Goal: Task Accomplishment & Management: Manage account settings

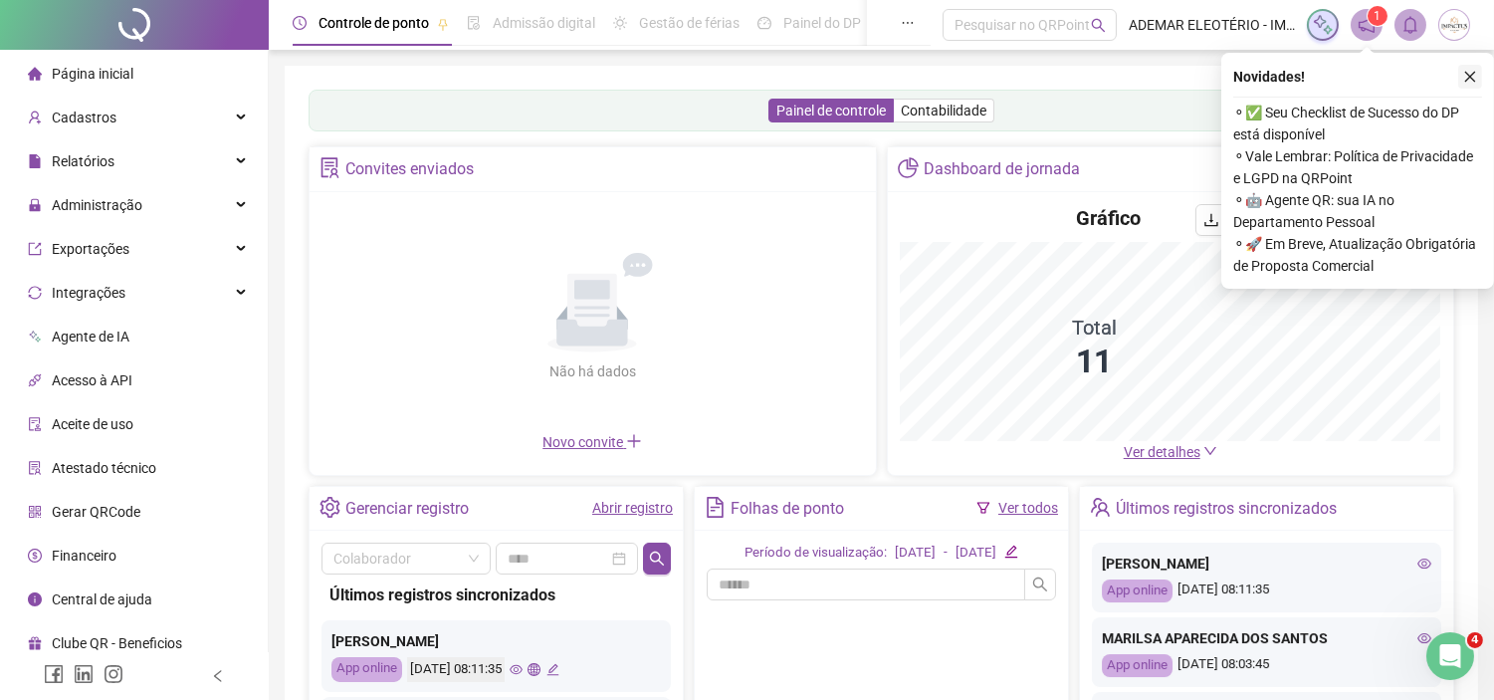
click at [1477, 76] on icon "close" at bounding box center [1471, 77] width 14 height 14
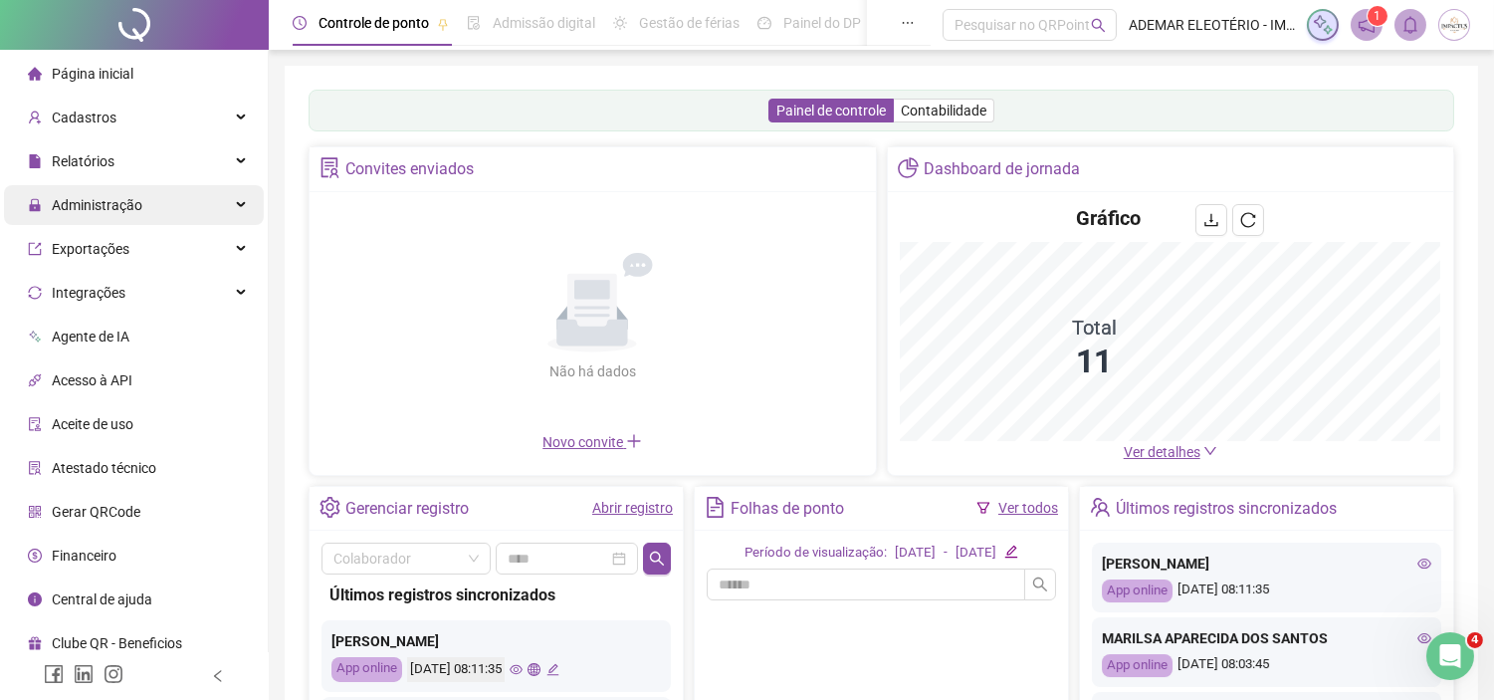
click at [167, 206] on div "Administração" at bounding box center [134, 205] width 260 height 40
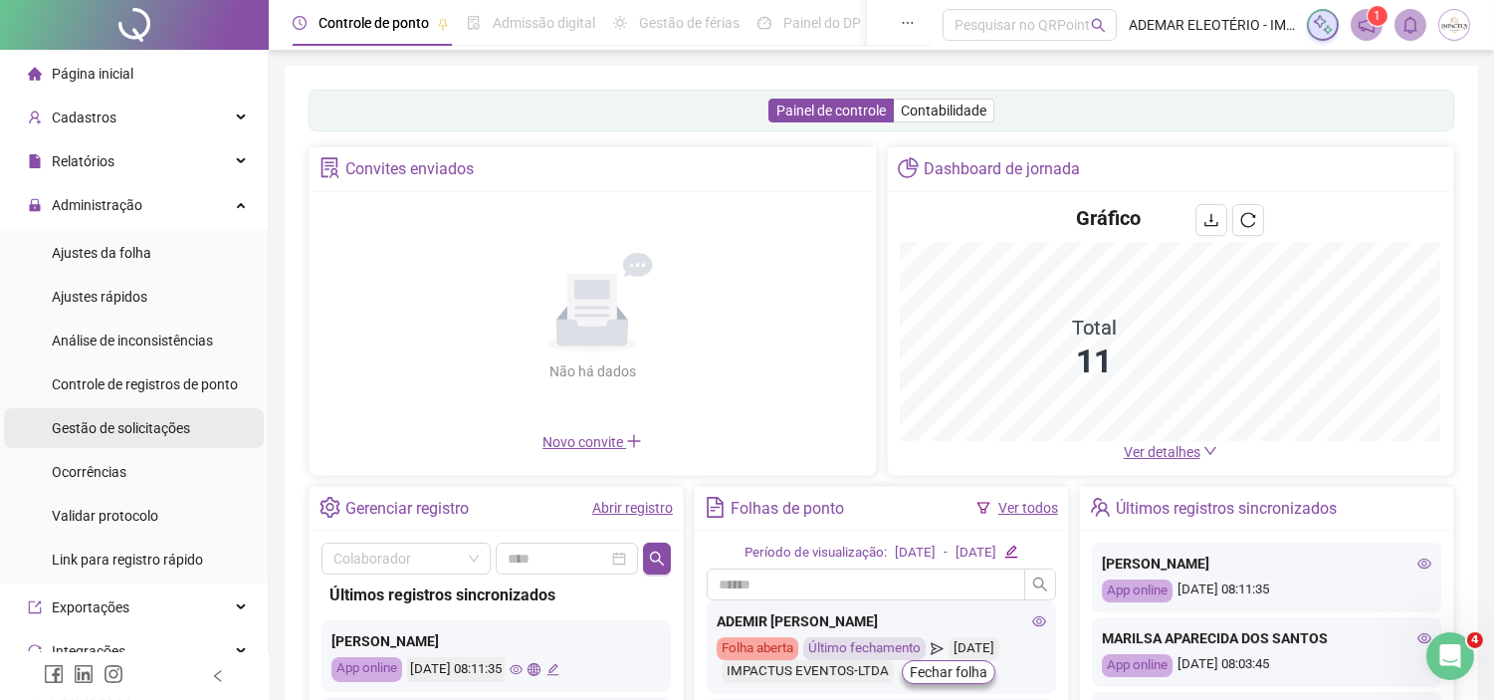
click at [111, 432] on span "Gestão de solicitações" at bounding box center [121, 428] width 138 height 16
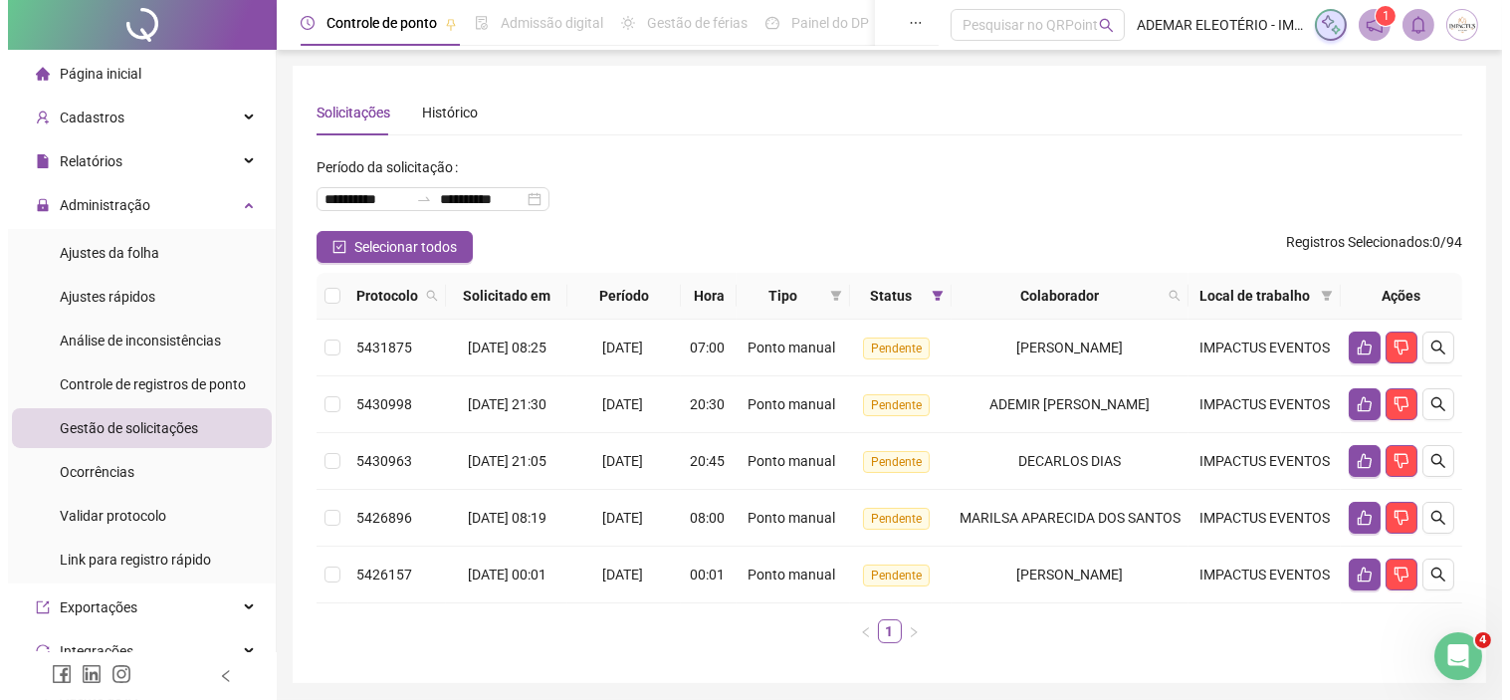
scroll to position [127, 0]
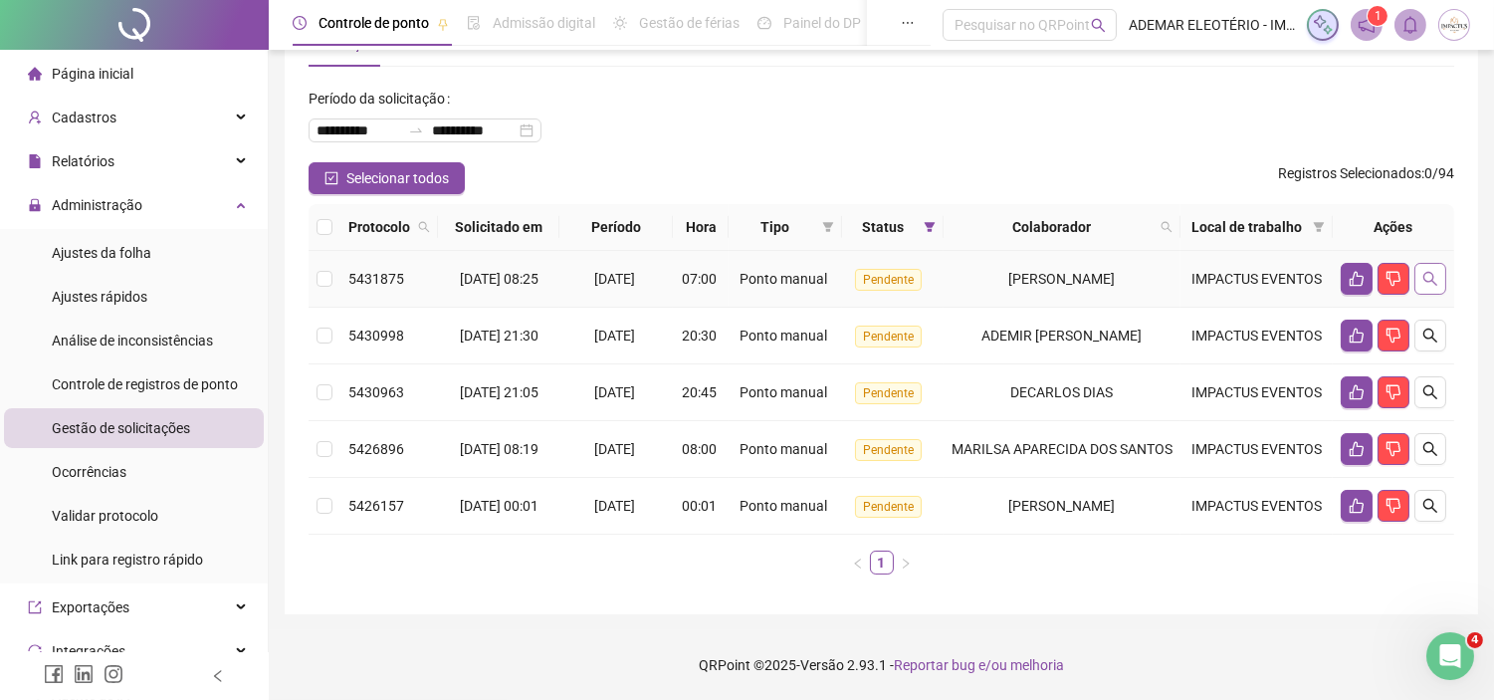
click at [1426, 271] on icon "search" at bounding box center [1431, 279] width 16 height 16
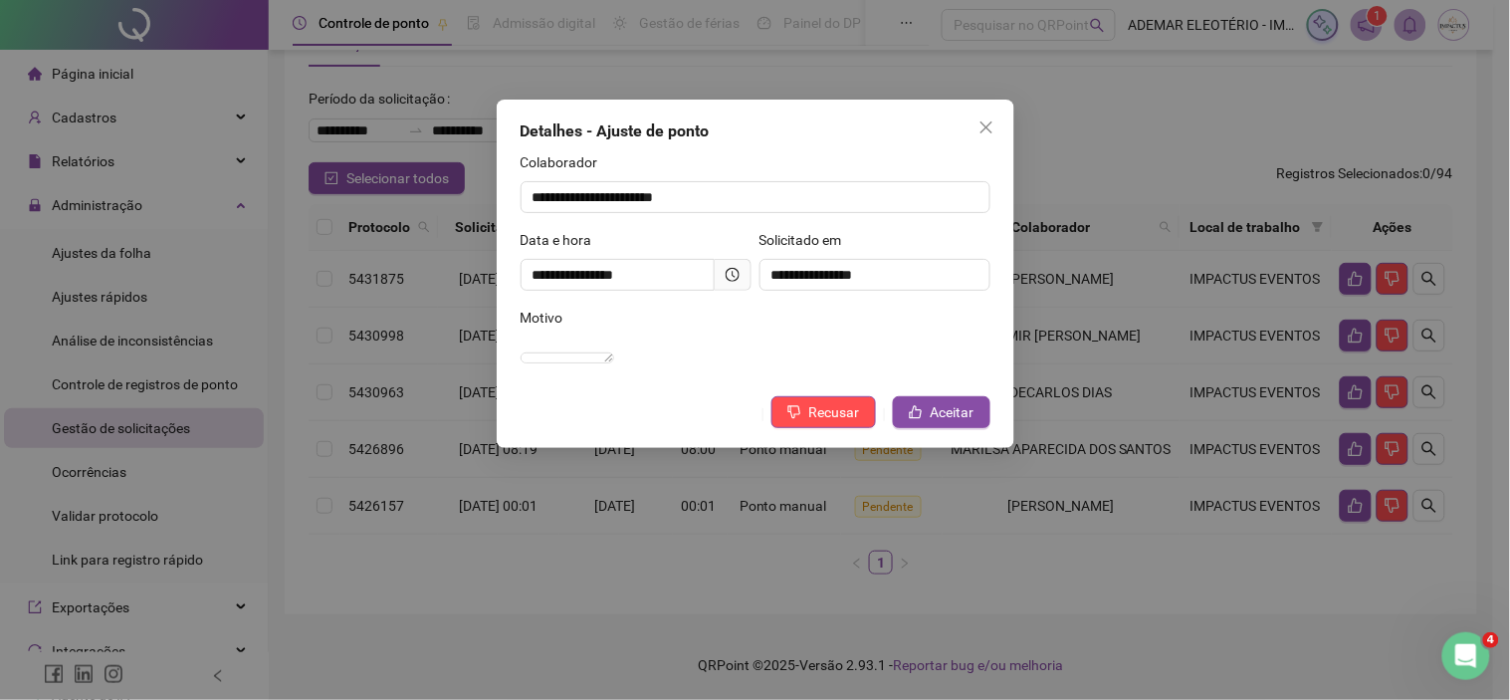
click at [959, 448] on div "**********" at bounding box center [756, 274] width 518 height 348
click at [959, 423] on span "Aceitar" at bounding box center [953, 412] width 44 height 22
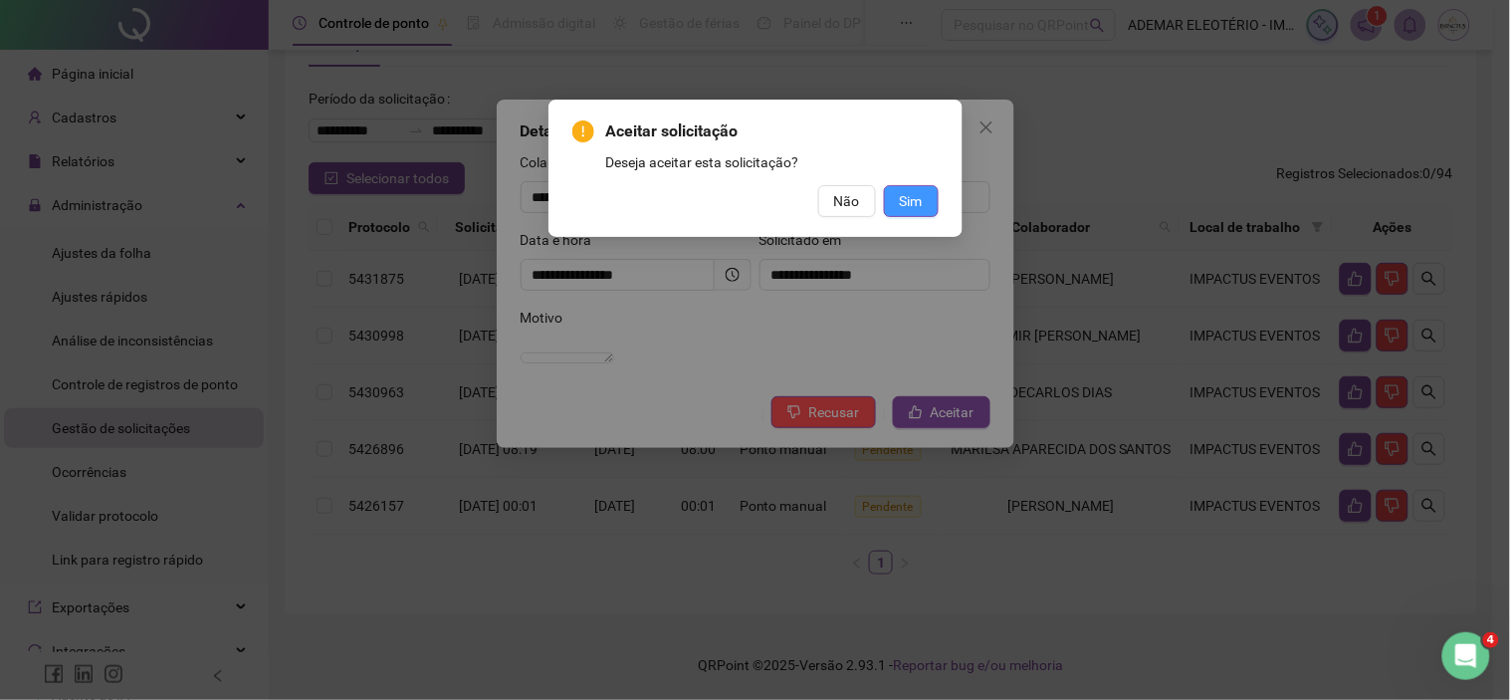
click at [914, 197] on span "Sim" at bounding box center [911, 201] width 23 height 22
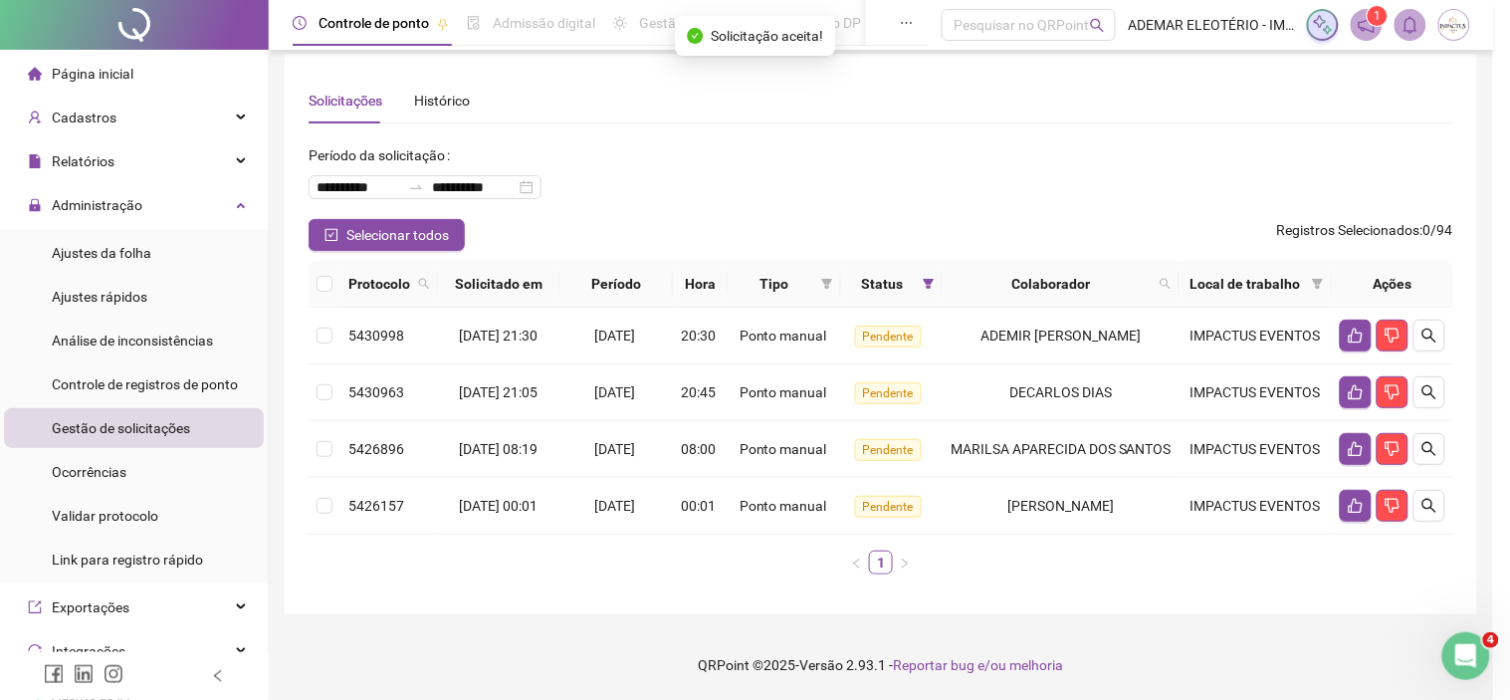
scroll to position [12, 0]
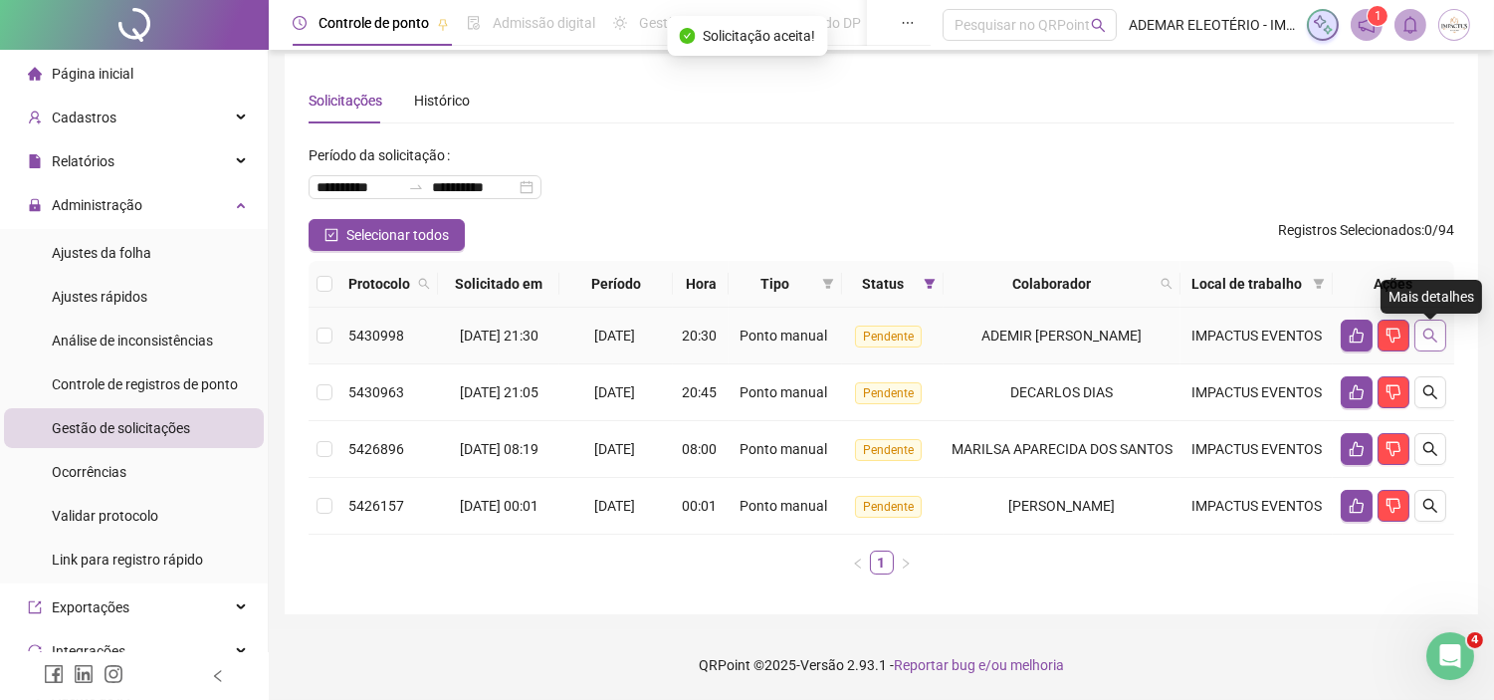
click at [1440, 341] on button "button" at bounding box center [1431, 336] width 32 height 32
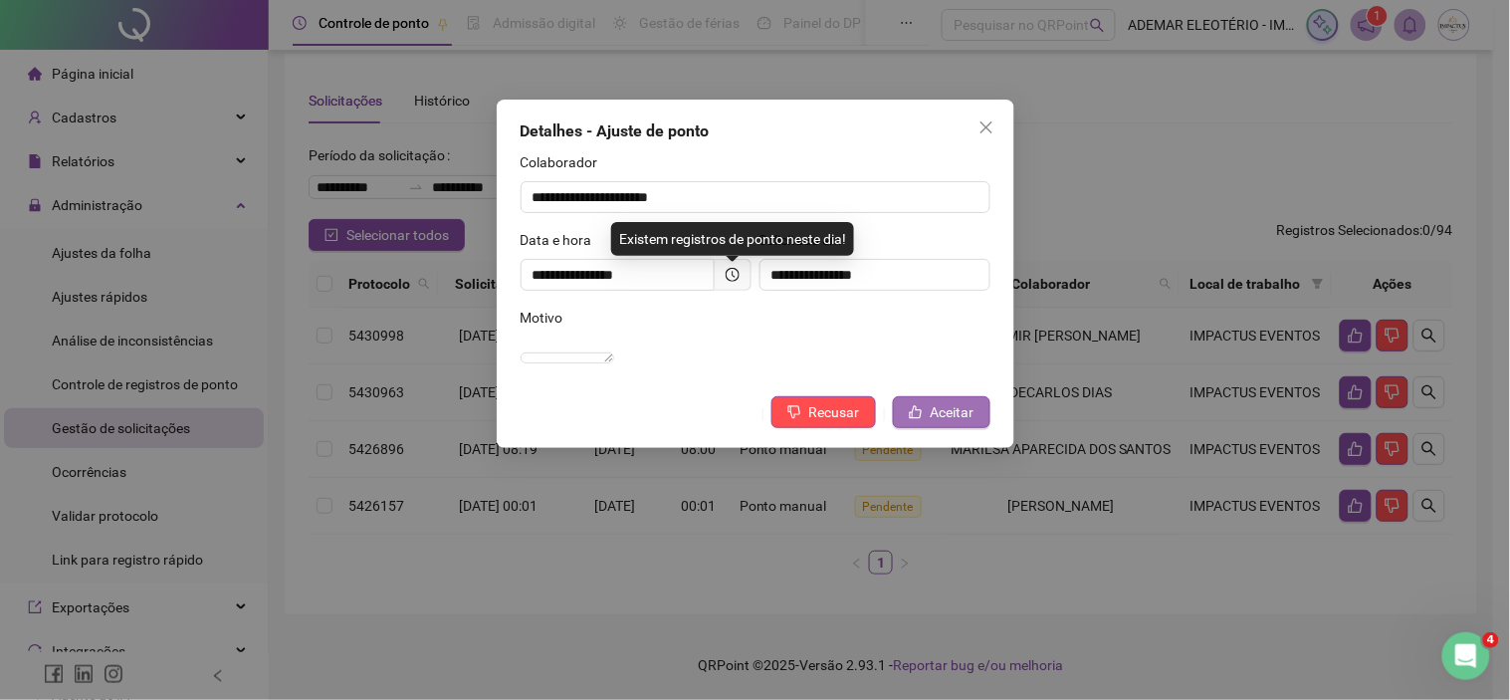
click at [961, 423] on span "Aceitar" at bounding box center [953, 412] width 44 height 22
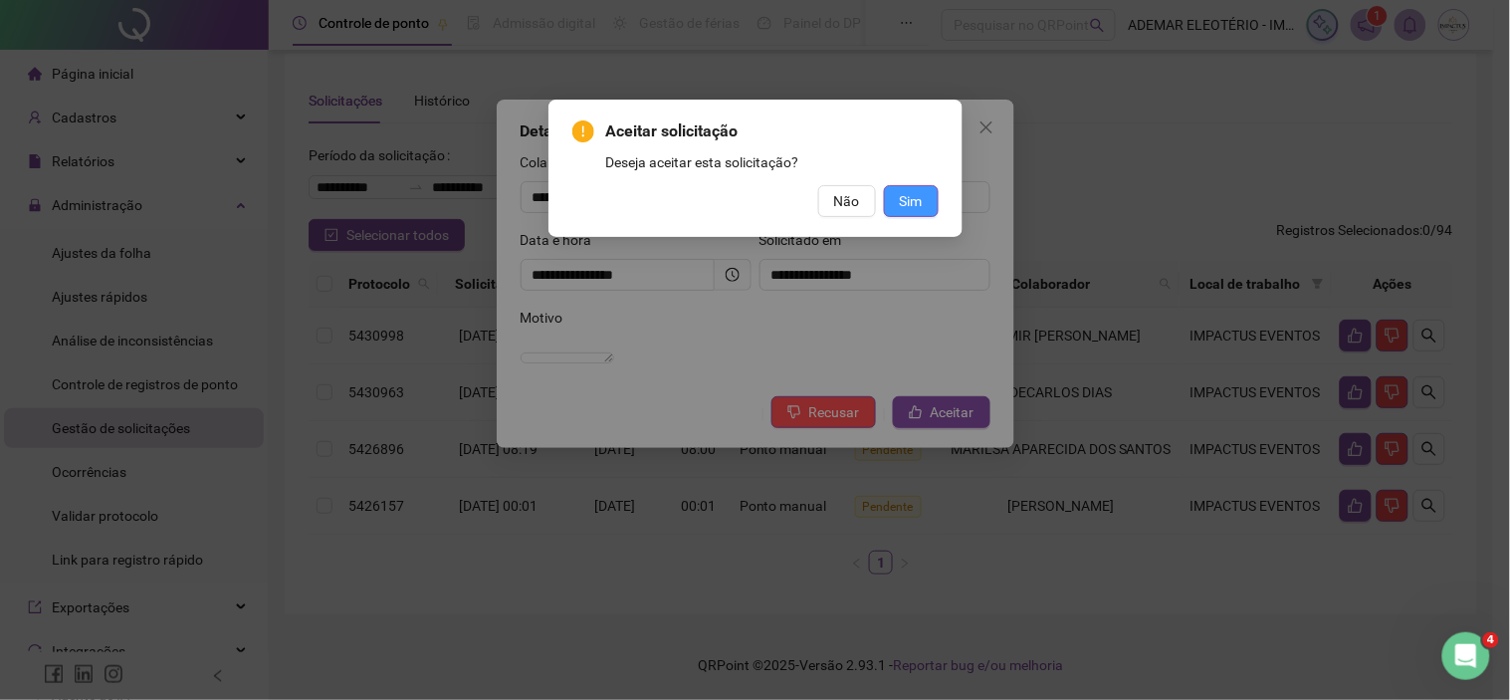
click at [924, 210] on button "Sim" at bounding box center [911, 201] width 55 height 32
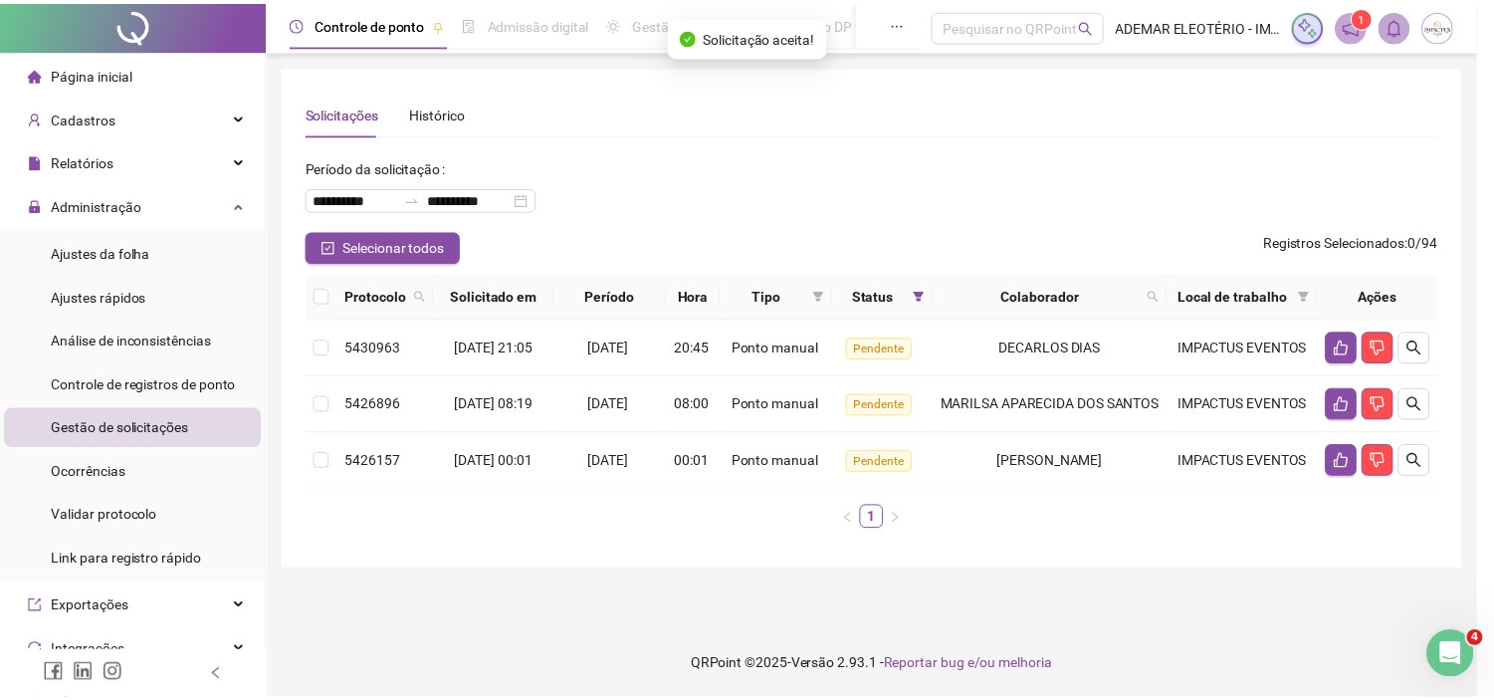
scroll to position [0, 0]
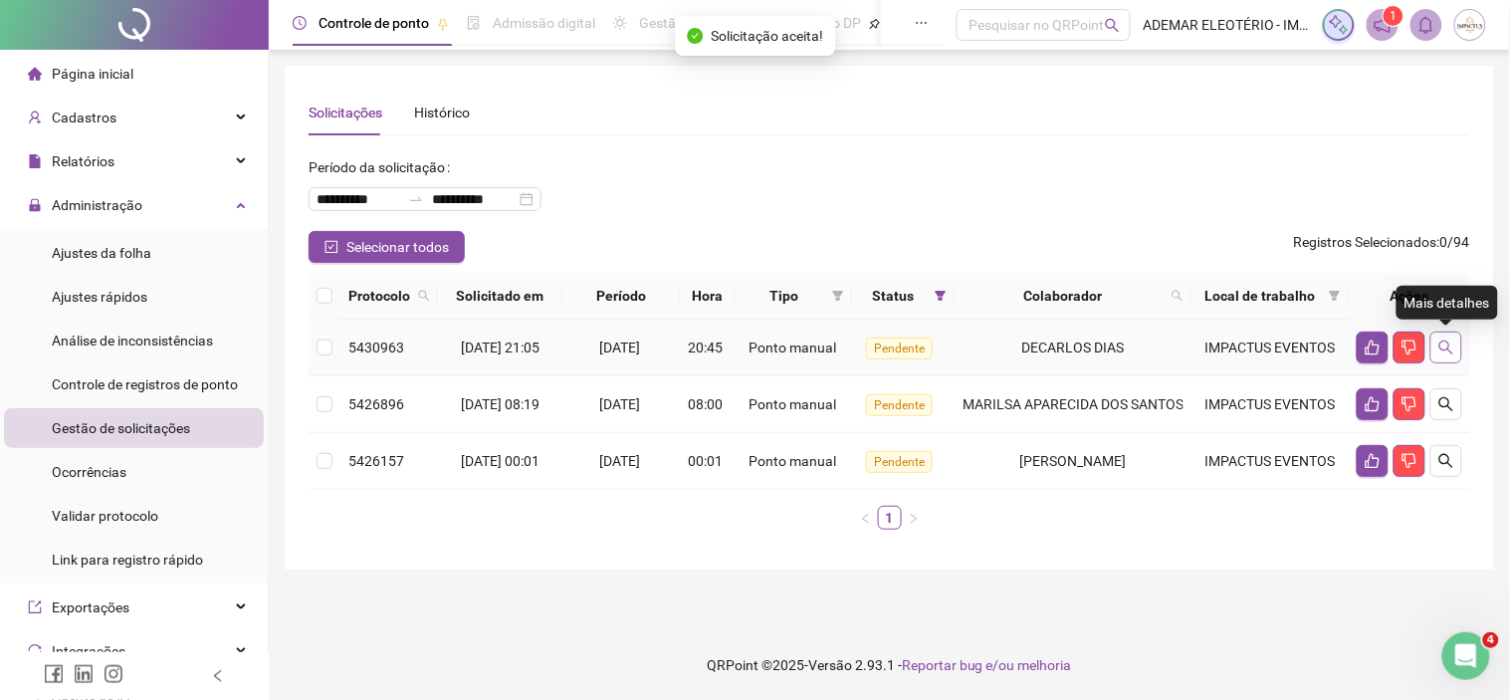
click at [1442, 352] on icon "search" at bounding box center [1447, 348] width 16 height 16
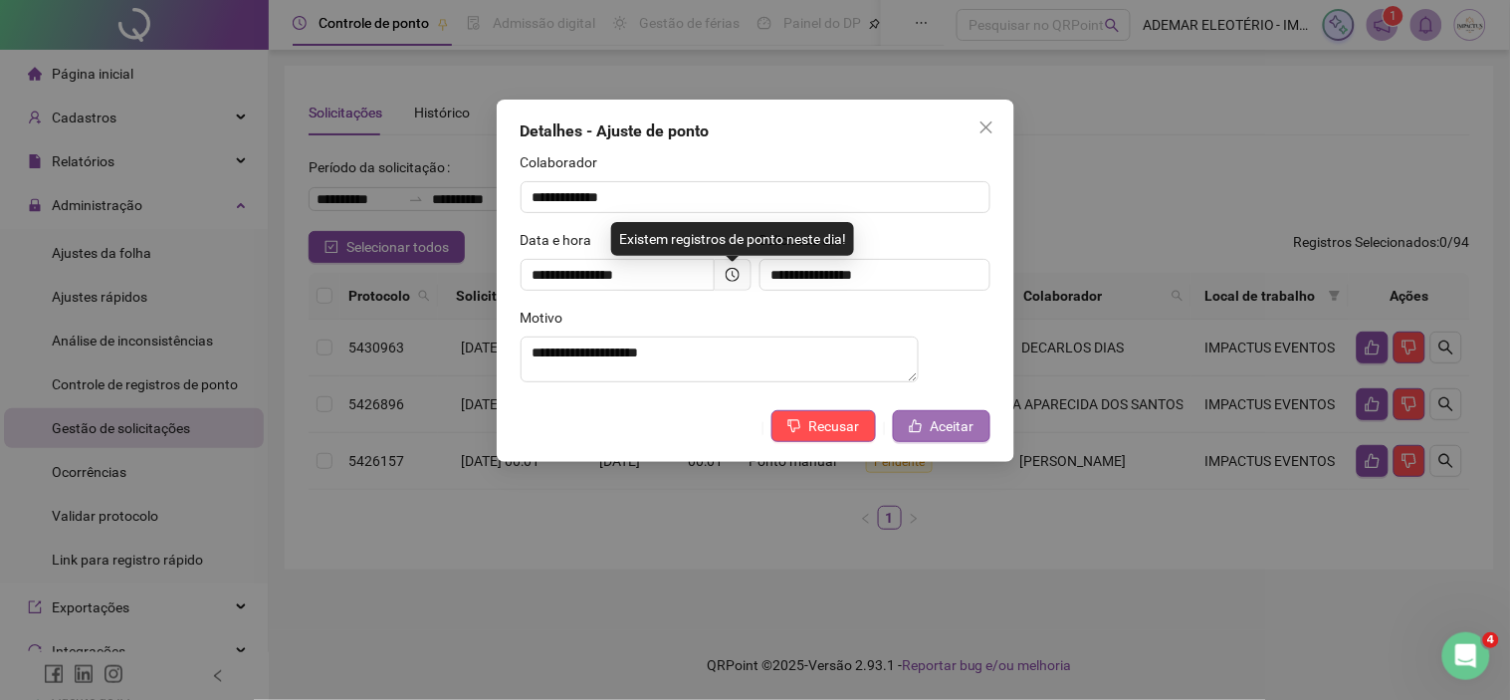
click at [967, 434] on span "Aceitar" at bounding box center [953, 426] width 44 height 22
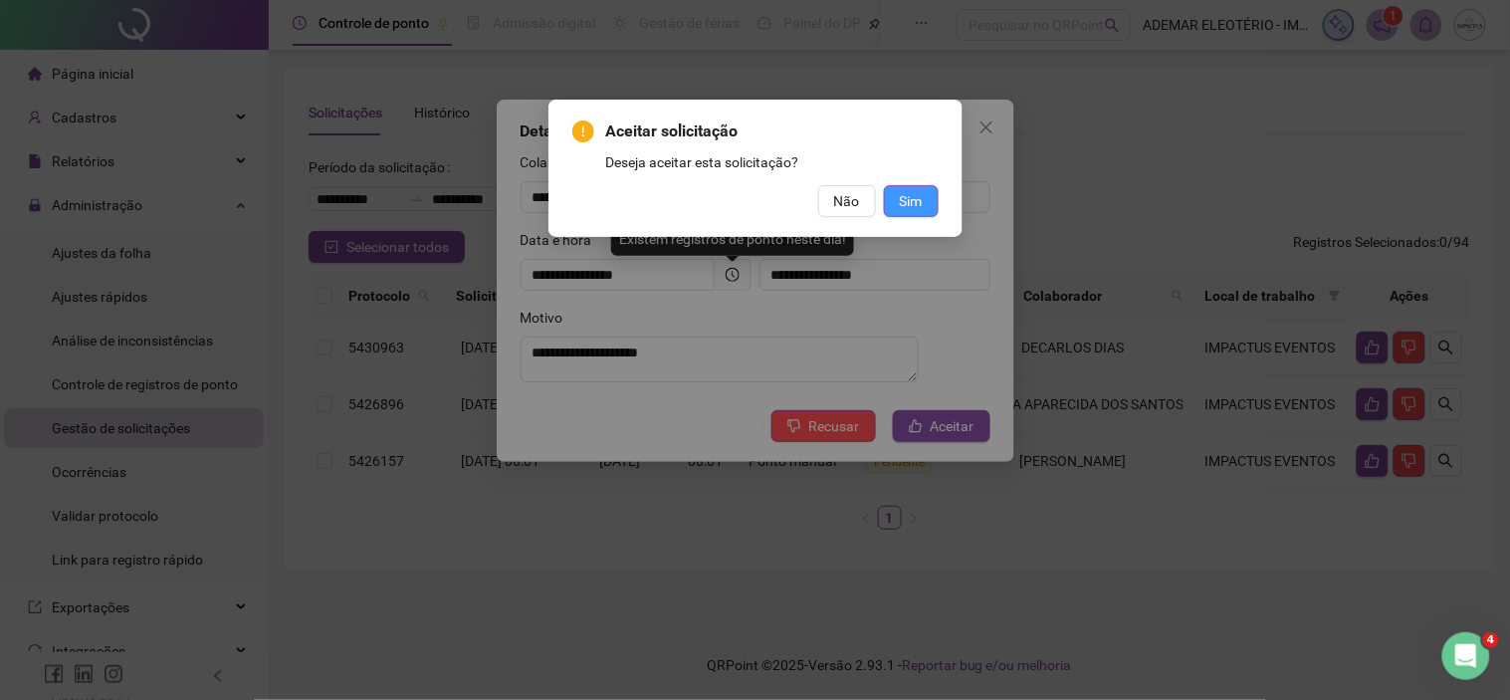
click at [917, 213] on button "Sim" at bounding box center [911, 201] width 55 height 32
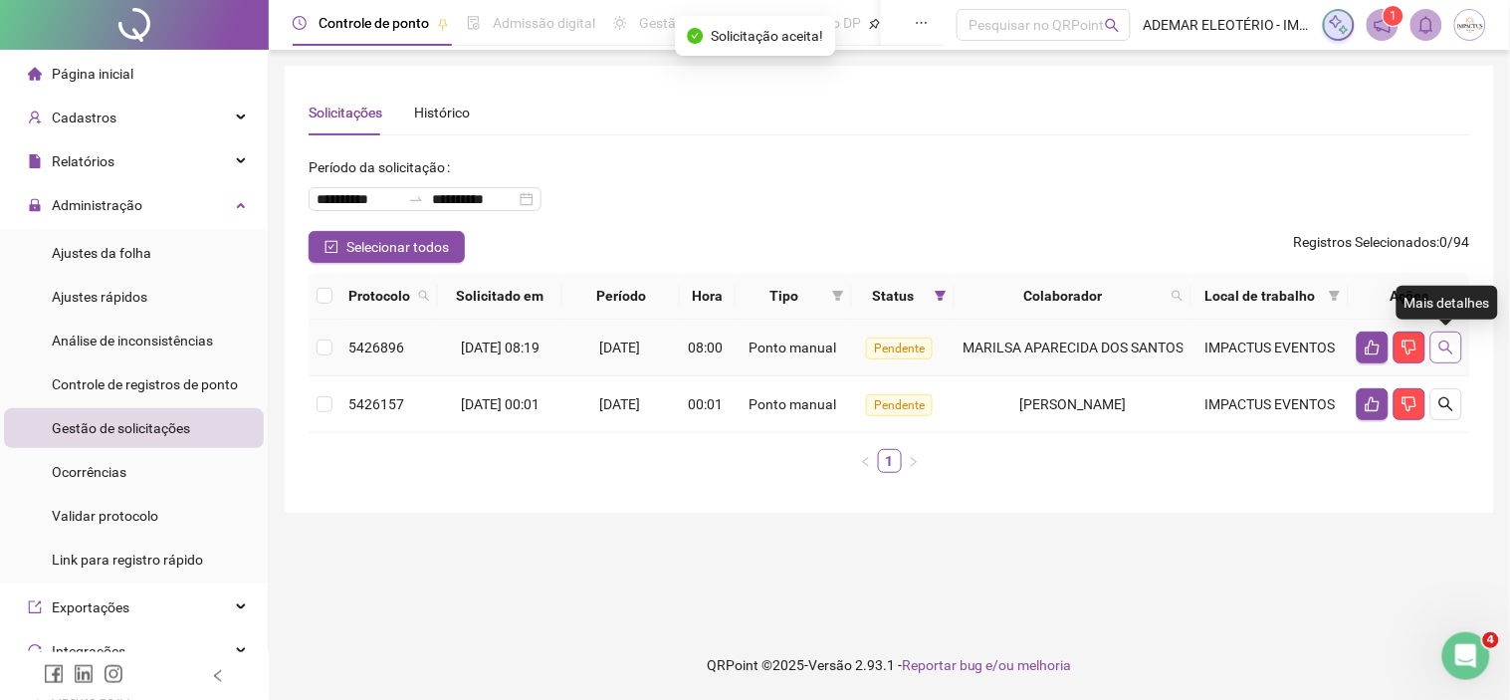
click at [1455, 351] on icon "search" at bounding box center [1447, 348] width 16 height 16
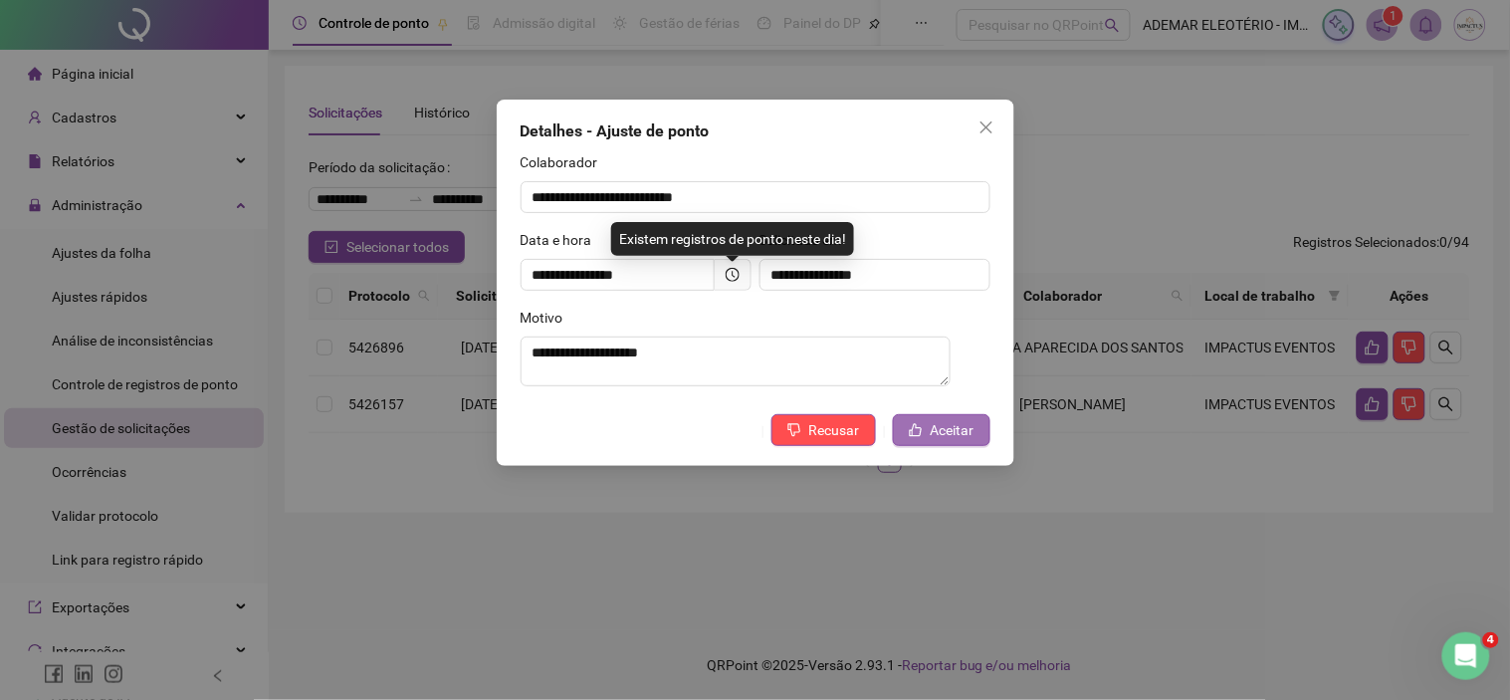
click at [952, 428] on span "Aceitar" at bounding box center [953, 430] width 44 height 22
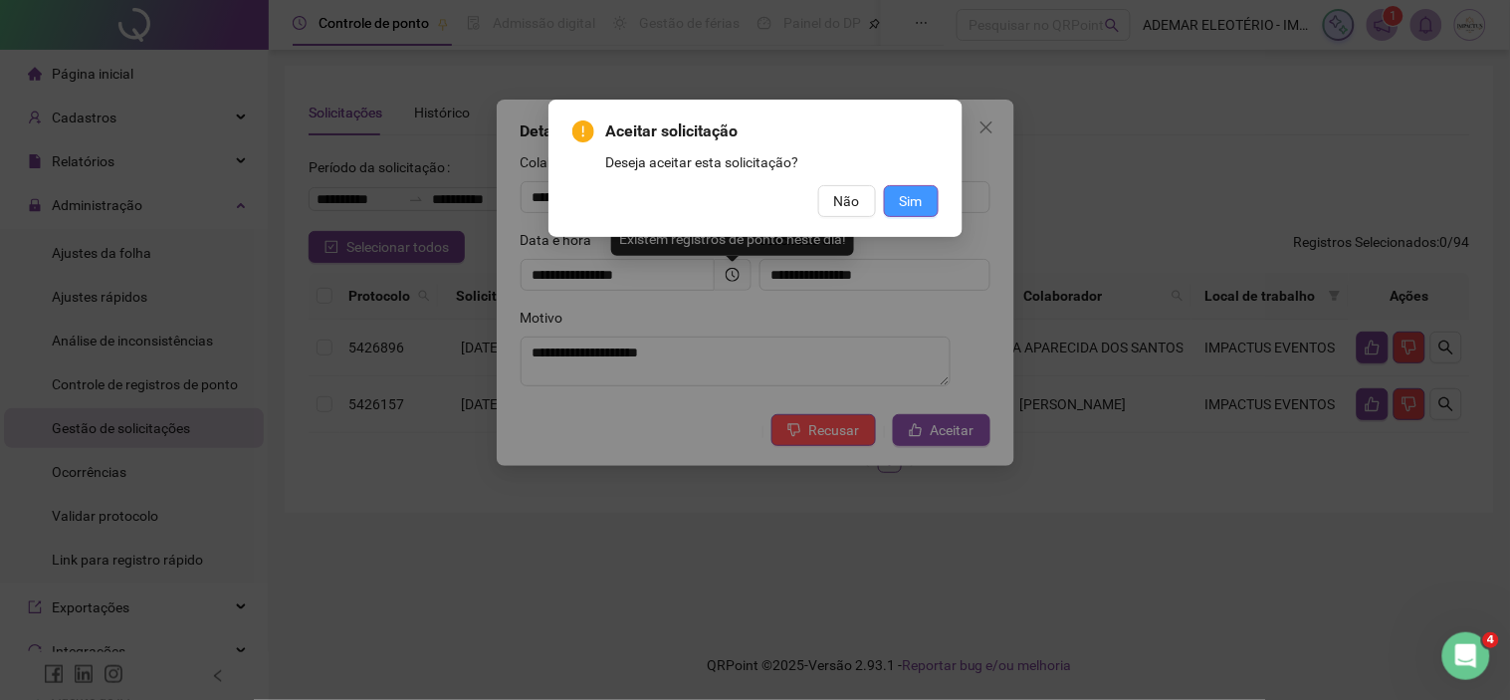
click at [903, 201] on span "Sim" at bounding box center [911, 201] width 23 height 22
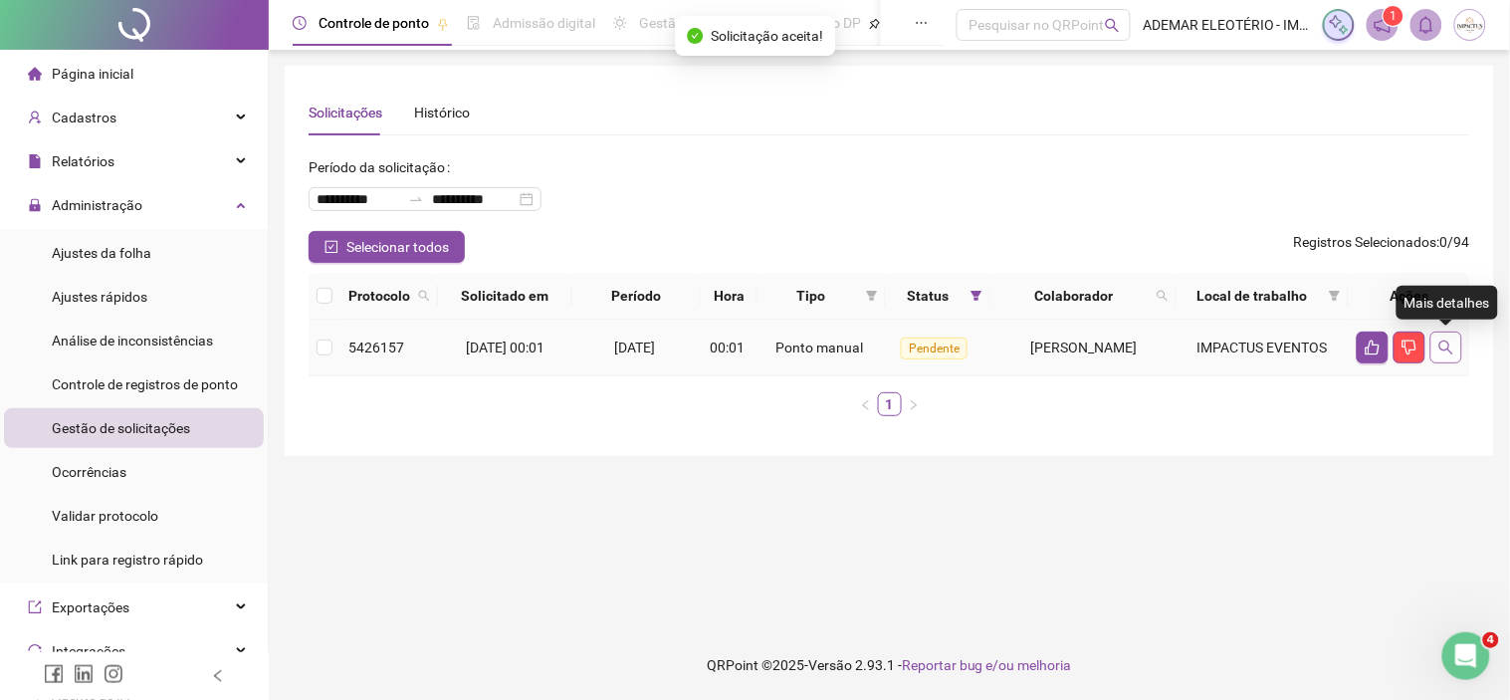
click at [1456, 339] on button "button" at bounding box center [1447, 348] width 32 height 32
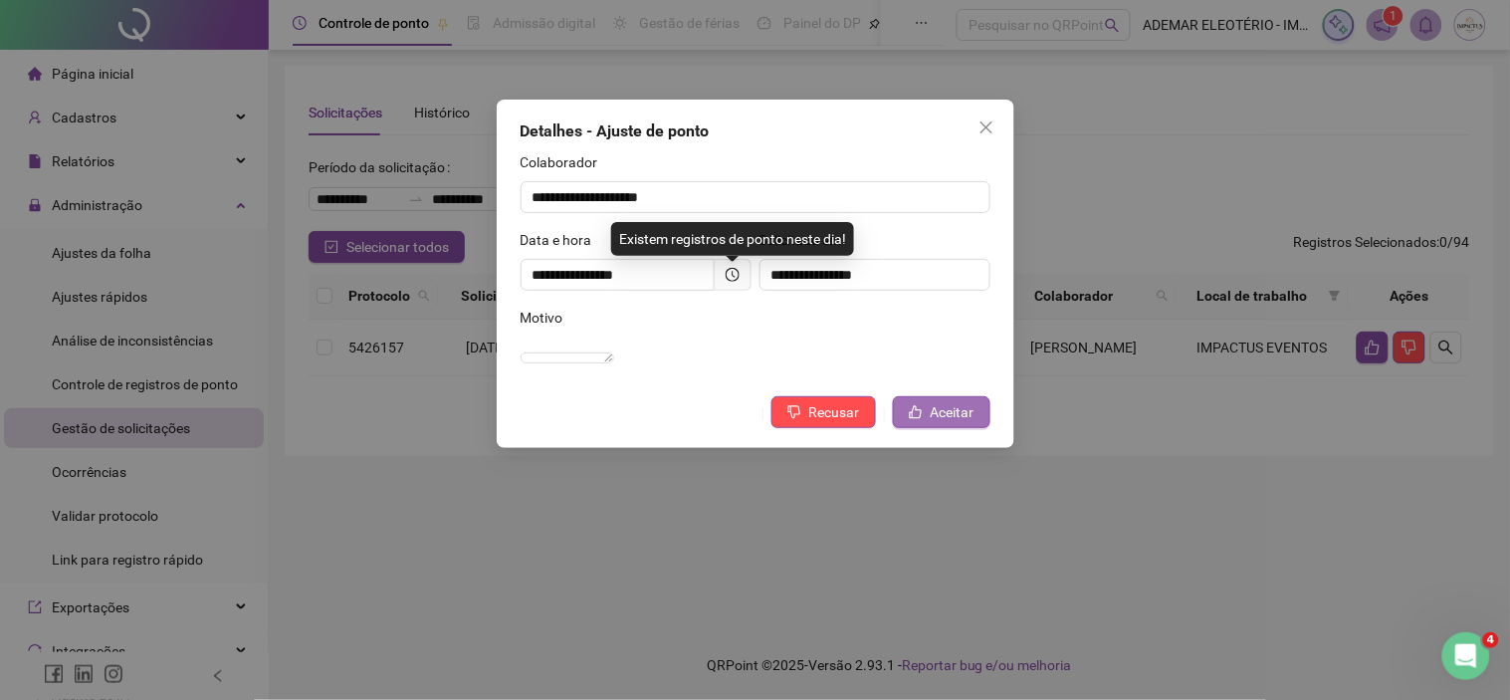
click at [927, 428] on button "Aceitar" at bounding box center [942, 412] width 98 height 32
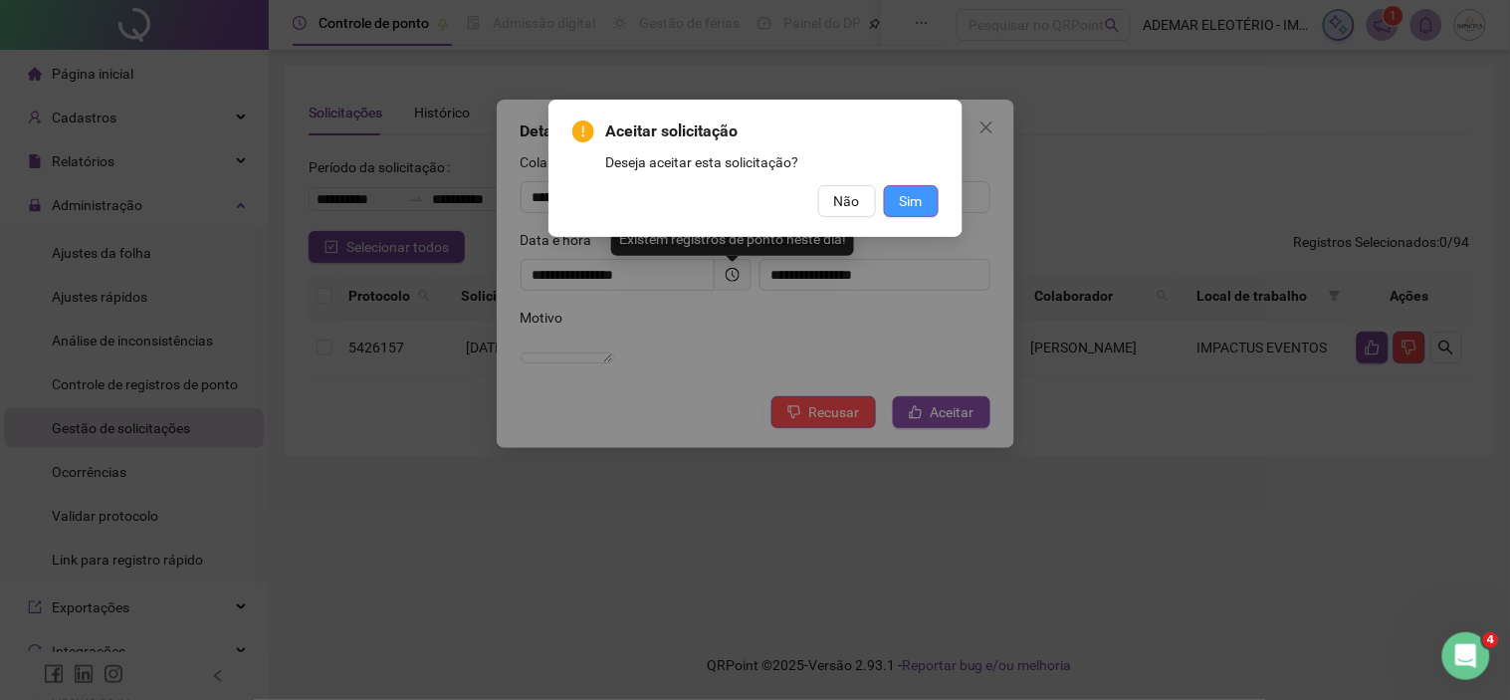
click at [893, 193] on button "Sim" at bounding box center [911, 201] width 55 height 32
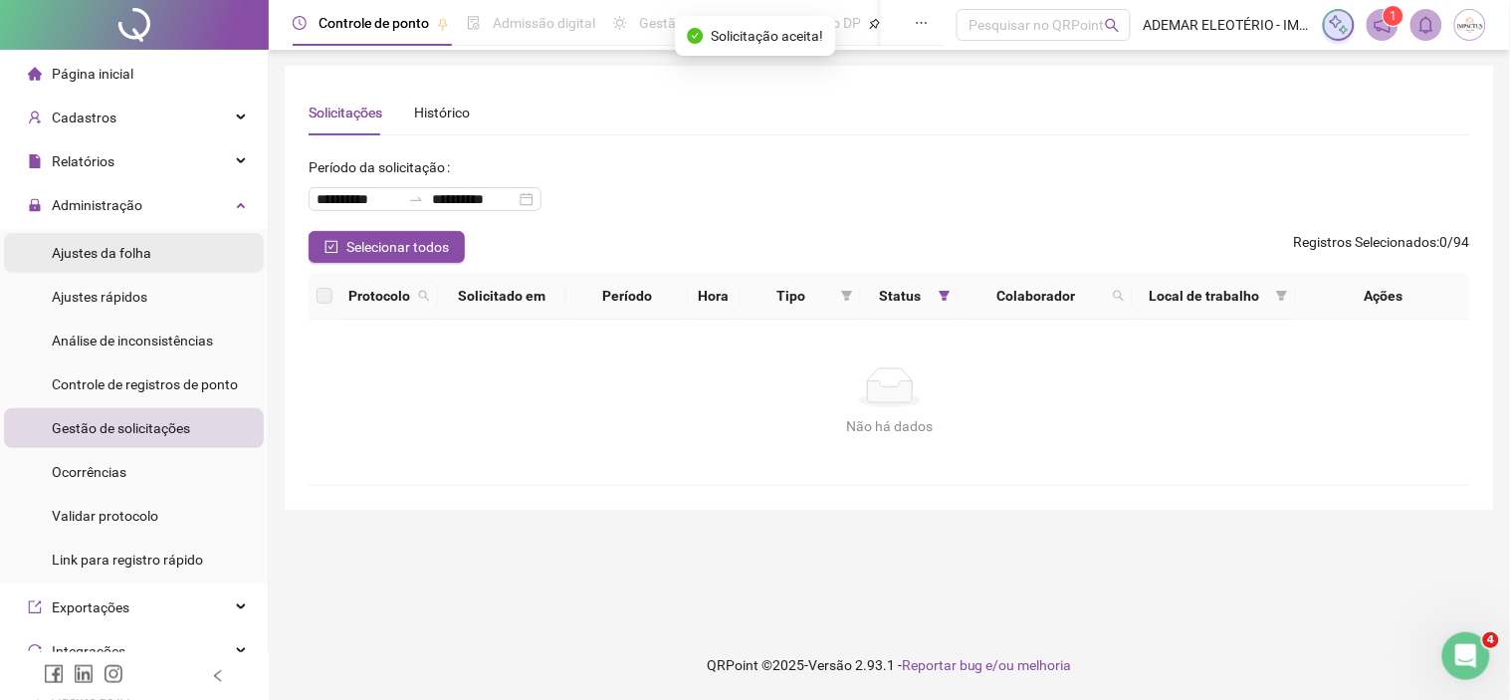
click at [174, 252] on li "Ajustes da folha" at bounding box center [134, 253] width 260 height 40
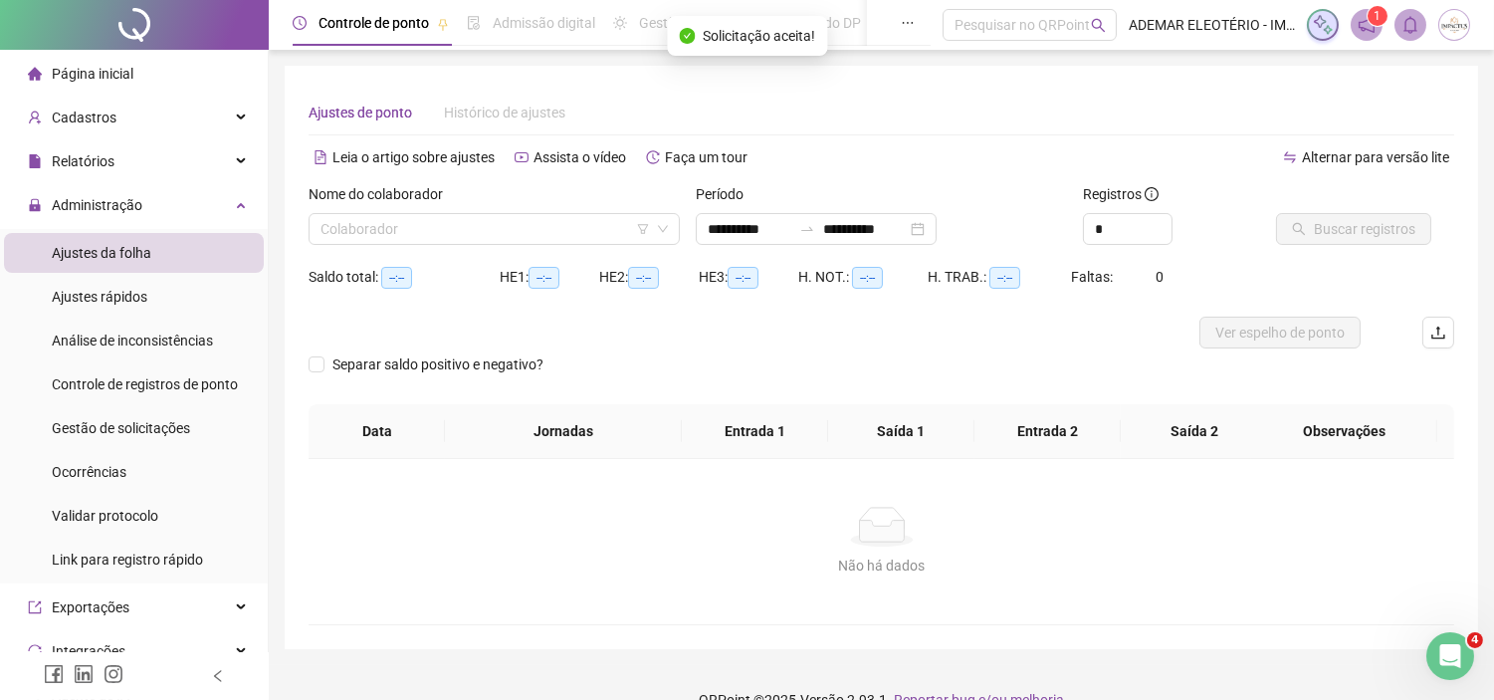
type input "**********"
click at [130, 255] on span "Ajustes da folha" at bounding box center [102, 253] width 100 height 16
click at [569, 226] on input "search" at bounding box center [486, 229] width 330 height 30
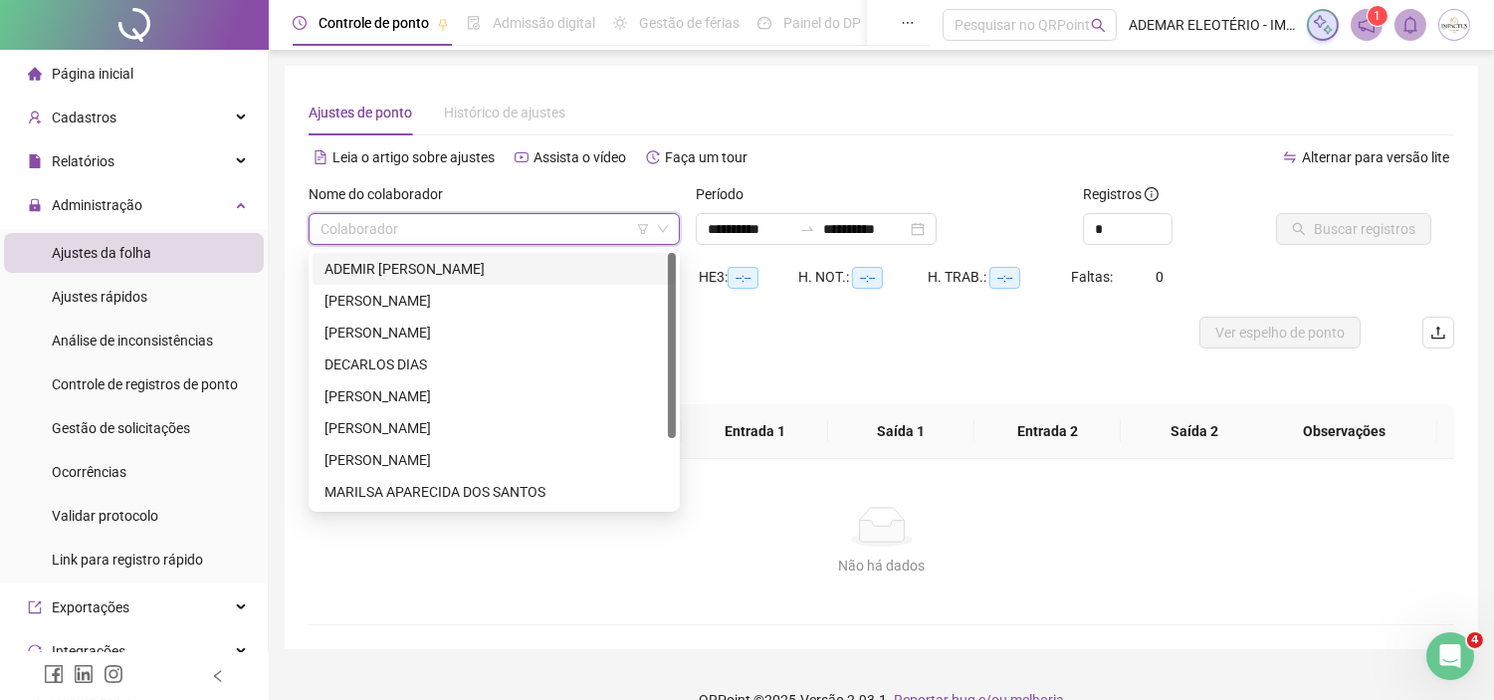
click at [404, 273] on div "ADEMIR [PERSON_NAME]" at bounding box center [495, 269] width 340 height 22
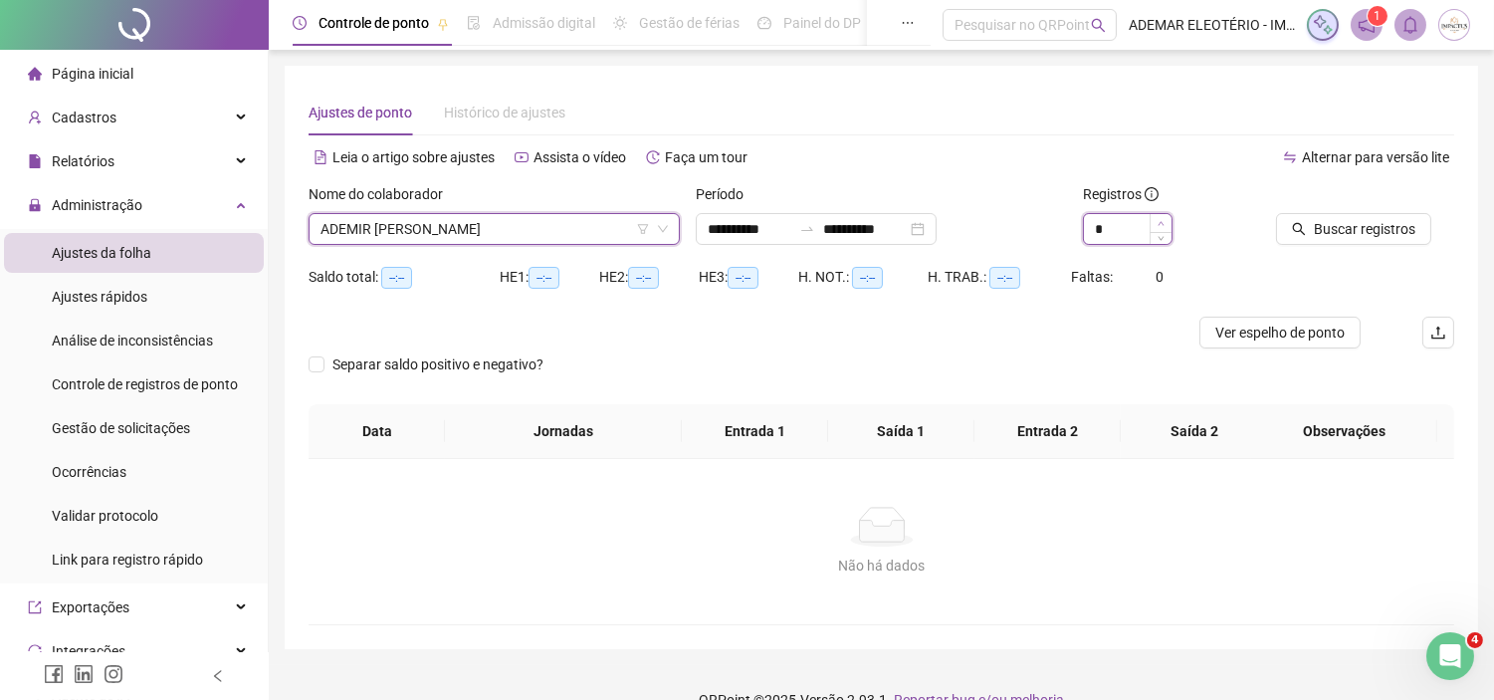
type input "*"
click at [1159, 222] on icon "up" at bounding box center [1161, 223] width 7 height 7
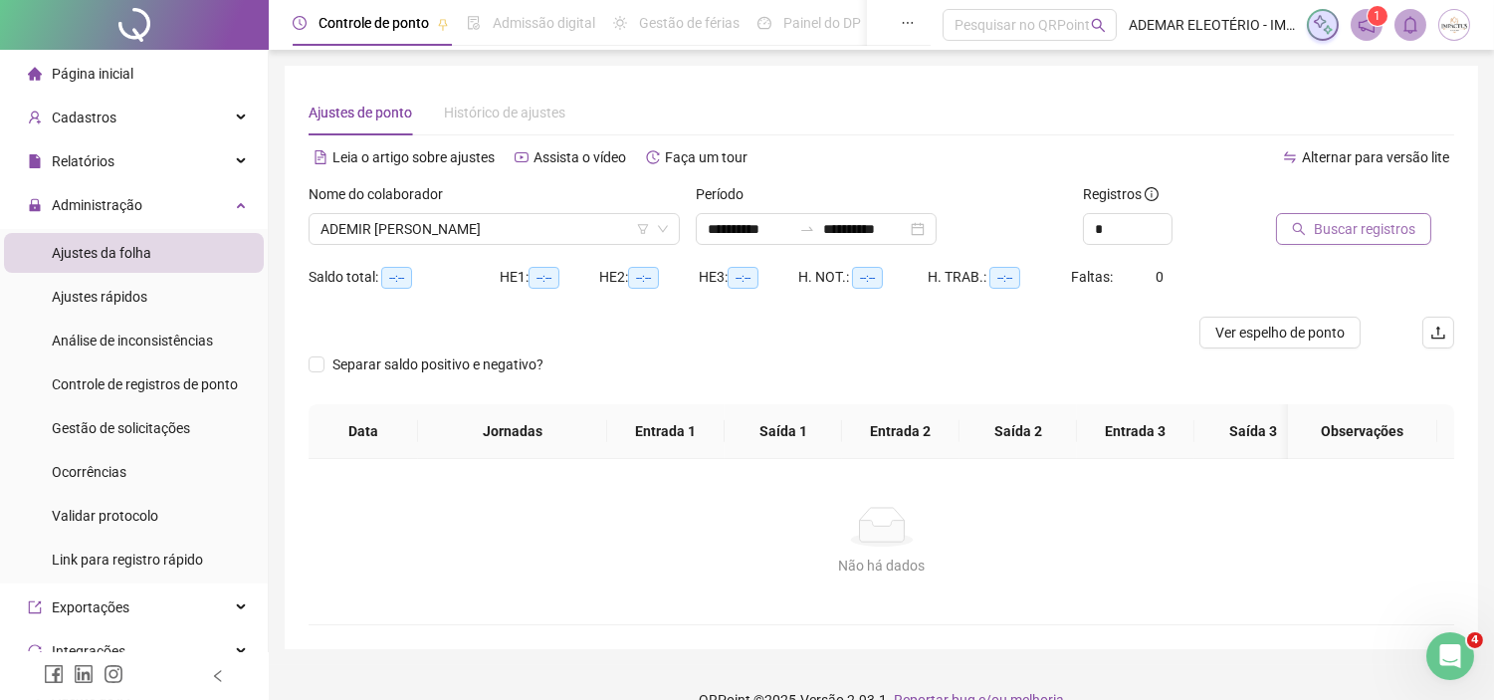
click at [1308, 221] on button "Buscar registros" at bounding box center [1353, 229] width 155 height 32
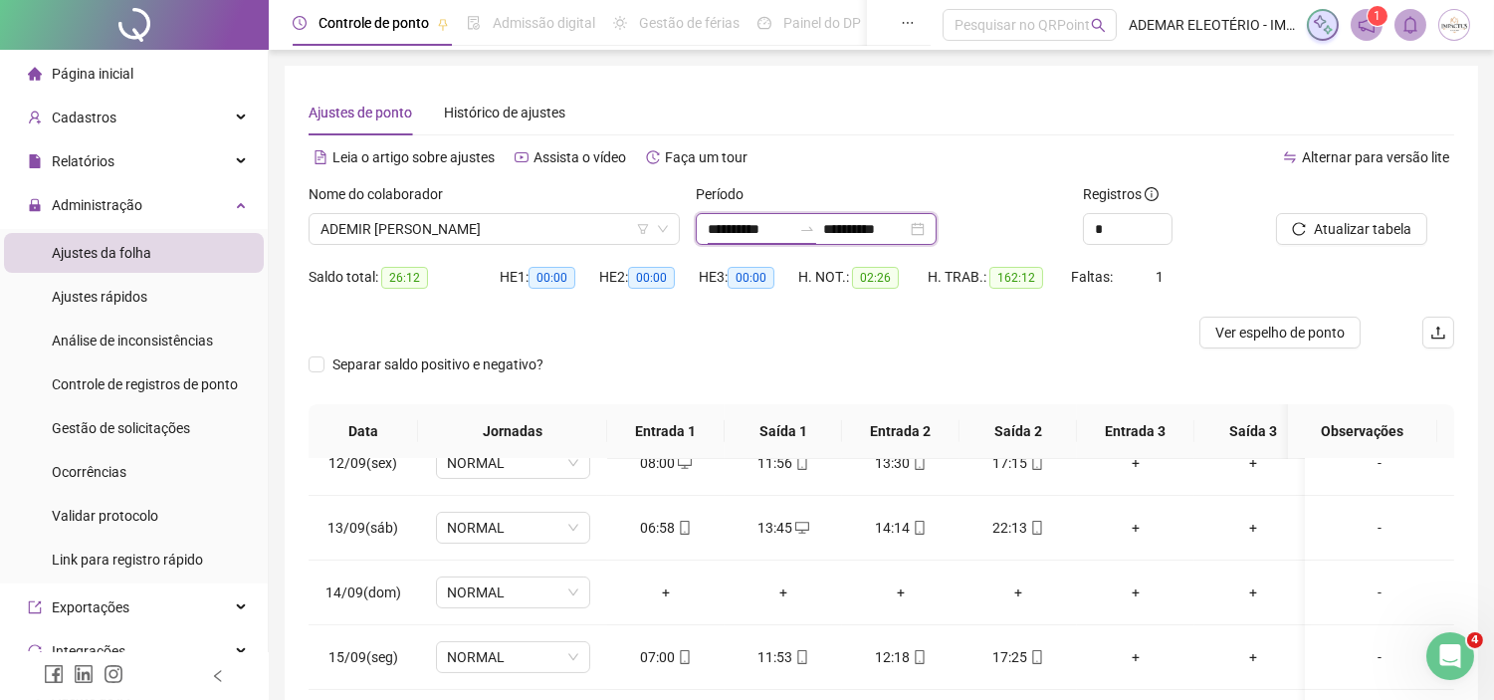
click at [762, 230] on input "**********" at bounding box center [750, 229] width 84 height 22
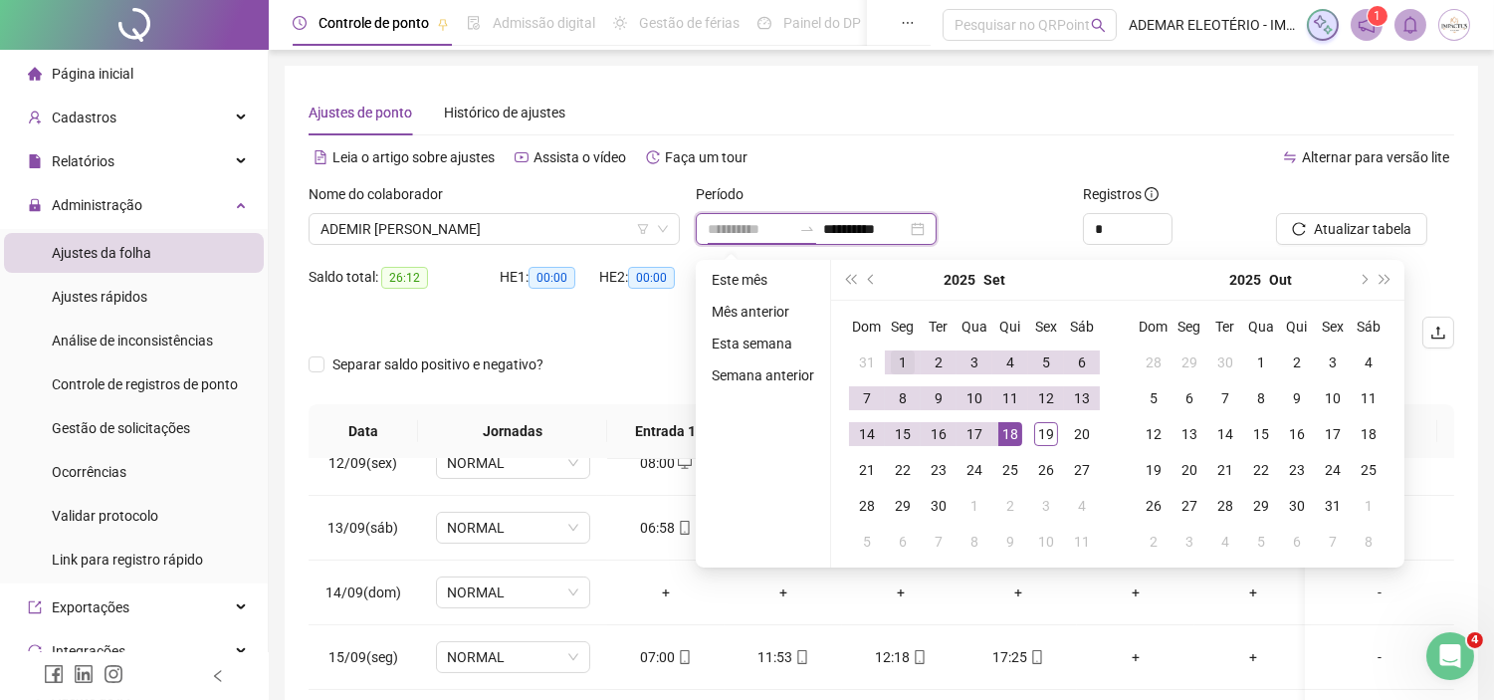
type input "**********"
click at [893, 361] on div "1" at bounding box center [903, 362] width 24 height 24
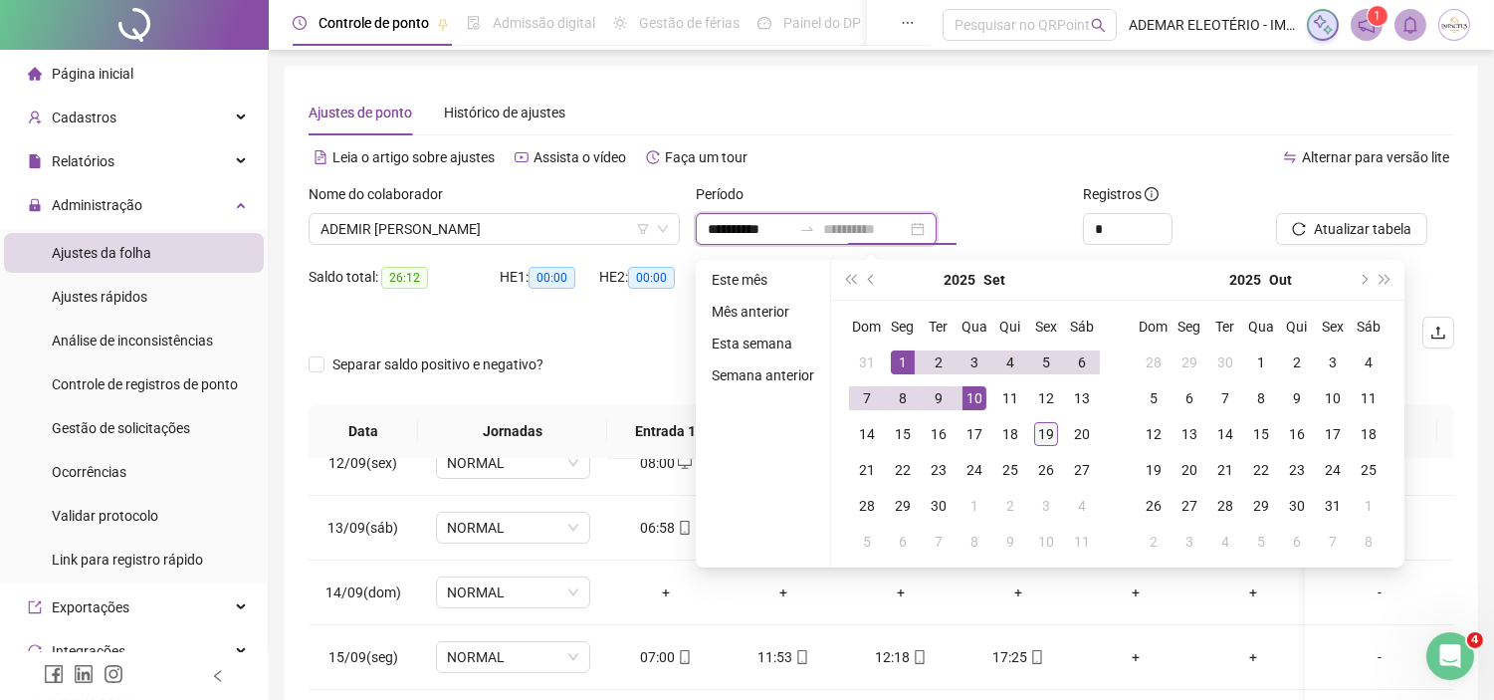
type input "**********"
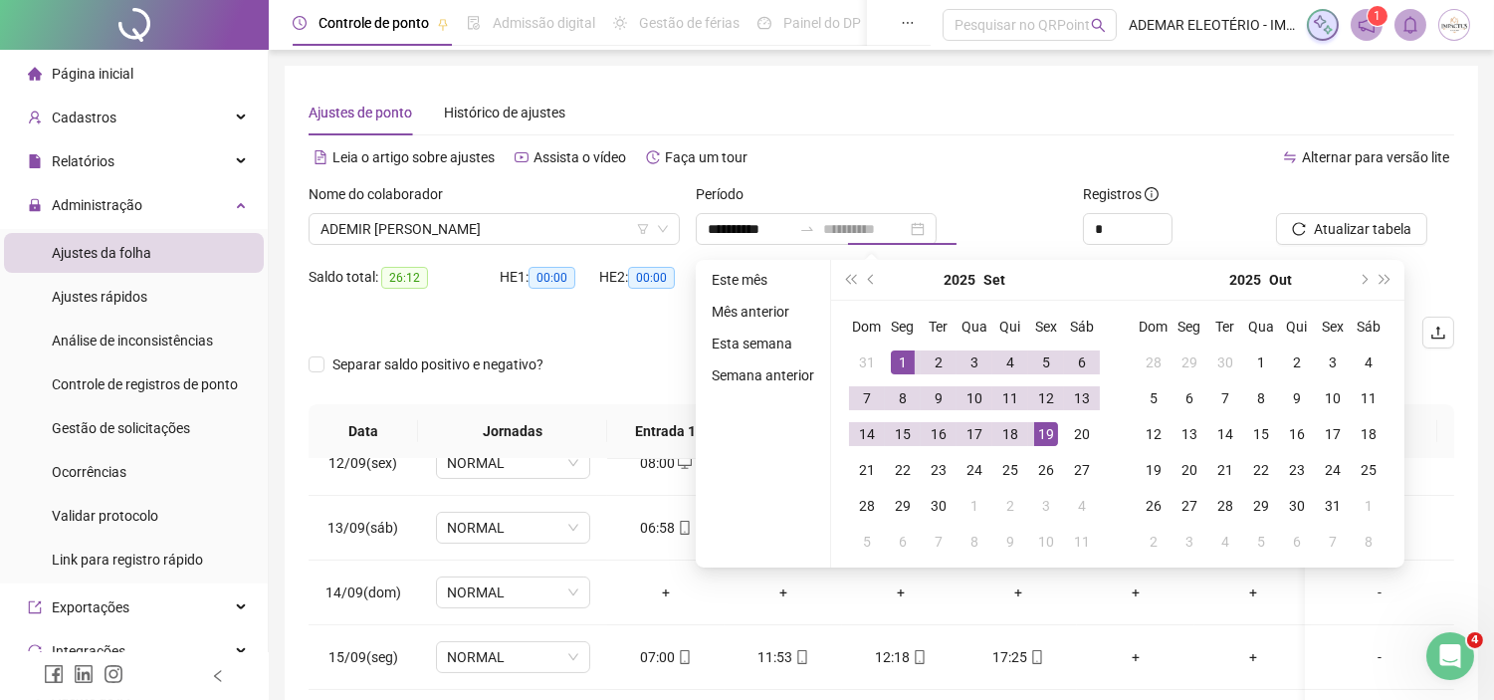
click at [1046, 444] on div "19" at bounding box center [1046, 434] width 24 height 24
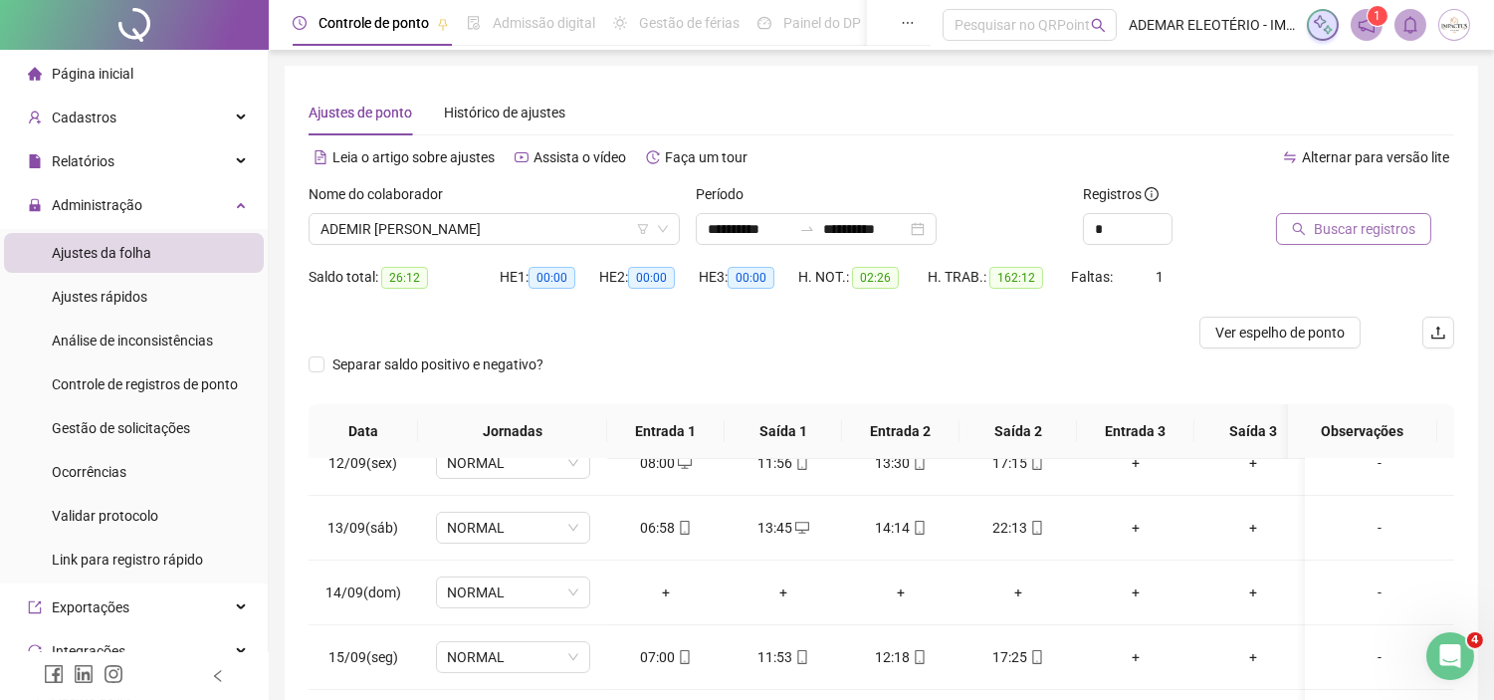
click at [1392, 234] on span "Buscar registros" at bounding box center [1365, 229] width 102 height 22
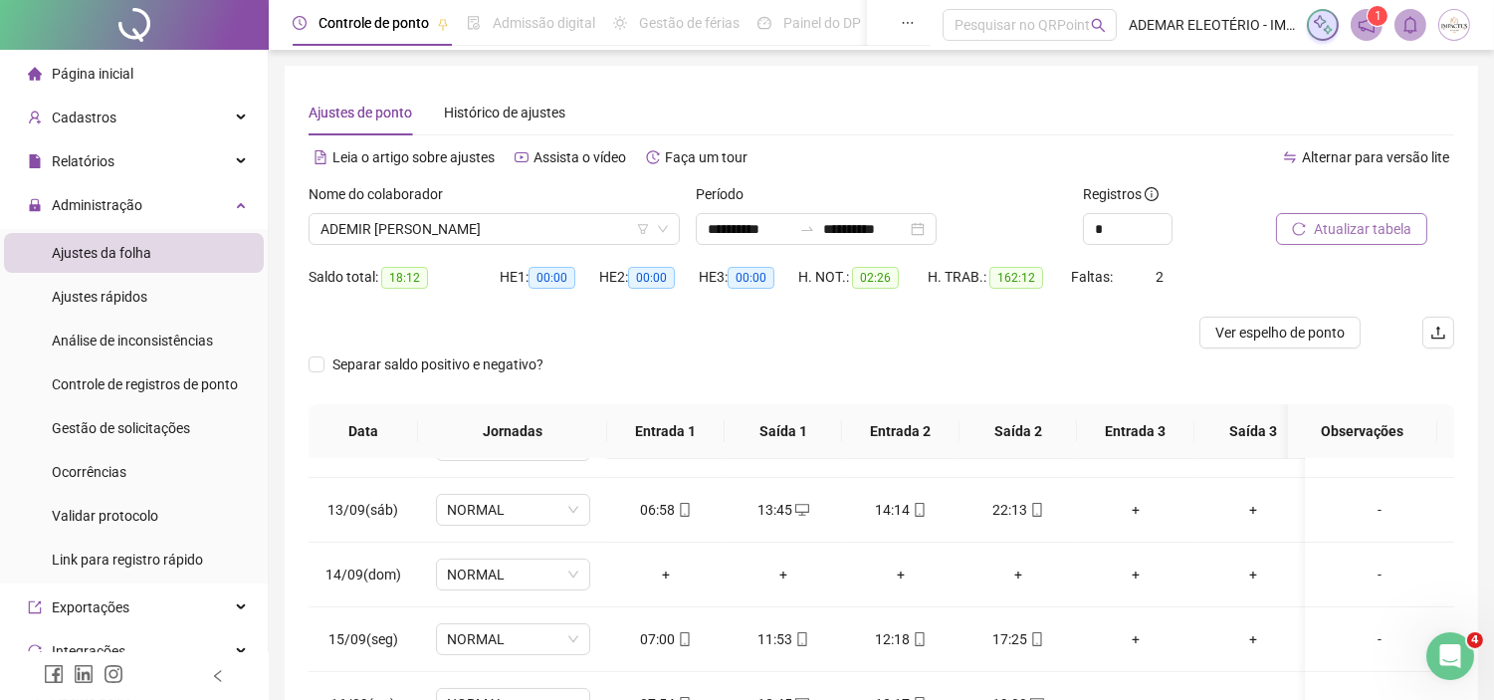
scroll to position [293, 0]
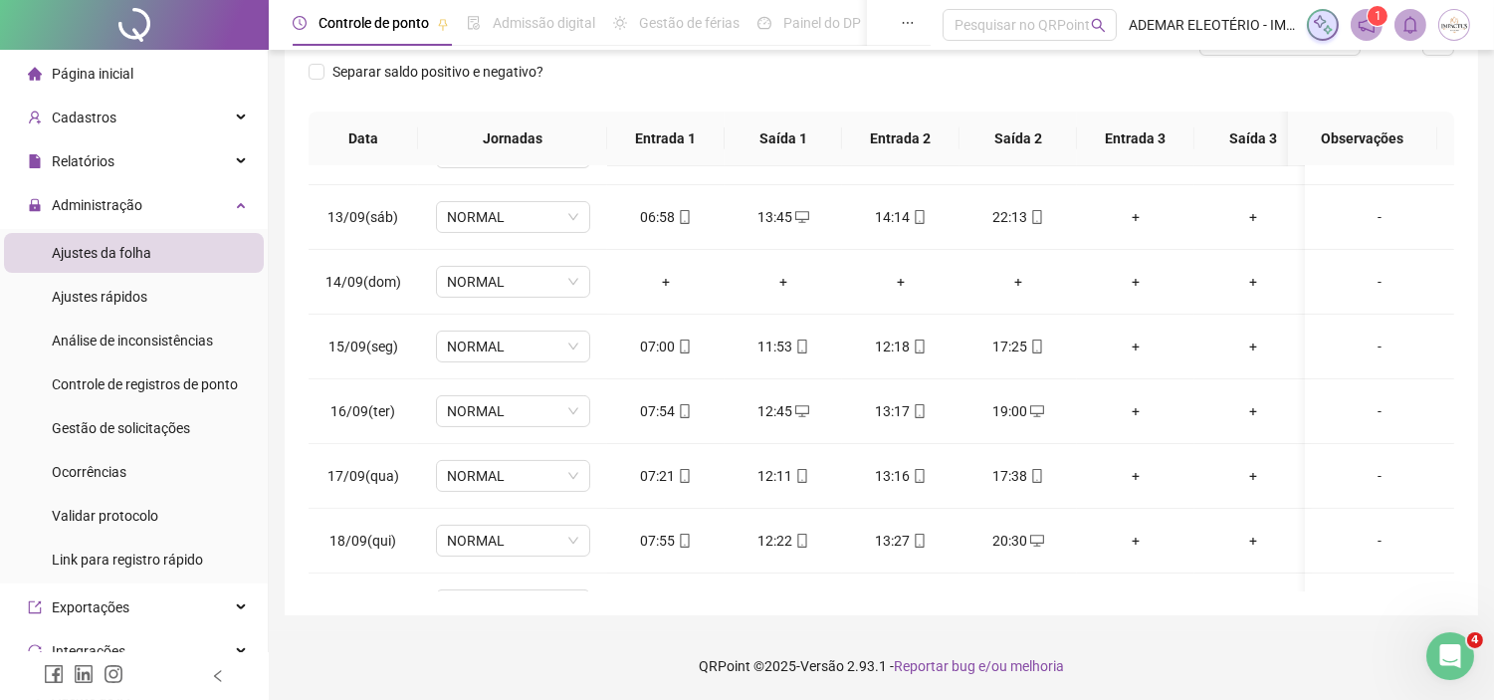
drag, startPoint x: 1503, startPoint y: 106, endPoint x: 39, endPoint y: 11, distance: 1467.6
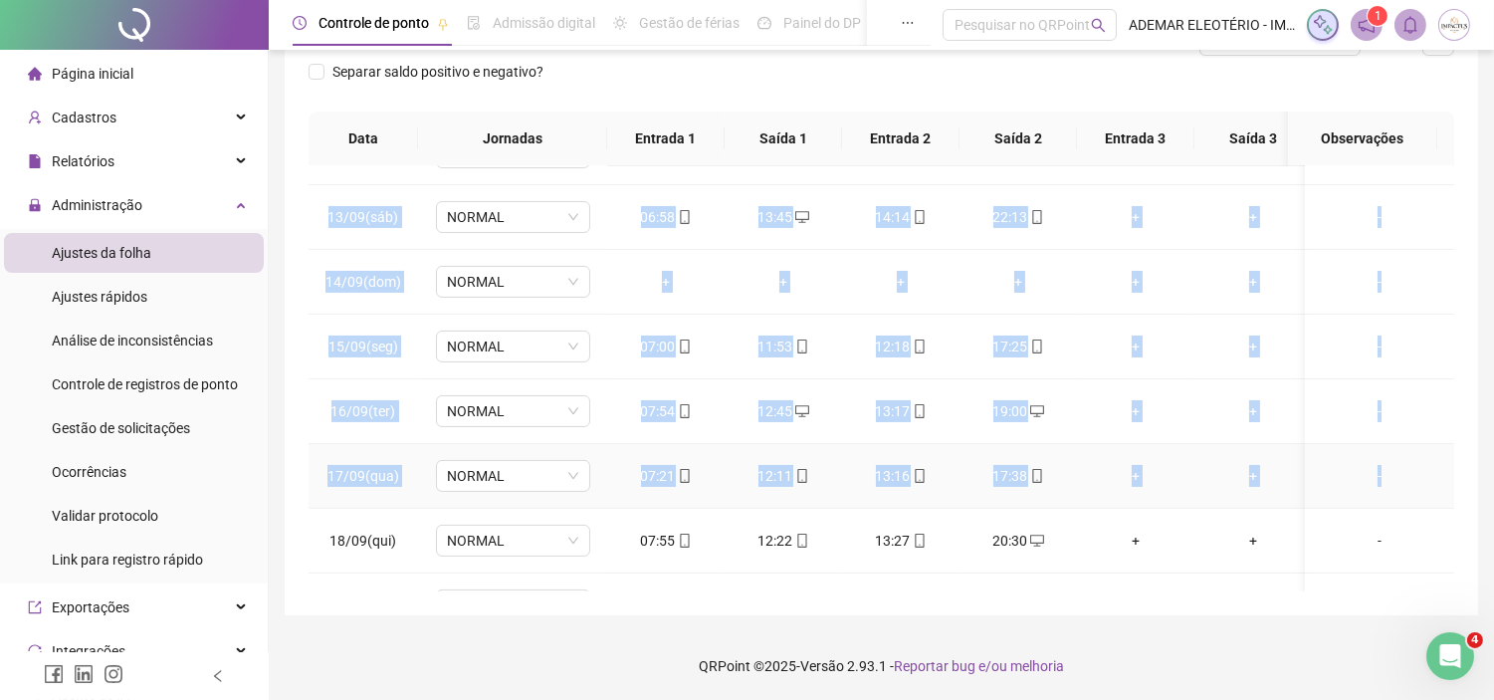
scroll to position [0, 23]
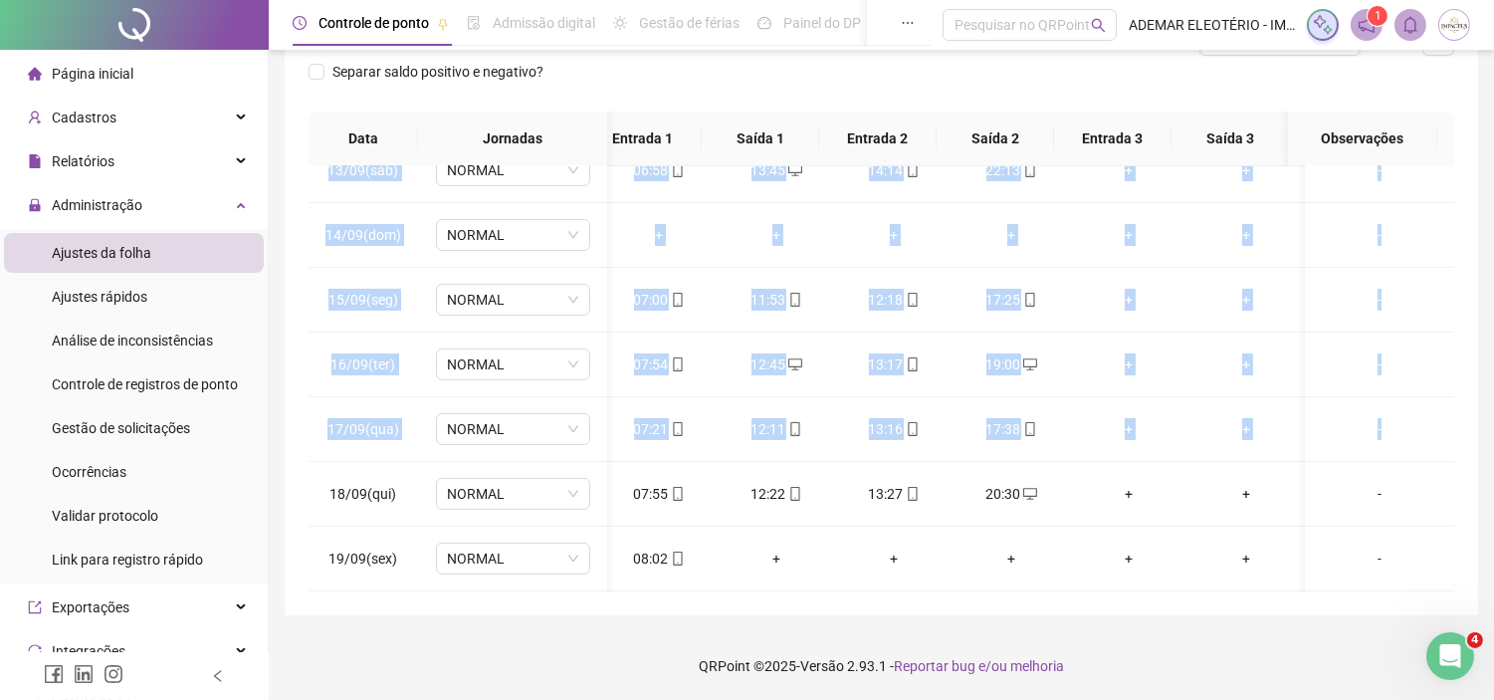
drag, startPoint x: 1438, startPoint y: 450, endPoint x: 1440, endPoint y: 538, distance: 87.6
click at [1445, 573] on div "01/09(seg) NORMAL 07:53 11:55 13:27 17:31 + + - 02/09(ter) NORMAL 07:57 11:59 1…" at bounding box center [882, 378] width 1146 height 425
click at [1466, 496] on div "**********" at bounding box center [882, 194] width 1194 height 842
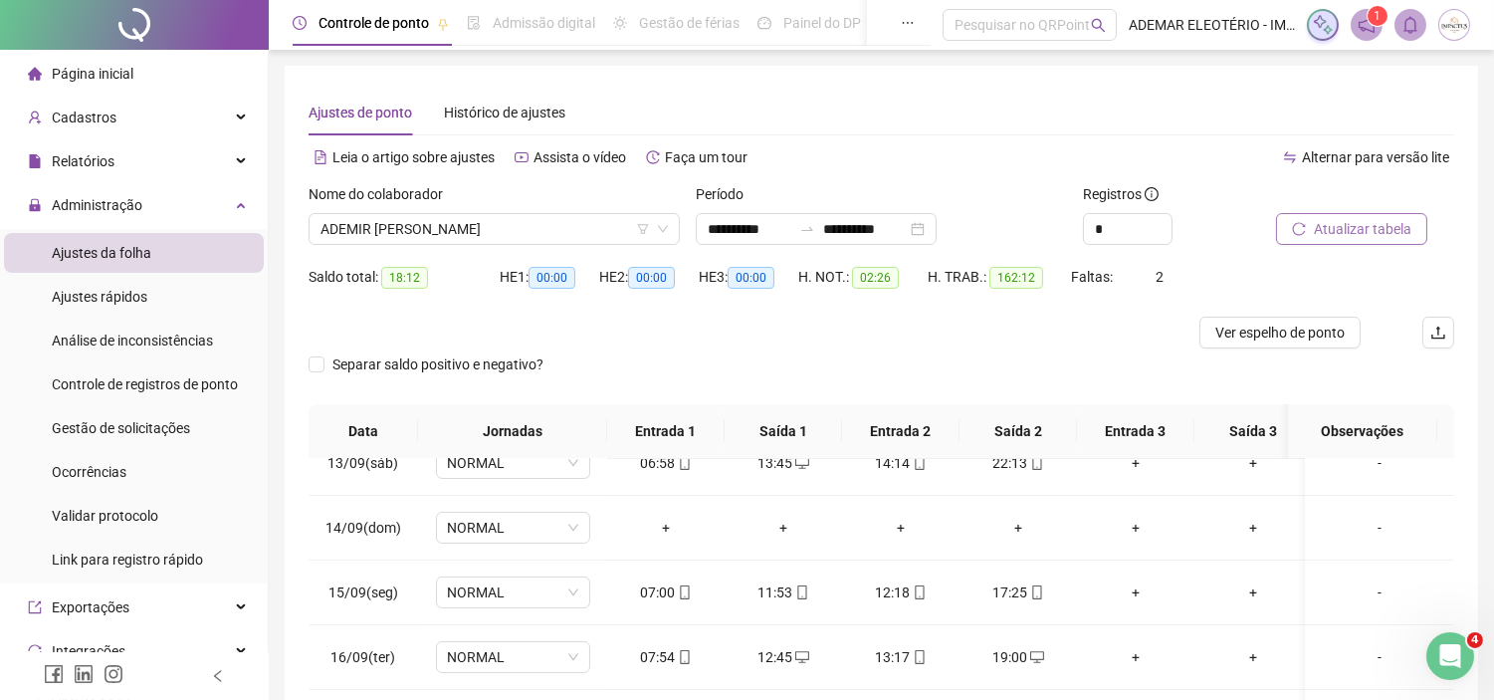
scroll to position [293, 0]
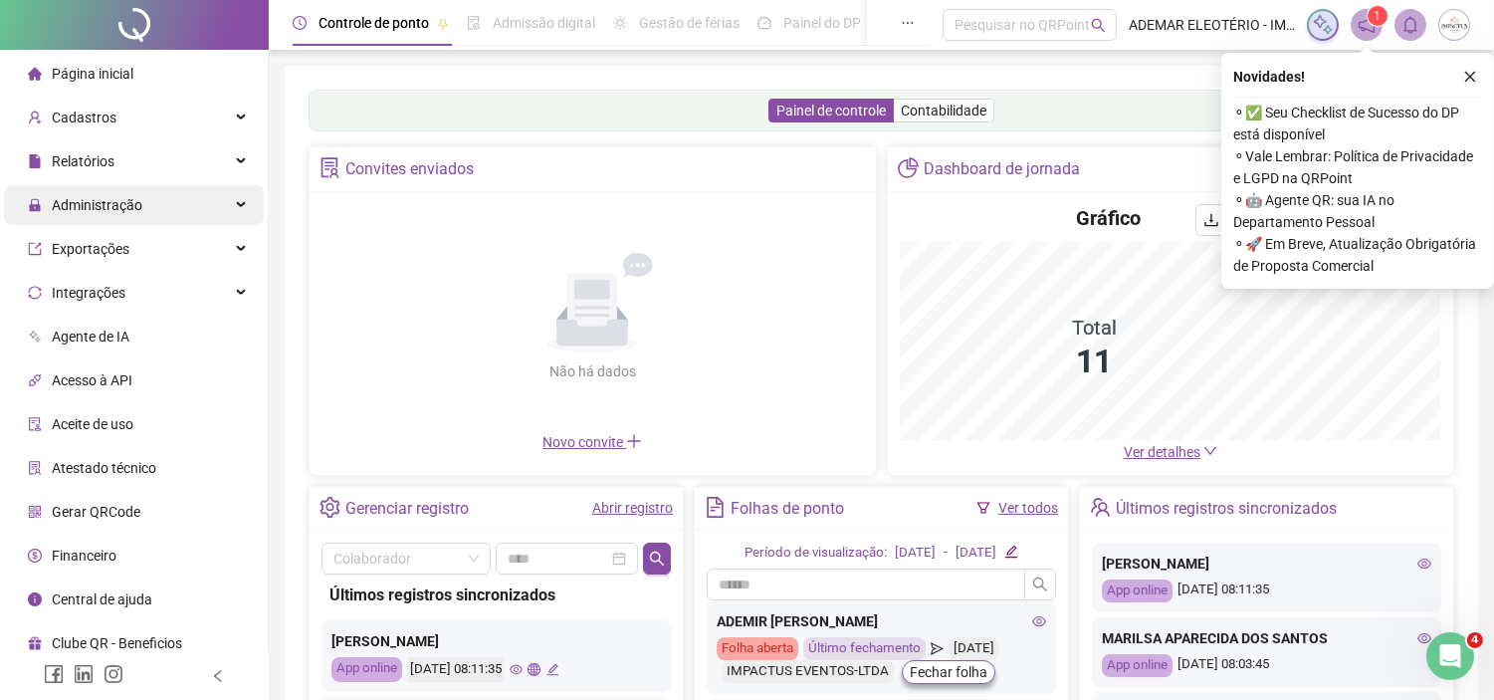
click at [1475, 78] on icon "close" at bounding box center [1471, 77] width 14 height 14
click at [167, 209] on div "Administração" at bounding box center [134, 205] width 260 height 40
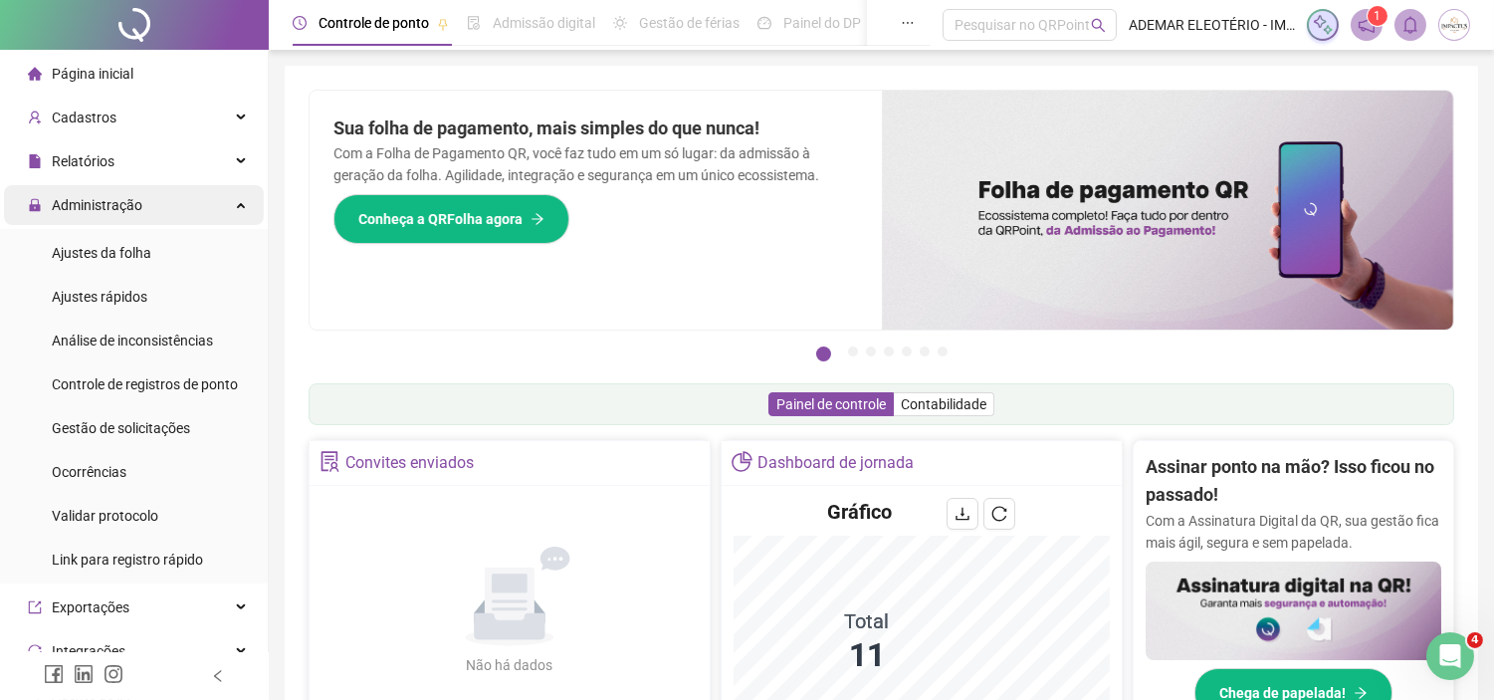
click at [222, 209] on div "Administração" at bounding box center [134, 205] width 260 height 40
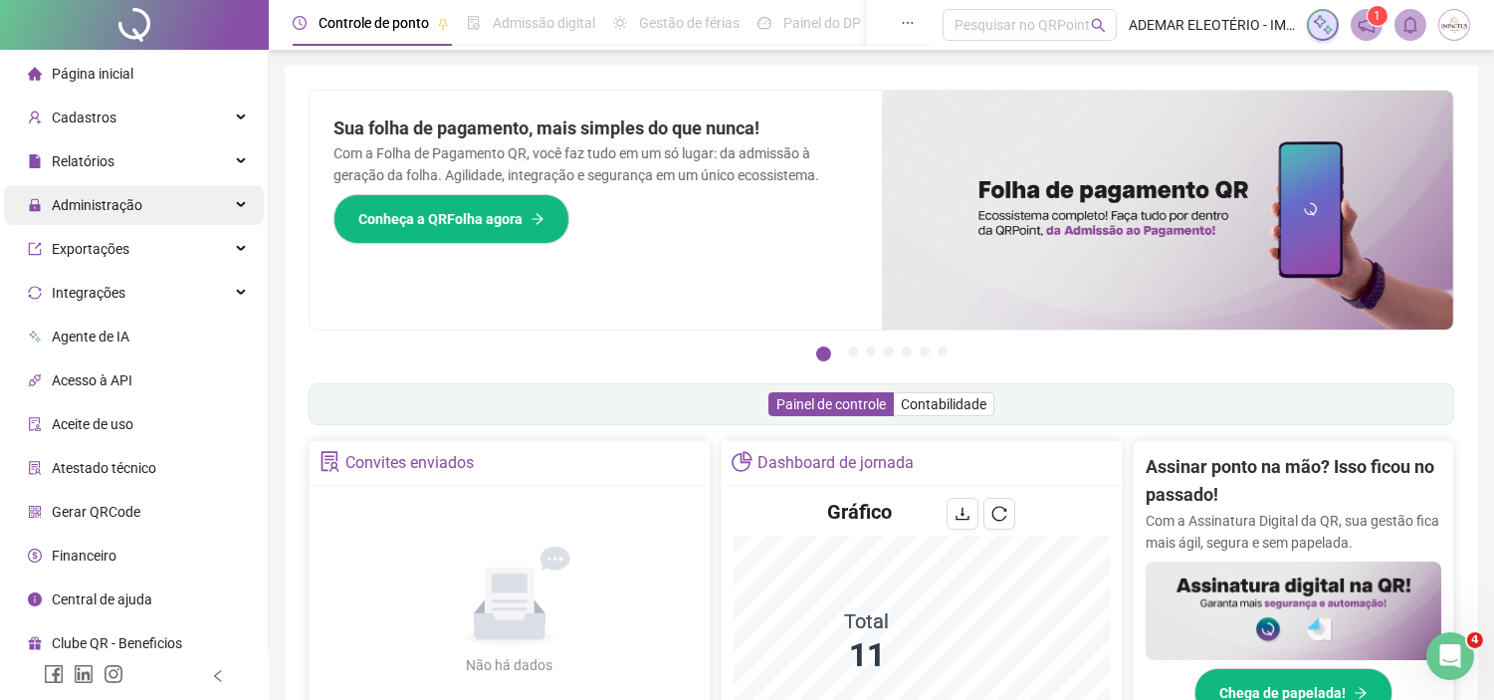
click at [225, 209] on div "Administração" at bounding box center [134, 205] width 260 height 40
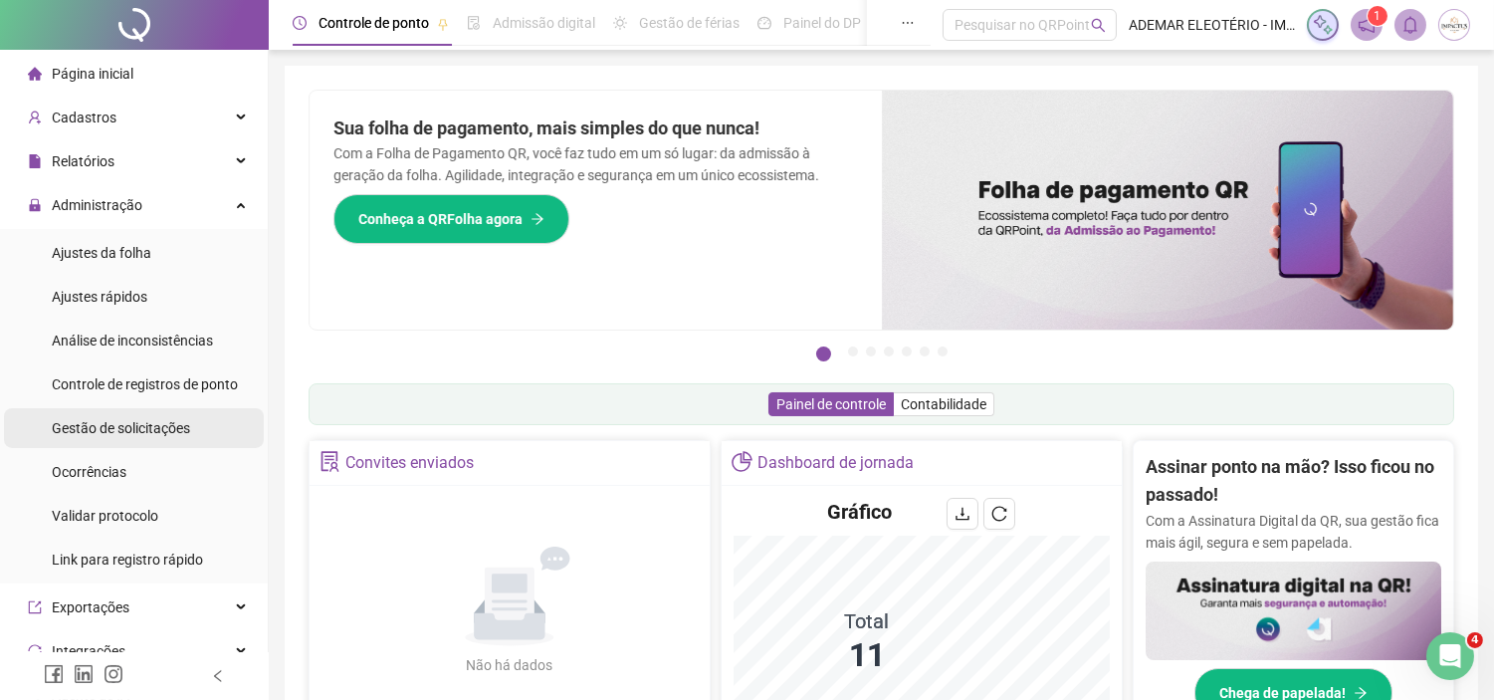
click at [147, 414] on div "Gestão de solicitações" at bounding box center [121, 428] width 138 height 40
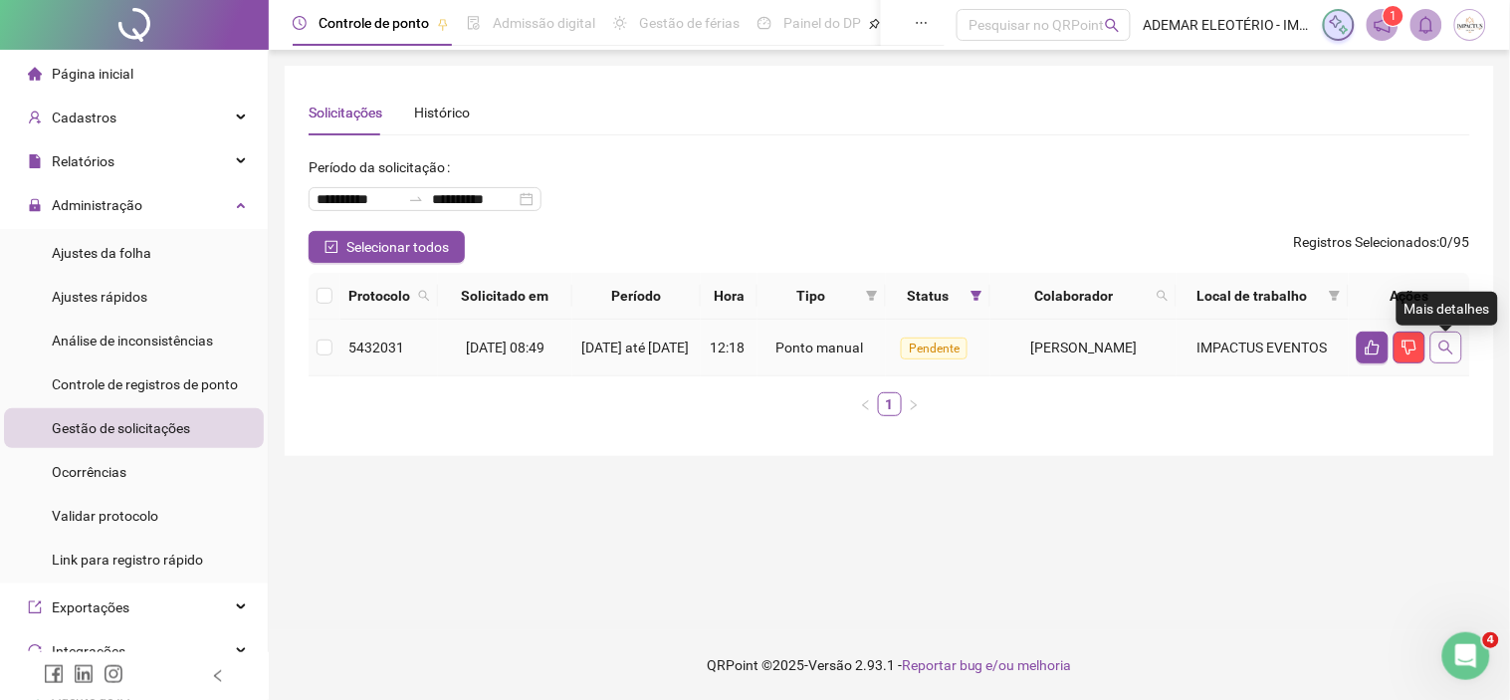
click at [1450, 363] on button "button" at bounding box center [1447, 348] width 32 height 32
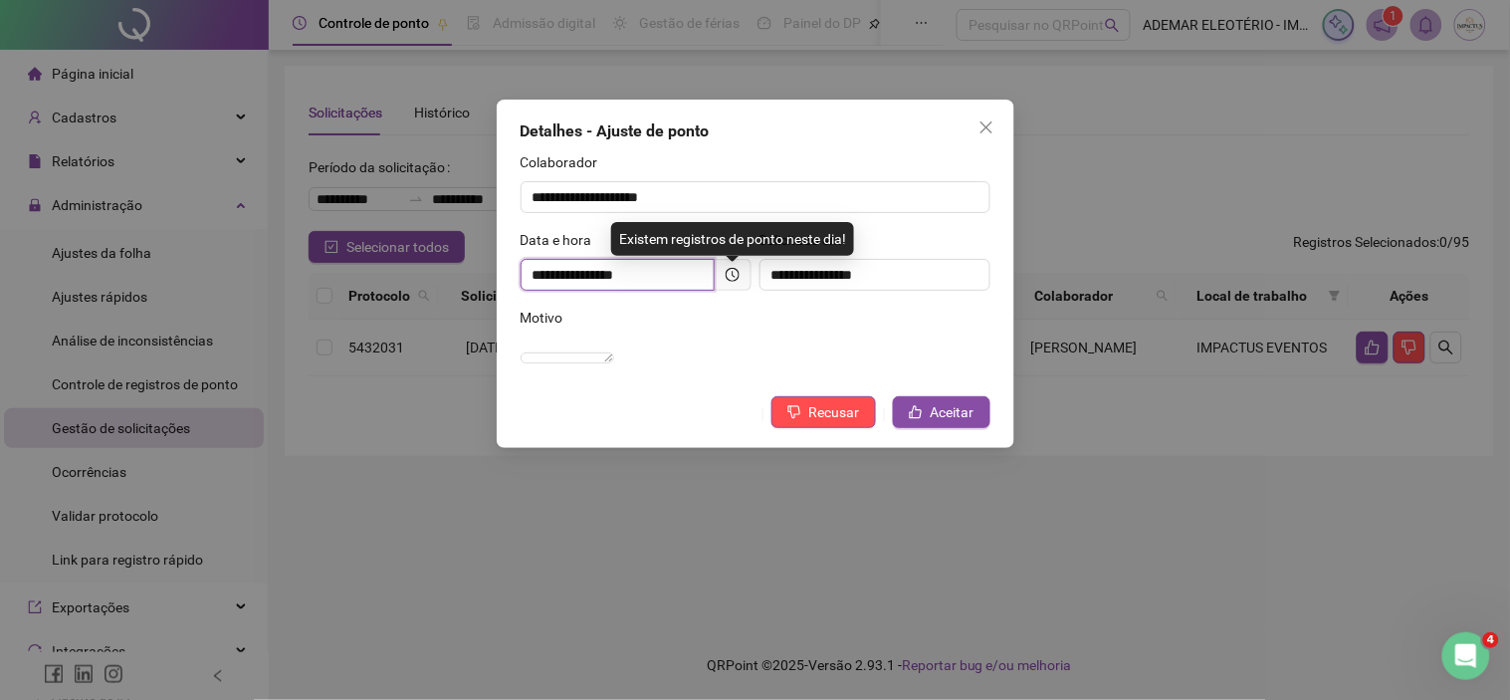
drag, startPoint x: 533, startPoint y: 271, endPoint x: 651, endPoint y: 271, distance: 118.5
click at [650, 271] on input "**********" at bounding box center [618, 275] width 194 height 32
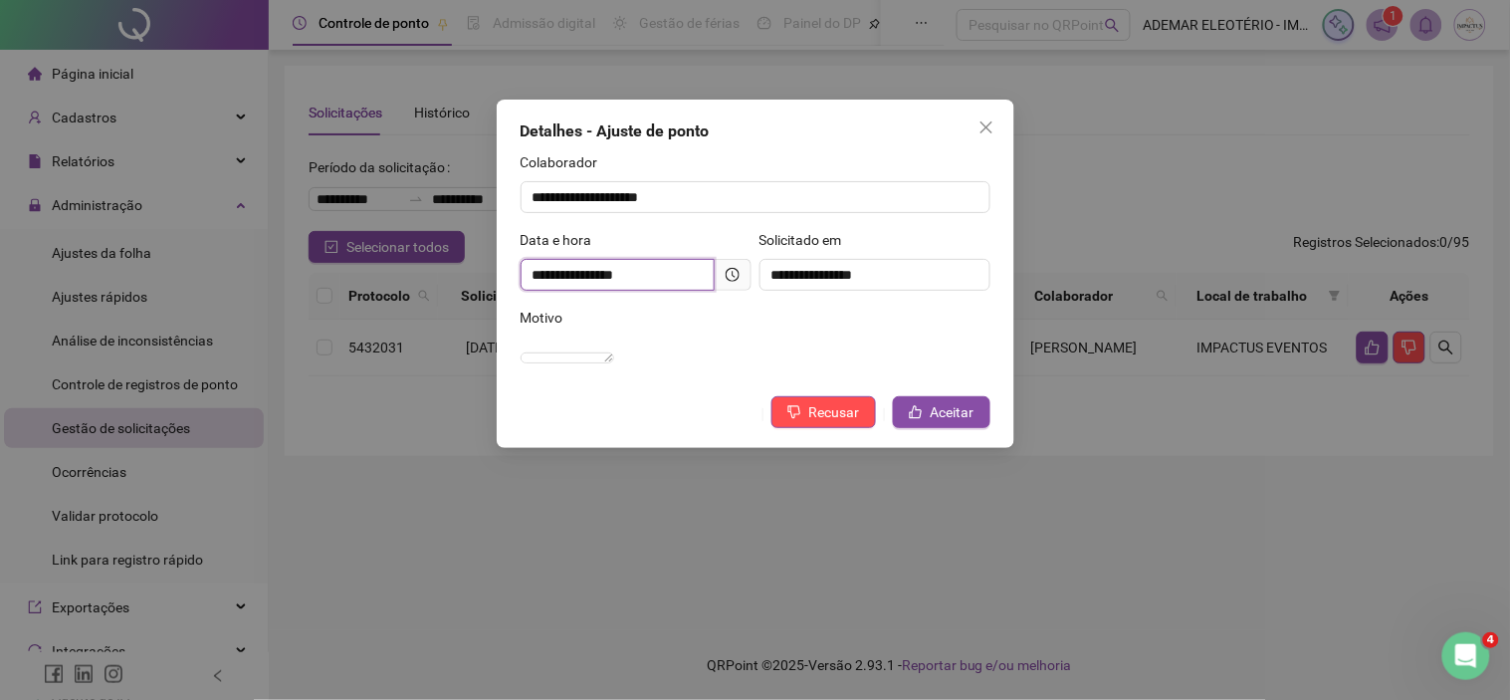
click at [550, 279] on input "**********" at bounding box center [618, 275] width 194 height 32
click at [951, 423] on span "Aceitar" at bounding box center [953, 412] width 44 height 22
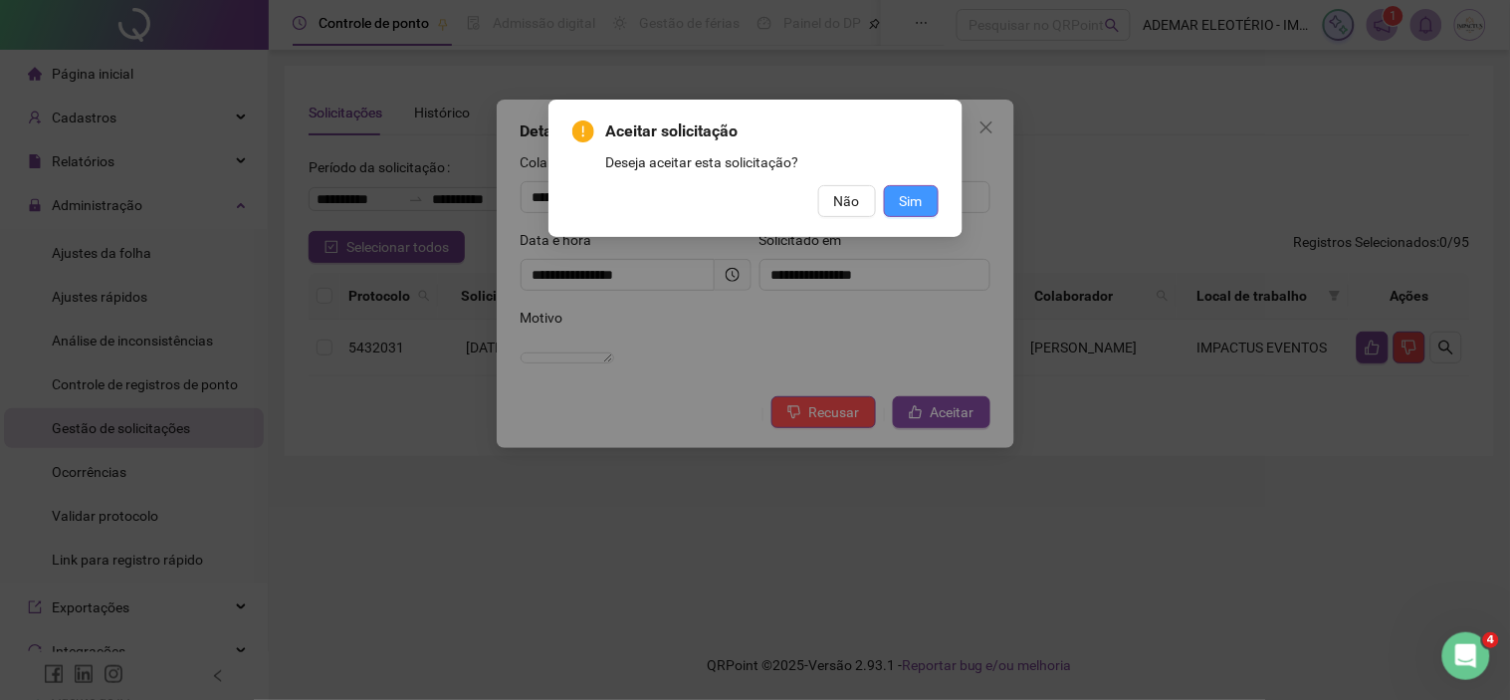
click at [929, 205] on button "Sim" at bounding box center [911, 201] width 55 height 32
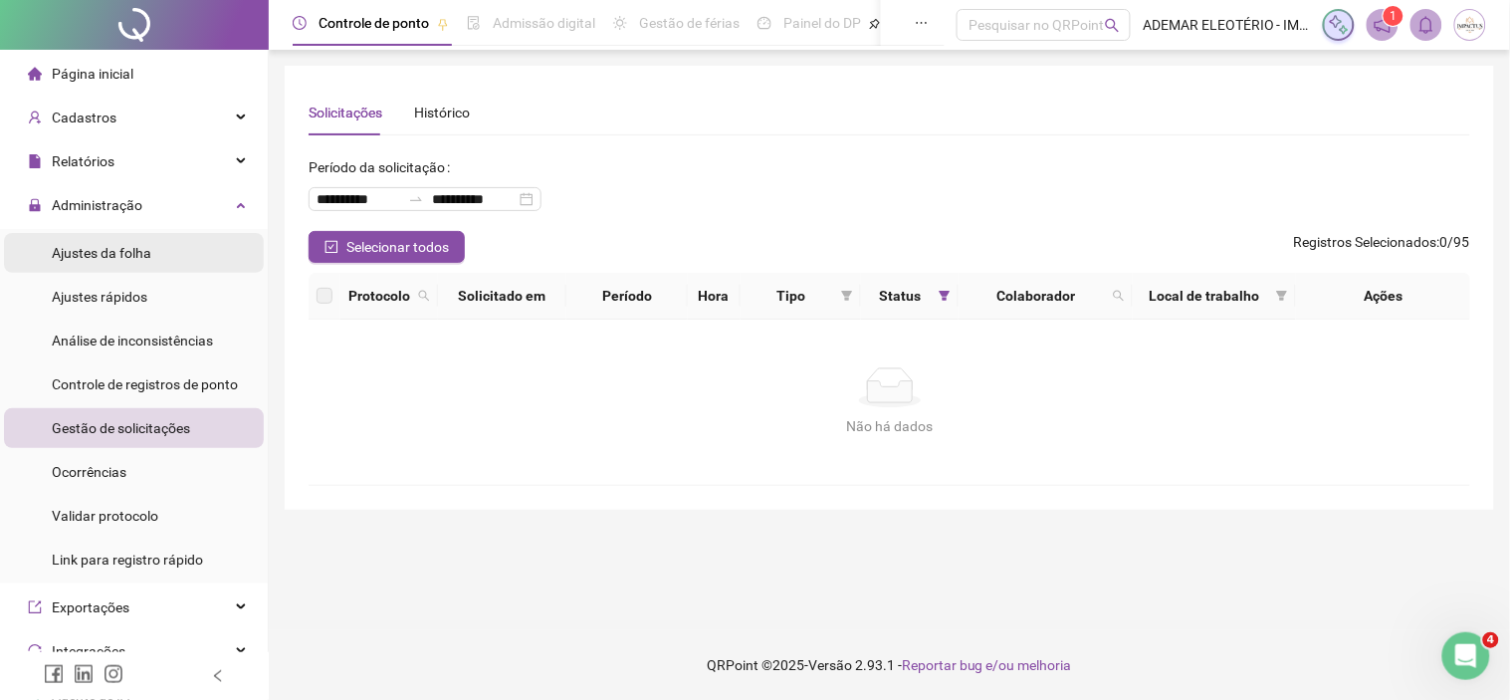
click at [144, 260] on span "Ajustes da folha" at bounding box center [102, 253] width 100 height 16
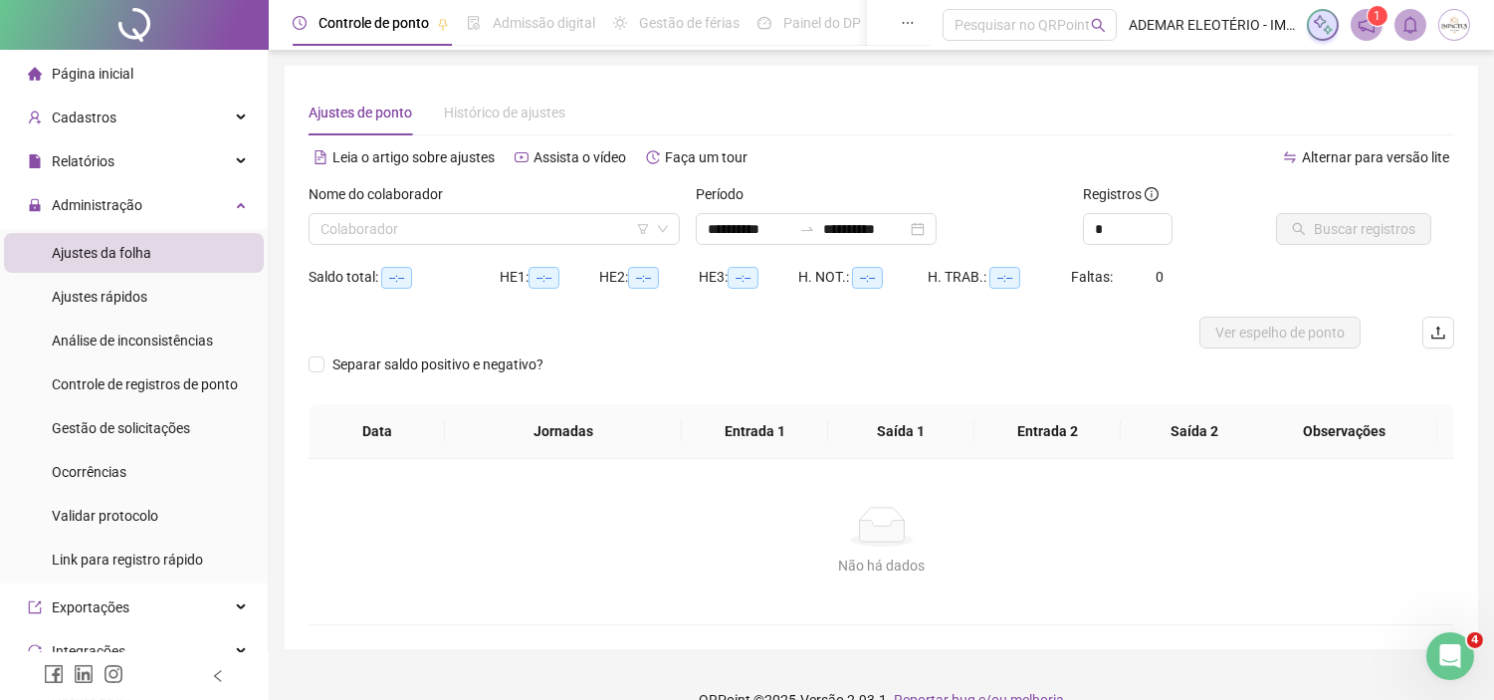
type input "**********"
click at [543, 226] on input "search" at bounding box center [486, 229] width 330 height 30
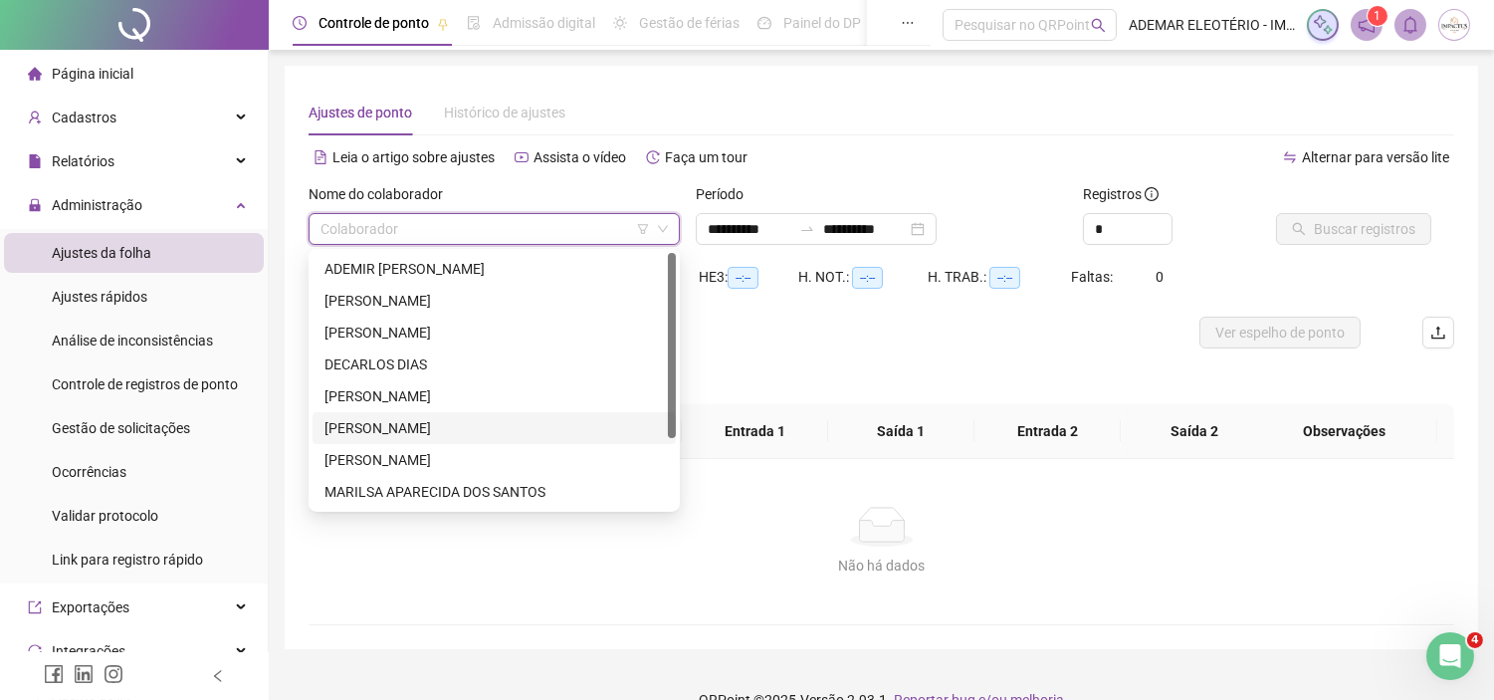
click at [420, 425] on div "[PERSON_NAME]" at bounding box center [495, 428] width 340 height 22
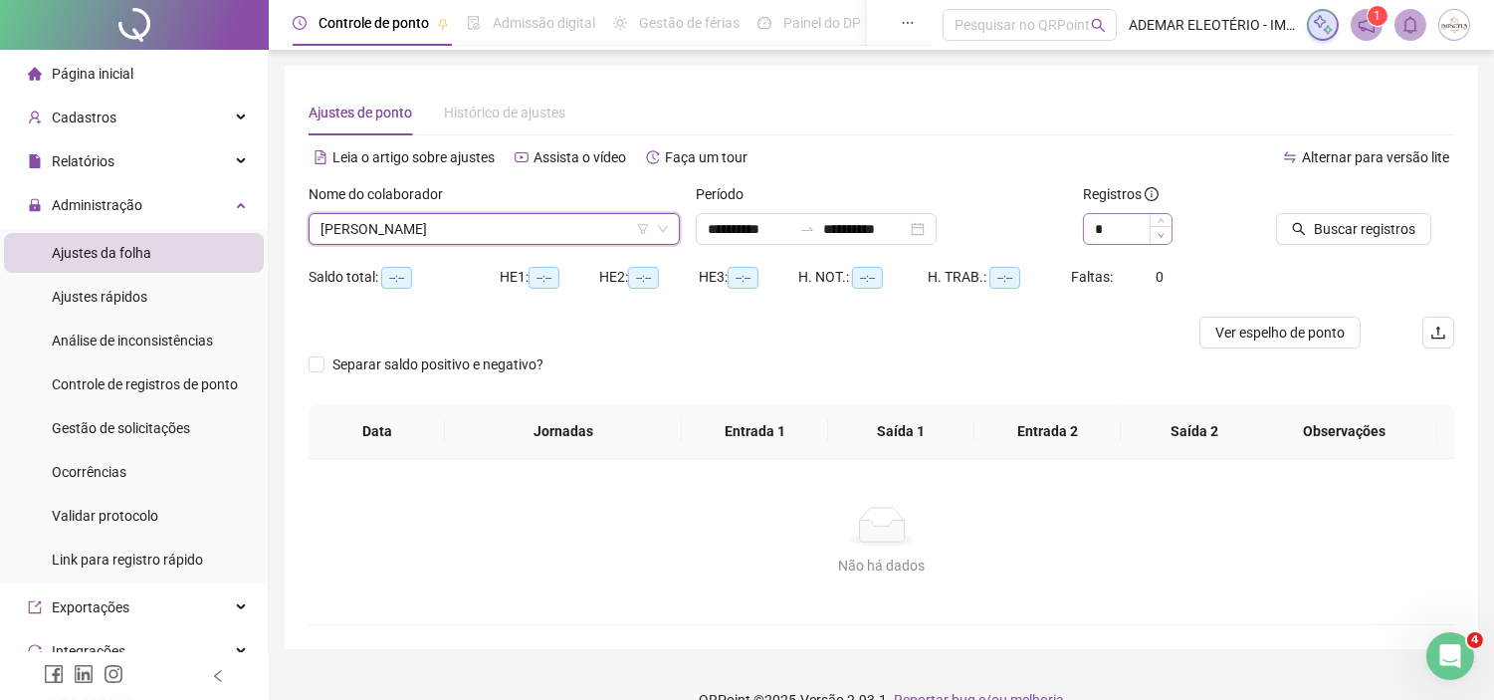
click at [1168, 226] on span "Decrease Value" at bounding box center [1161, 235] width 22 height 18
click at [1161, 221] on icon "up" at bounding box center [1161, 223] width 6 height 4
type input "*"
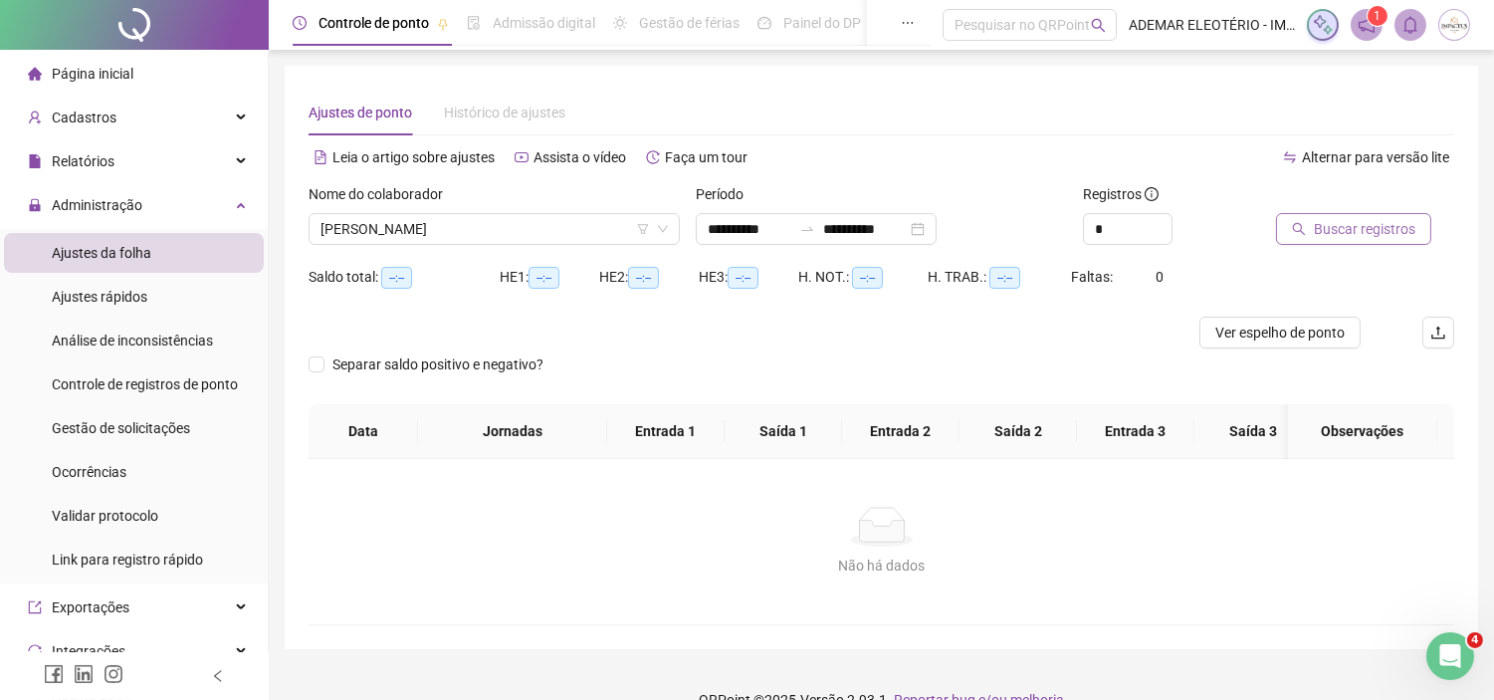
click at [1314, 234] on span "Buscar registros" at bounding box center [1365, 229] width 102 height 22
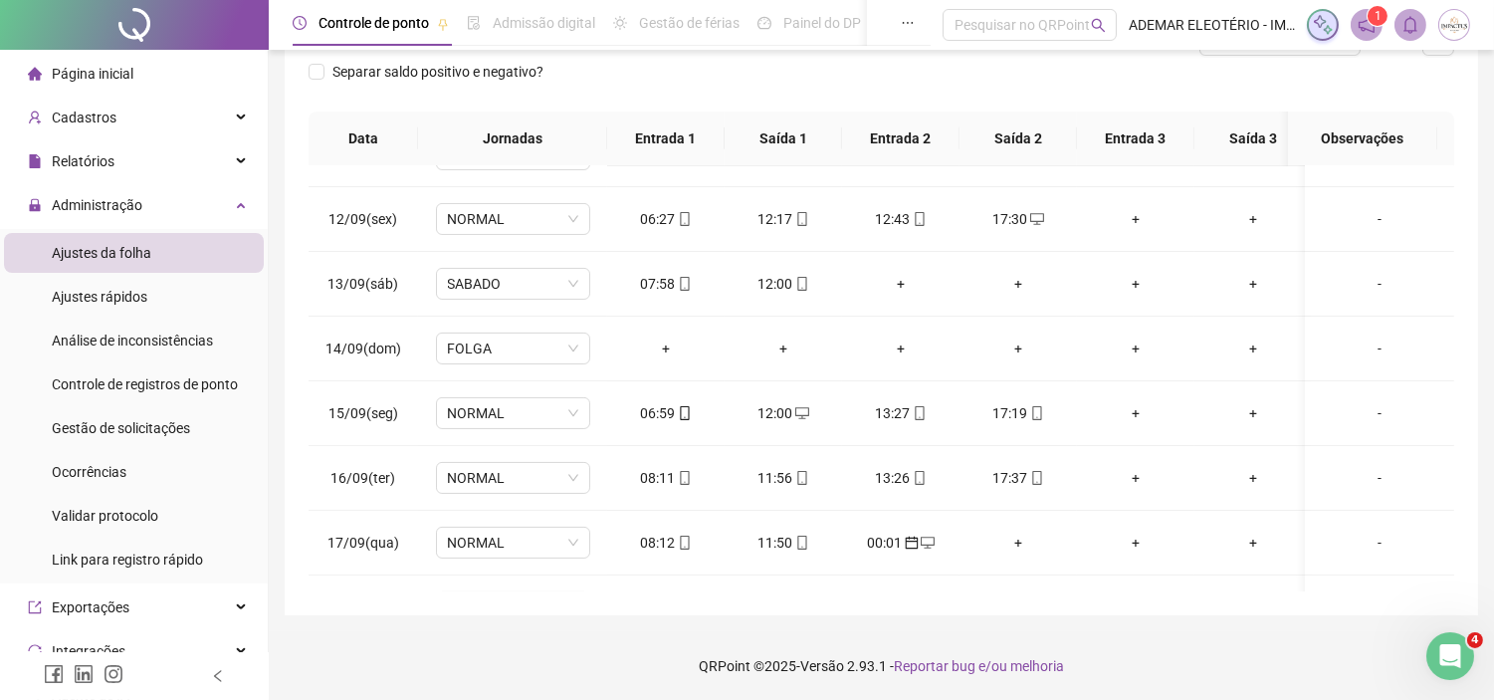
scroll to position [758, 0]
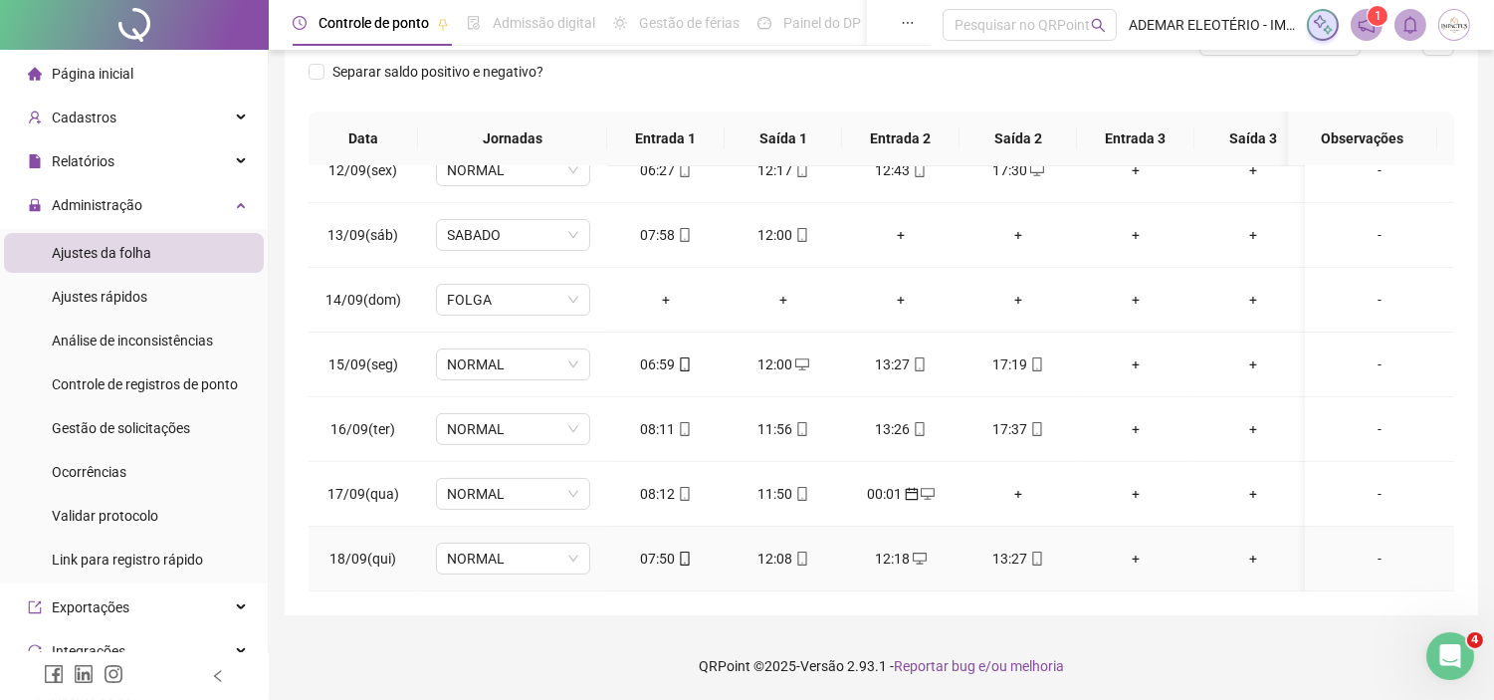
click at [893, 548] on div "12:18" at bounding box center [901, 559] width 86 height 22
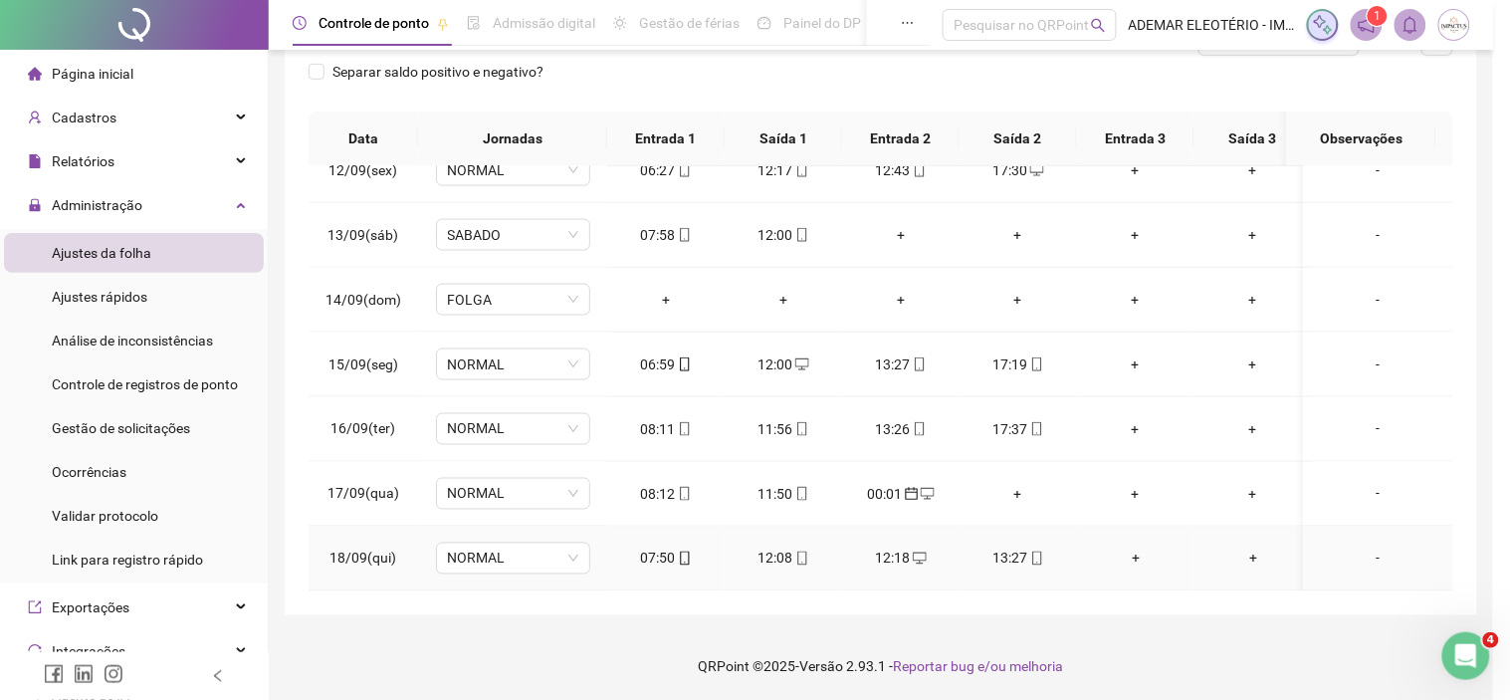
type input "**********"
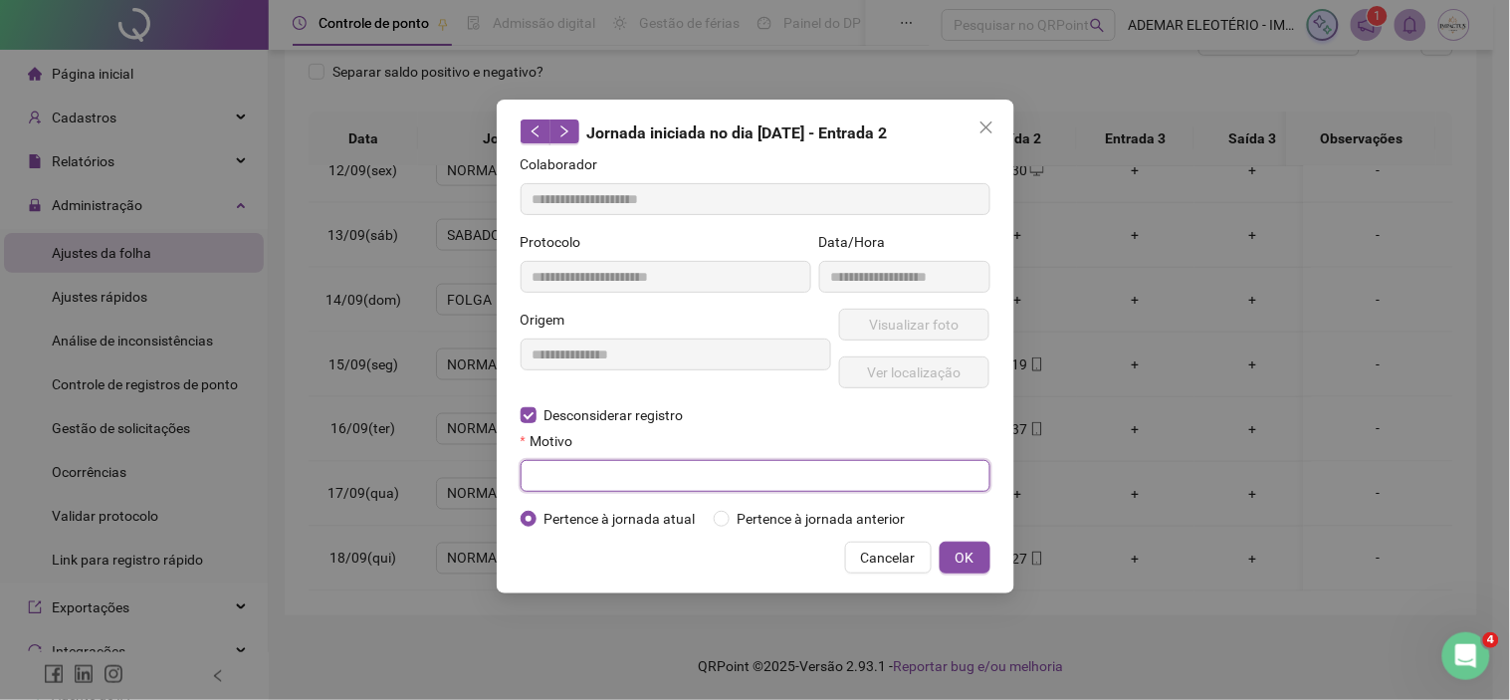
click at [604, 475] on input "text" at bounding box center [756, 476] width 470 height 32
type input "******"
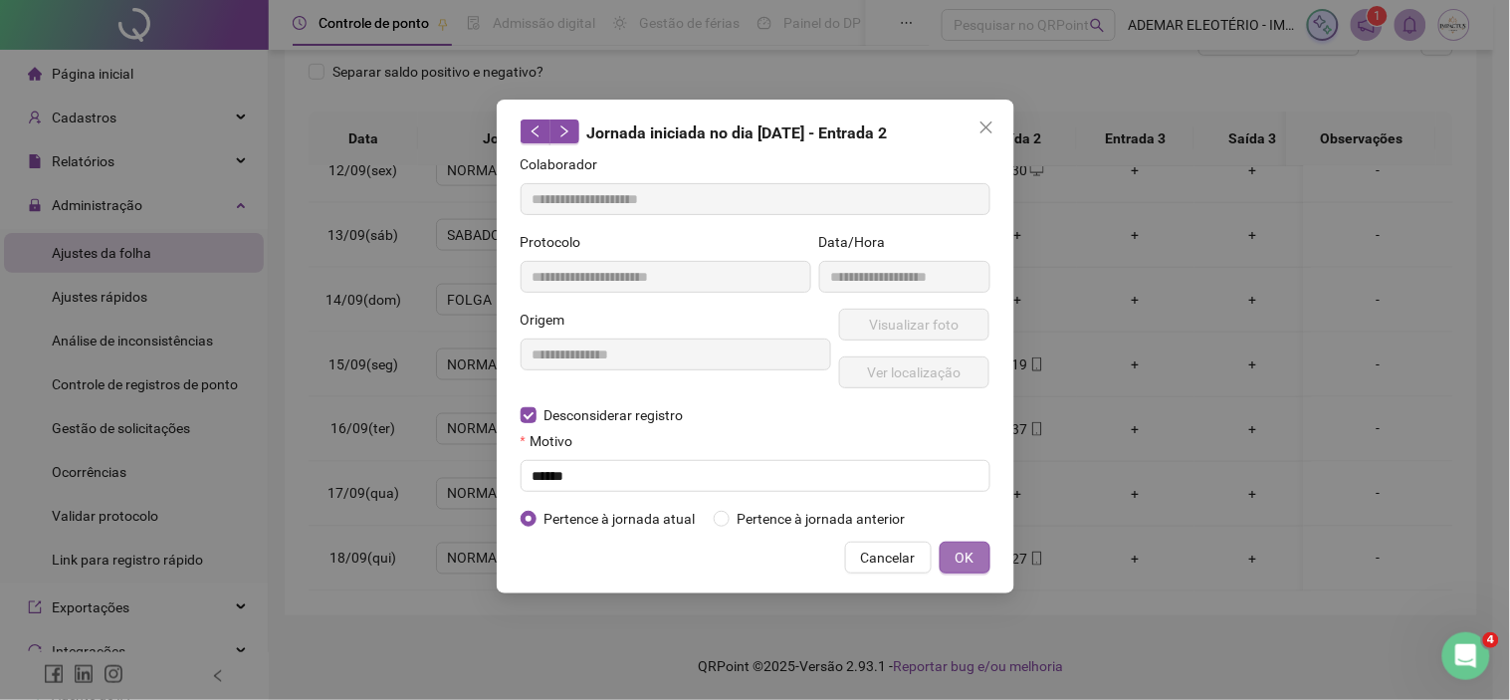
click at [960, 550] on span "OK" at bounding box center [965, 558] width 19 height 22
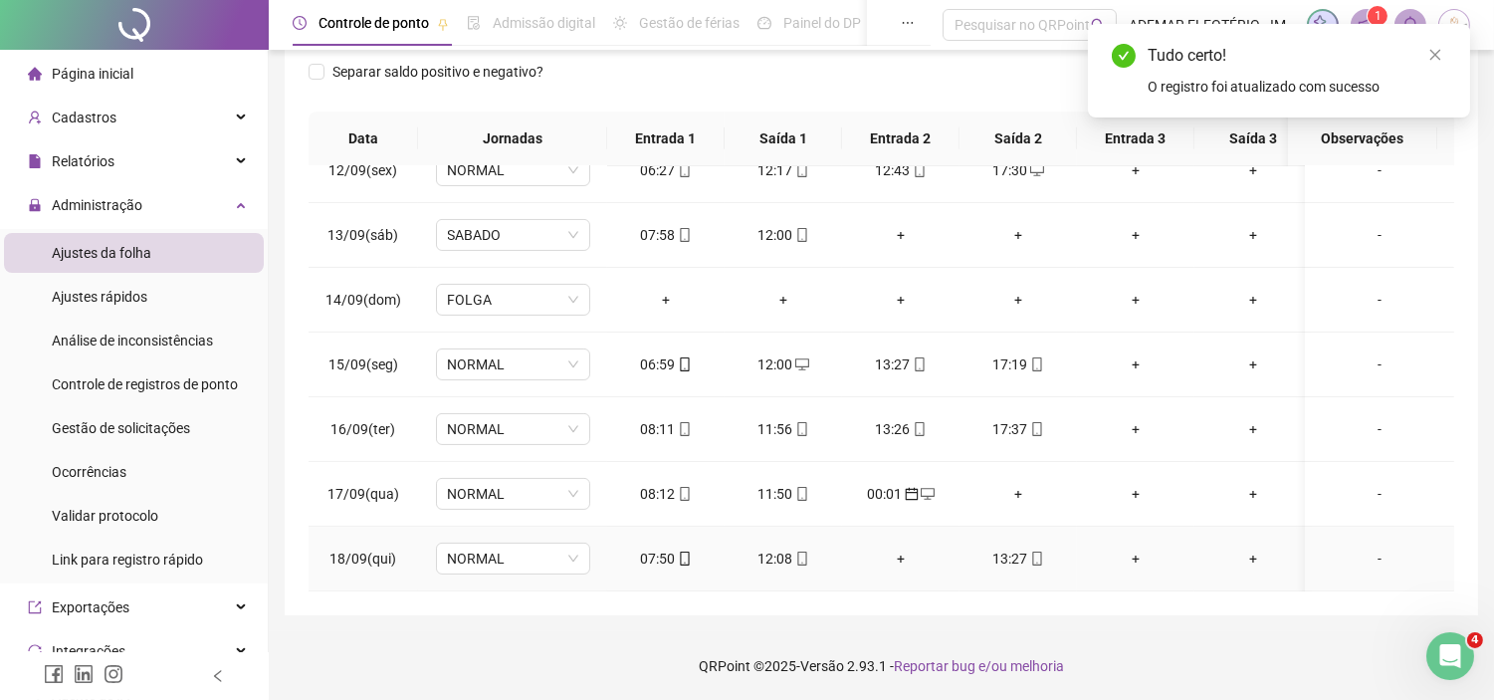
click at [783, 548] on div "12:08" at bounding box center [784, 559] width 86 height 22
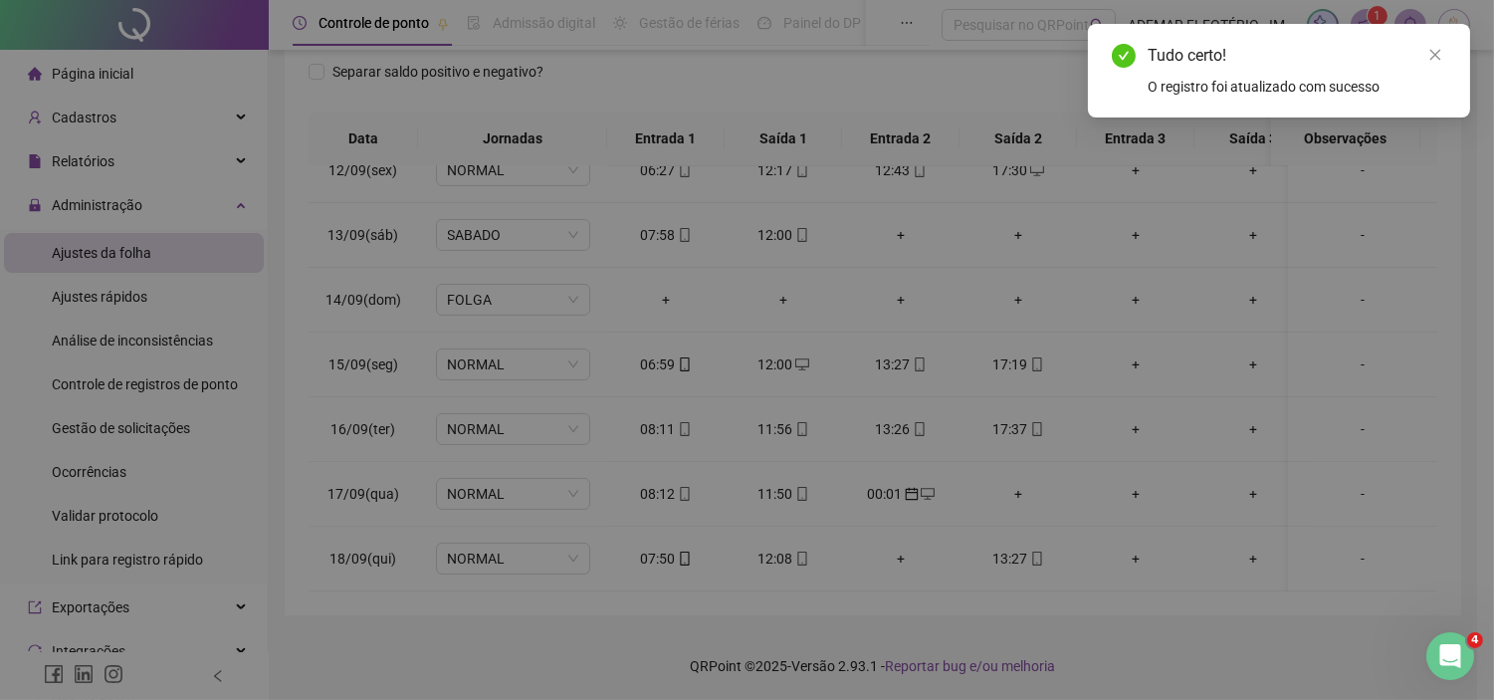
type input "**********"
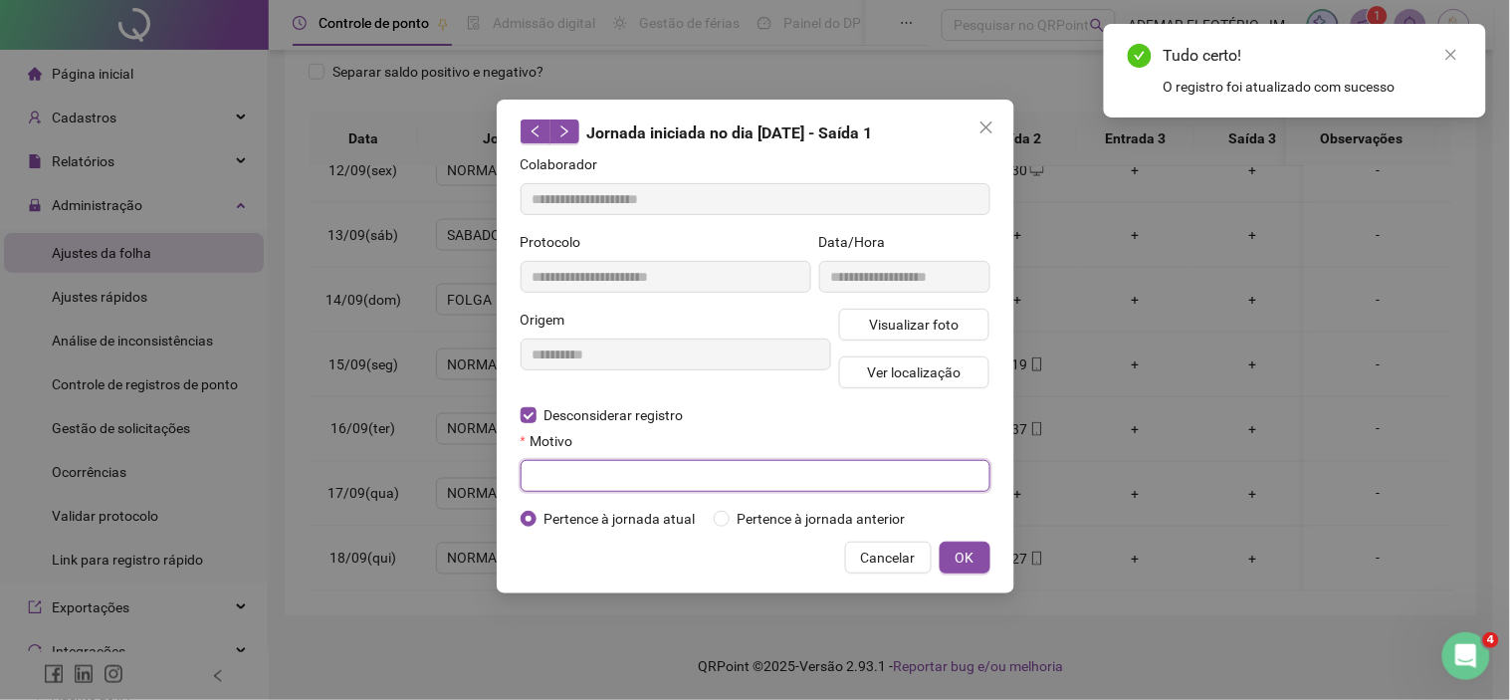
click at [624, 480] on input "text" at bounding box center [756, 476] width 470 height 32
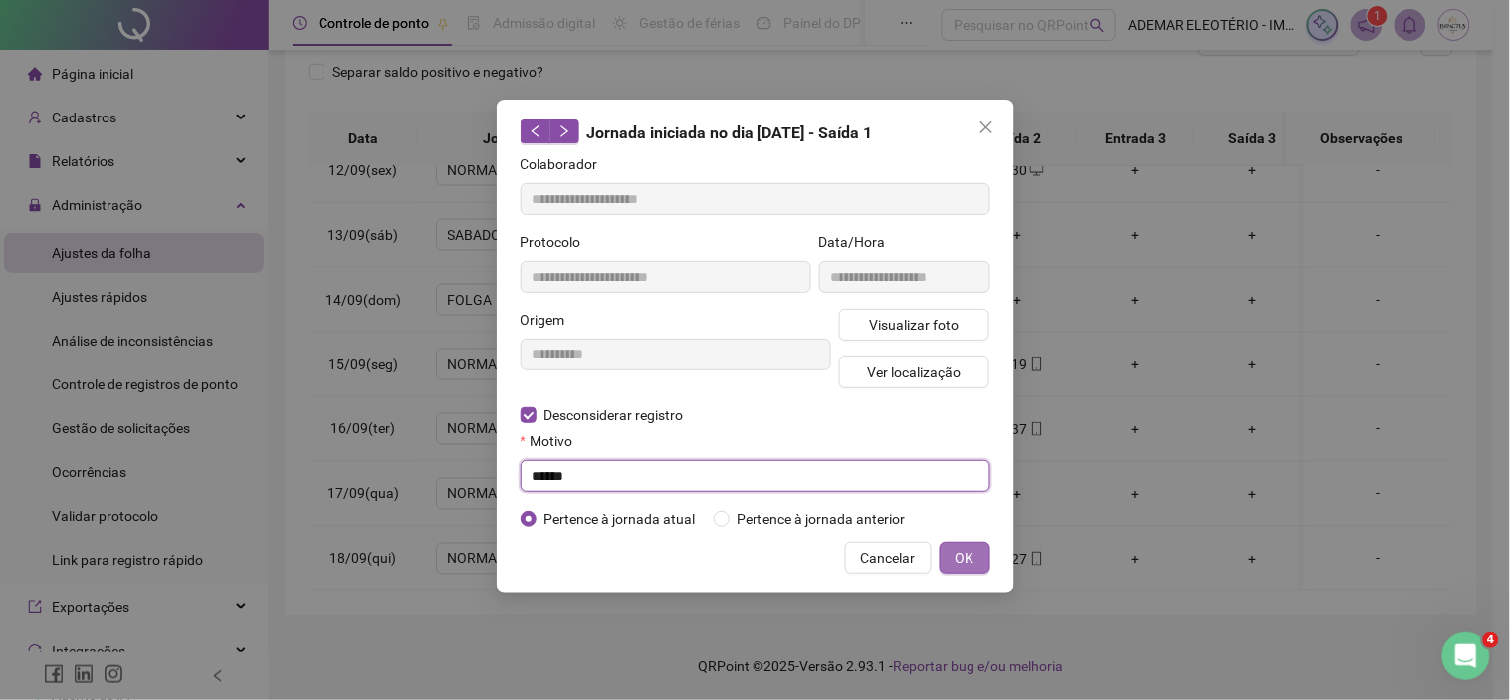
type input "******"
click at [972, 568] on span "OK" at bounding box center [965, 558] width 19 height 22
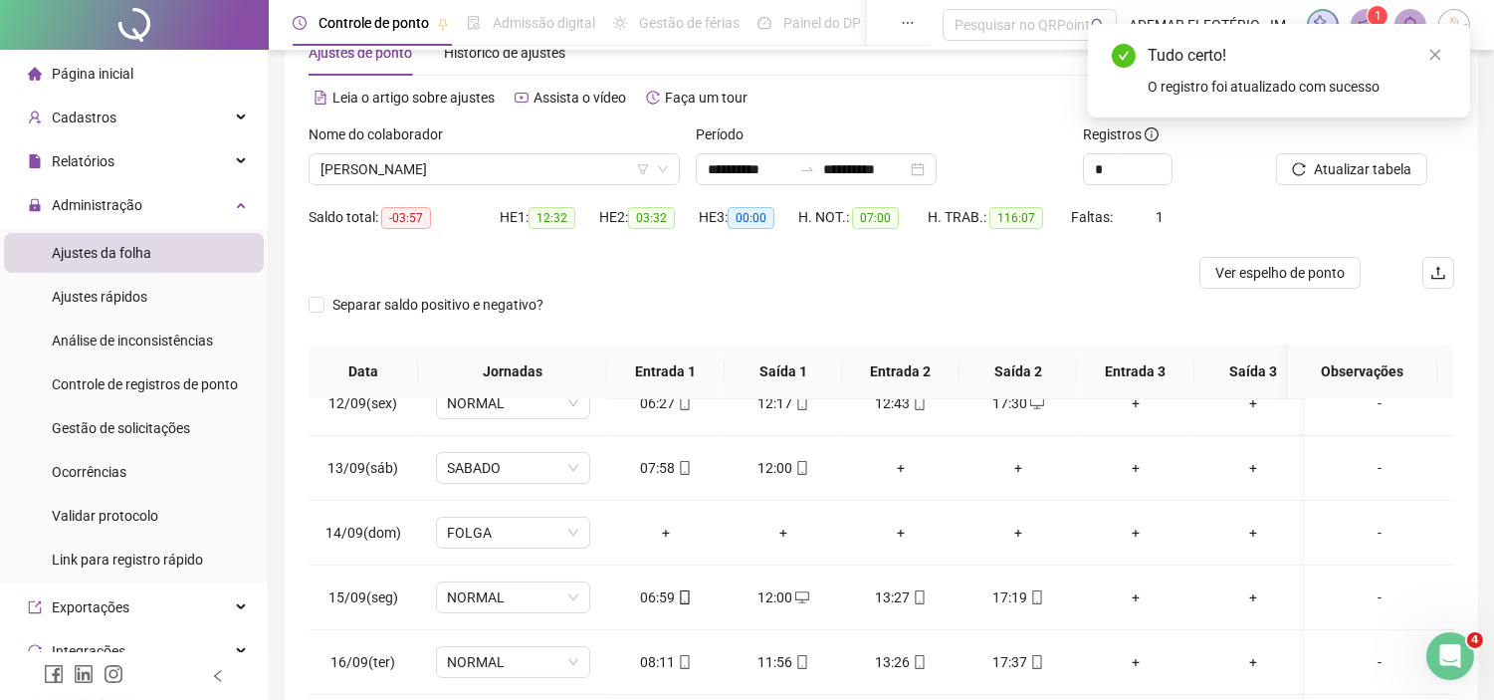
scroll to position [35, 0]
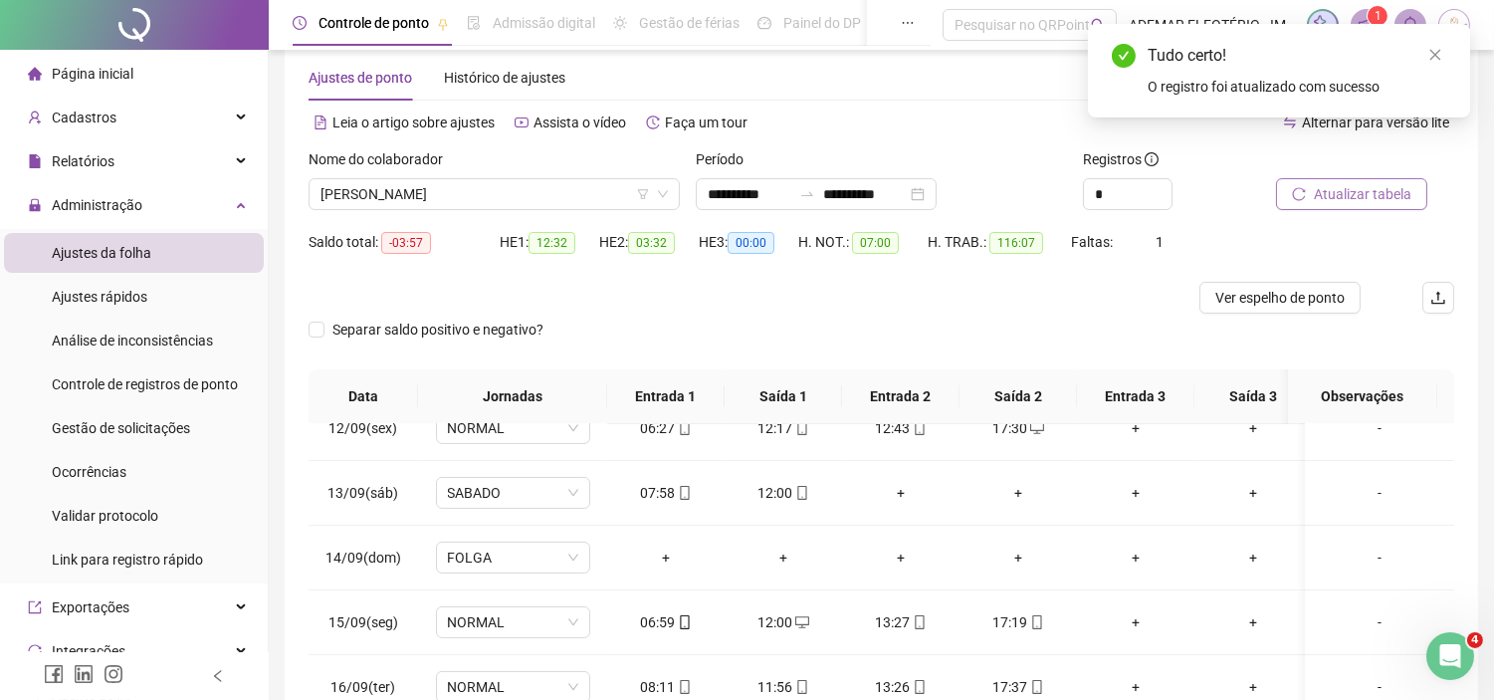
click at [1371, 186] on span "Atualizar tabela" at bounding box center [1363, 194] width 98 height 22
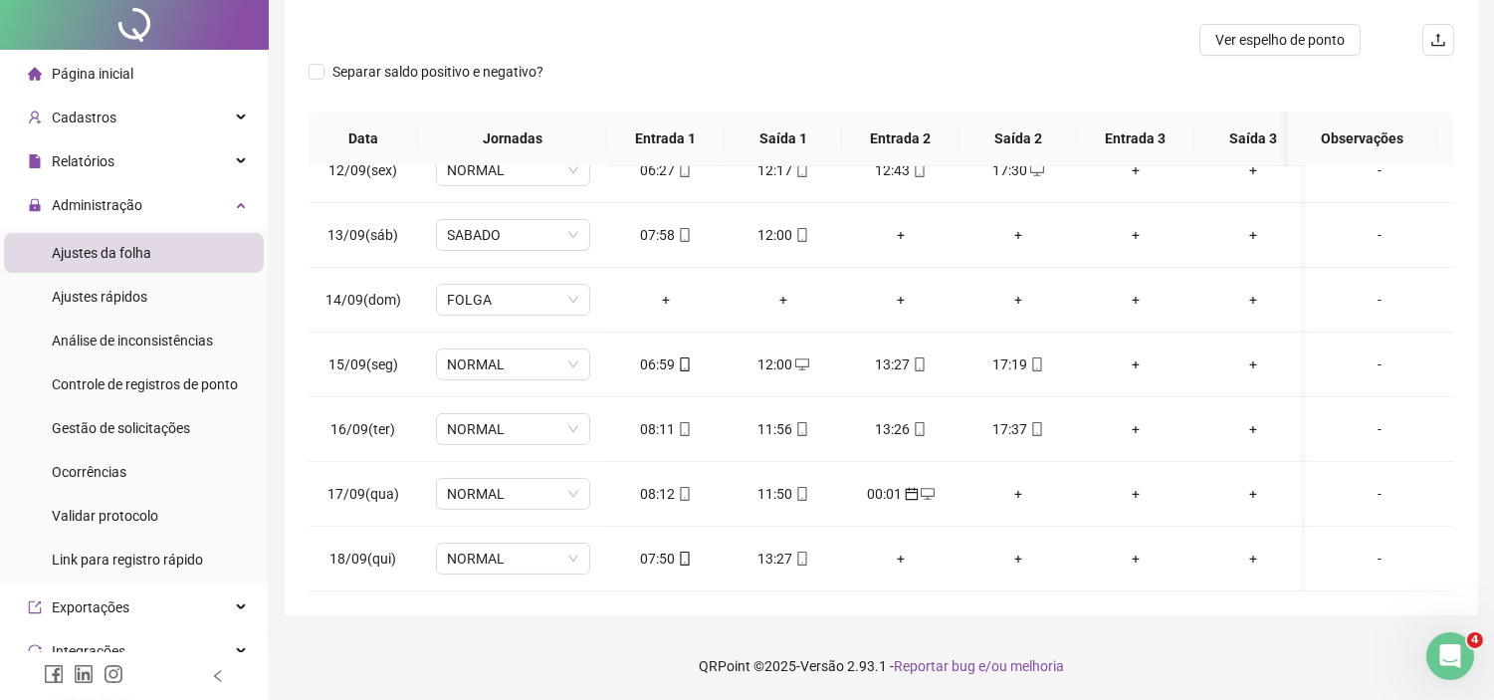
scroll to position [0, 0]
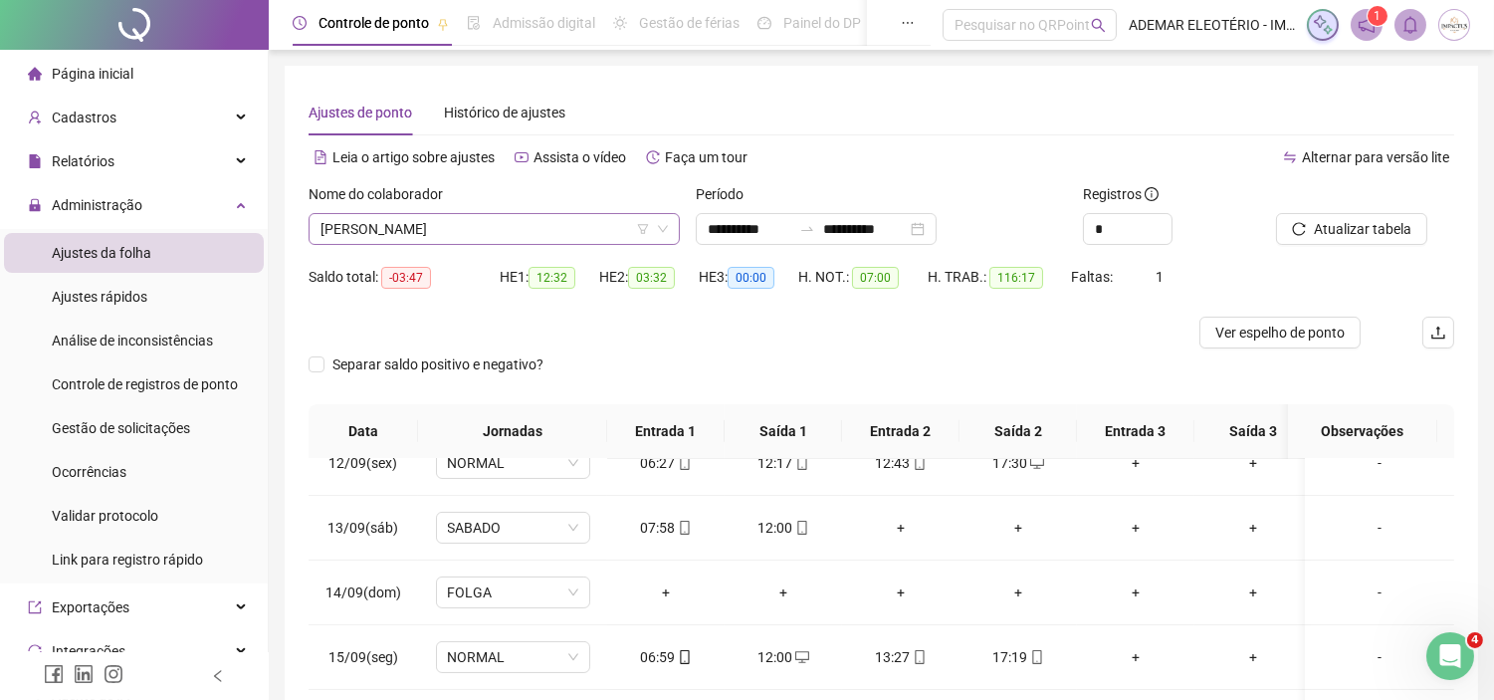
click at [539, 227] on span "[PERSON_NAME]" at bounding box center [494, 229] width 347 height 30
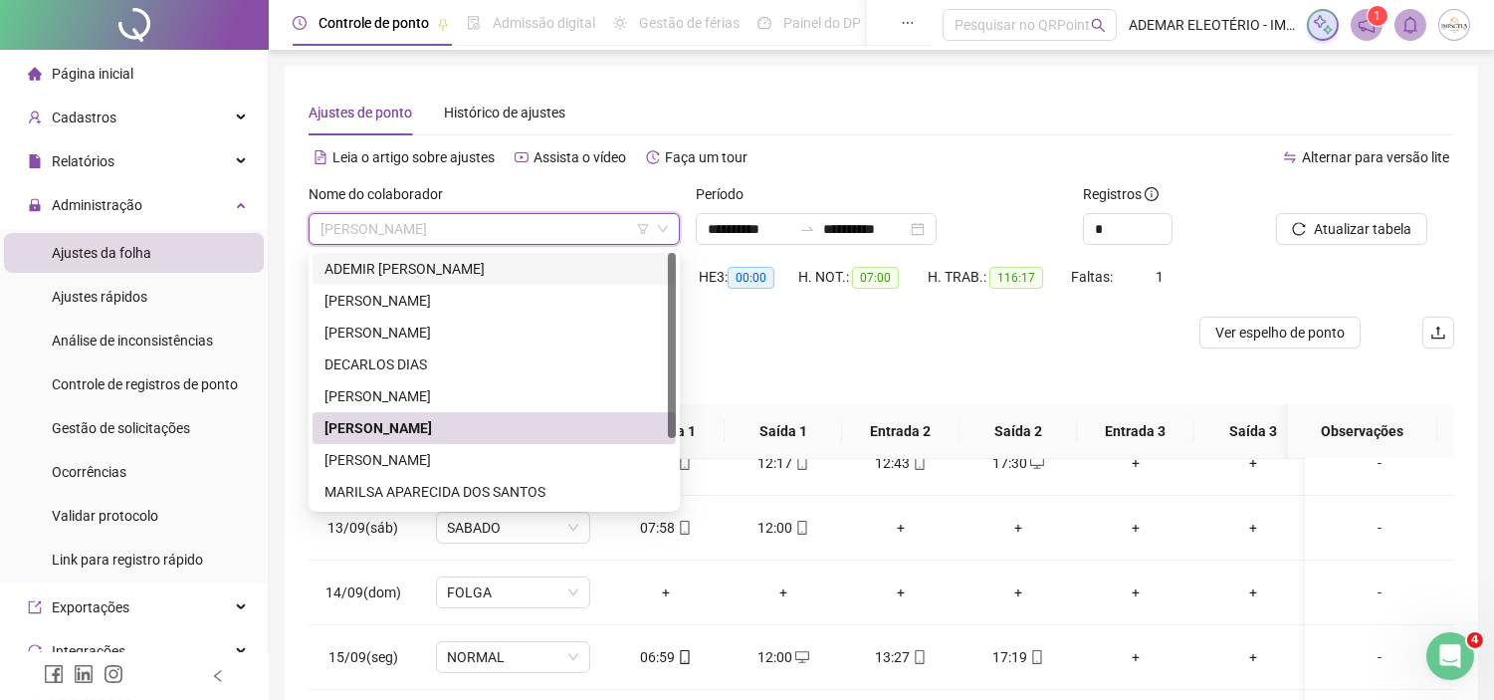
click at [388, 265] on div "ADEMIR [PERSON_NAME]" at bounding box center [495, 269] width 340 height 22
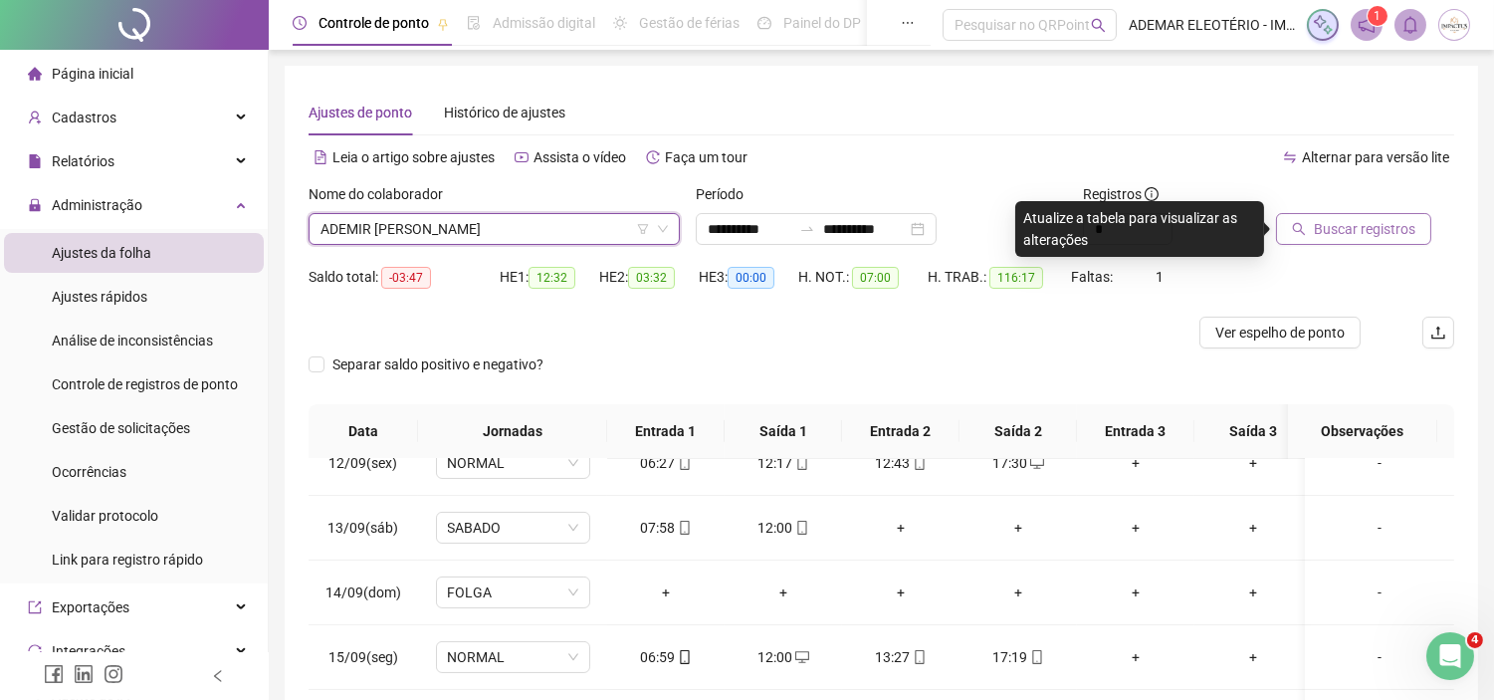
click at [1352, 227] on span "Buscar registros" at bounding box center [1365, 229] width 102 height 22
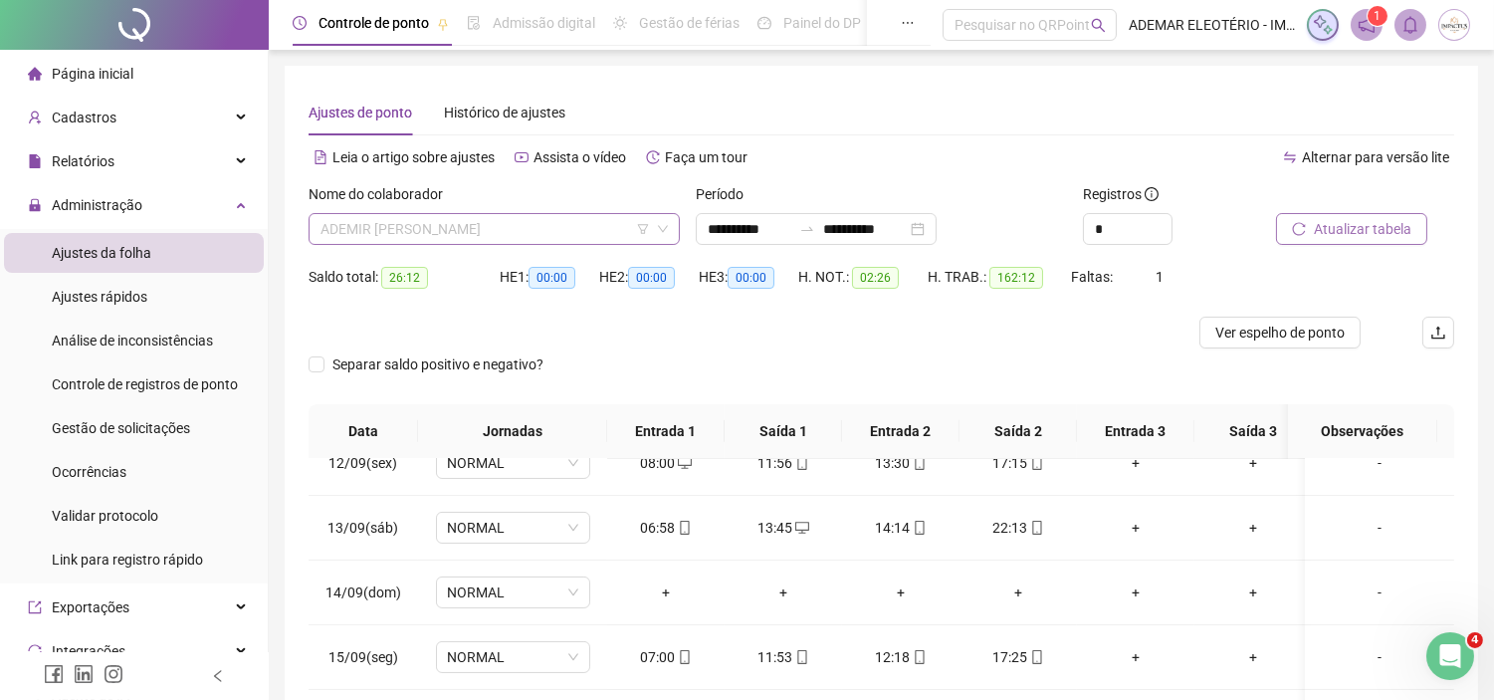
click at [561, 234] on span "ADEMIR [PERSON_NAME]" at bounding box center [494, 229] width 347 height 30
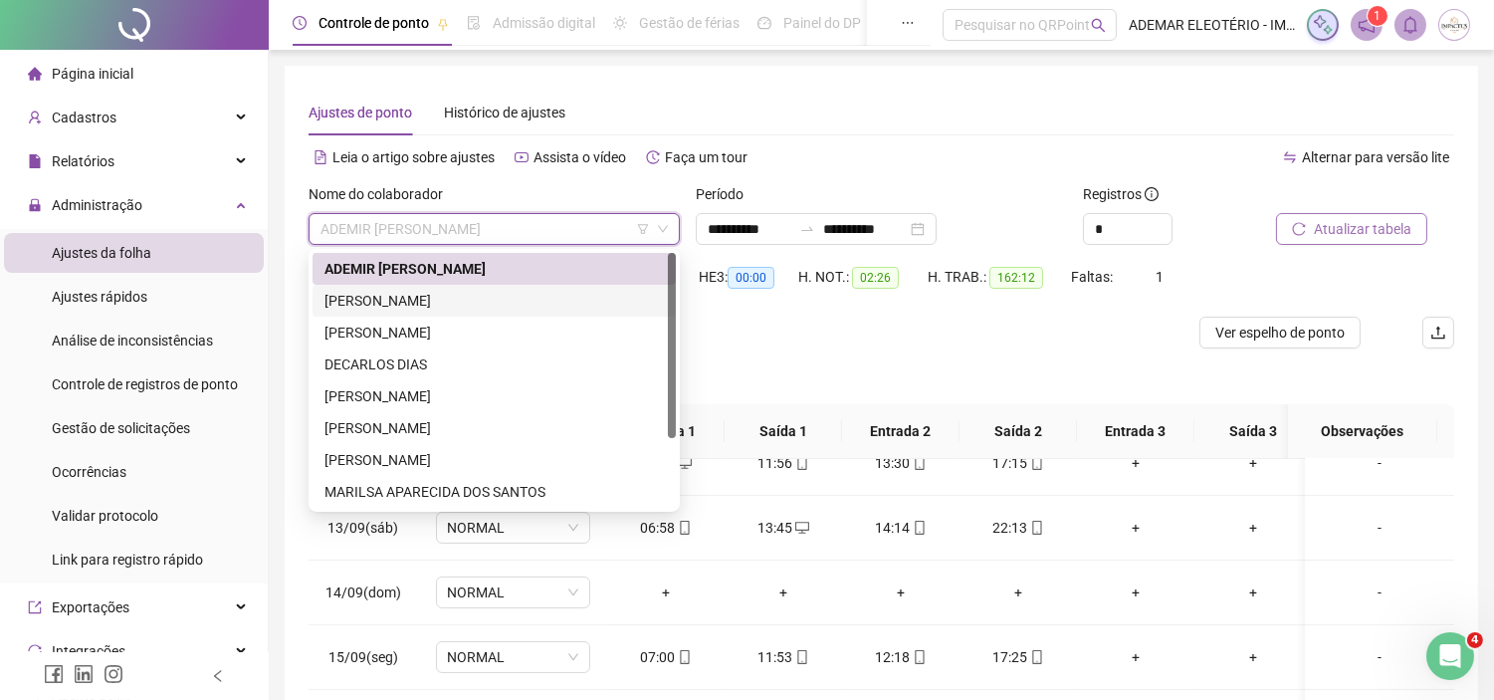
click at [442, 310] on div "[PERSON_NAME]" at bounding box center [495, 301] width 340 height 22
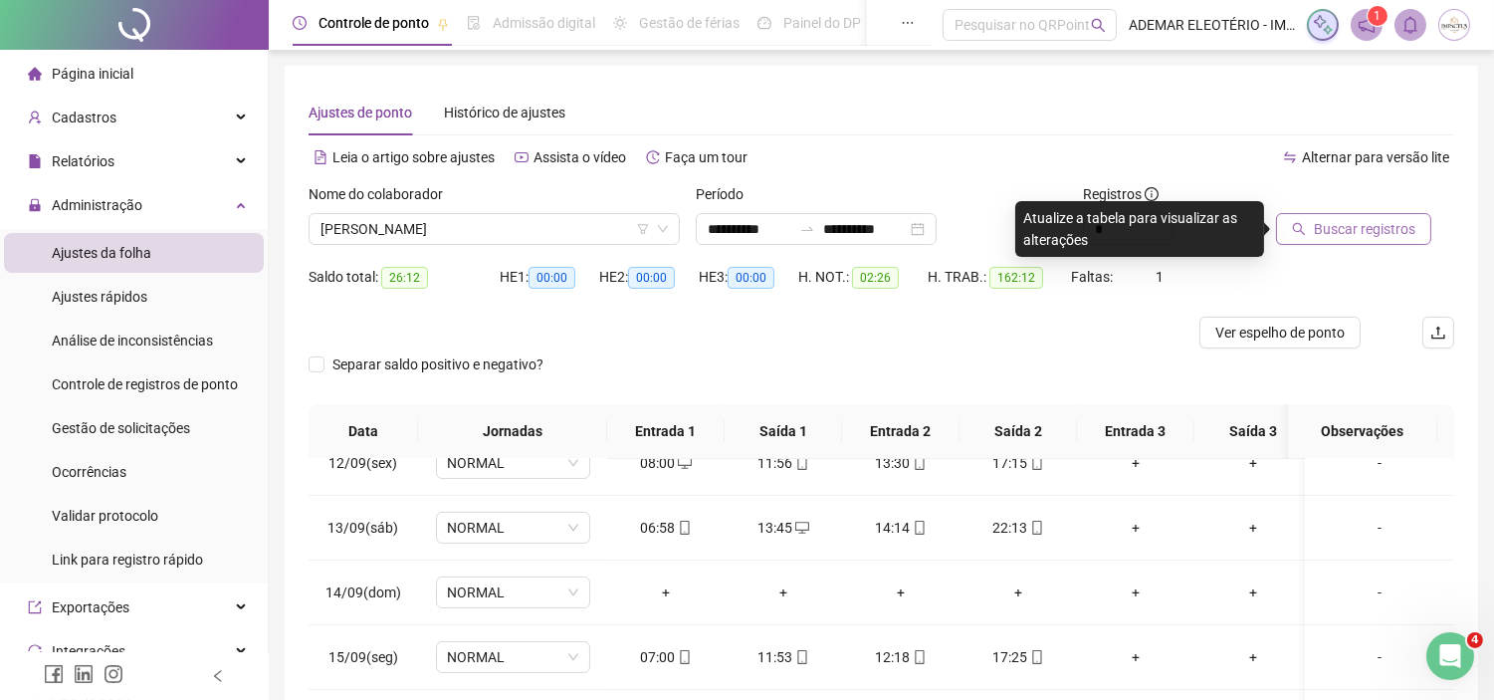
click at [1354, 227] on span "Buscar registros" at bounding box center [1365, 229] width 102 height 22
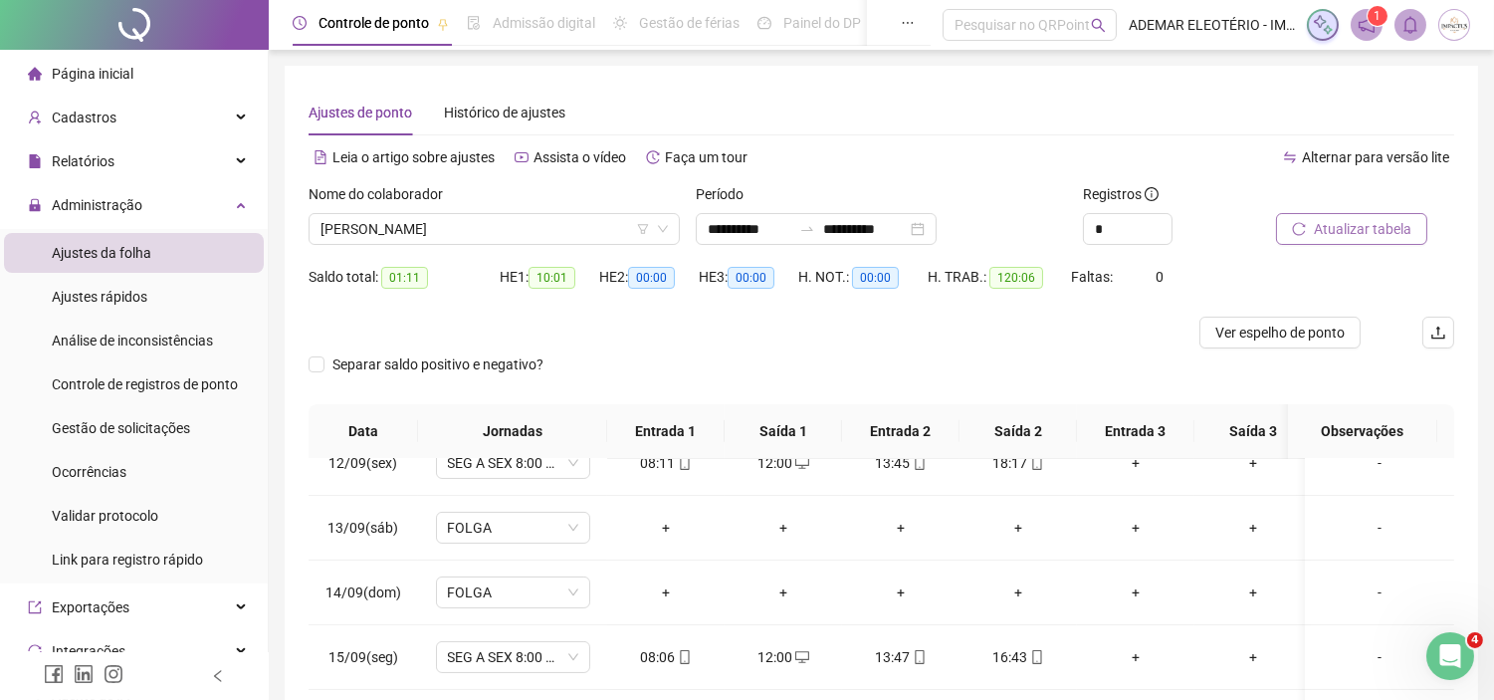
drag, startPoint x: 1501, startPoint y: 124, endPoint x: 1509, endPoint y: 594, distance: 470.0
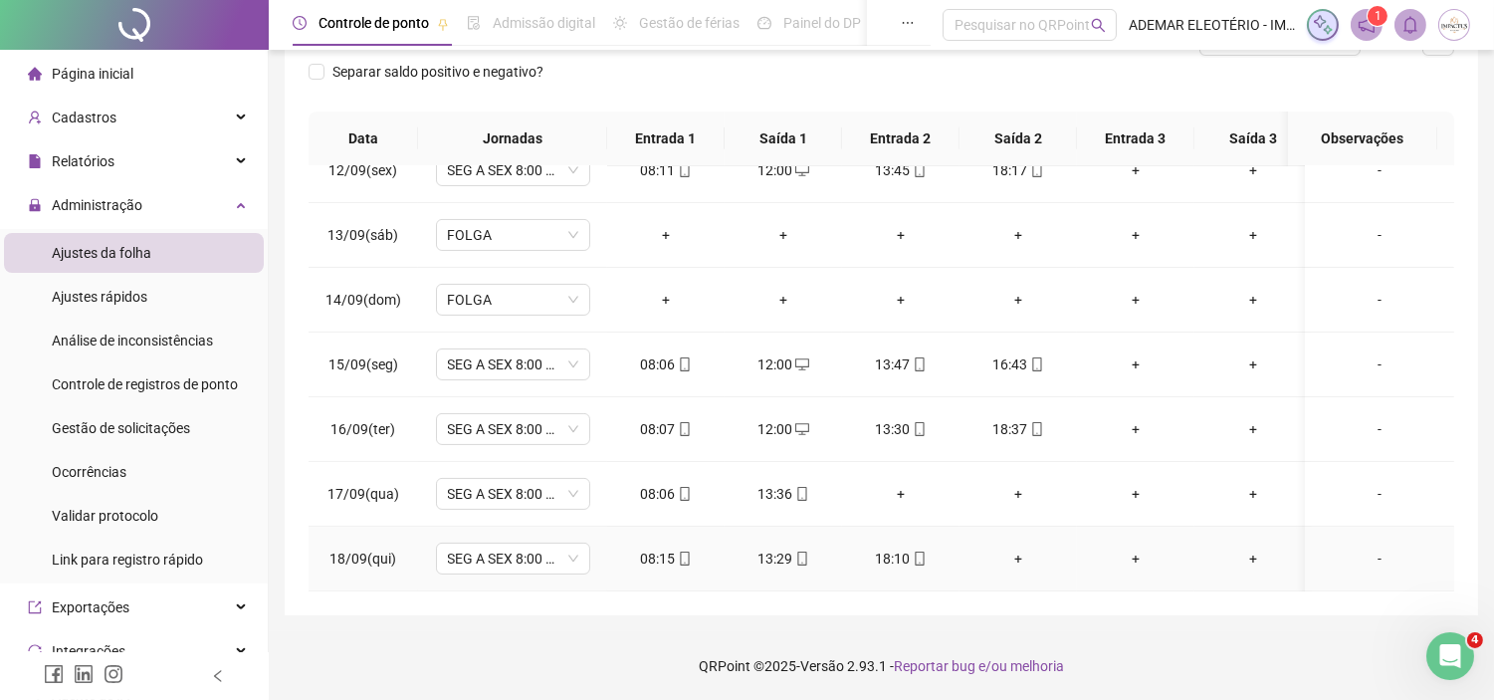
click at [1016, 548] on div "+" at bounding box center [1019, 559] width 86 height 22
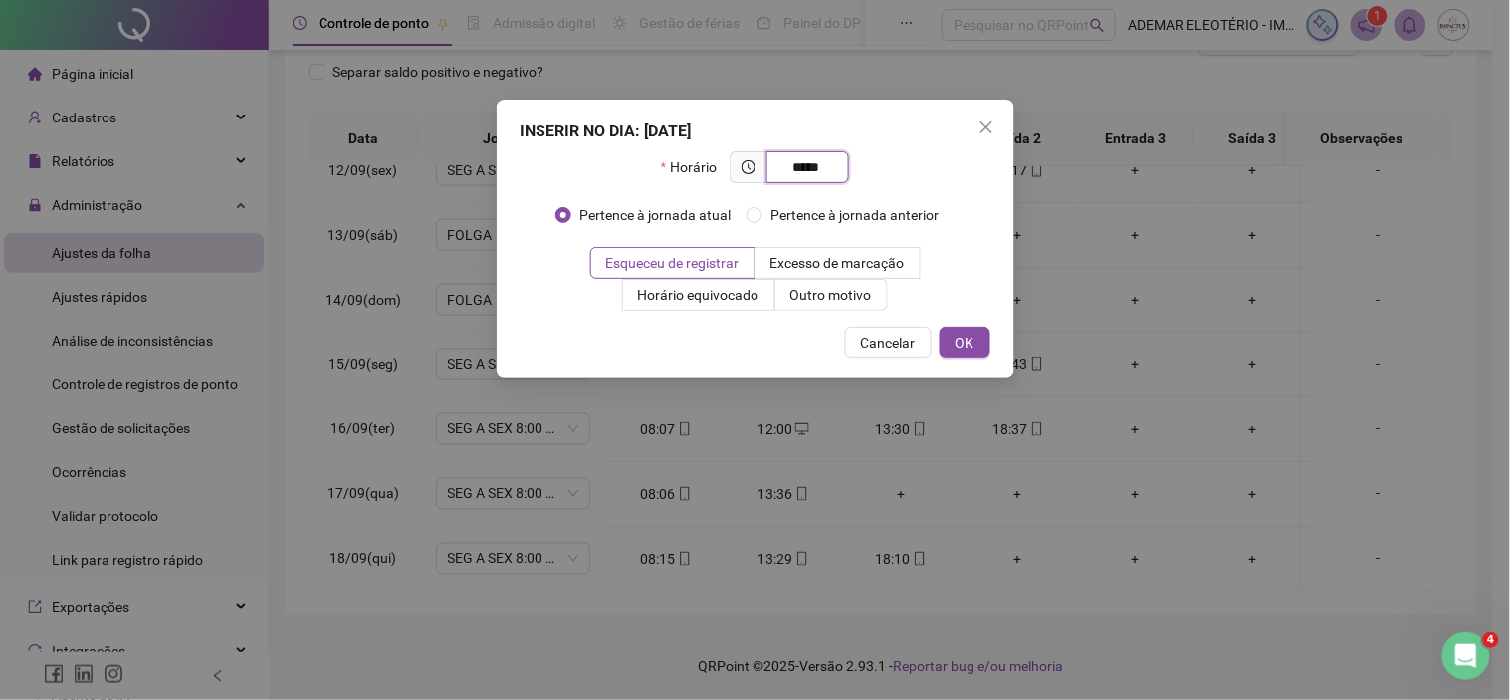
type input "*****"
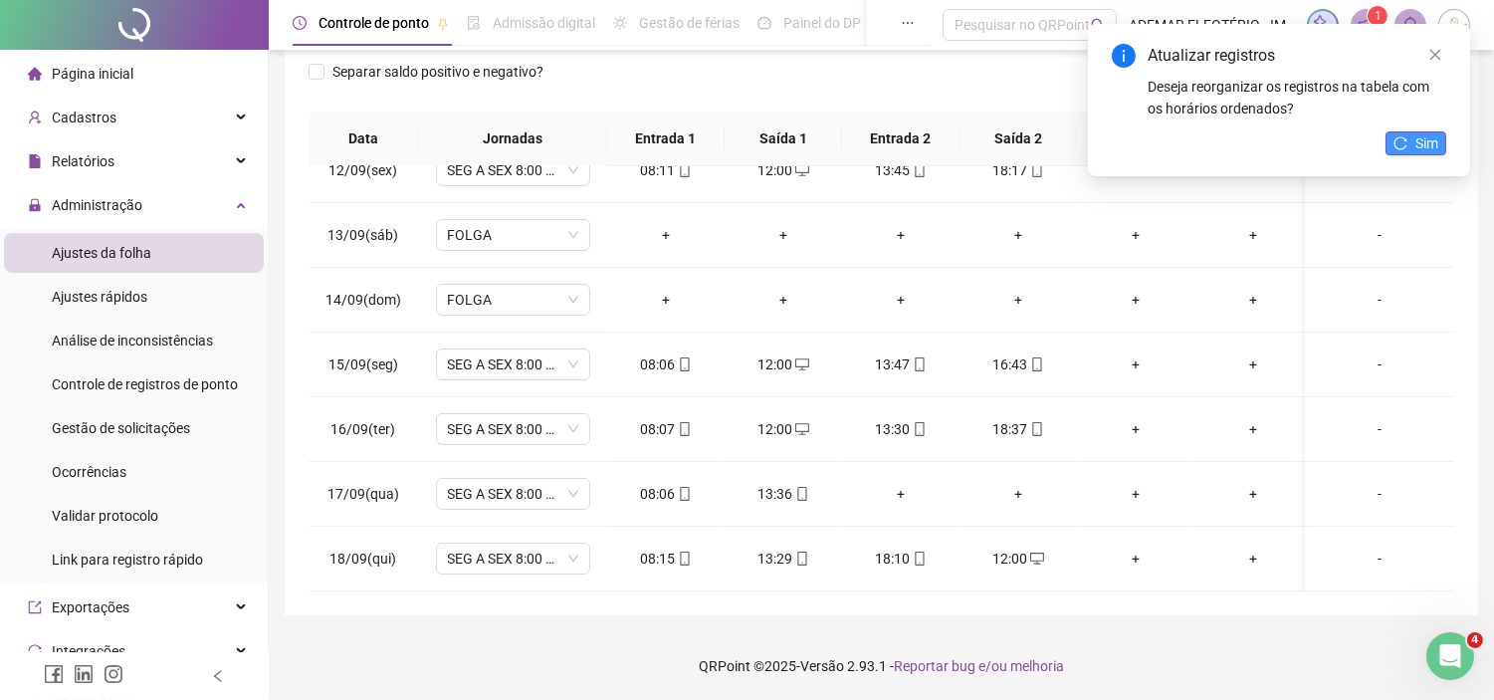
click at [1410, 141] on button "Sim" at bounding box center [1416, 143] width 61 height 24
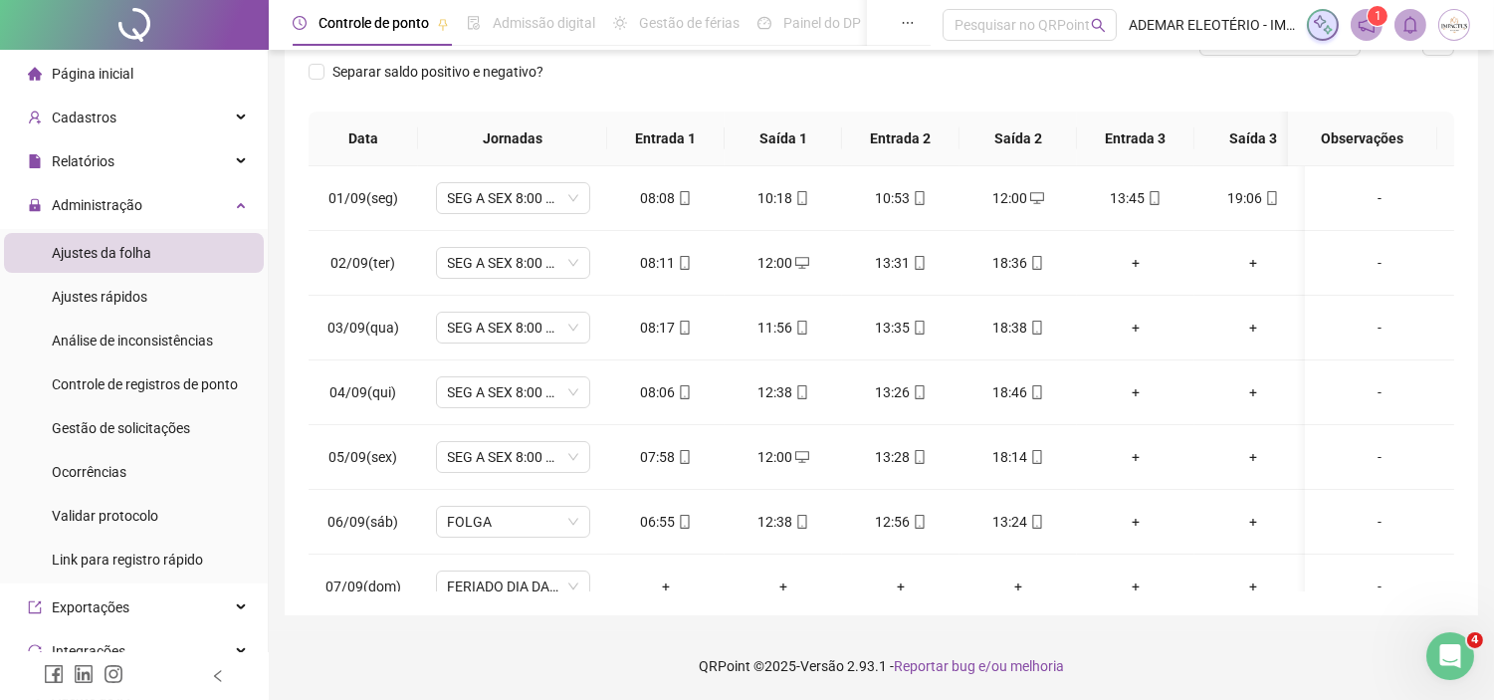
scroll to position [758, 0]
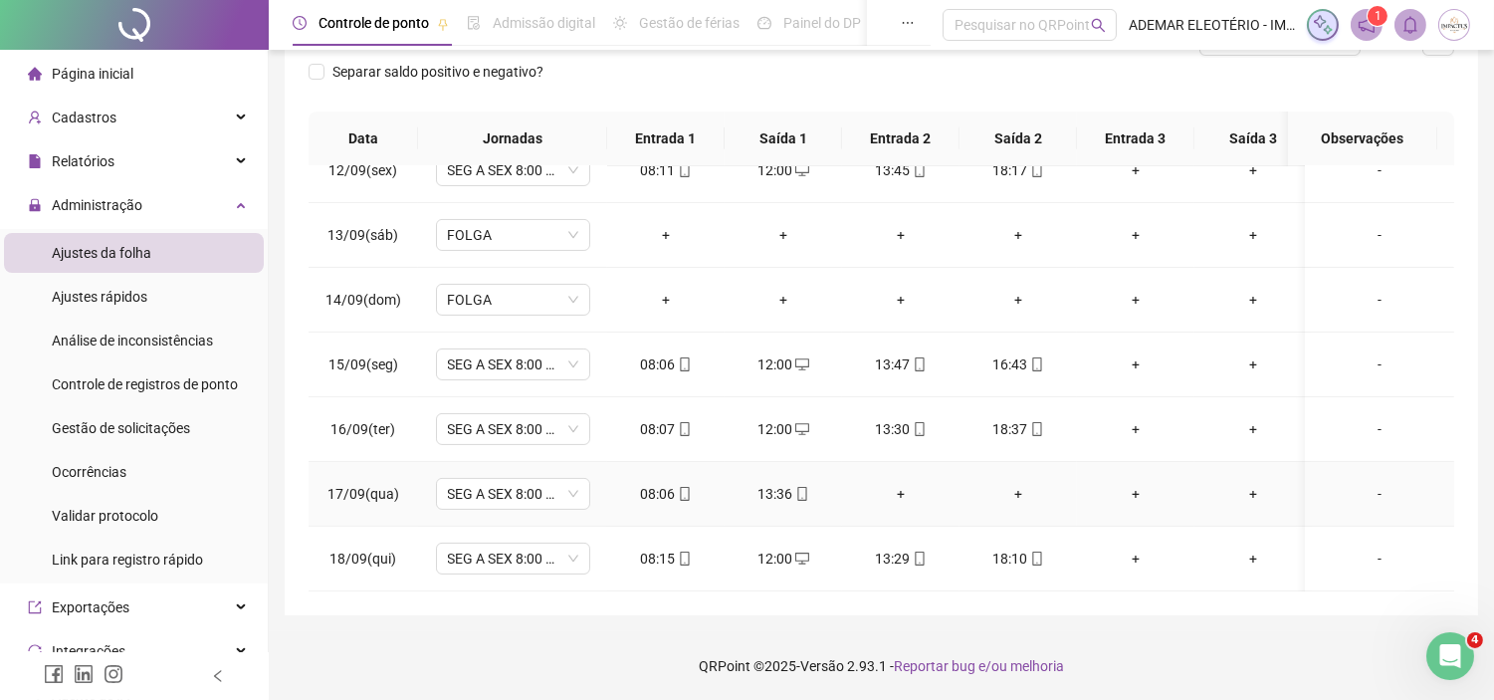
click at [901, 483] on div "+" at bounding box center [901, 494] width 86 height 22
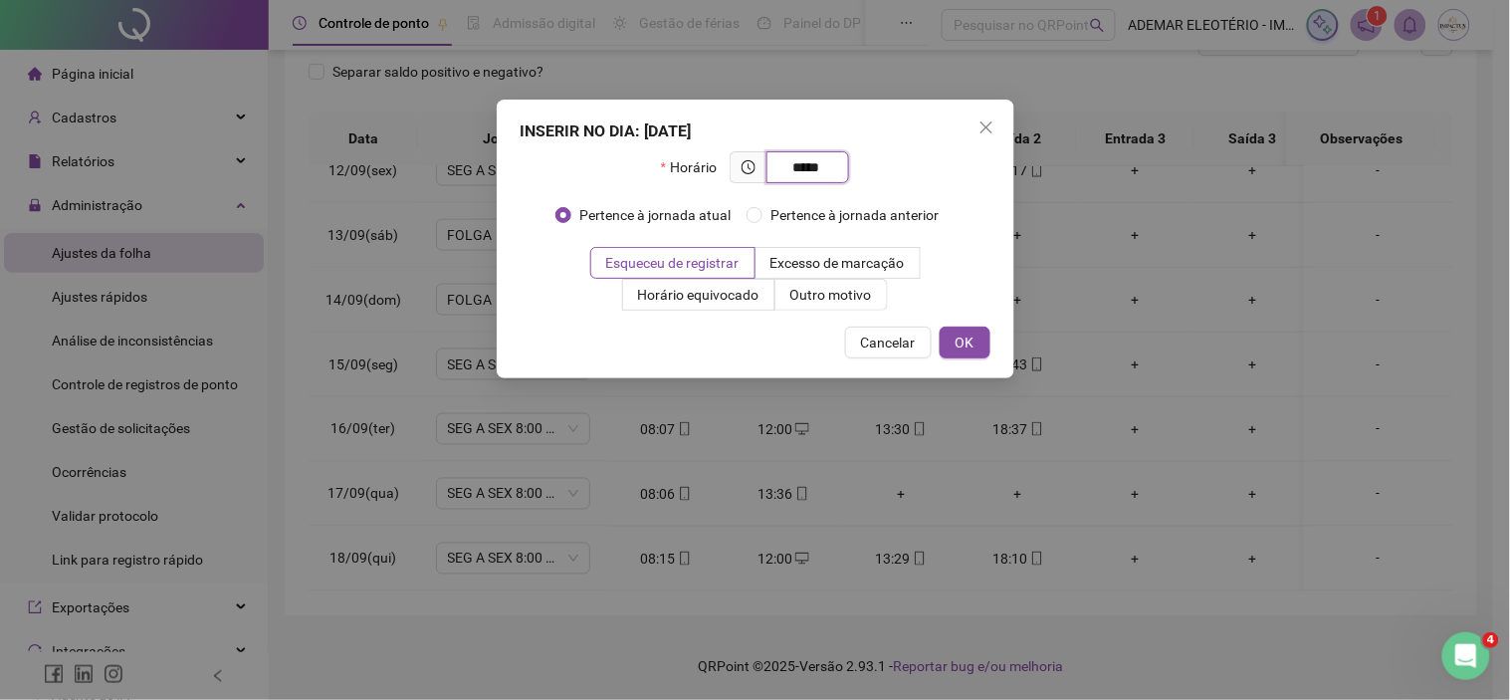
type input "*****"
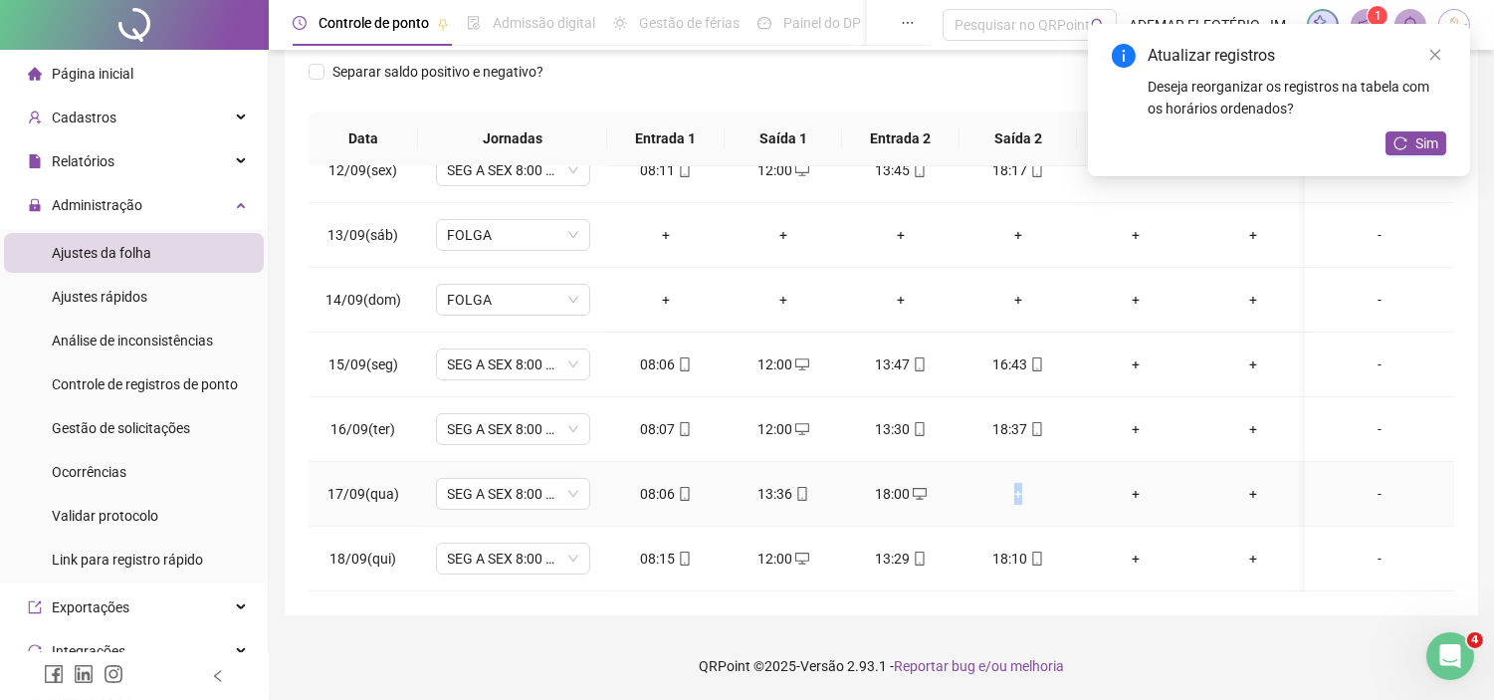
click at [1019, 483] on div "+" at bounding box center [1019, 494] width 86 height 22
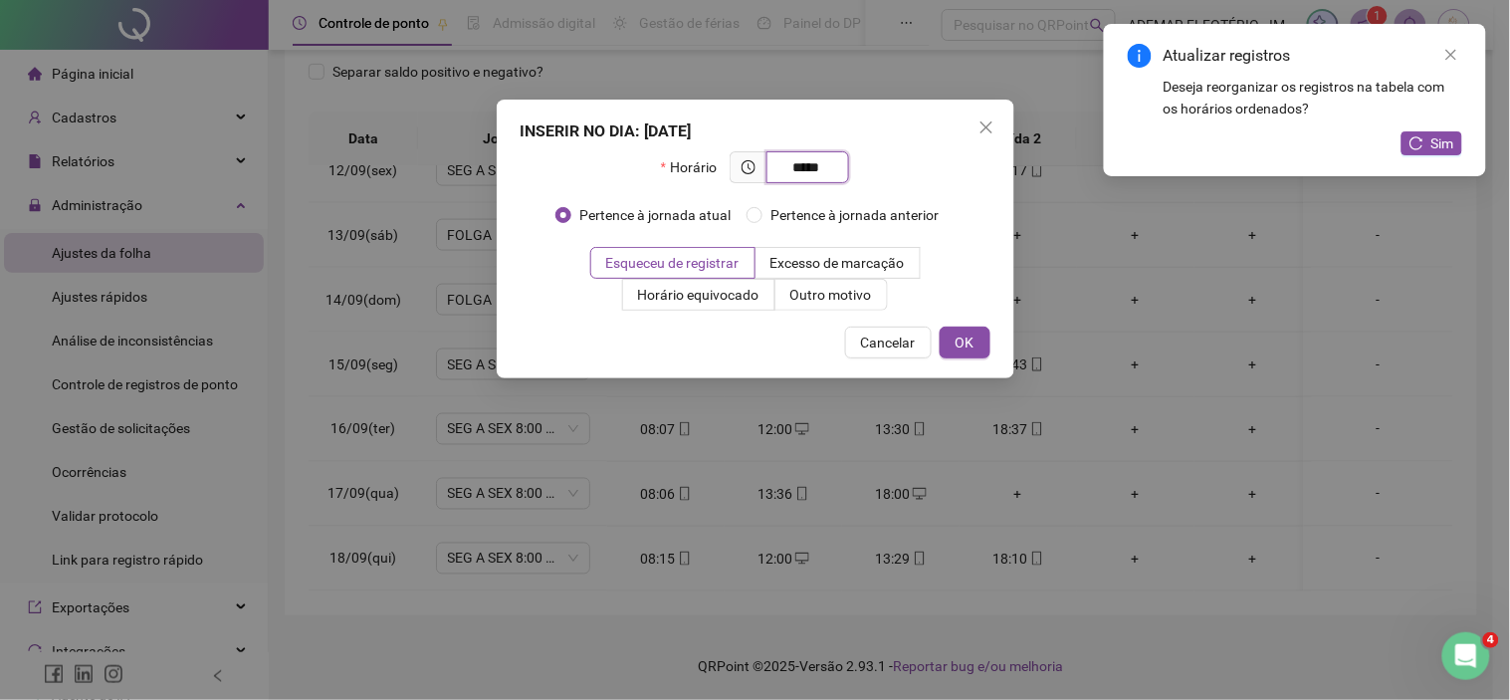
type input "*****"
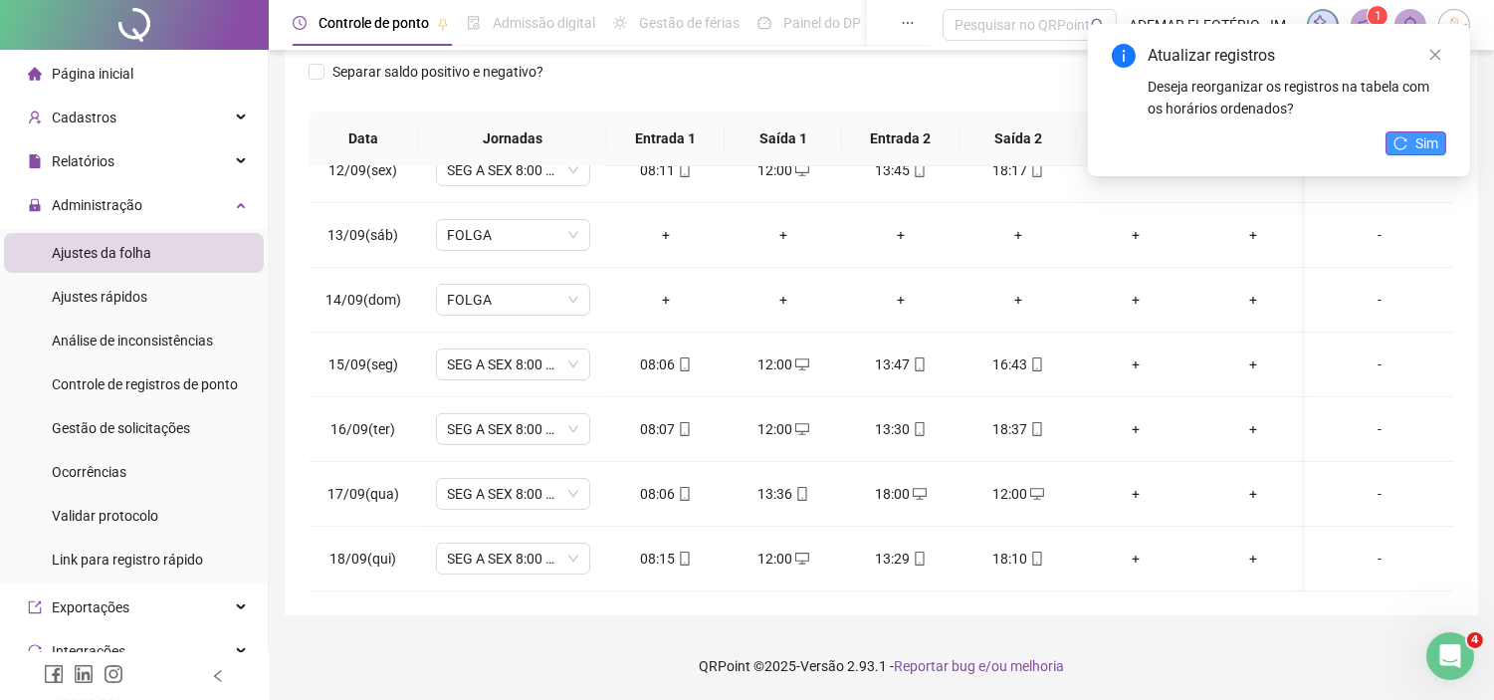
click at [1414, 135] on button "Sim" at bounding box center [1416, 143] width 61 height 24
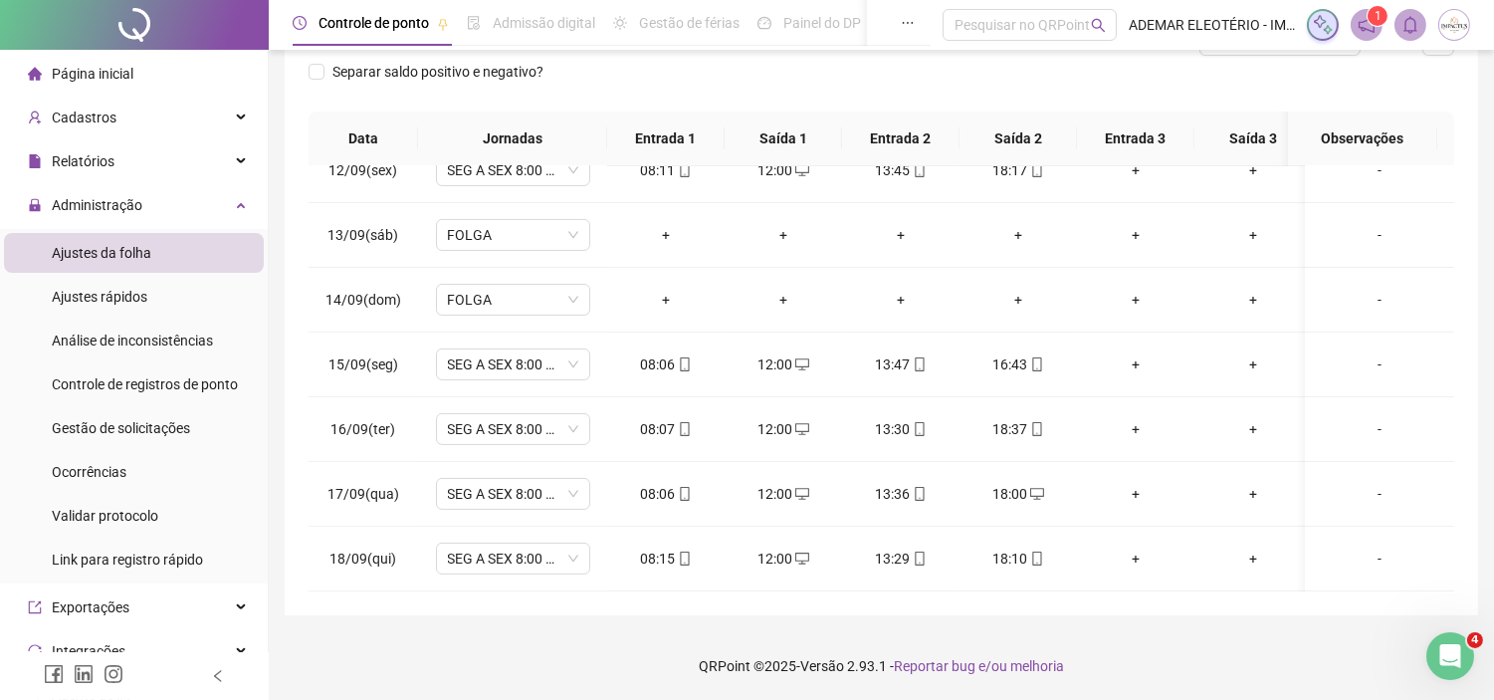
scroll to position [0, 0]
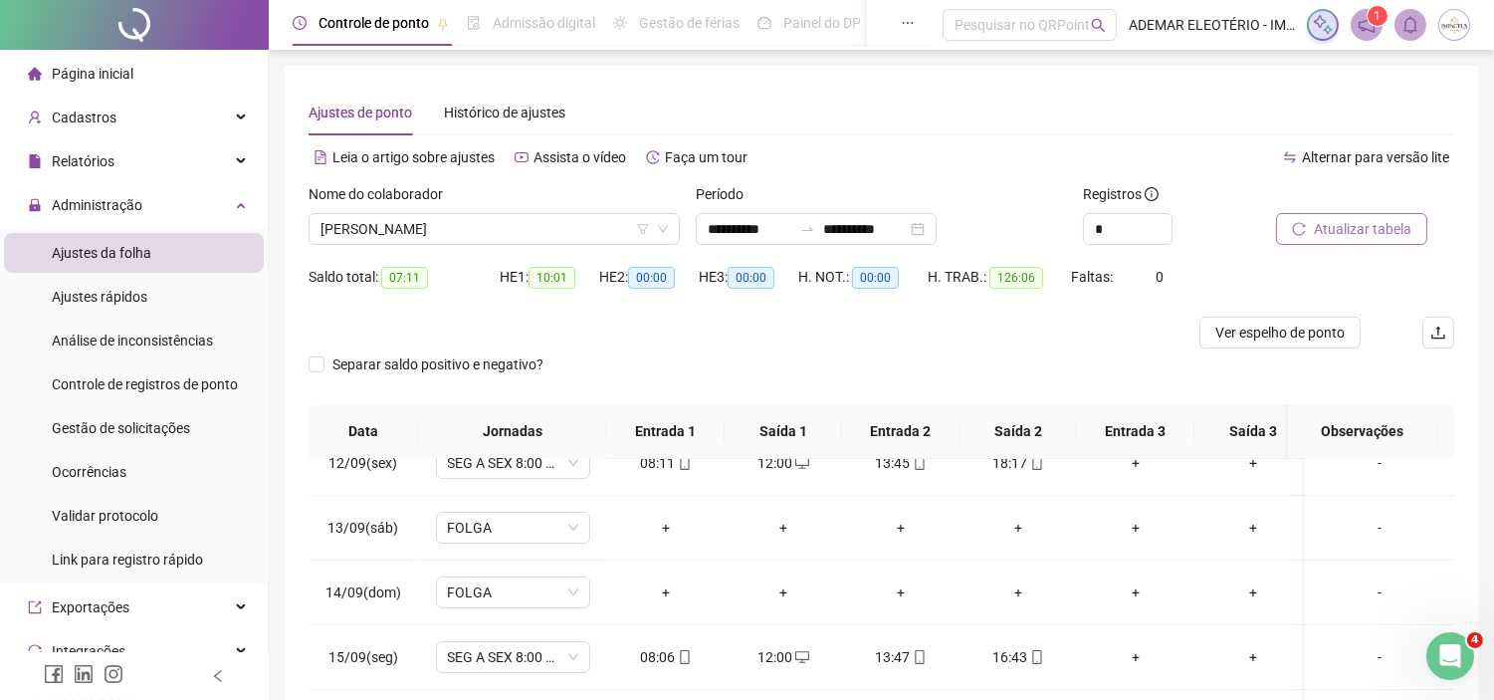
click at [498, 211] on div "Nome do colaborador" at bounding box center [494, 198] width 371 height 30
click at [489, 231] on span "[PERSON_NAME]" at bounding box center [494, 229] width 347 height 30
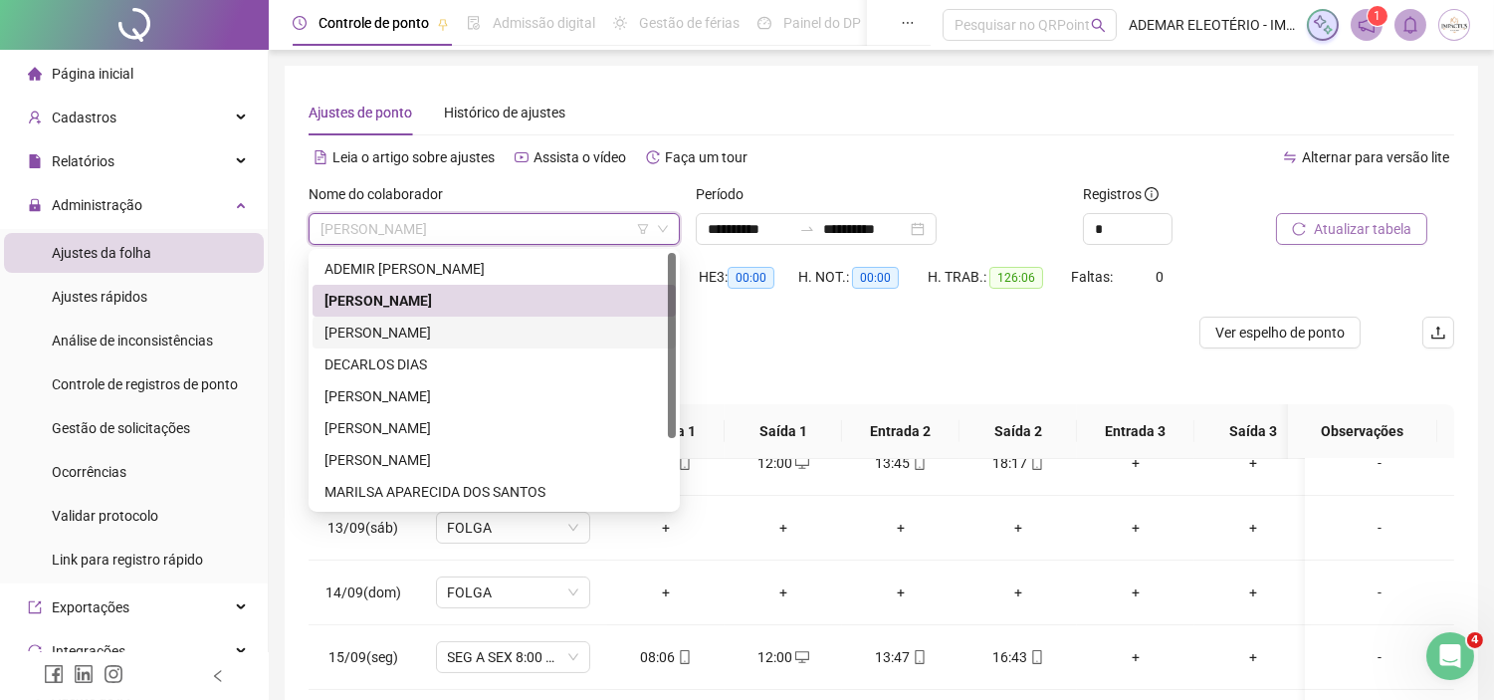
click at [378, 329] on div "[PERSON_NAME]" at bounding box center [495, 333] width 340 height 22
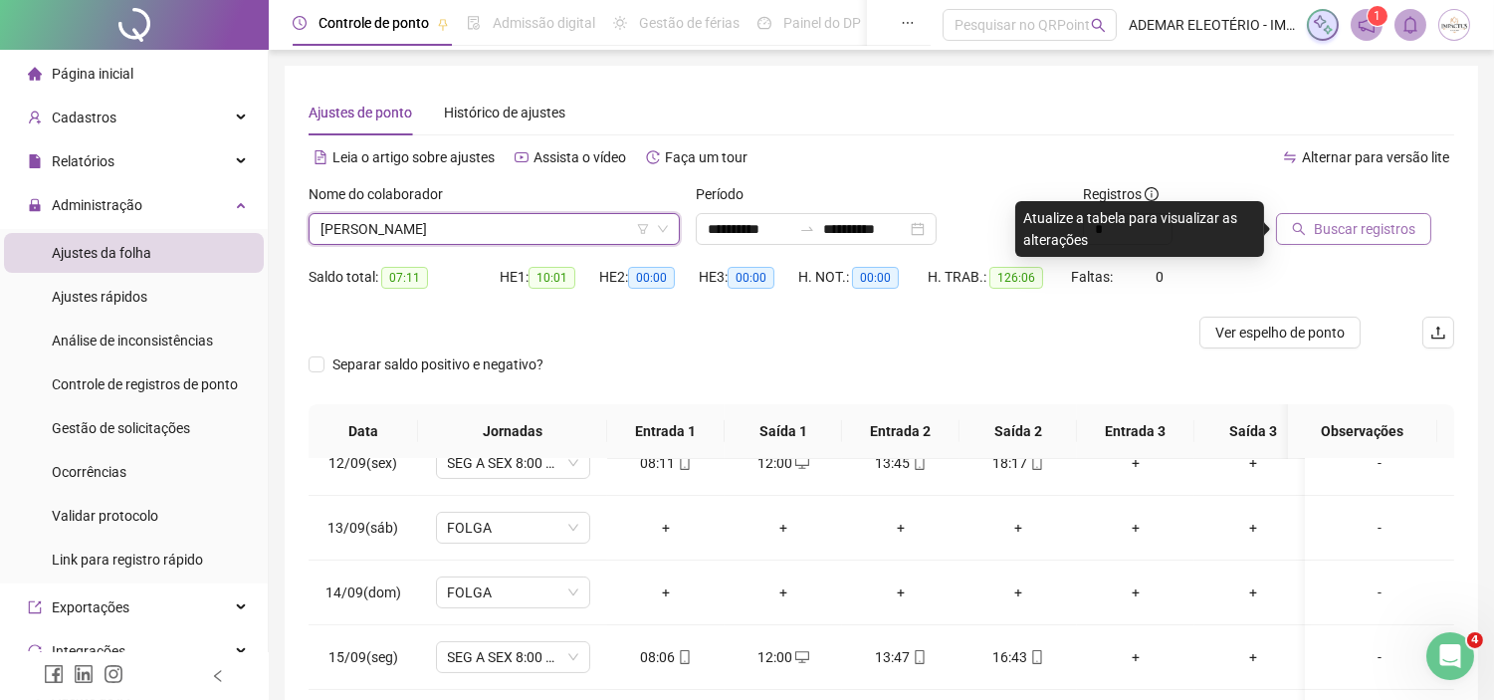
click at [1368, 235] on span "Buscar registros" at bounding box center [1365, 229] width 102 height 22
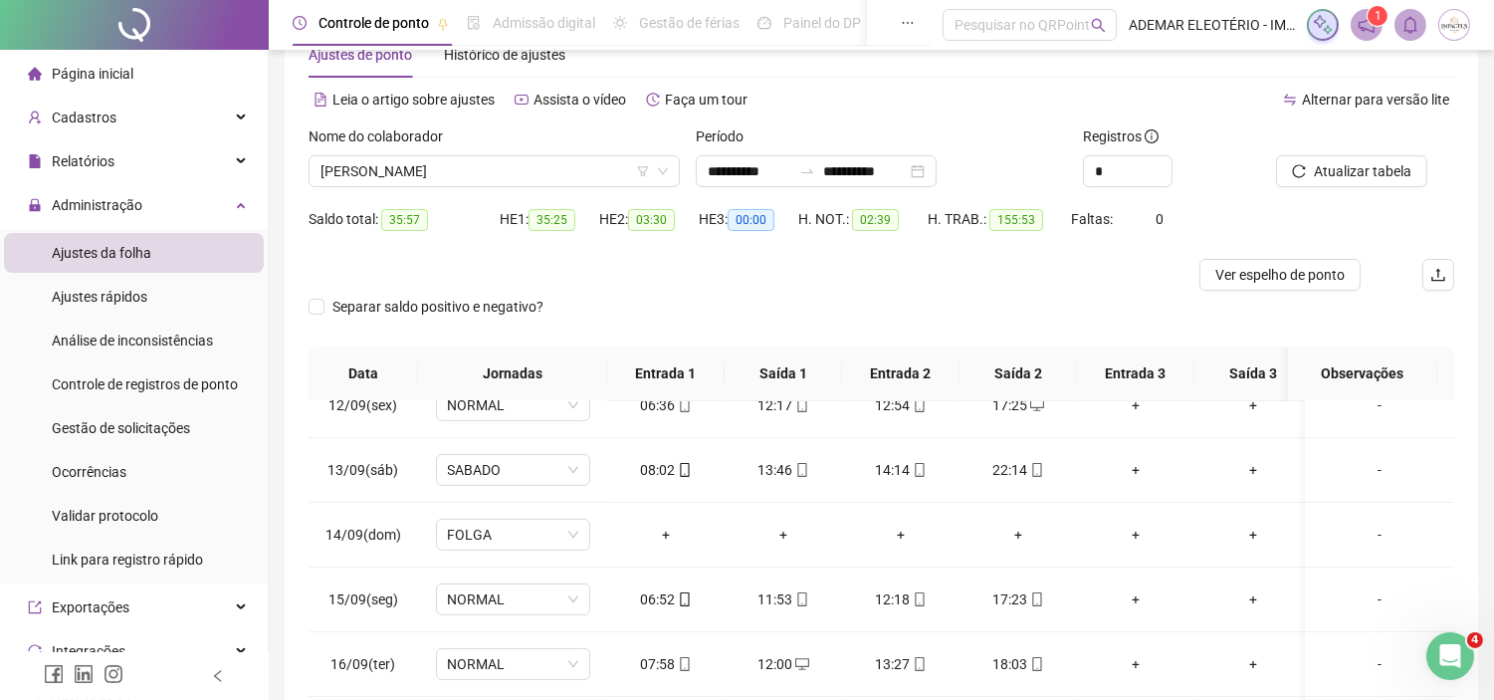
scroll to position [293, 0]
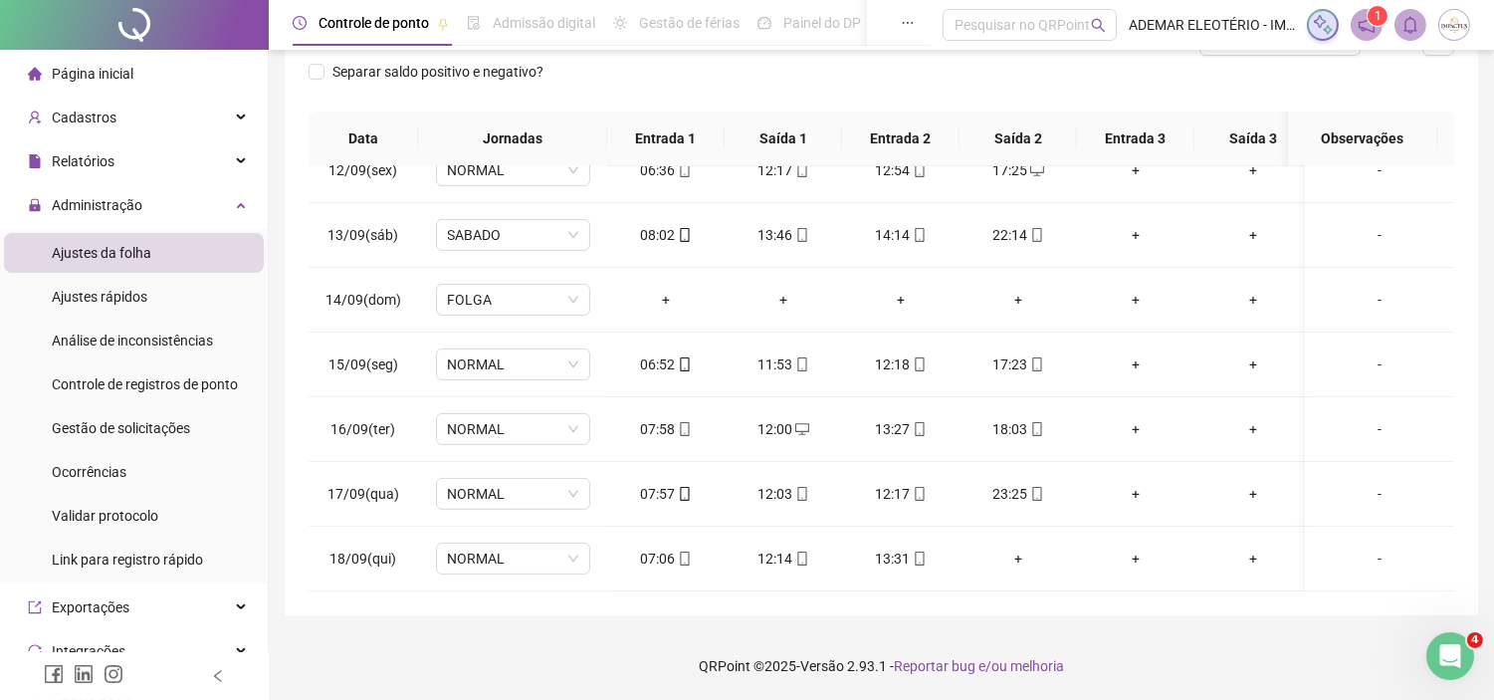
drag, startPoint x: 1503, startPoint y: 130, endPoint x: 39, endPoint y: 4, distance: 1470.0
click at [798, 552] on icon "mobile" at bounding box center [803, 559] width 14 height 14
type input "**********"
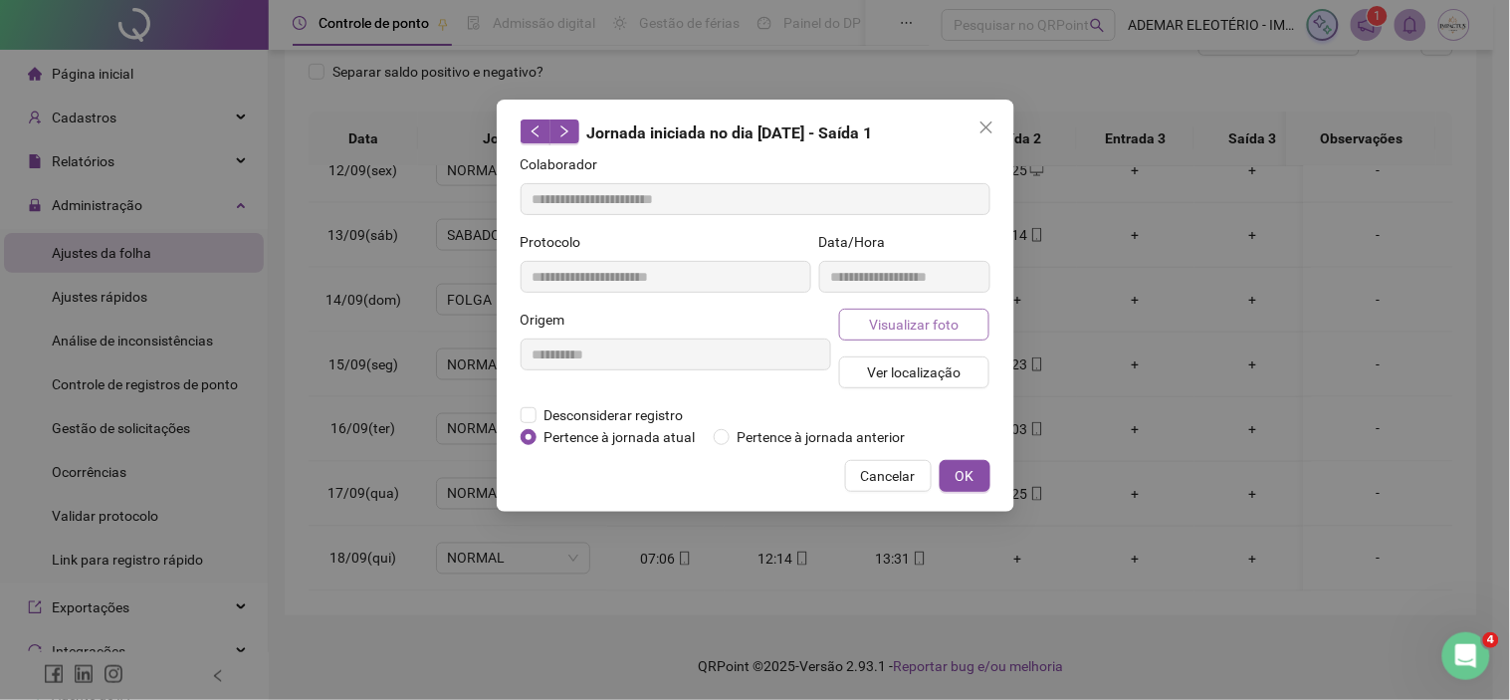
click at [916, 321] on span "Visualizar foto" at bounding box center [914, 325] width 90 height 22
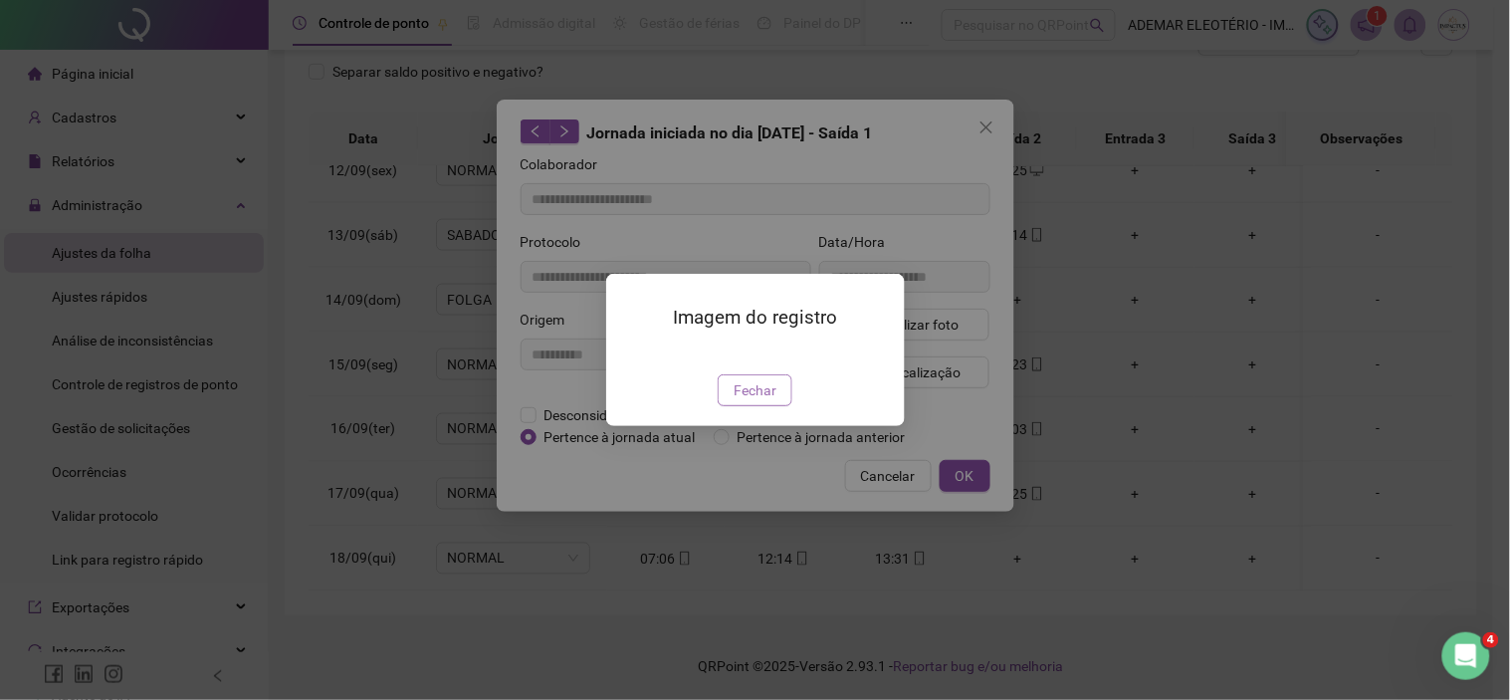
click at [745, 401] on span "Fechar" at bounding box center [755, 390] width 43 height 22
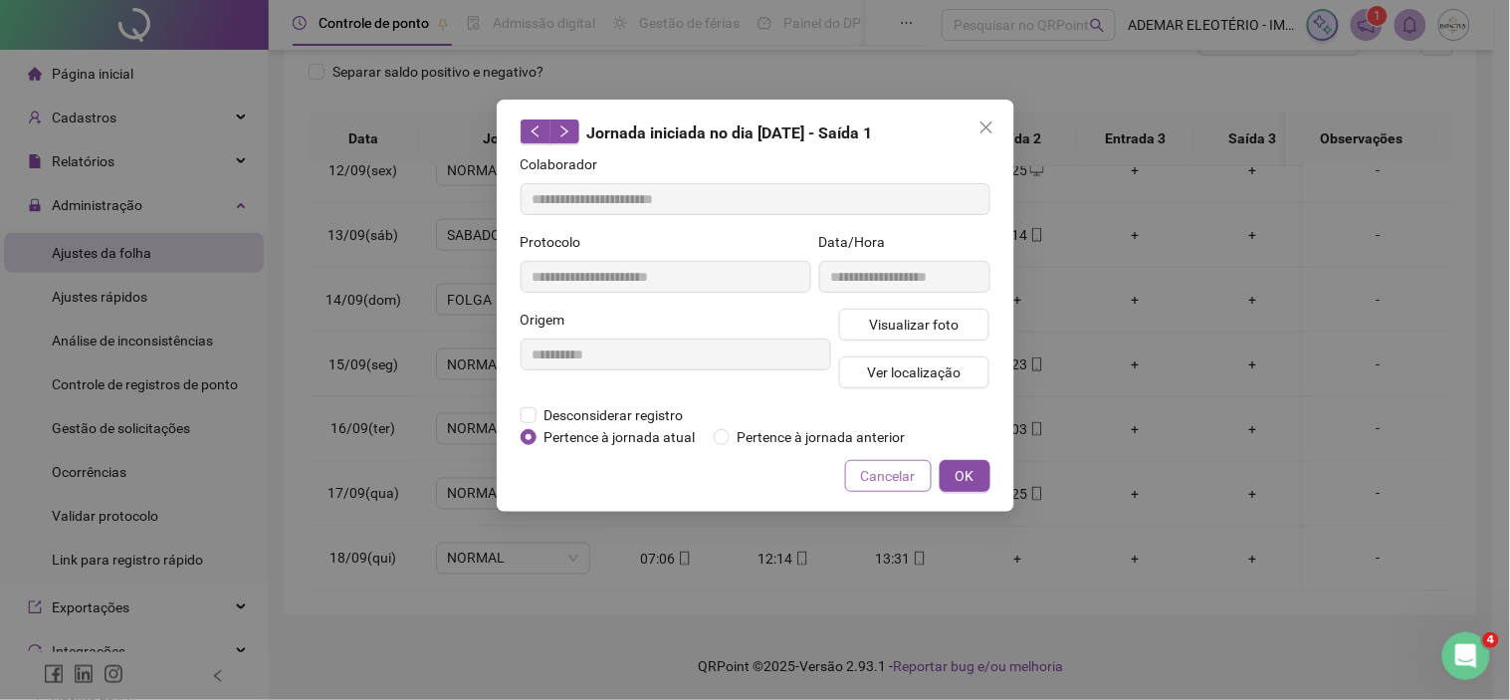
click at [896, 480] on span "Cancelar" at bounding box center [888, 476] width 55 height 22
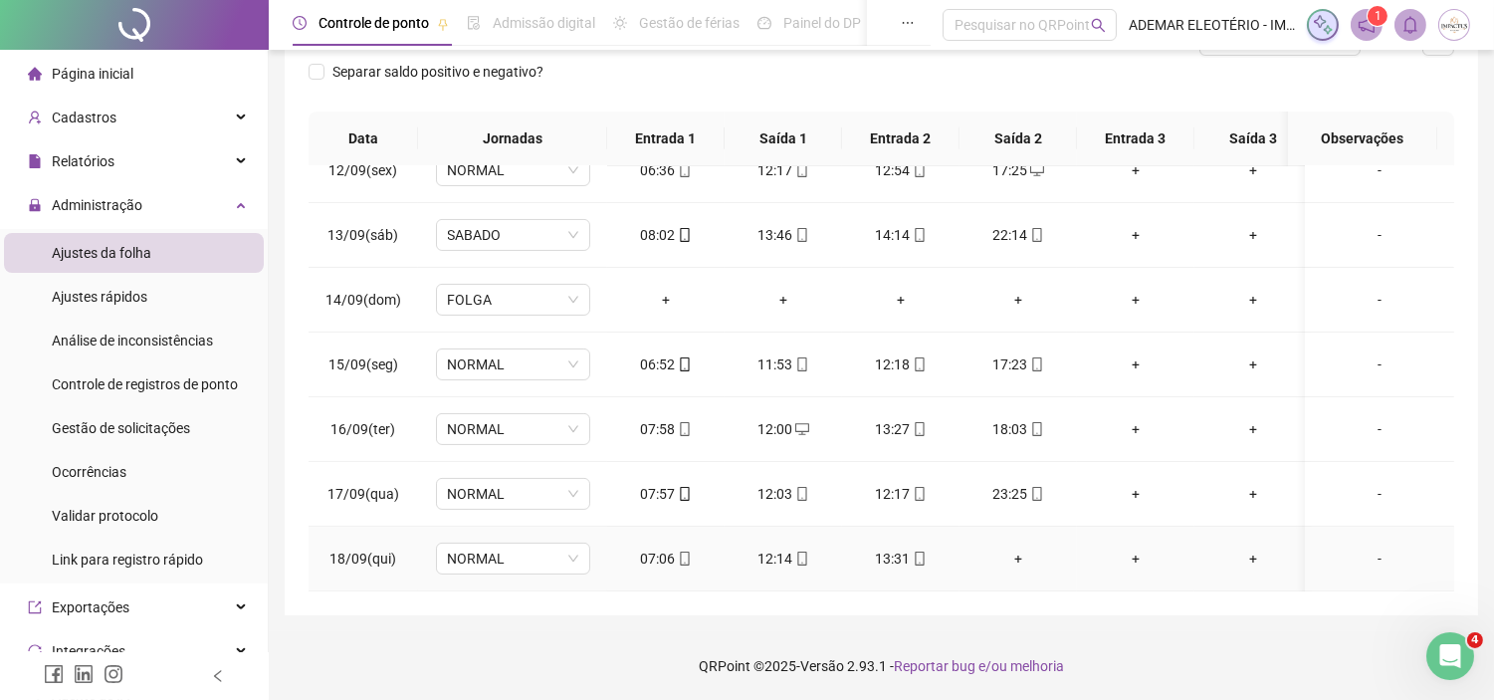
click at [785, 550] on div "12:14" at bounding box center [784, 559] width 86 height 22
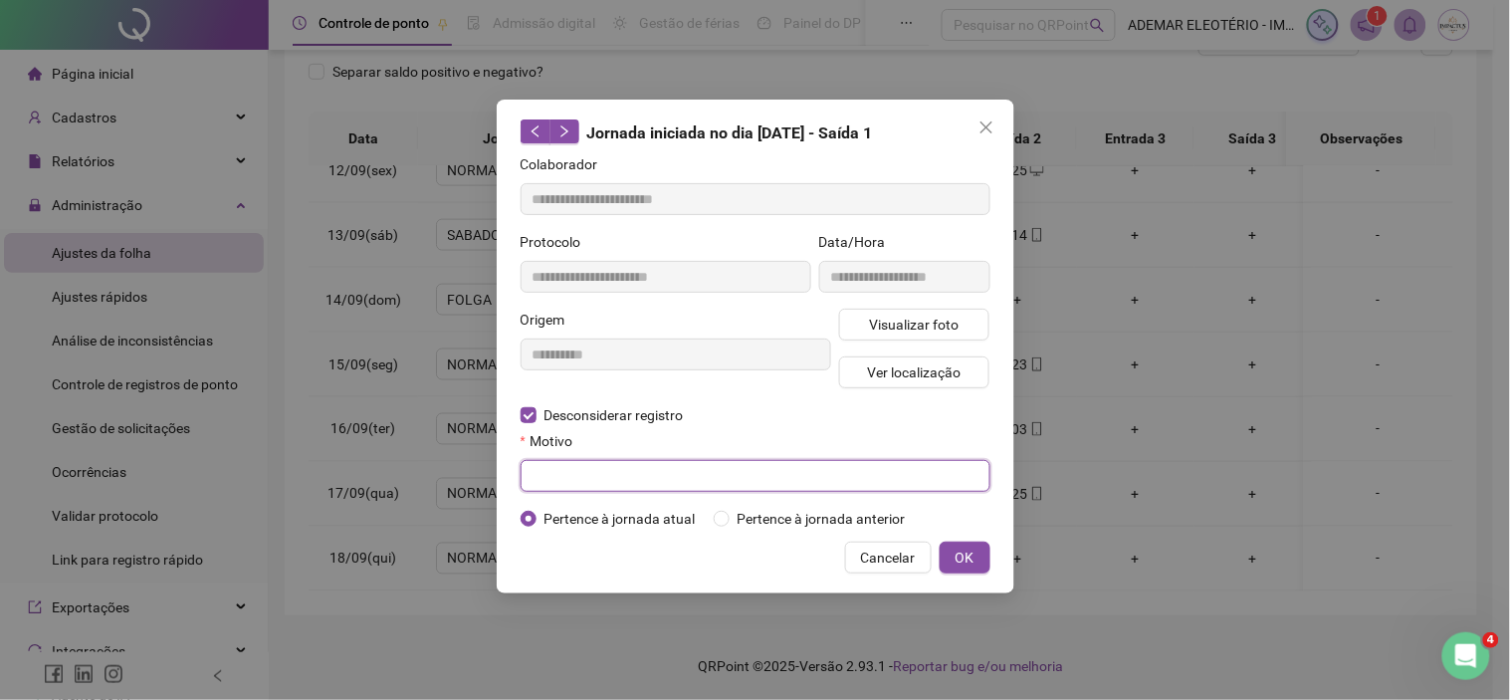
click at [625, 489] on input "text" at bounding box center [756, 476] width 470 height 32
click at [863, 559] on button "Cancelar" at bounding box center [888, 558] width 87 height 32
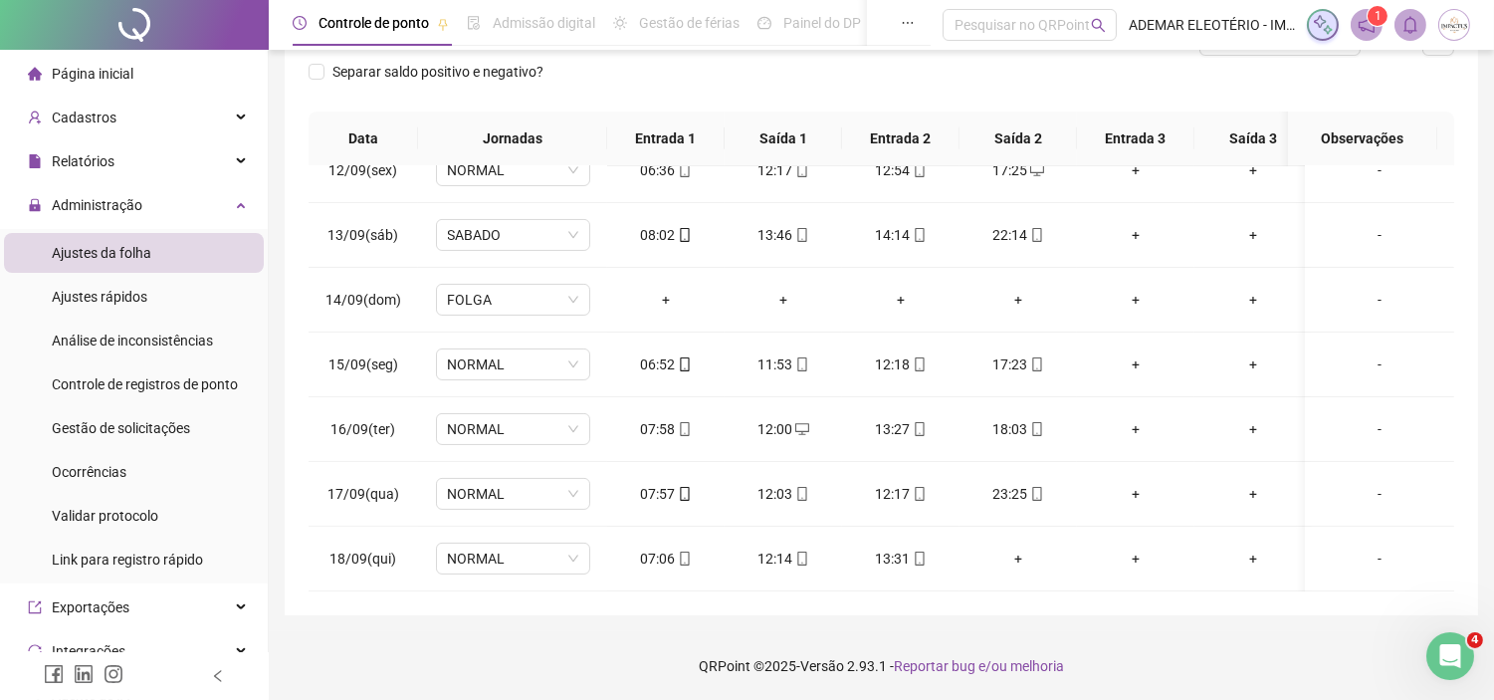
scroll to position [0, 0]
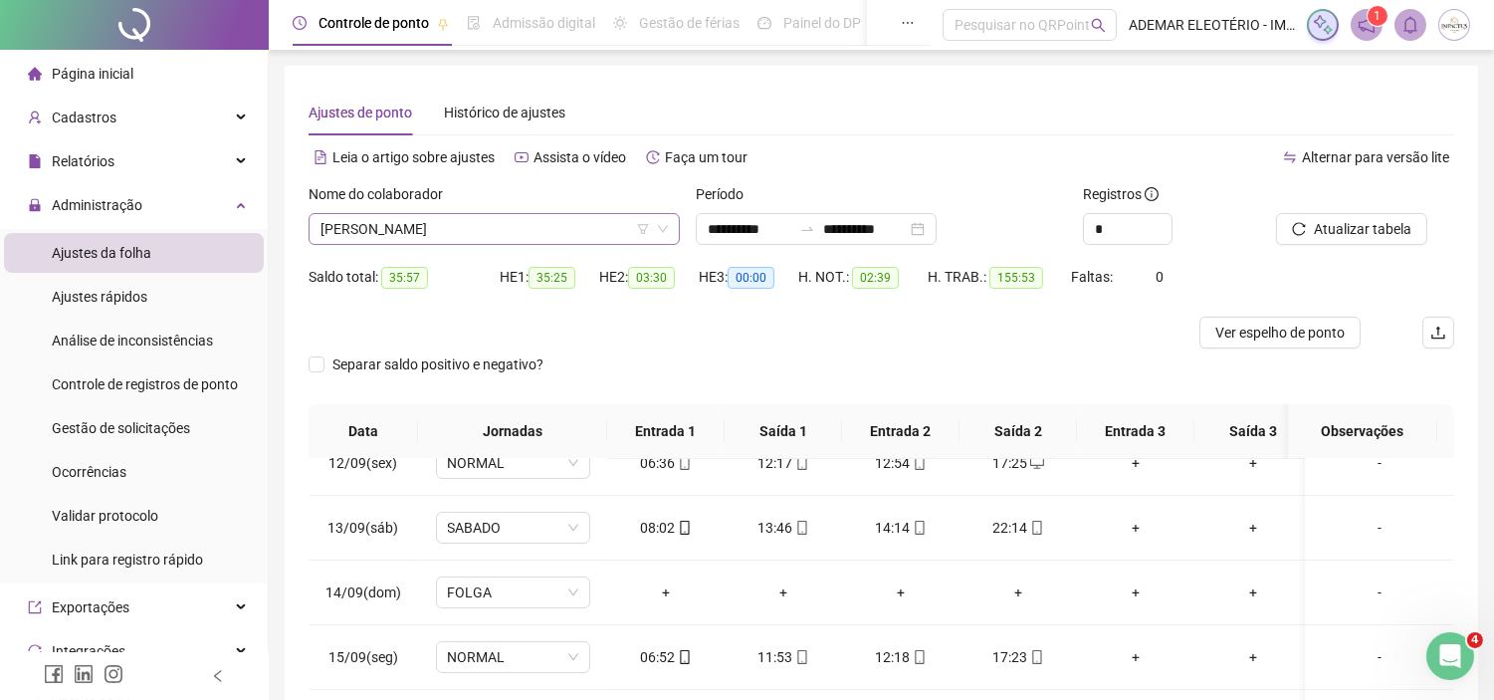
click at [558, 223] on span "[PERSON_NAME]" at bounding box center [494, 229] width 347 height 30
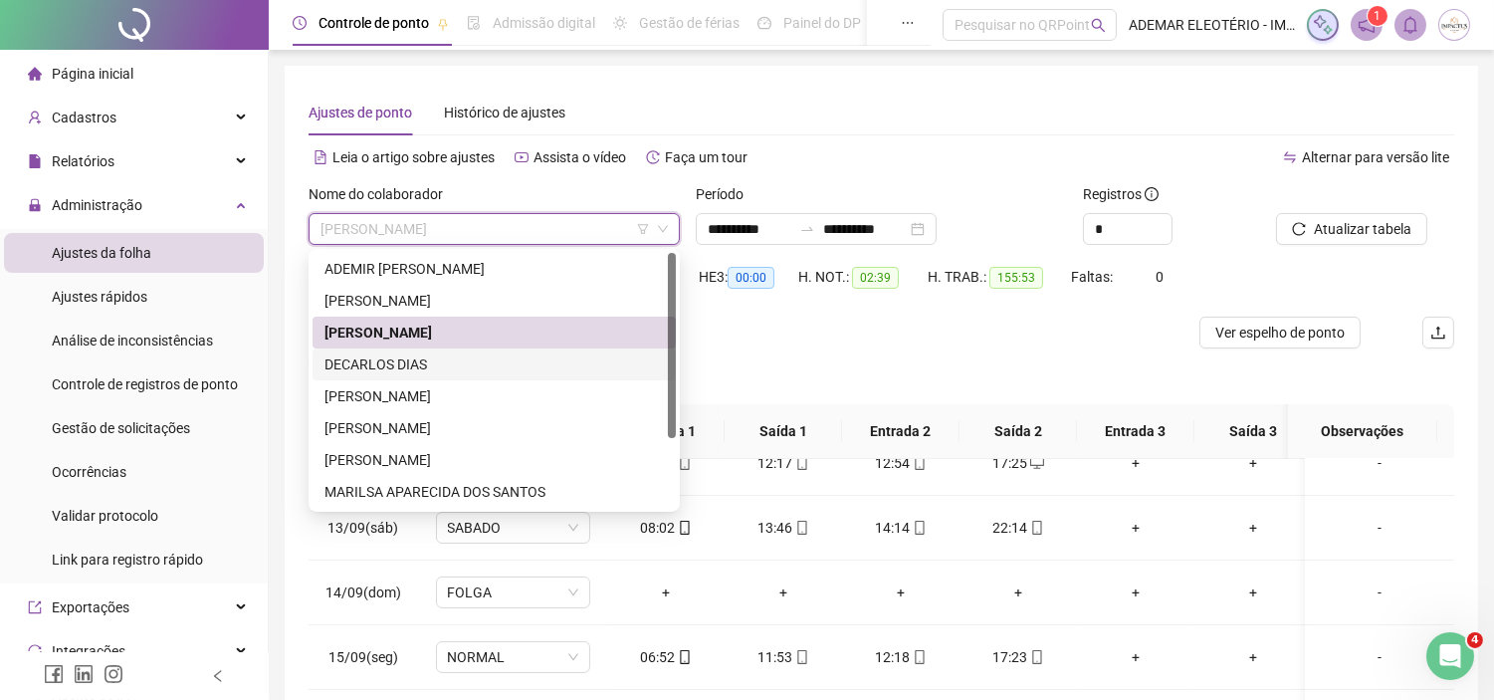
click at [388, 363] on div "DECARLOS DIAS" at bounding box center [495, 364] width 340 height 22
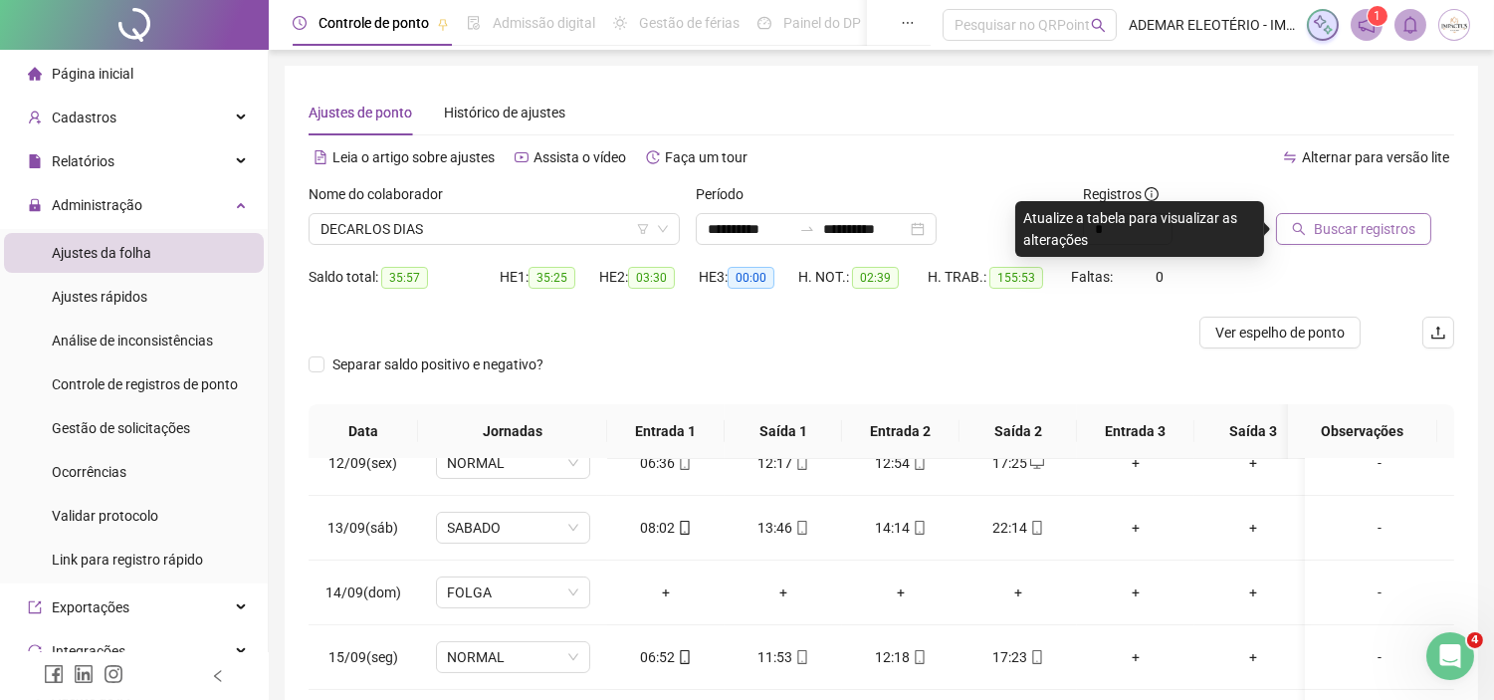
click at [1390, 234] on span "Buscar registros" at bounding box center [1365, 229] width 102 height 22
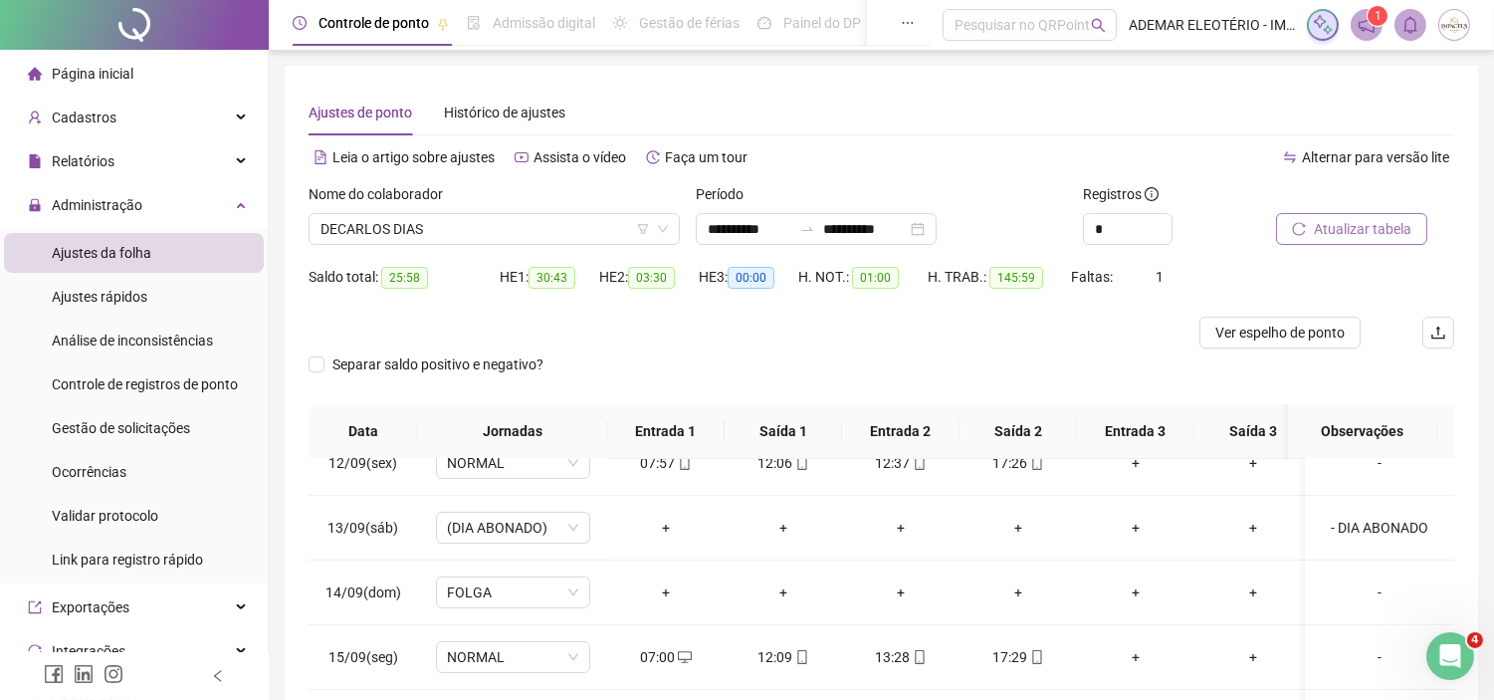
scroll to position [293, 0]
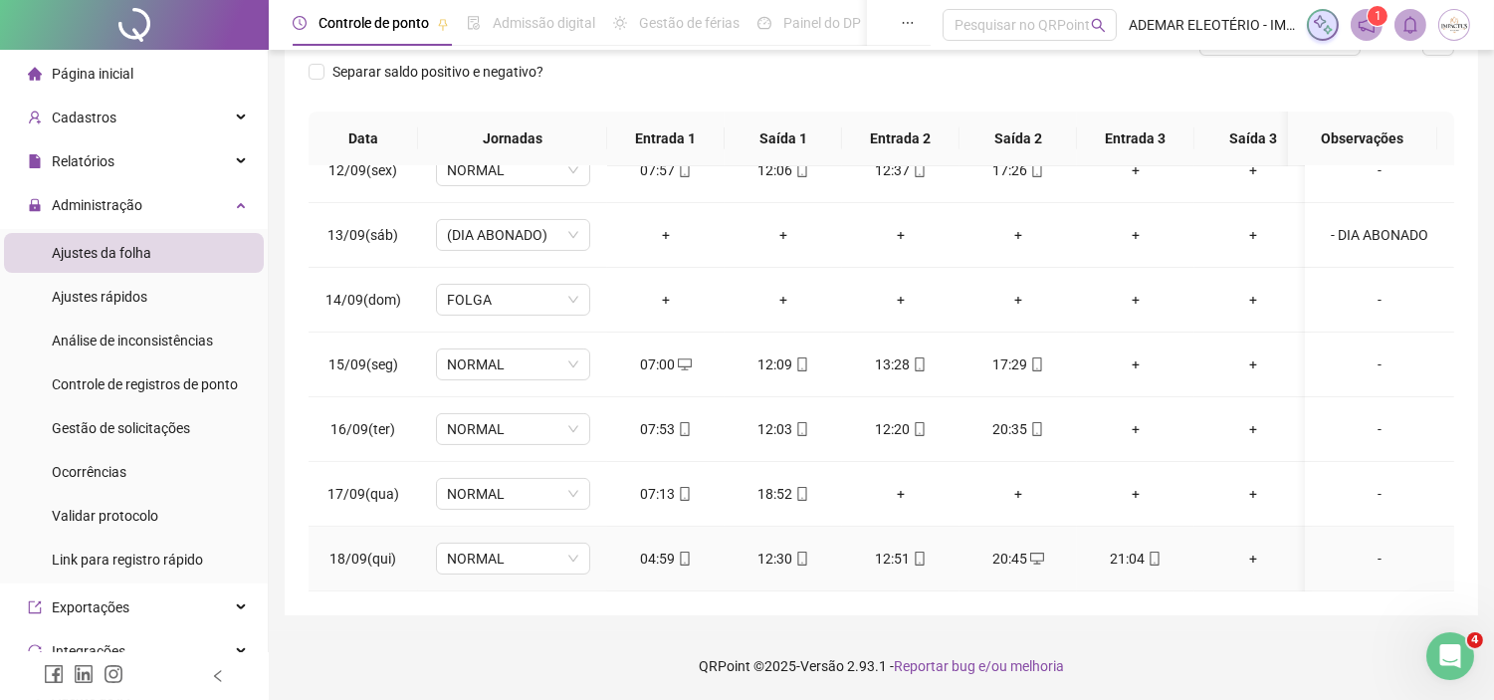
click at [1016, 548] on div "20:45" at bounding box center [1019, 559] width 86 height 22
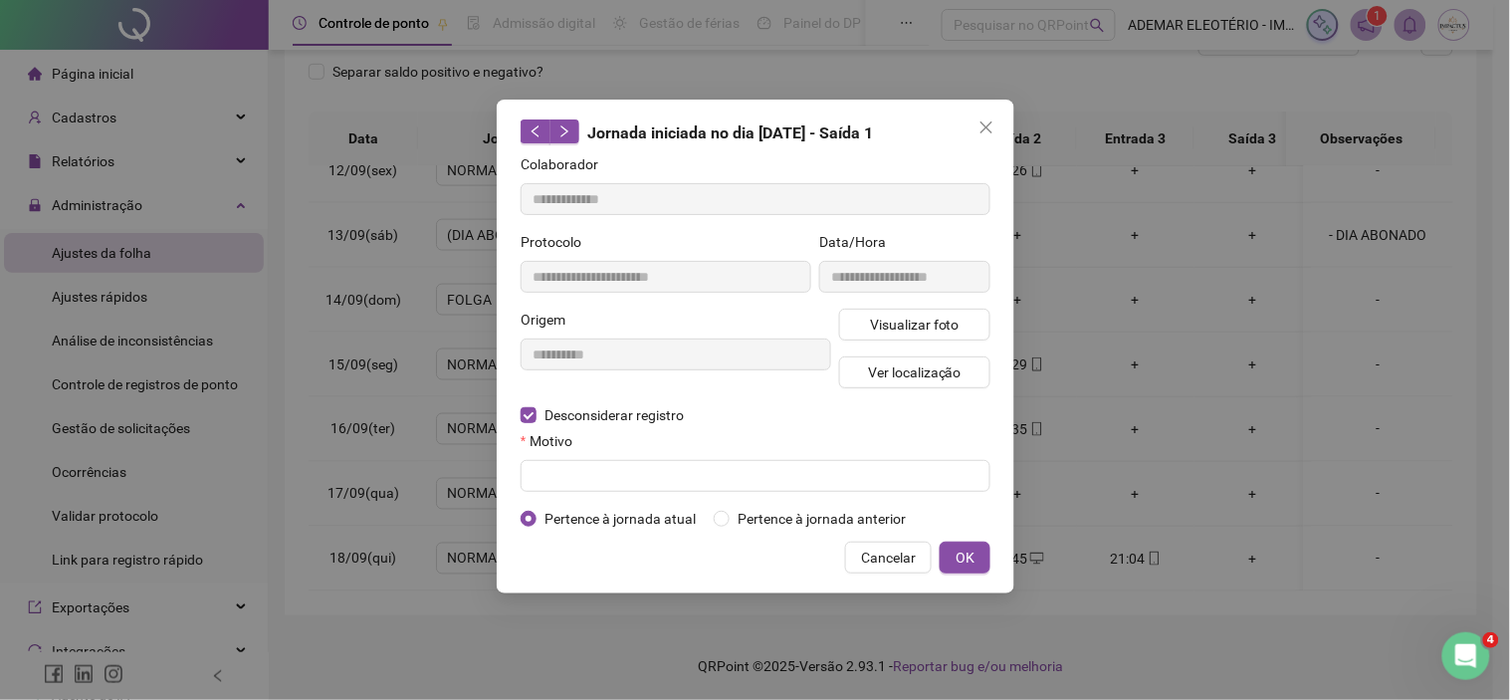
type input "**********"
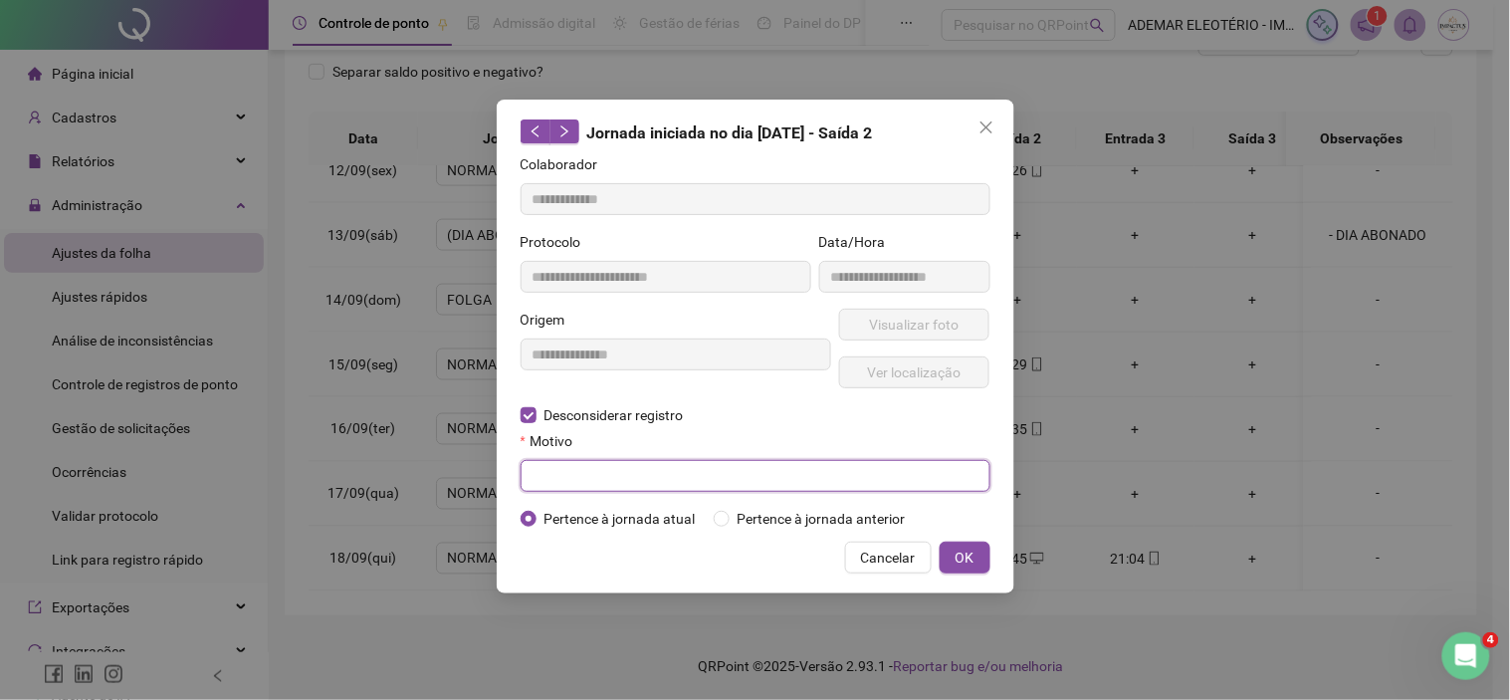
click at [588, 482] on input "text" at bounding box center [756, 476] width 470 height 32
type input "**********"
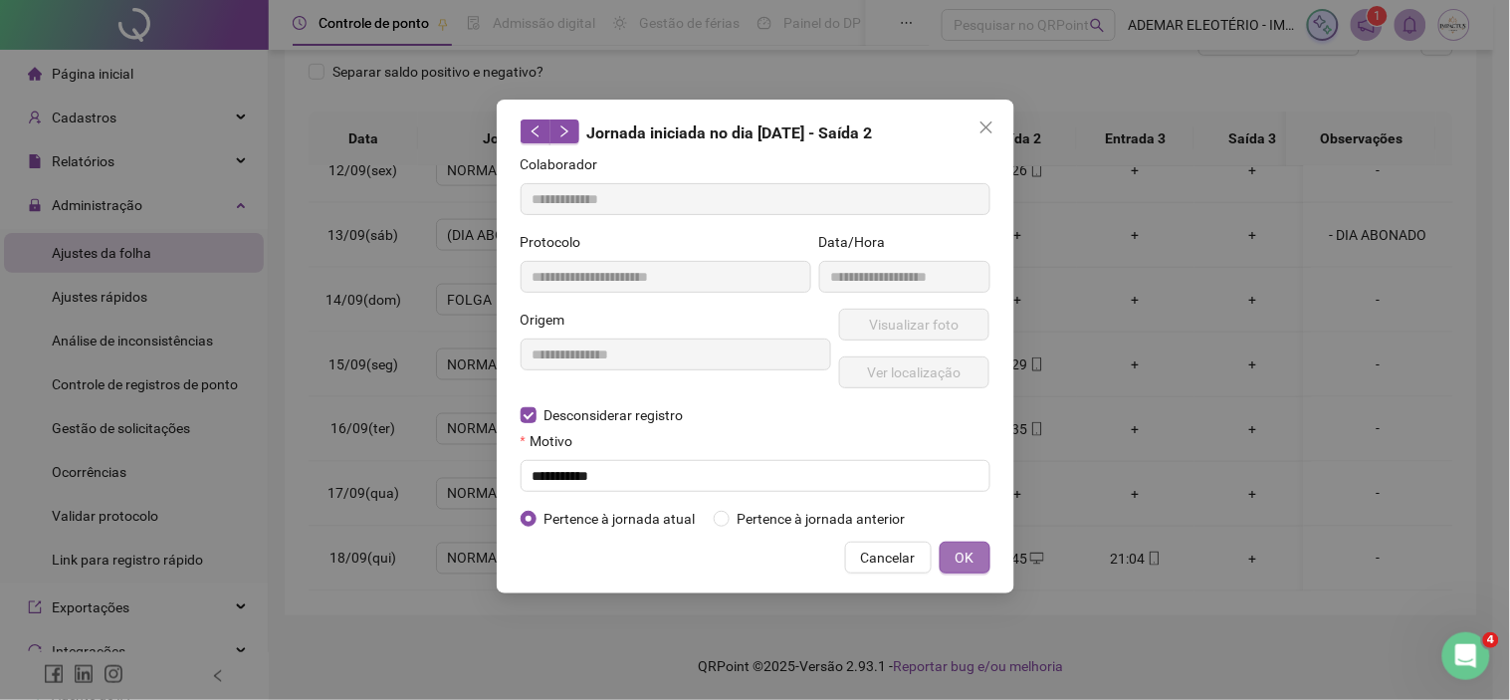
click at [970, 553] on span "OK" at bounding box center [965, 558] width 19 height 22
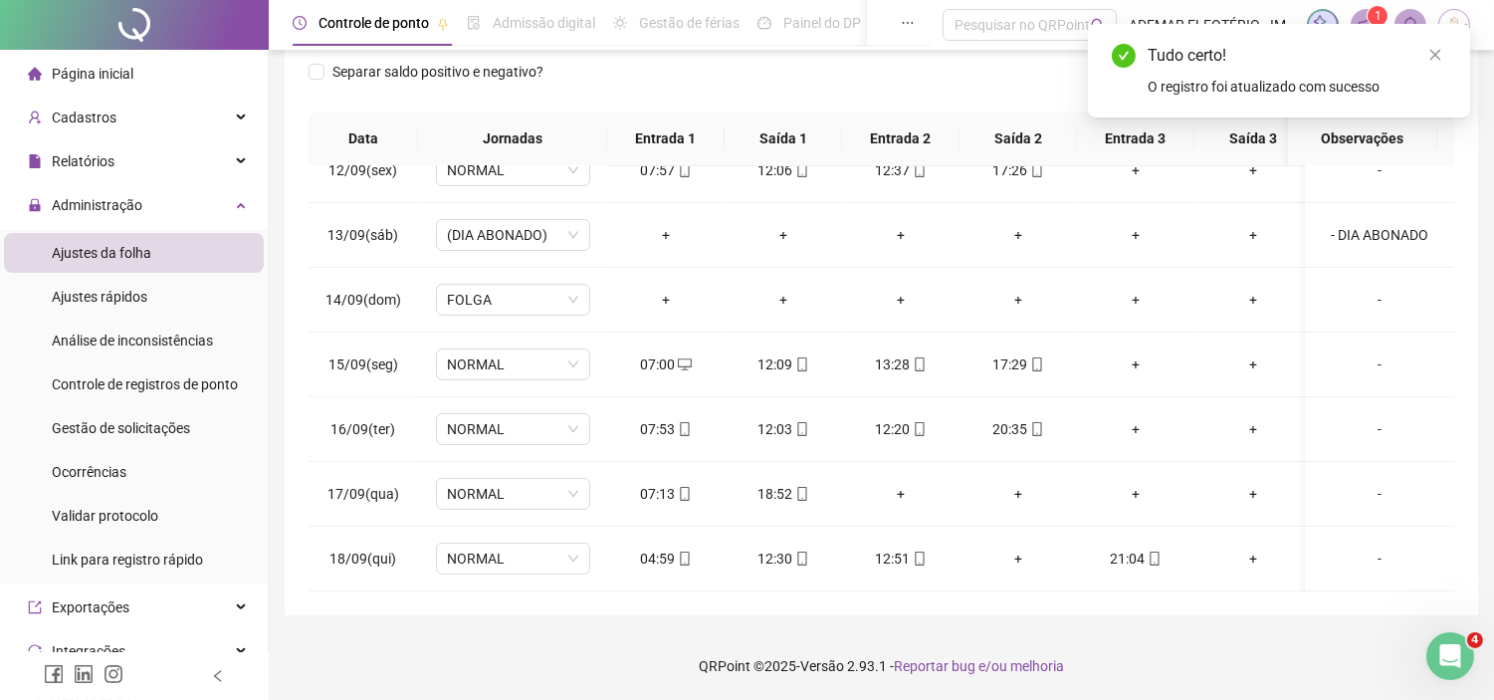
scroll to position [0, 0]
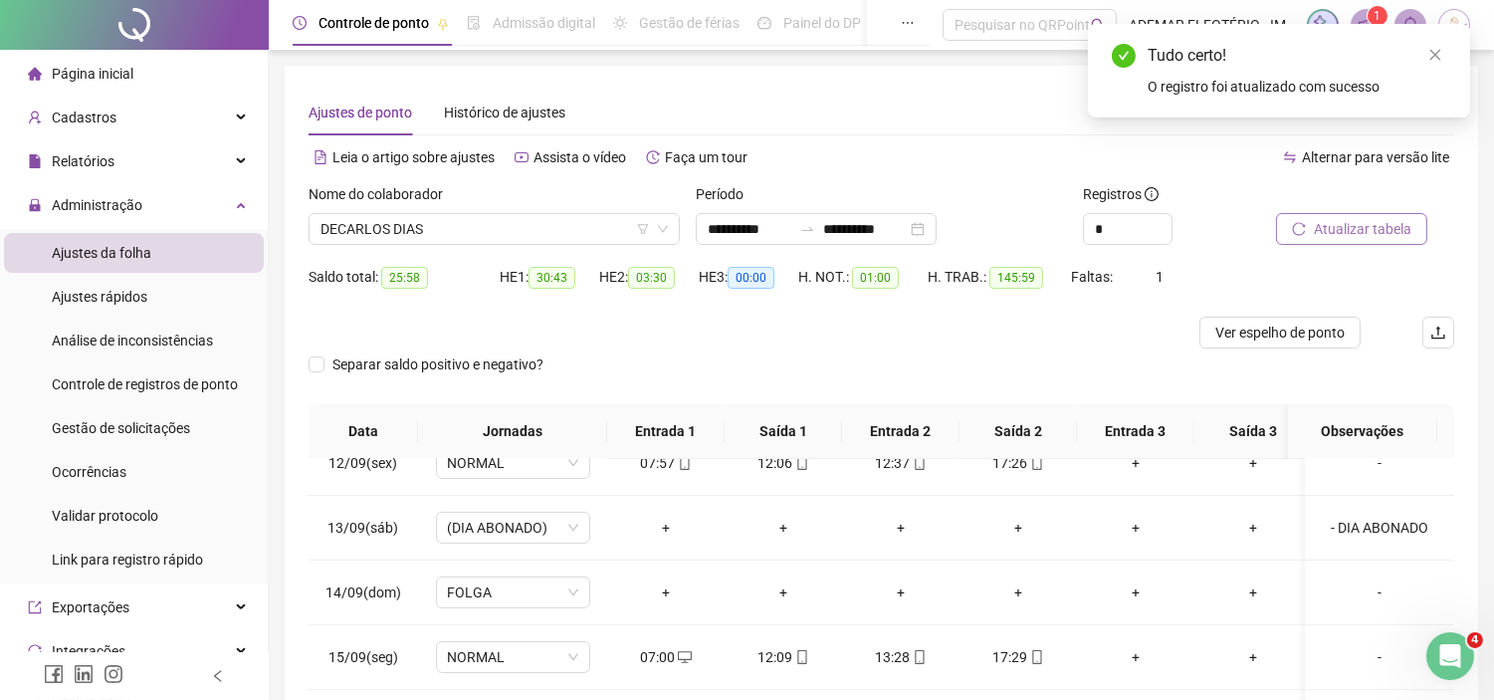
click at [1331, 215] on button "Atualizar tabela" at bounding box center [1351, 229] width 151 height 32
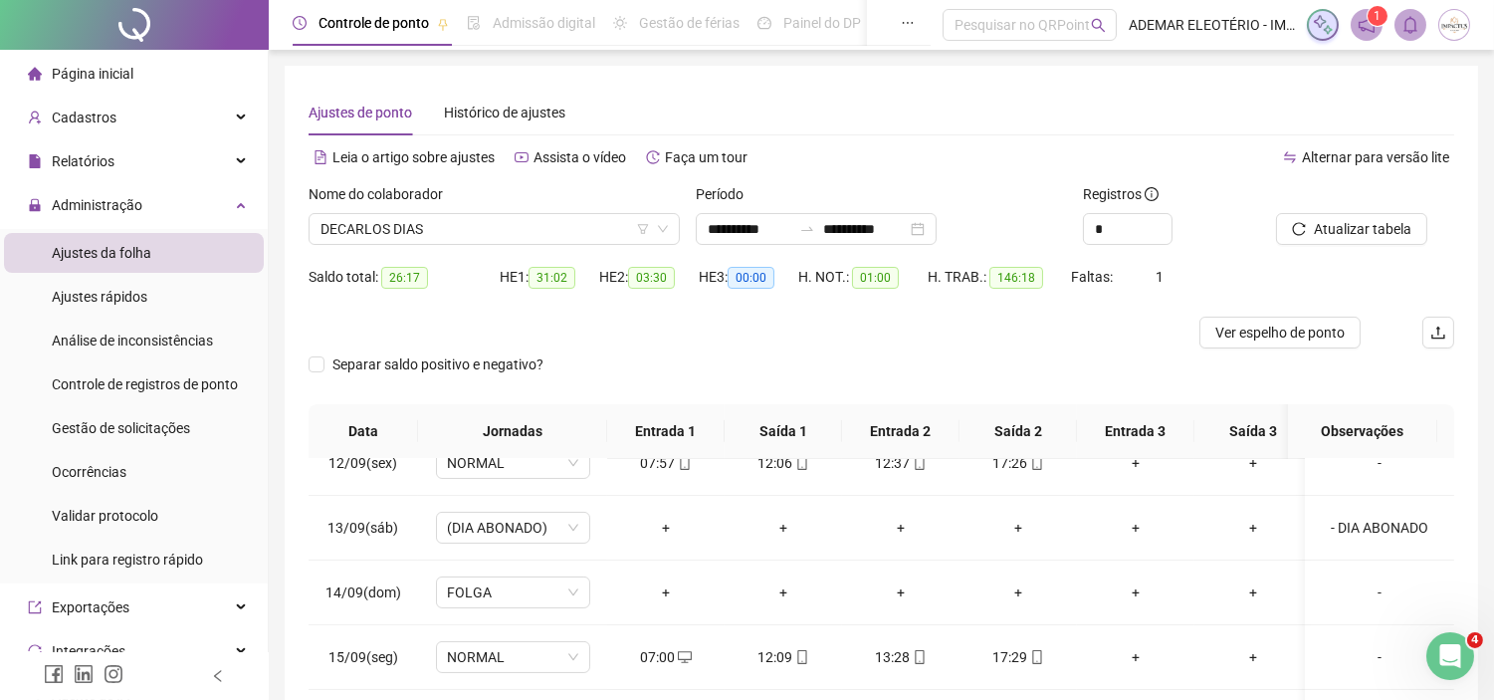
scroll to position [293, 0]
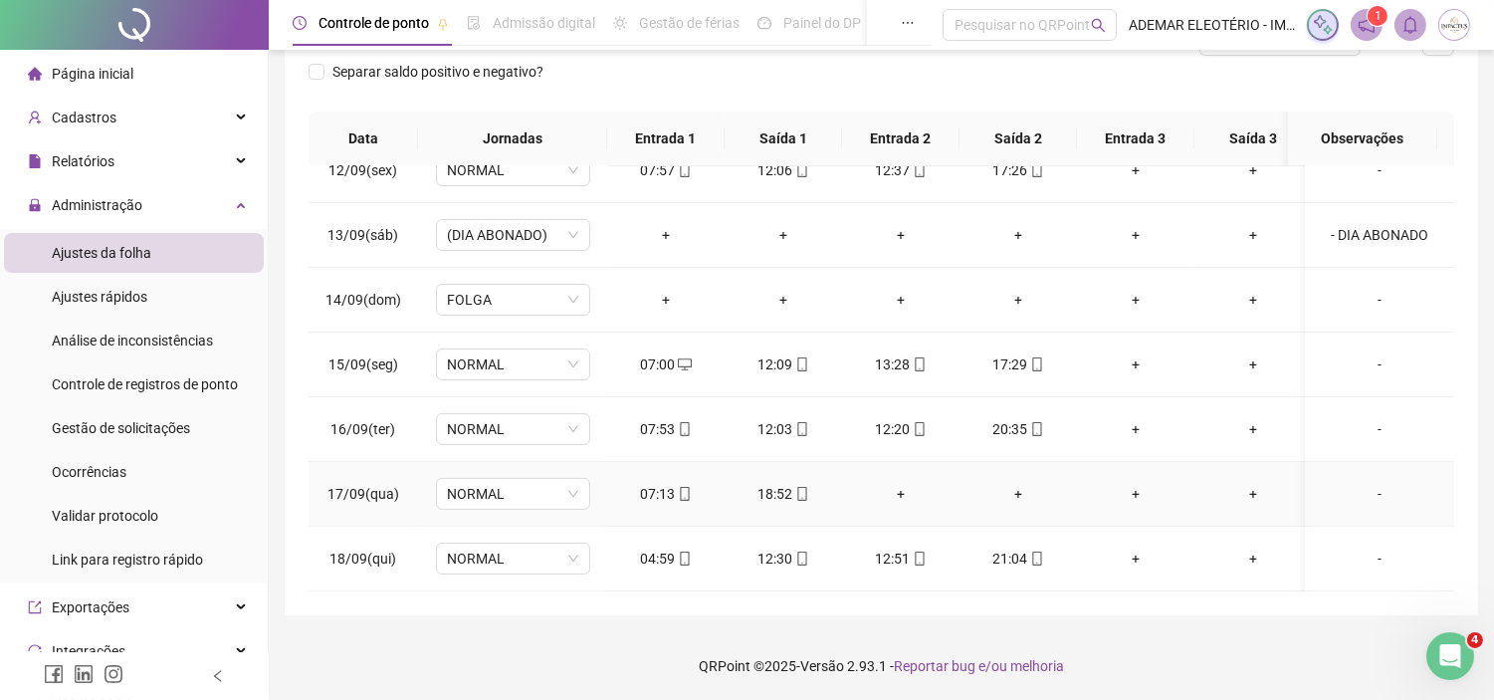
click at [790, 483] on div "18:52" at bounding box center [784, 494] width 86 height 22
type input "**********"
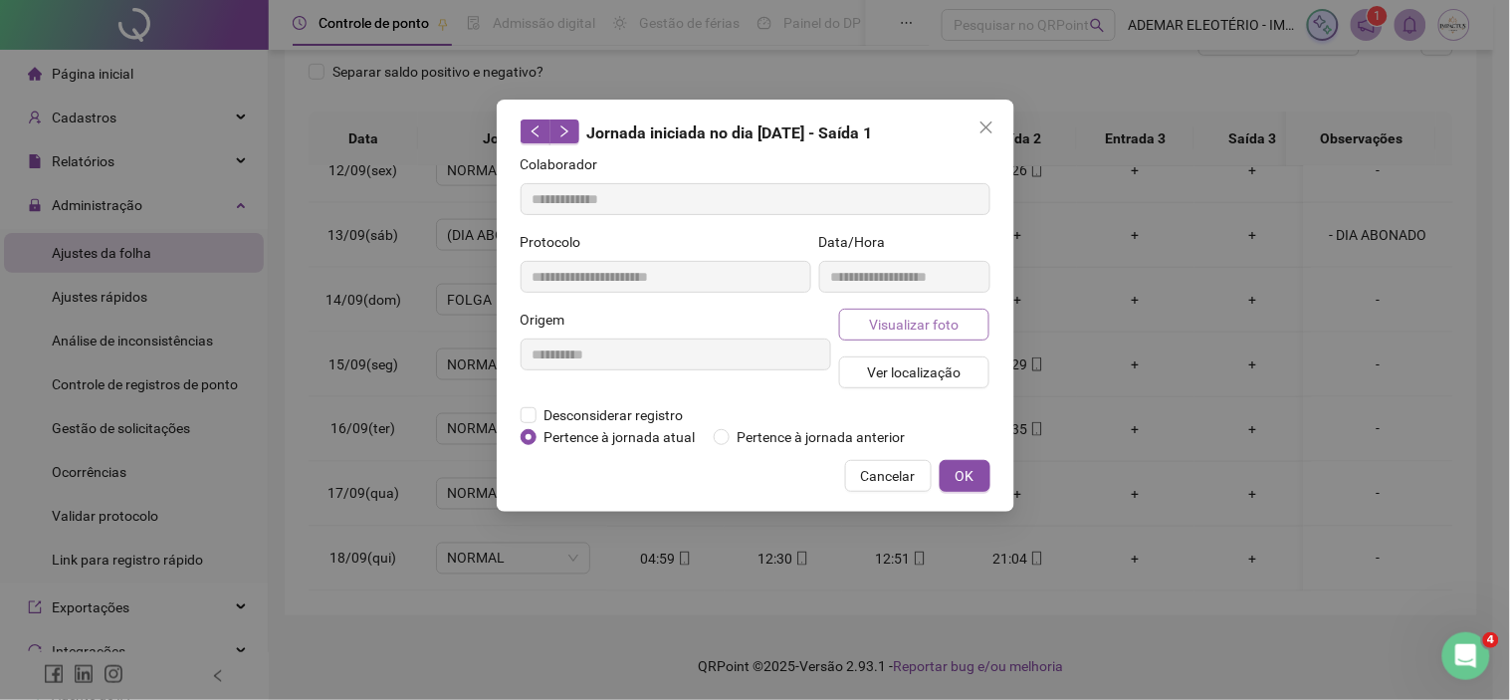
click at [950, 319] on span "Visualizar foto" at bounding box center [914, 325] width 90 height 22
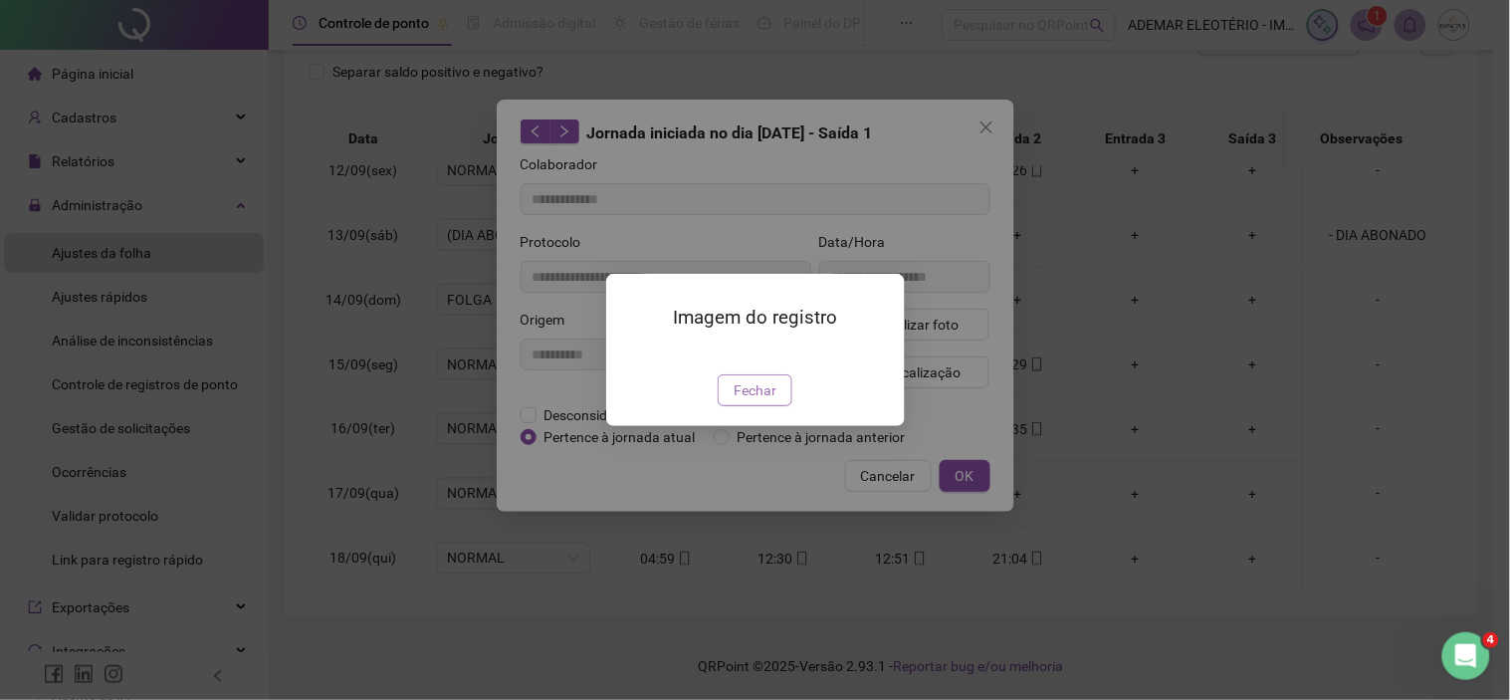
click at [750, 401] on span "Fechar" at bounding box center [755, 390] width 43 height 22
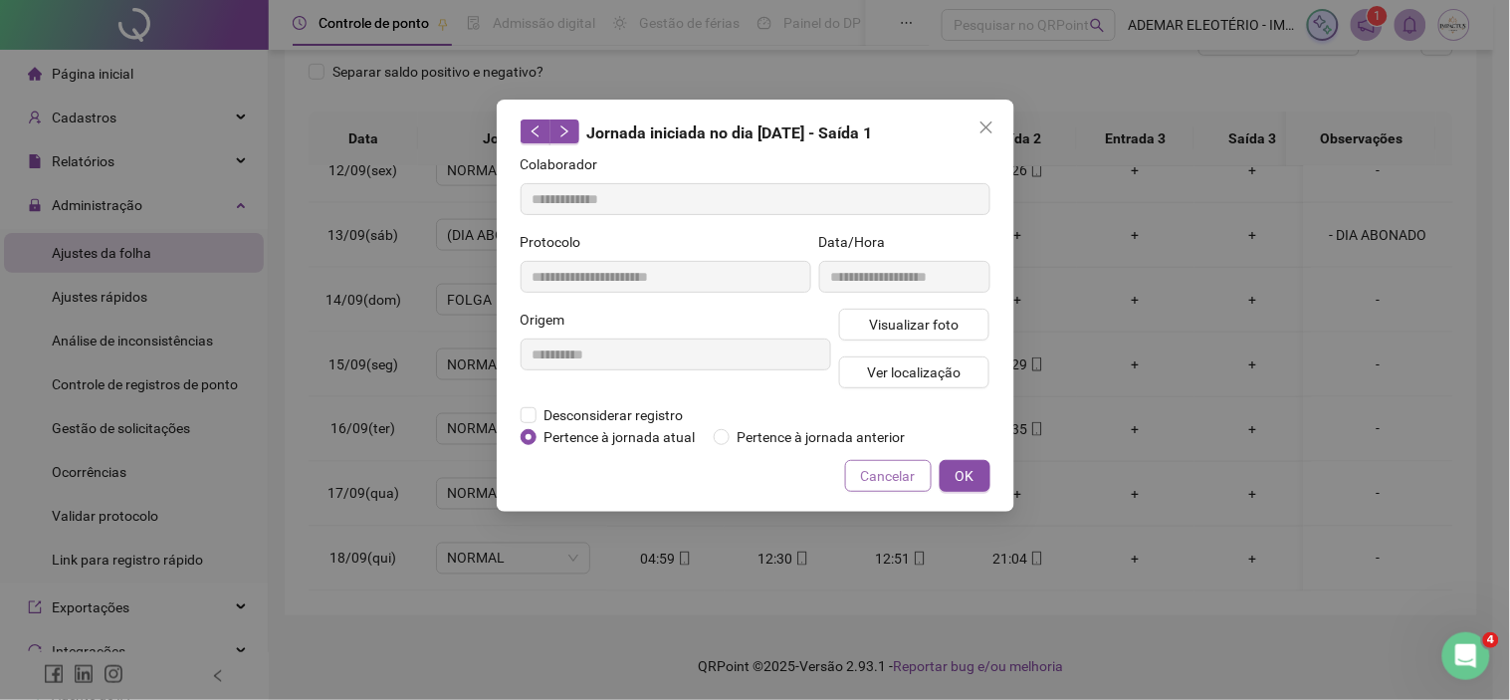
click at [882, 476] on span "Cancelar" at bounding box center [888, 476] width 55 height 22
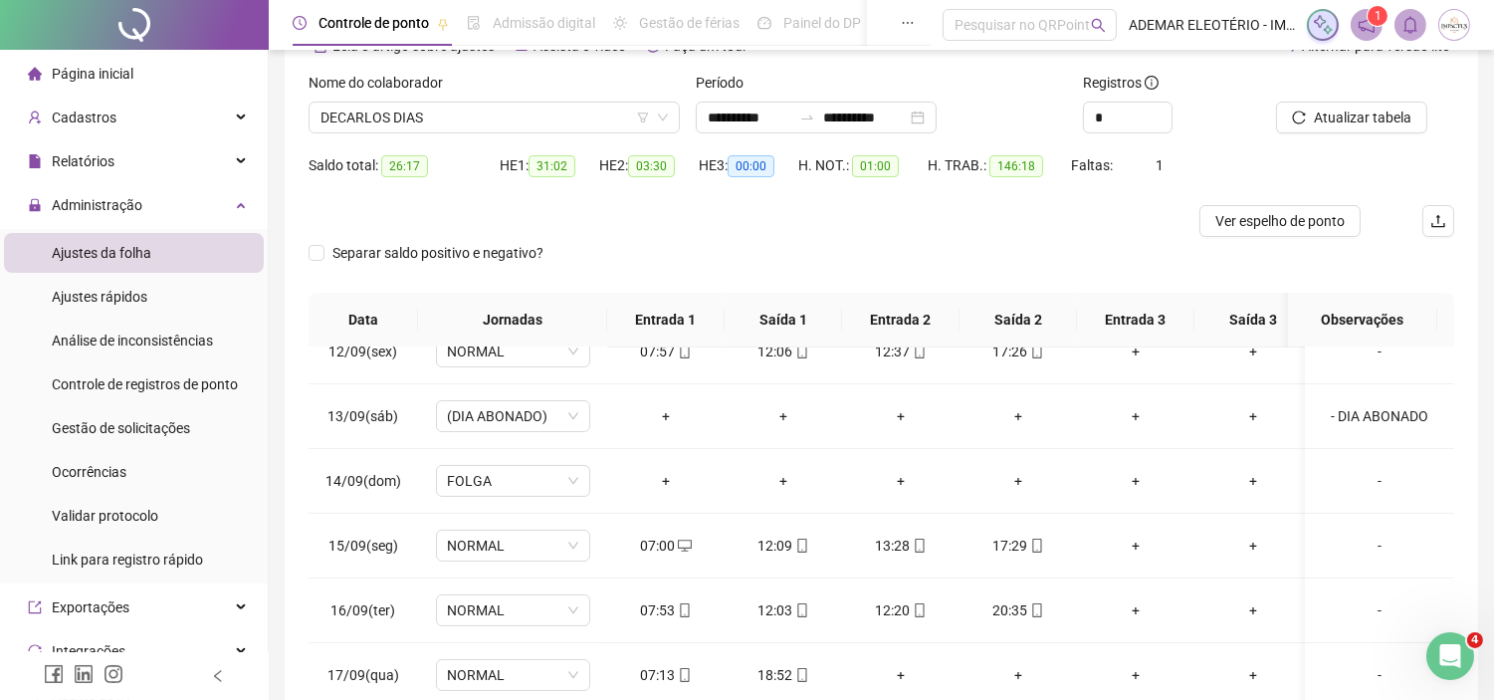
scroll to position [0, 0]
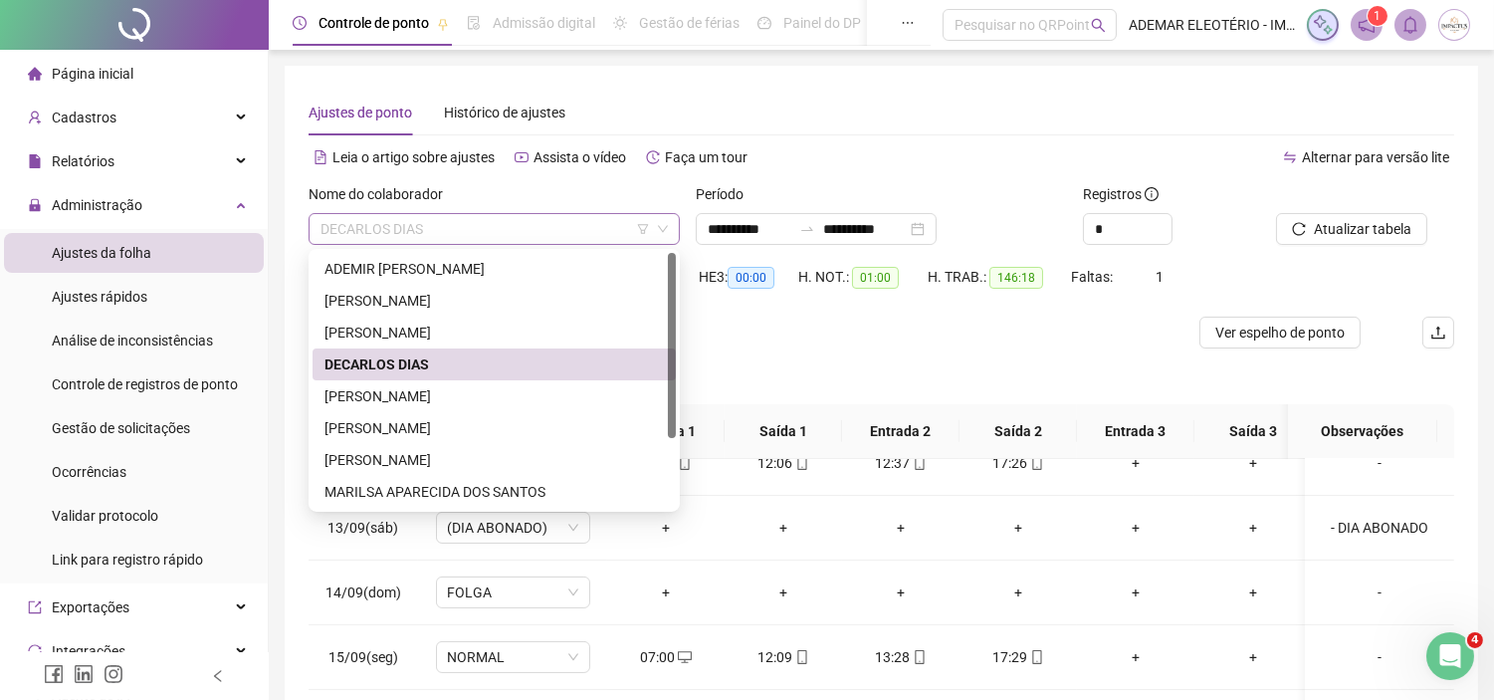
click at [543, 236] on span "DECARLOS DIAS" at bounding box center [494, 229] width 347 height 30
click at [361, 399] on div "[PERSON_NAME]" at bounding box center [495, 396] width 340 height 22
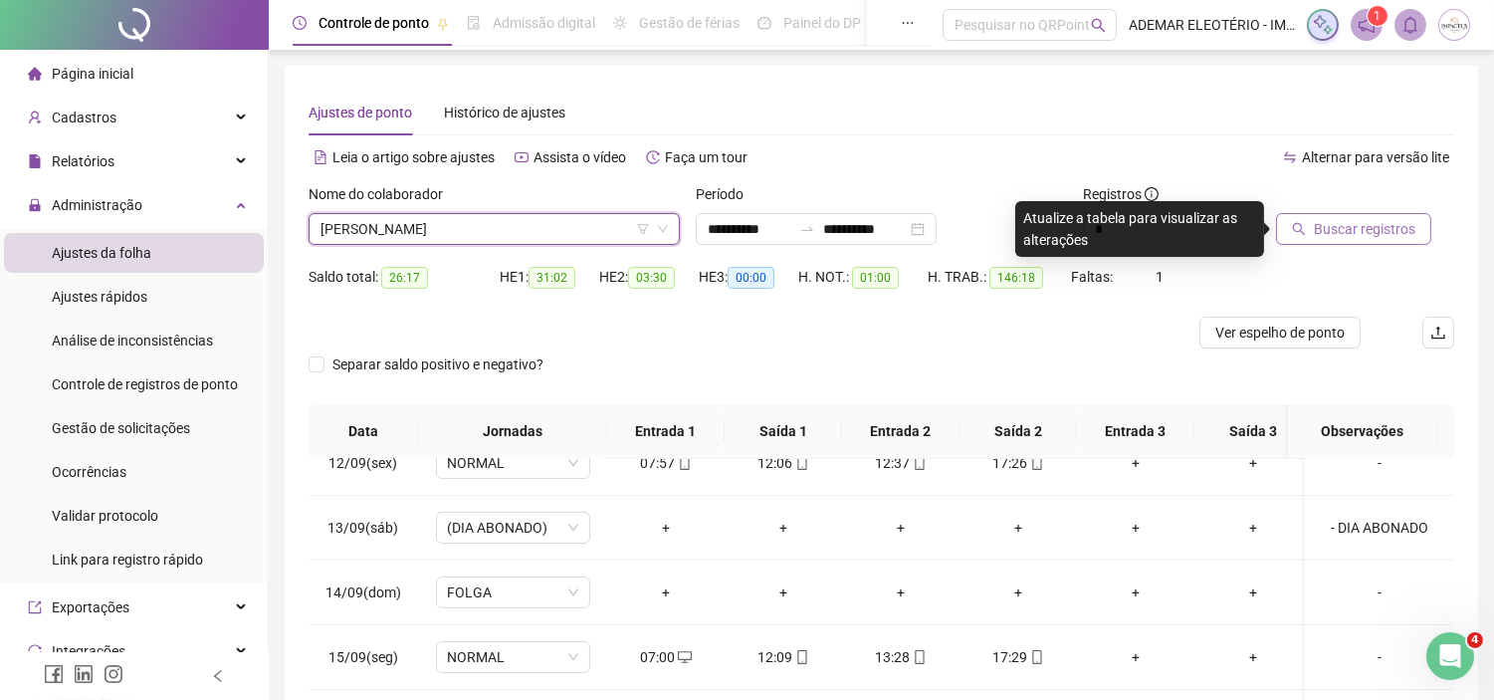
click at [1355, 220] on span "Buscar registros" at bounding box center [1365, 229] width 102 height 22
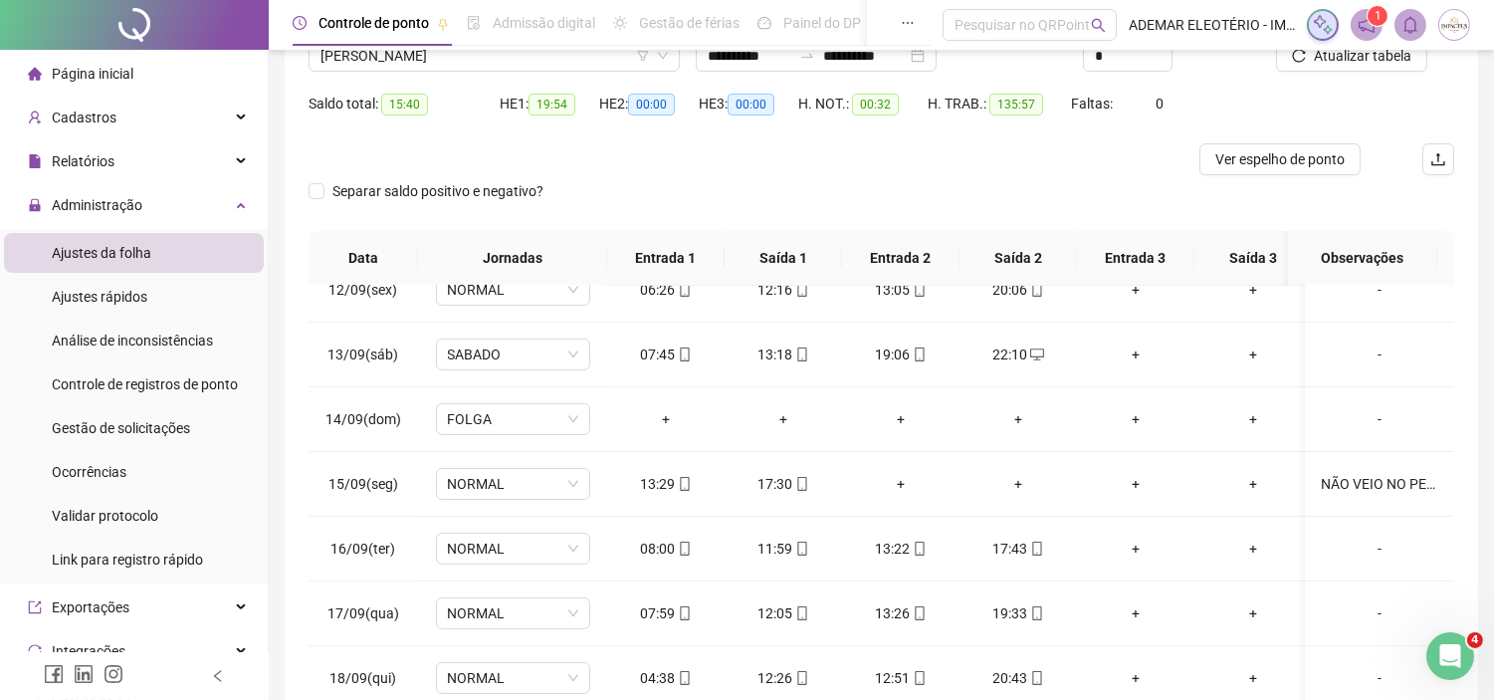
scroll to position [293, 0]
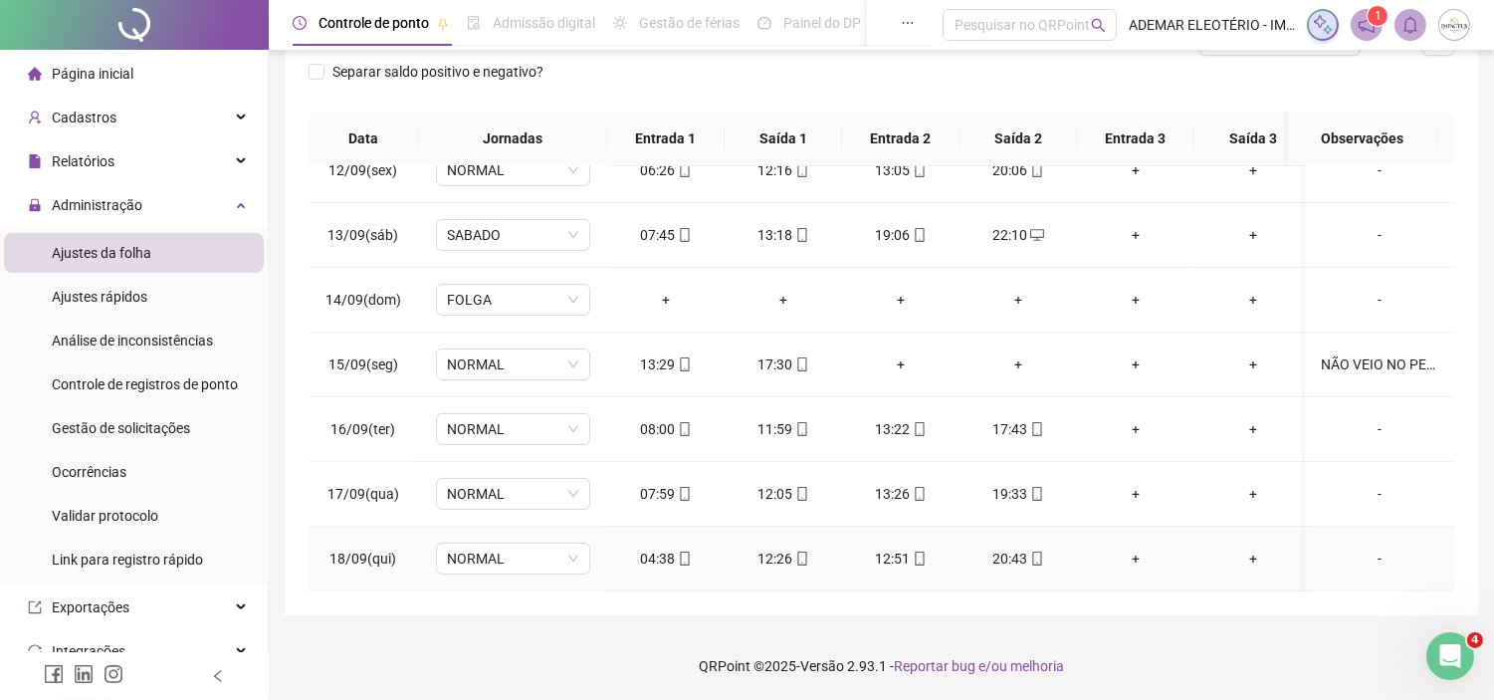
click at [1017, 548] on div "20:43" at bounding box center [1019, 559] width 86 height 22
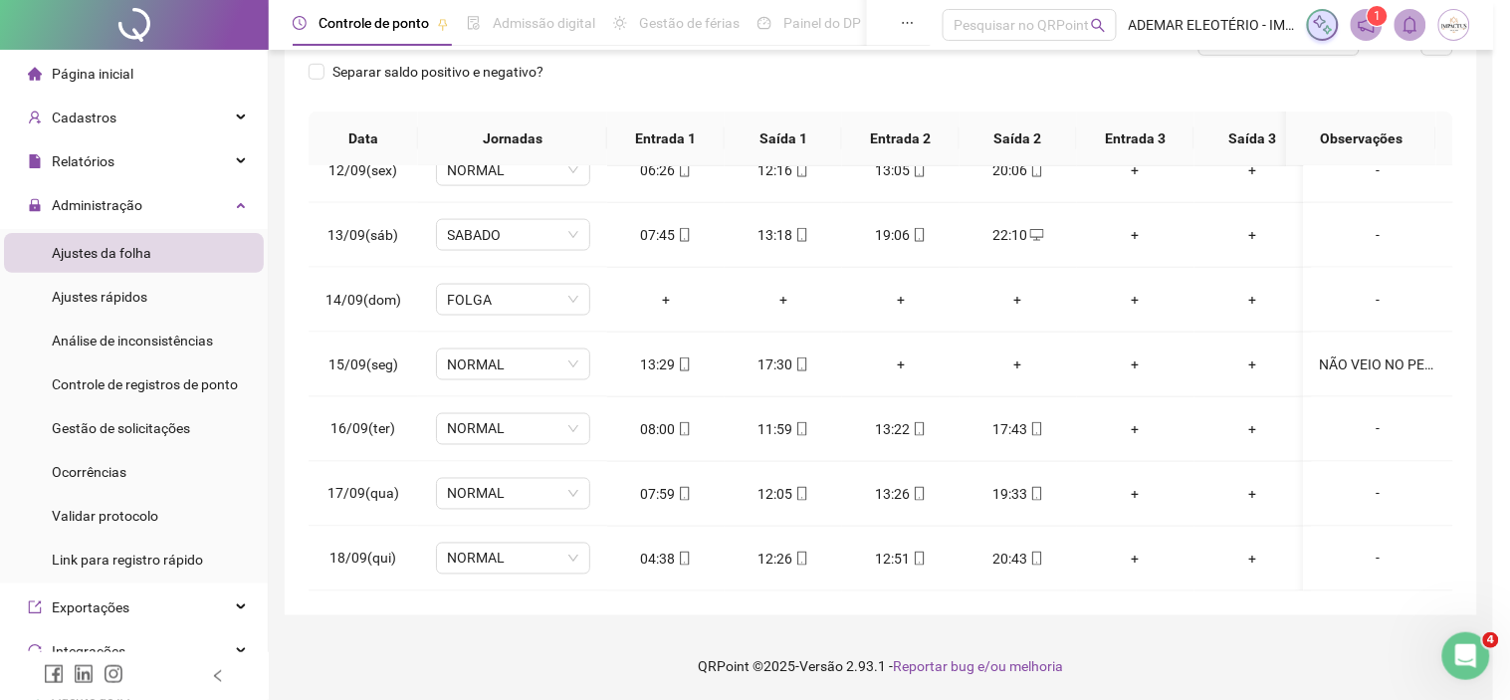
type input "**********"
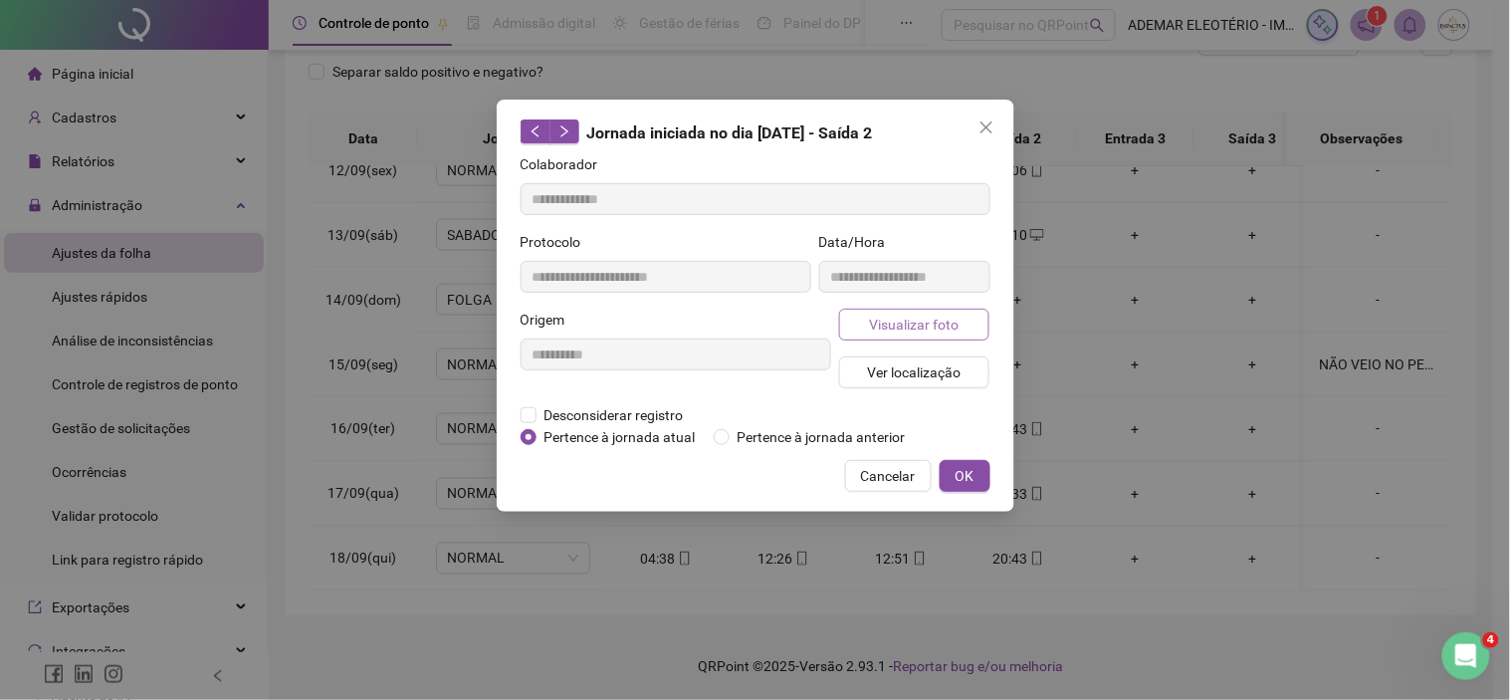
click at [899, 322] on span "Visualizar foto" at bounding box center [914, 325] width 90 height 22
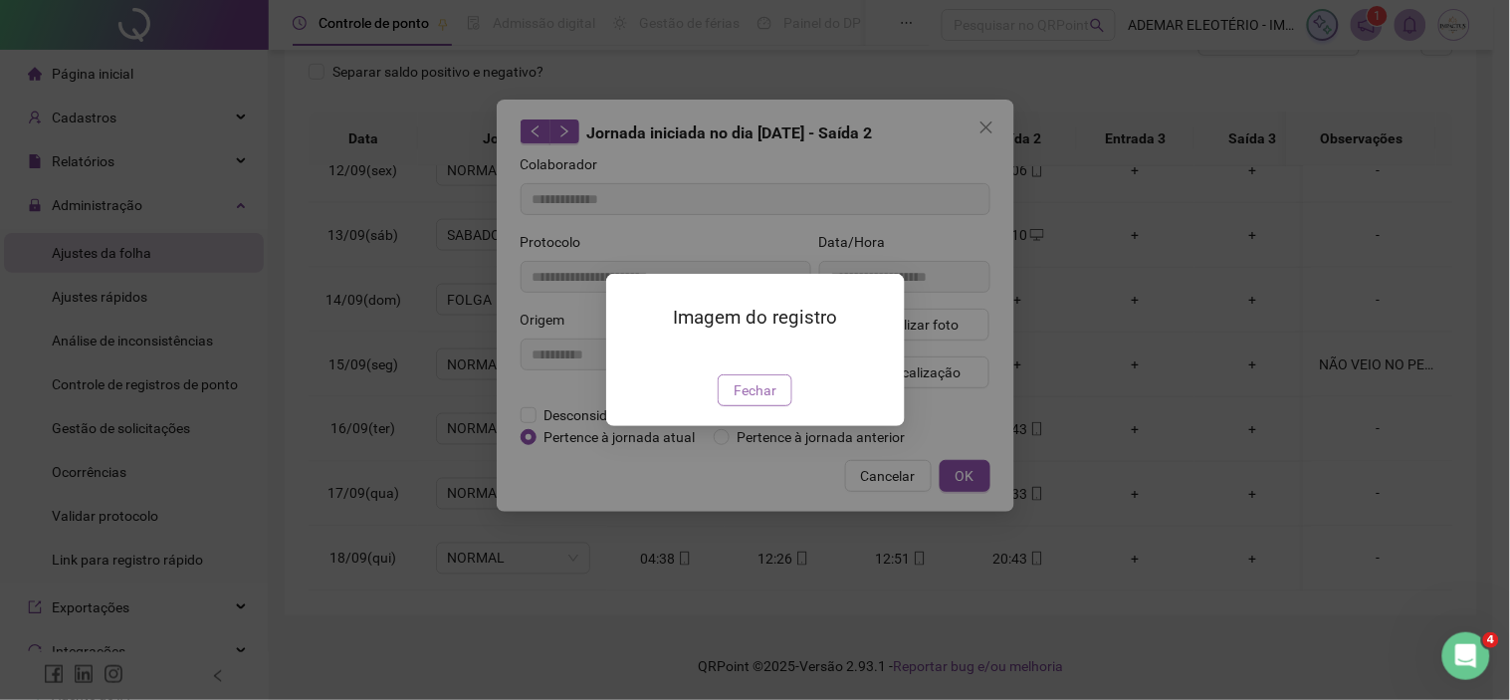
click at [732, 406] on button "Fechar" at bounding box center [755, 390] width 75 height 32
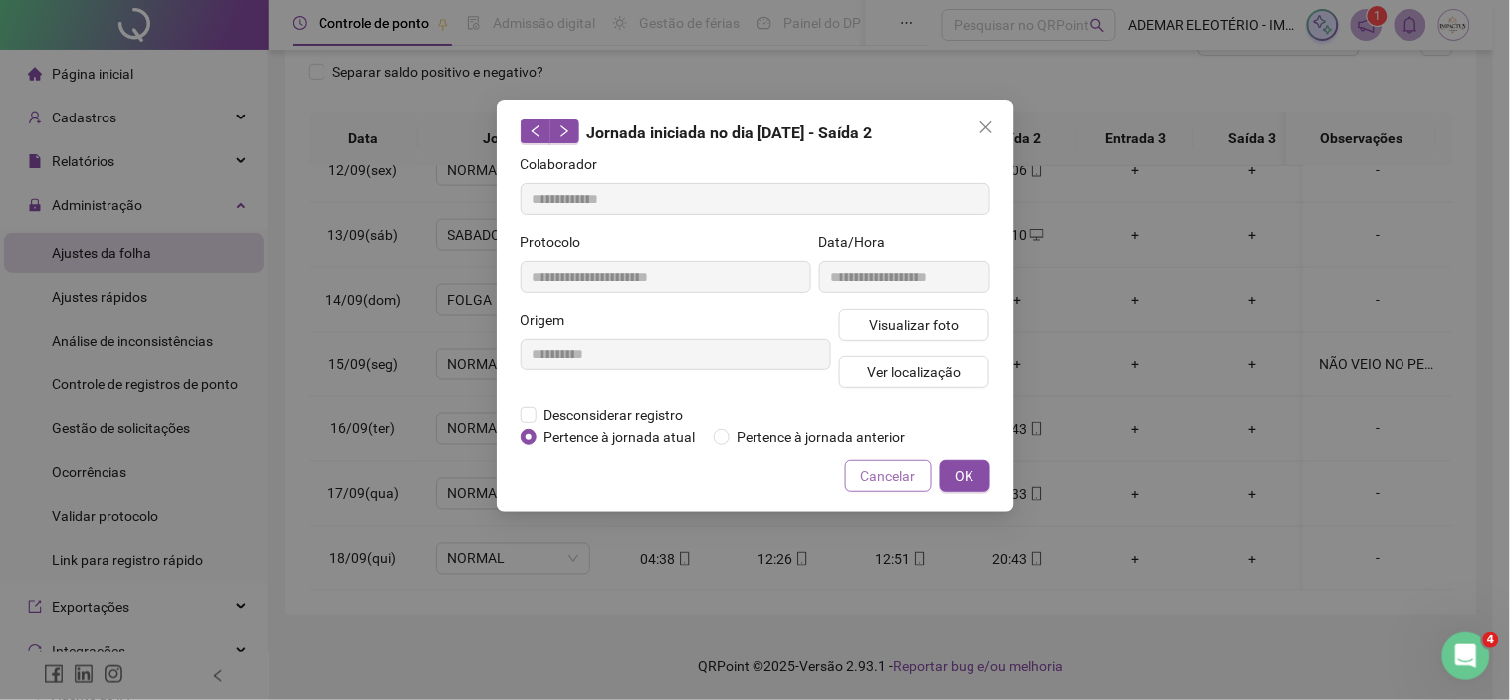
click at [871, 472] on span "Cancelar" at bounding box center [888, 476] width 55 height 22
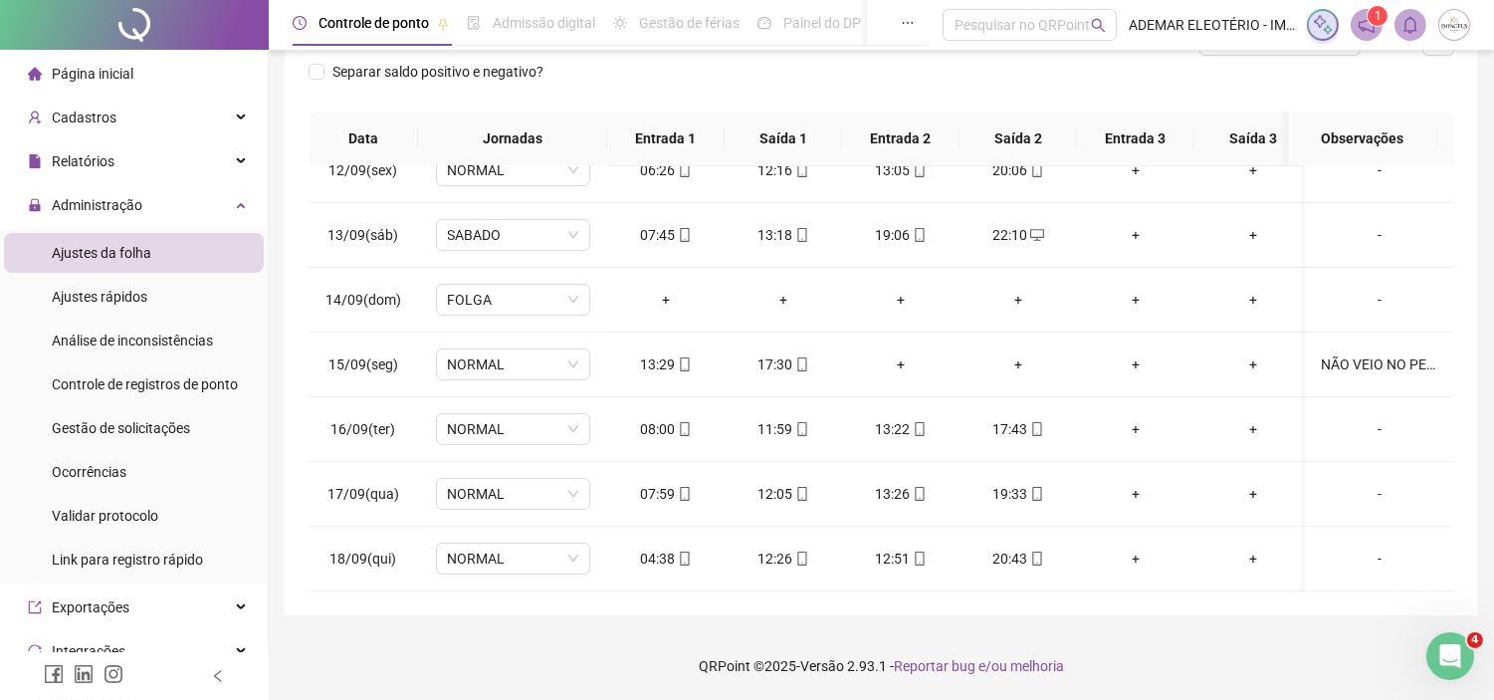
scroll to position [0, 0]
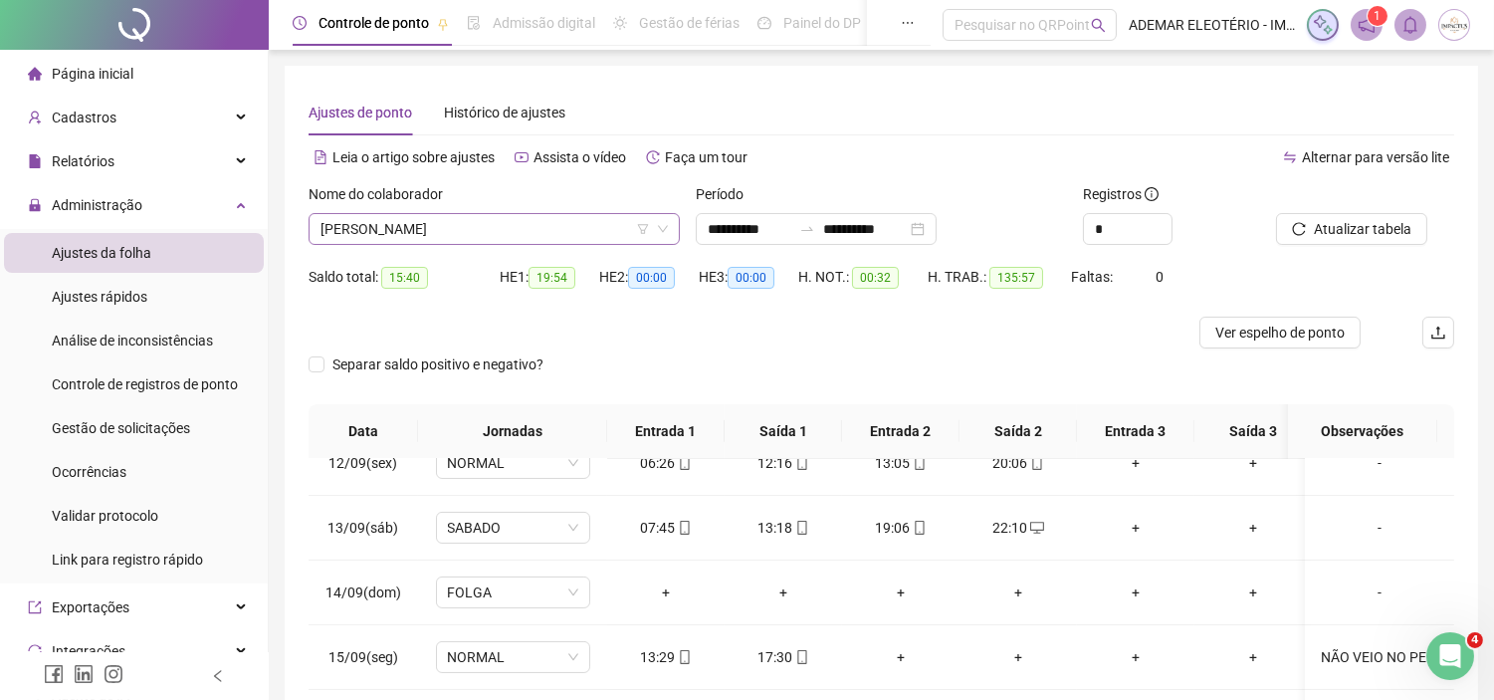
click at [508, 226] on span "[PERSON_NAME]" at bounding box center [494, 229] width 347 height 30
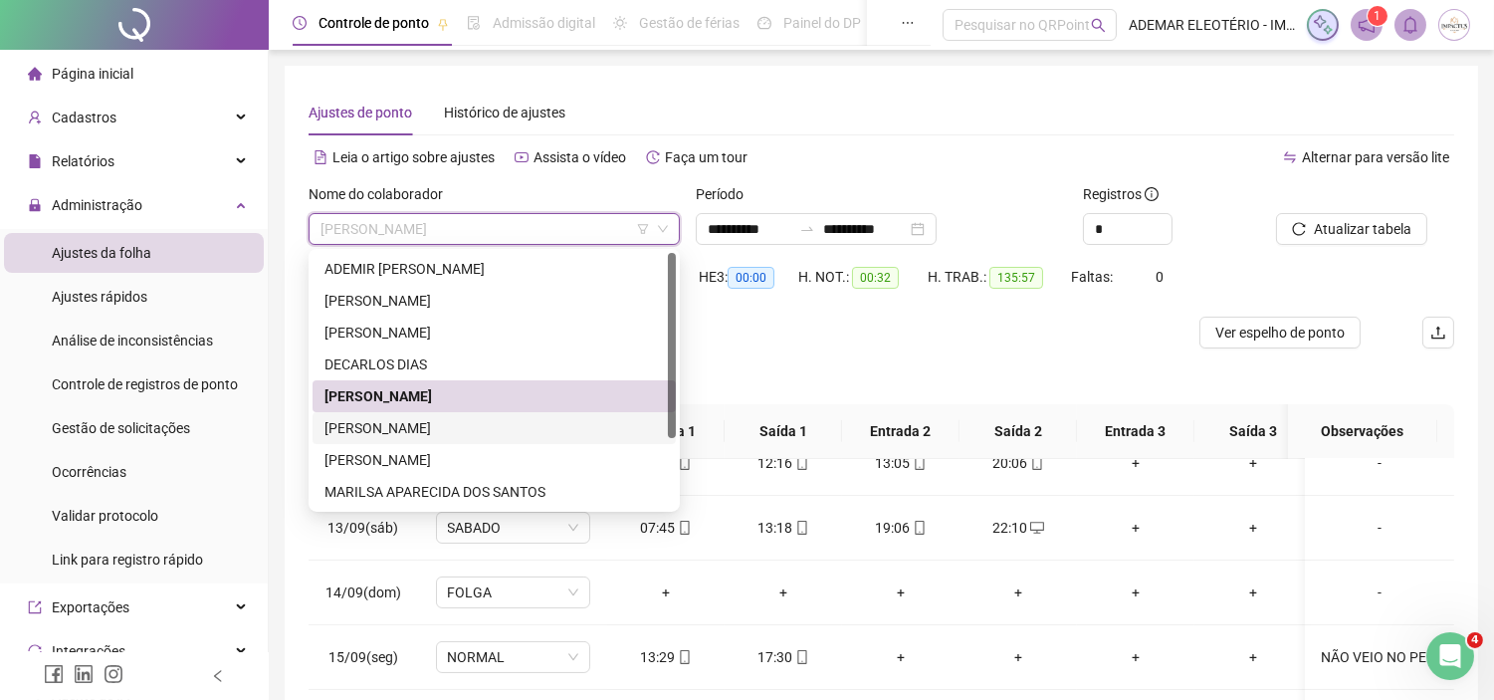
click at [402, 429] on div "[PERSON_NAME]" at bounding box center [495, 428] width 340 height 22
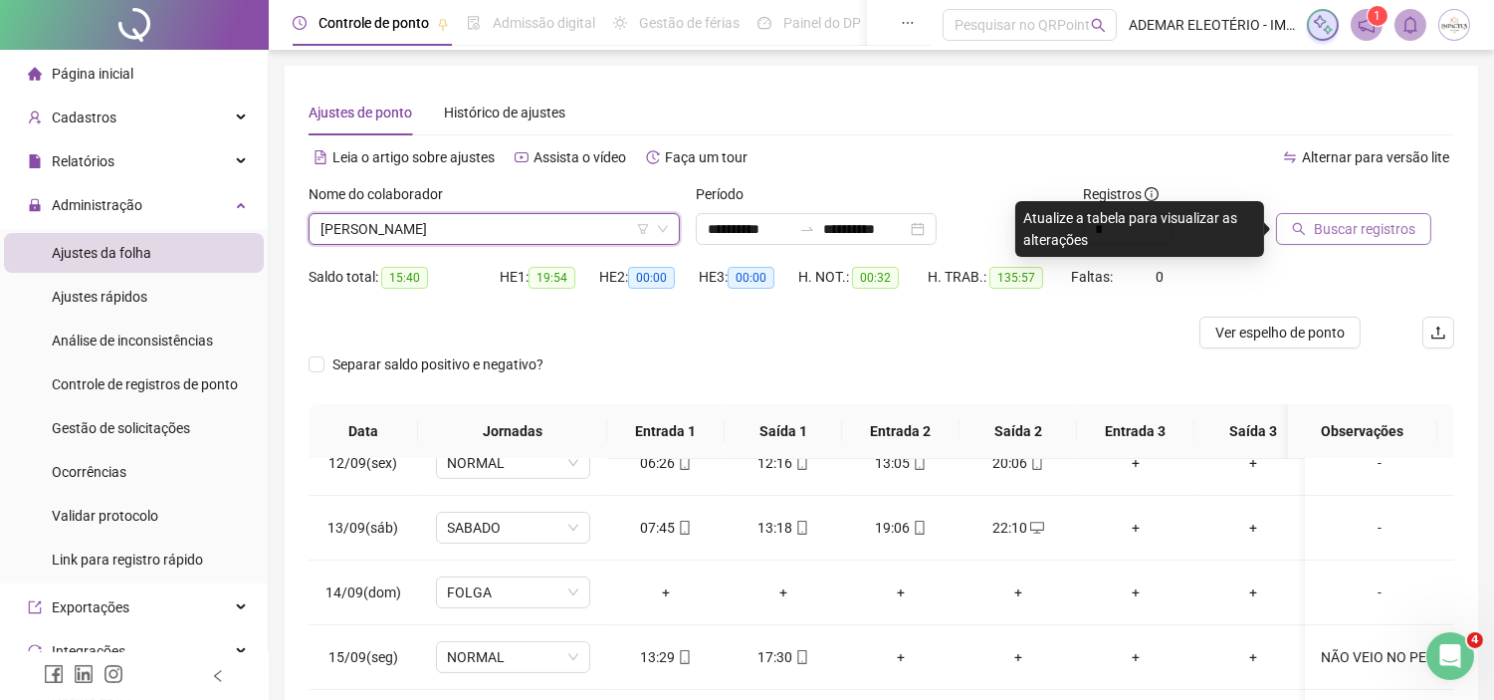
click at [1347, 227] on span "Buscar registros" at bounding box center [1365, 229] width 102 height 22
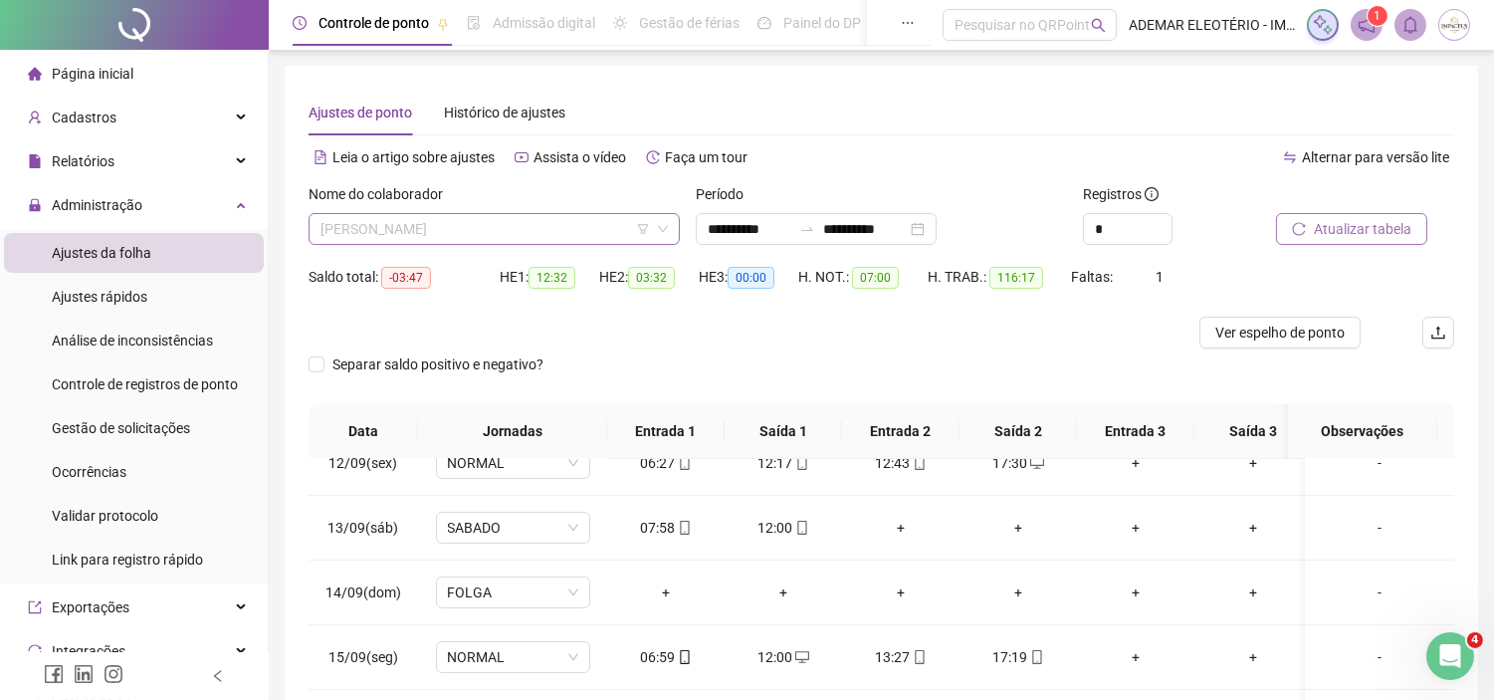
click at [555, 236] on span "[PERSON_NAME]" at bounding box center [494, 229] width 347 height 30
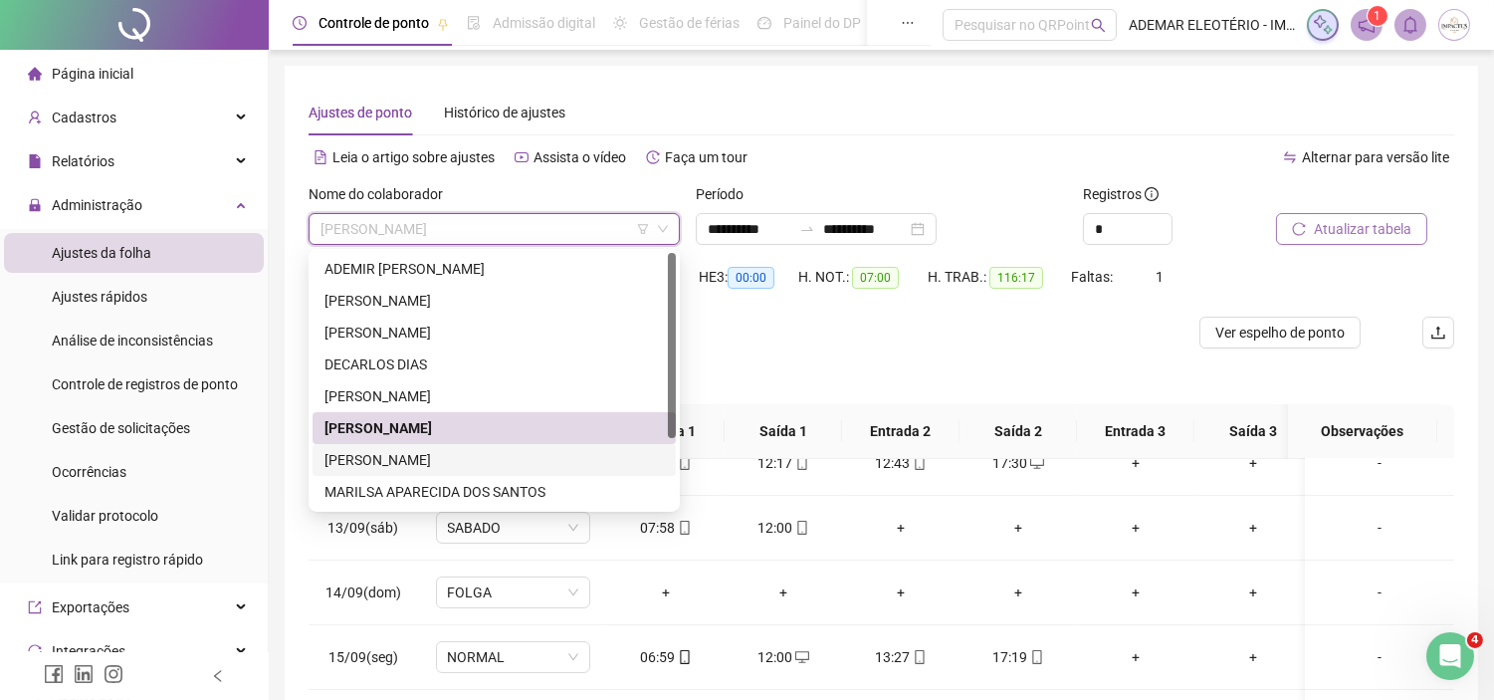
click at [388, 468] on div "[PERSON_NAME]" at bounding box center [495, 460] width 340 height 22
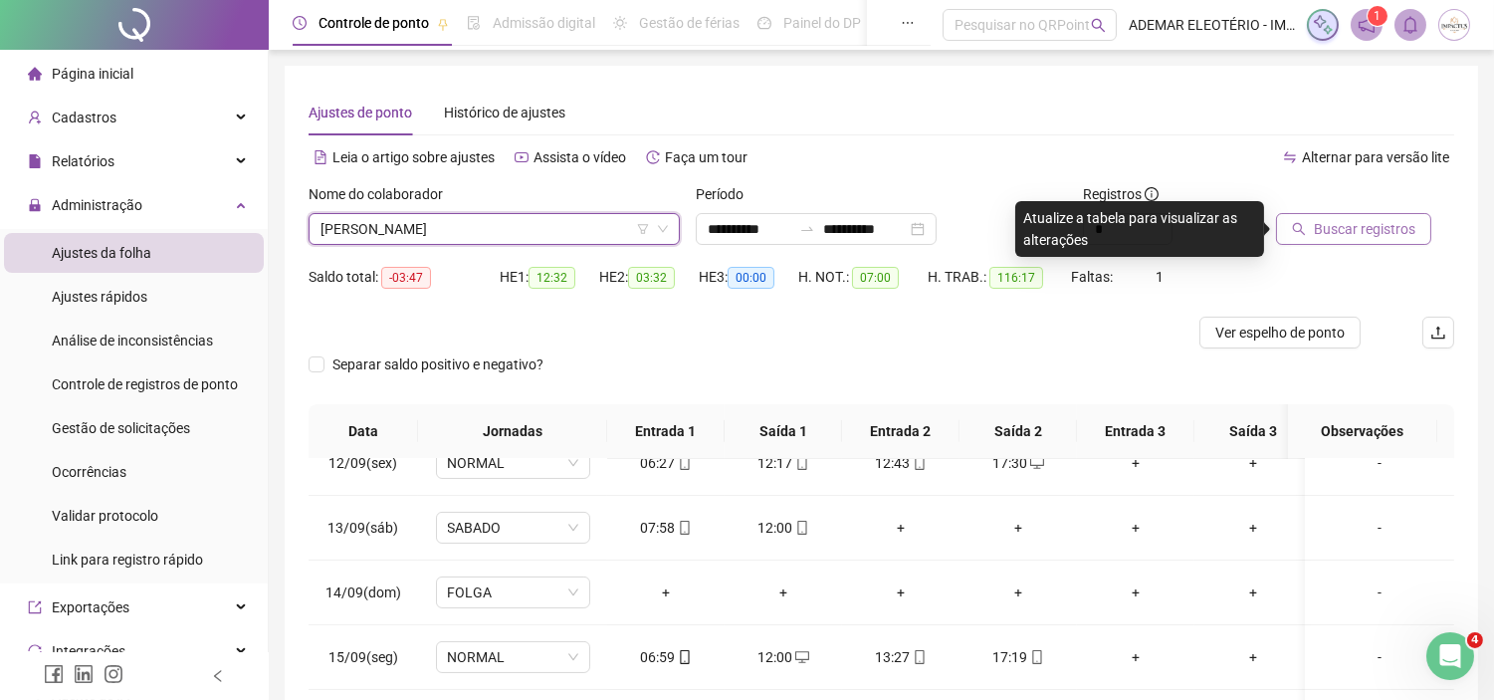
click at [1331, 236] on span "Buscar registros" at bounding box center [1365, 229] width 102 height 22
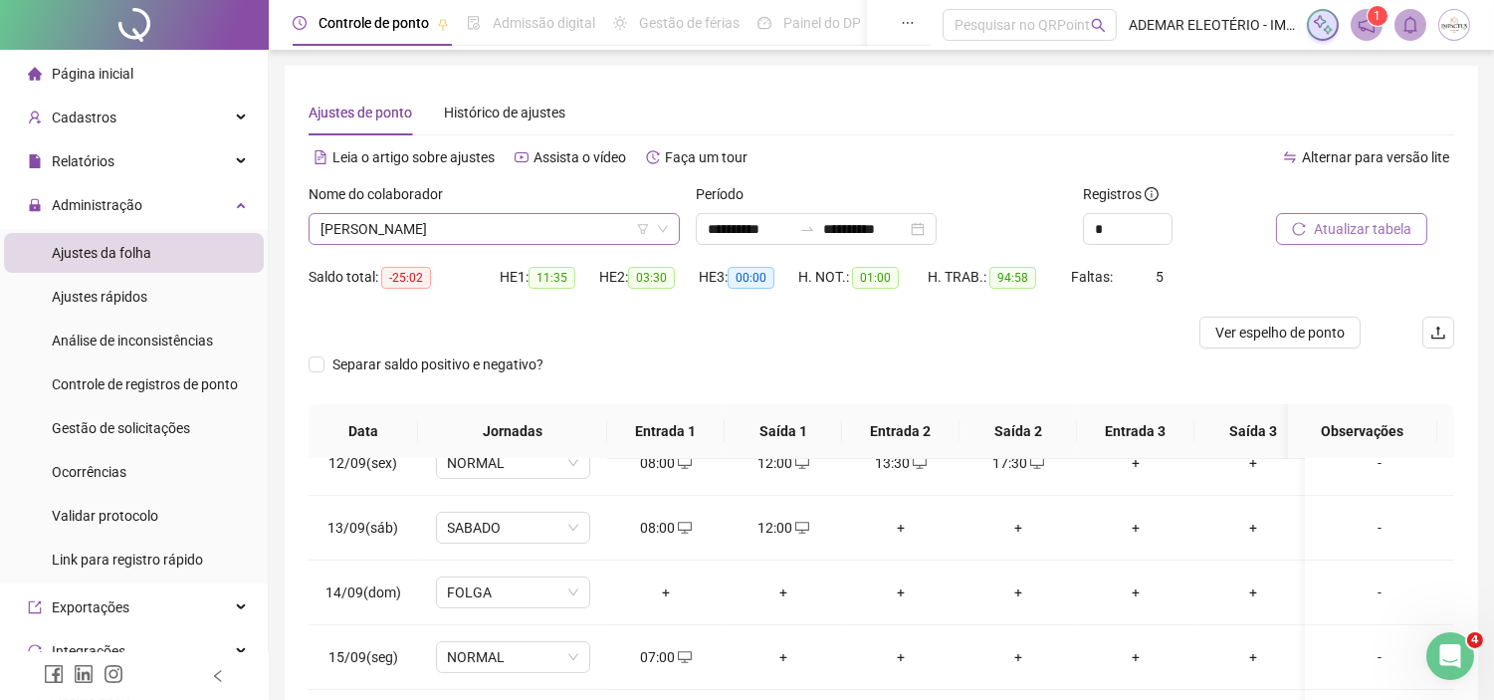
click at [555, 227] on span "[PERSON_NAME]" at bounding box center [494, 229] width 347 height 30
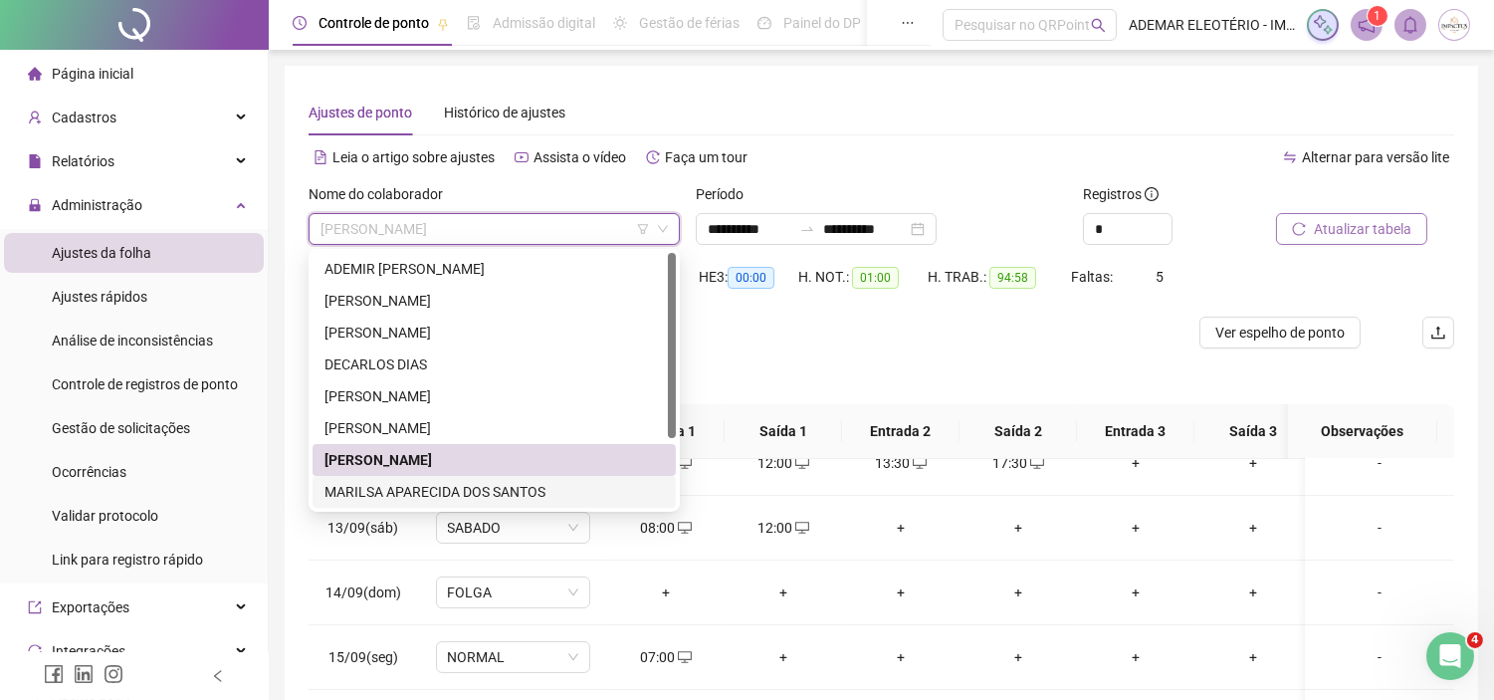
click at [375, 489] on div "MARILSA APARECIDA DOS SANTOS" at bounding box center [495, 492] width 340 height 22
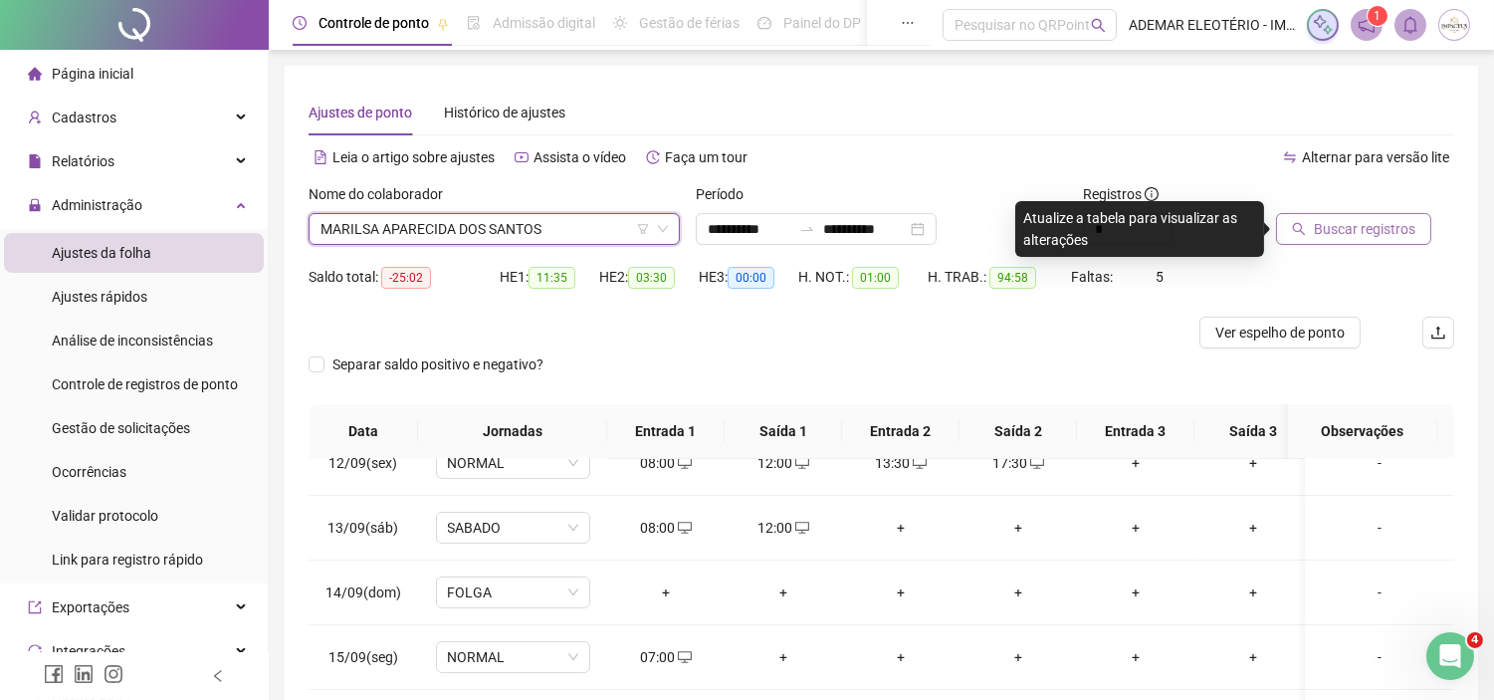
click at [1346, 239] on span "Buscar registros" at bounding box center [1365, 229] width 102 height 22
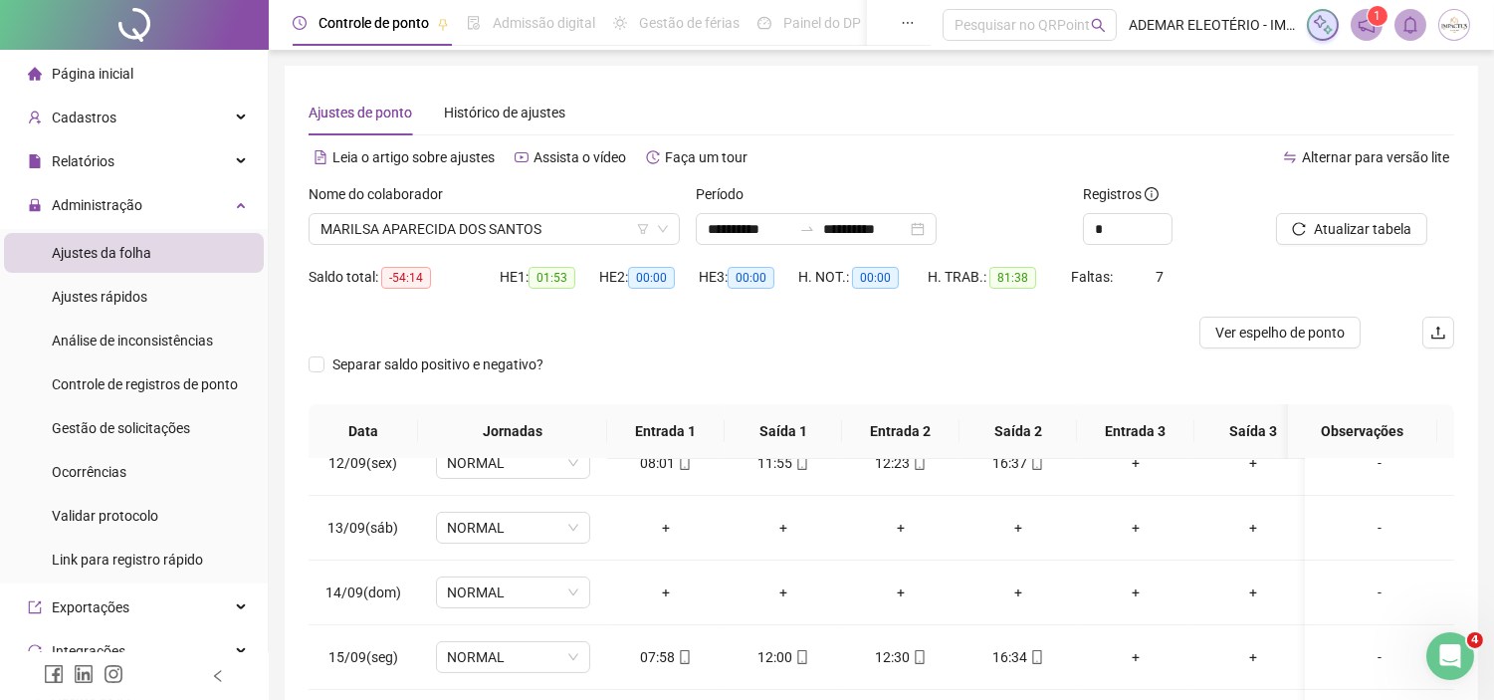
scroll to position [293, 0]
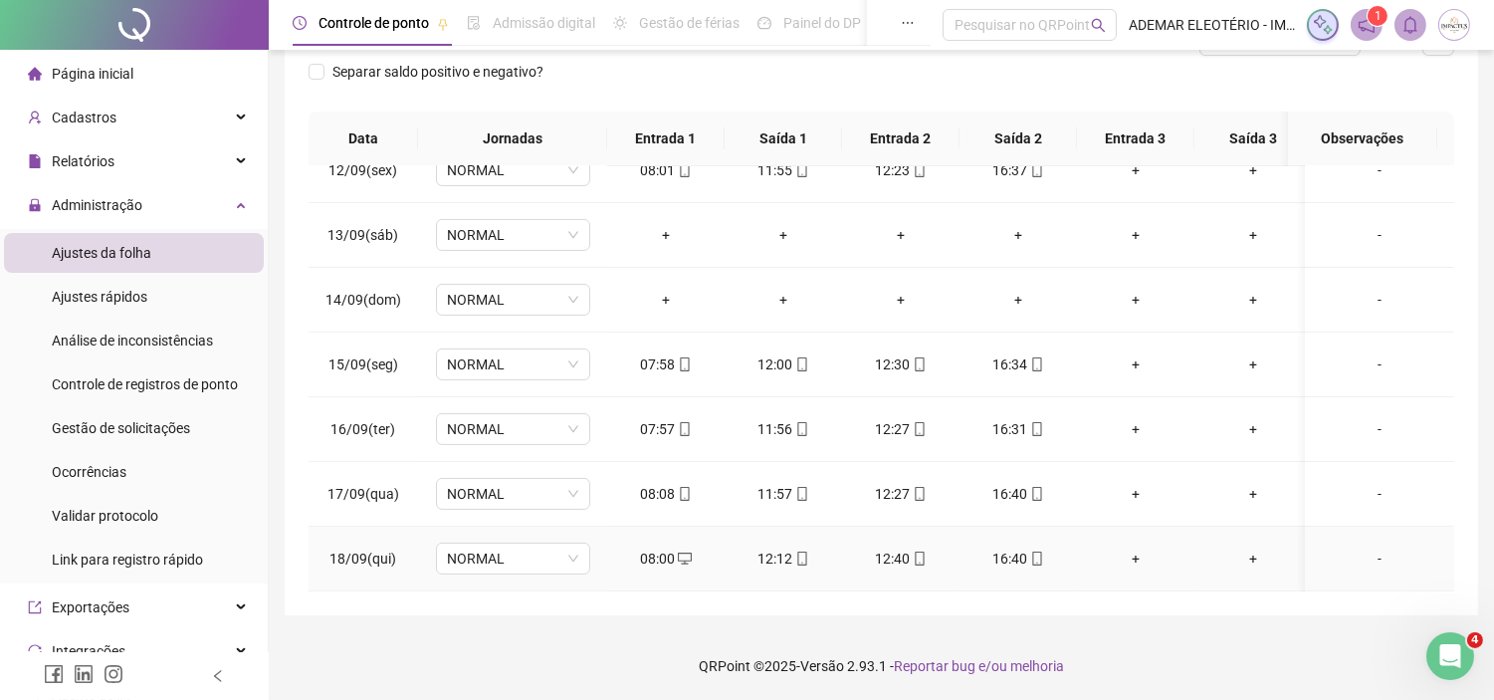
click at [1032, 552] on icon "mobile" at bounding box center [1036, 559] width 9 height 14
type input "**********"
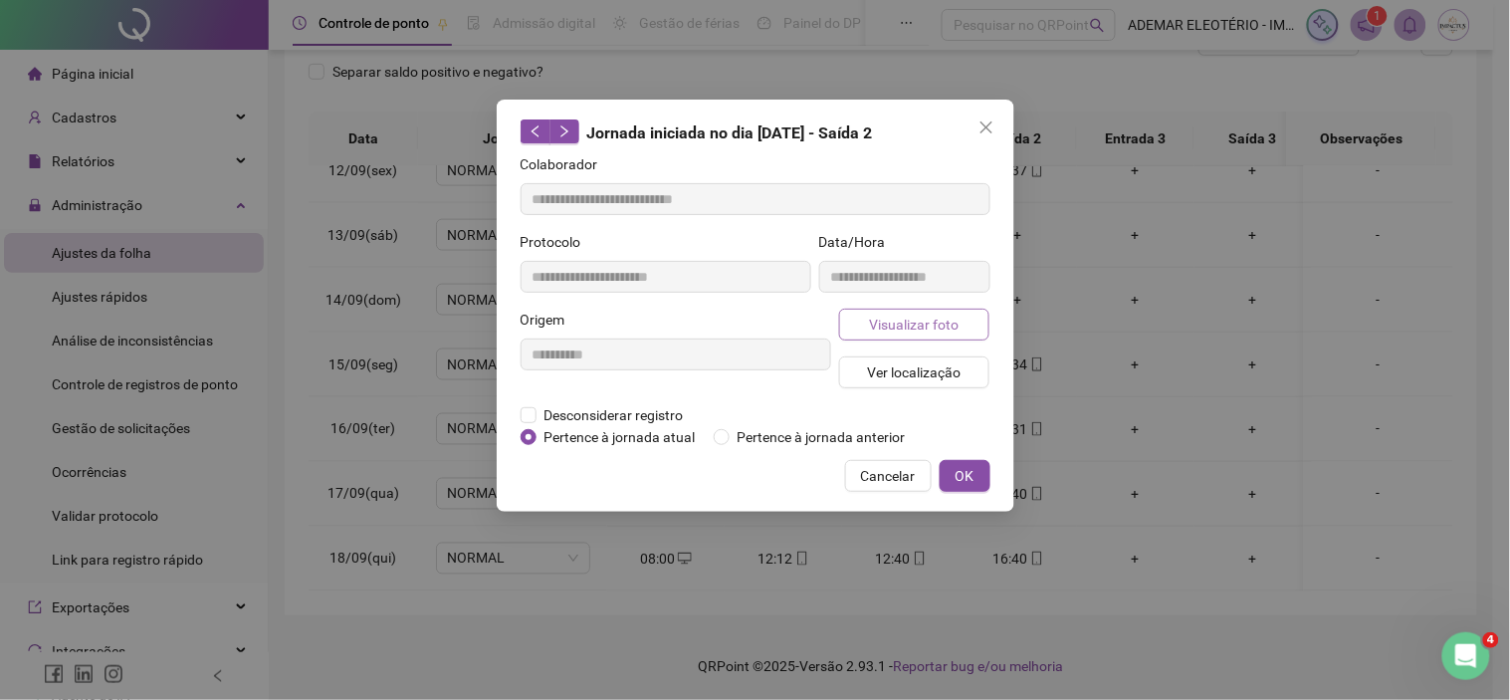
click at [899, 329] on span "Visualizar foto" at bounding box center [914, 325] width 90 height 22
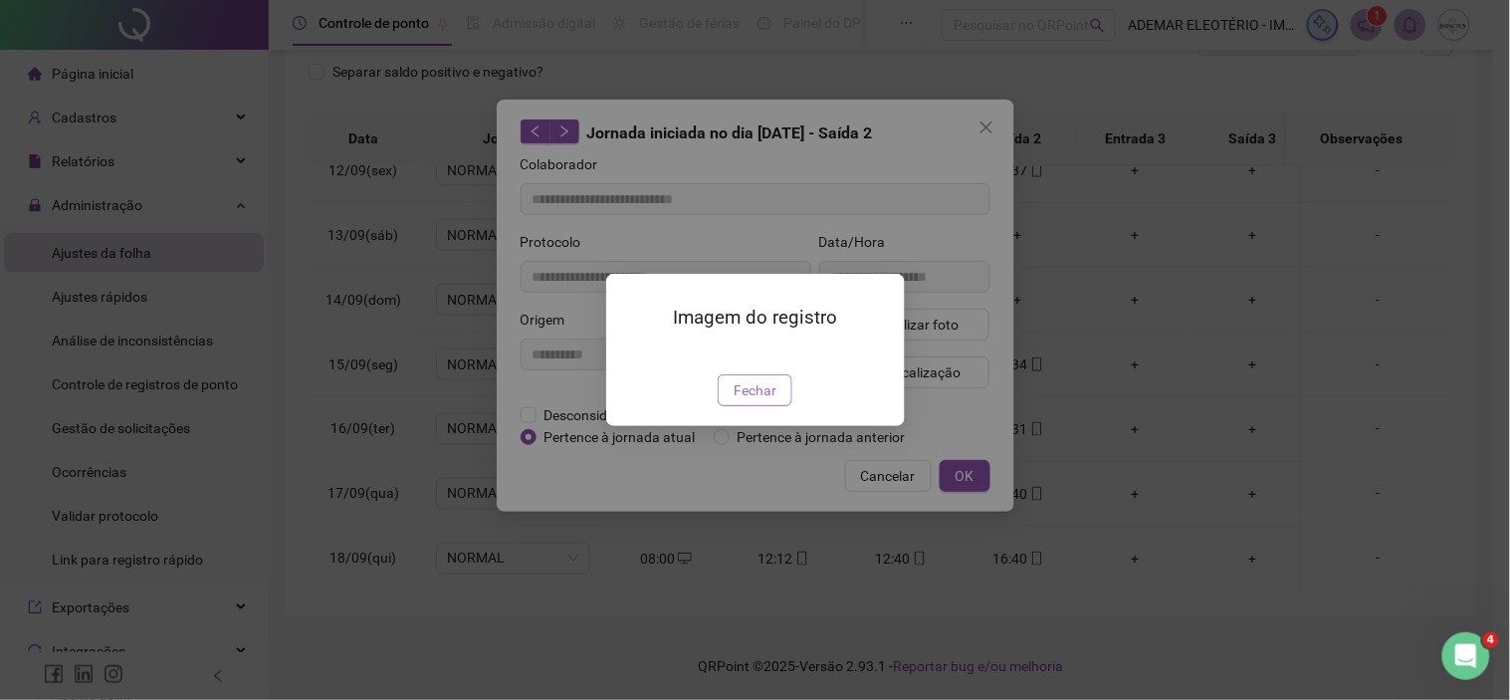
click at [758, 401] on span "Fechar" at bounding box center [755, 390] width 43 height 22
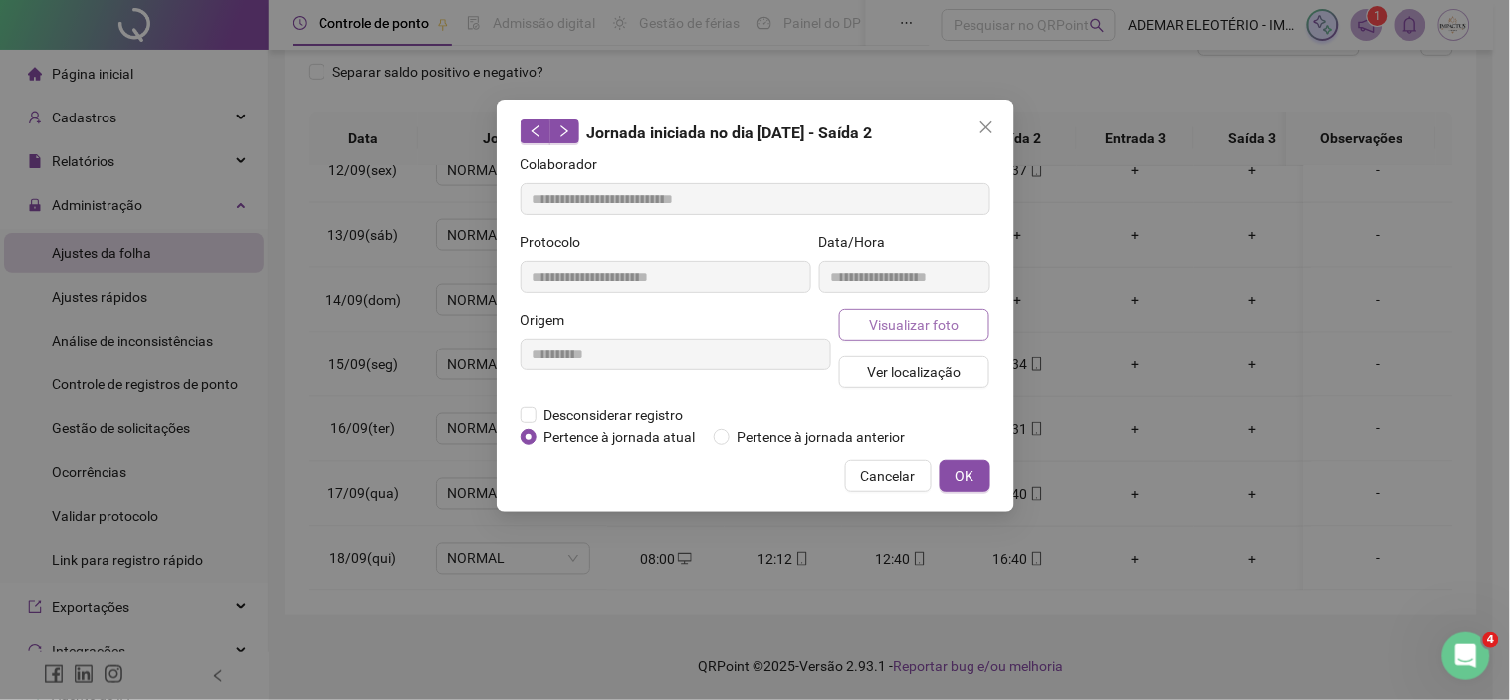
click at [914, 324] on span "Visualizar foto" at bounding box center [914, 325] width 90 height 22
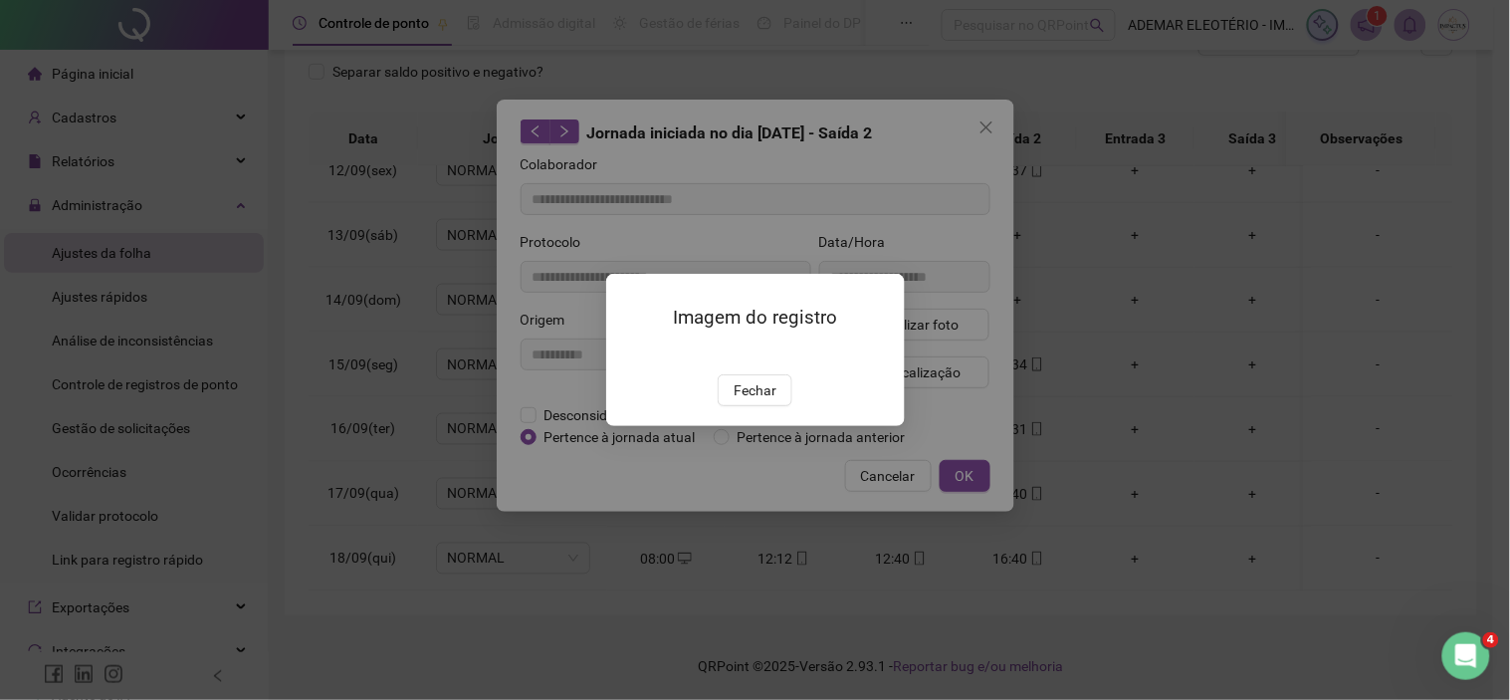
click at [630, 353] on img at bounding box center [630, 353] width 0 height 0
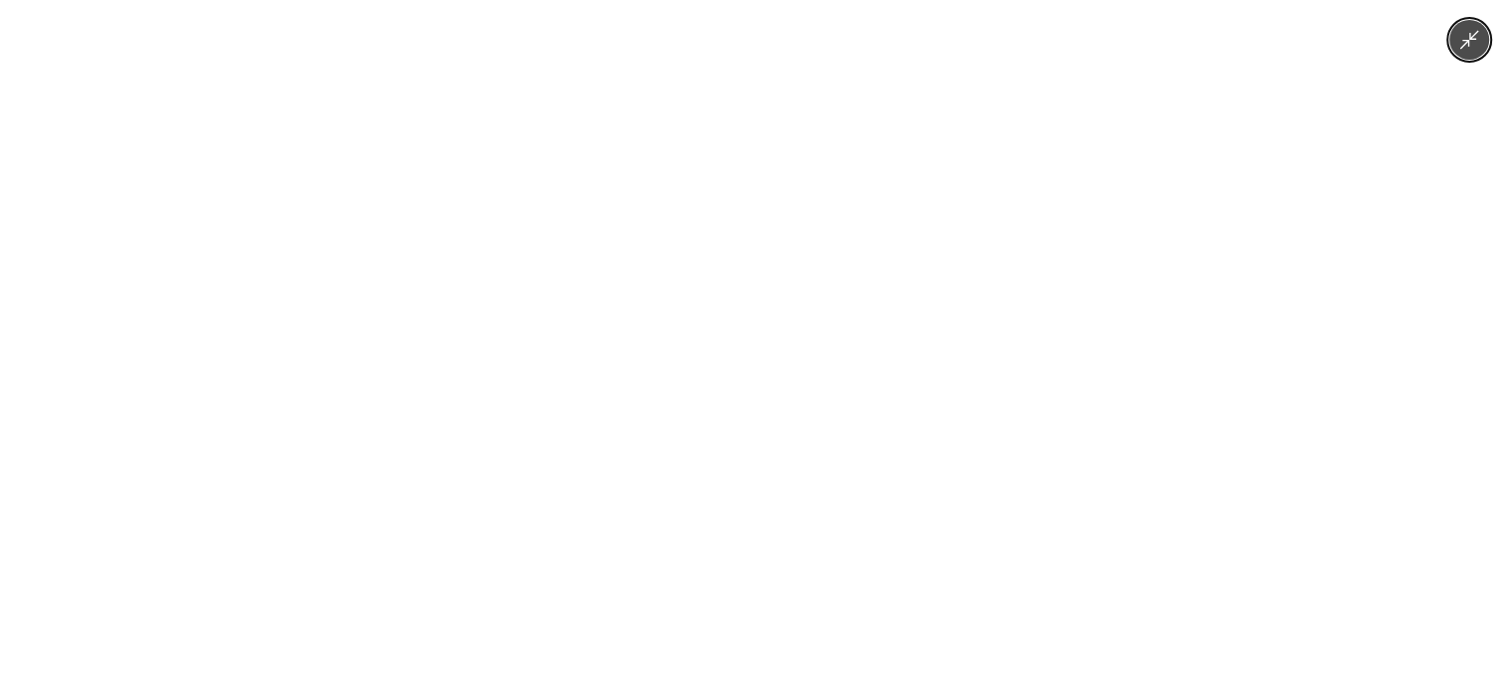
click at [762, 352] on img at bounding box center [755, 350] width 525 height 700
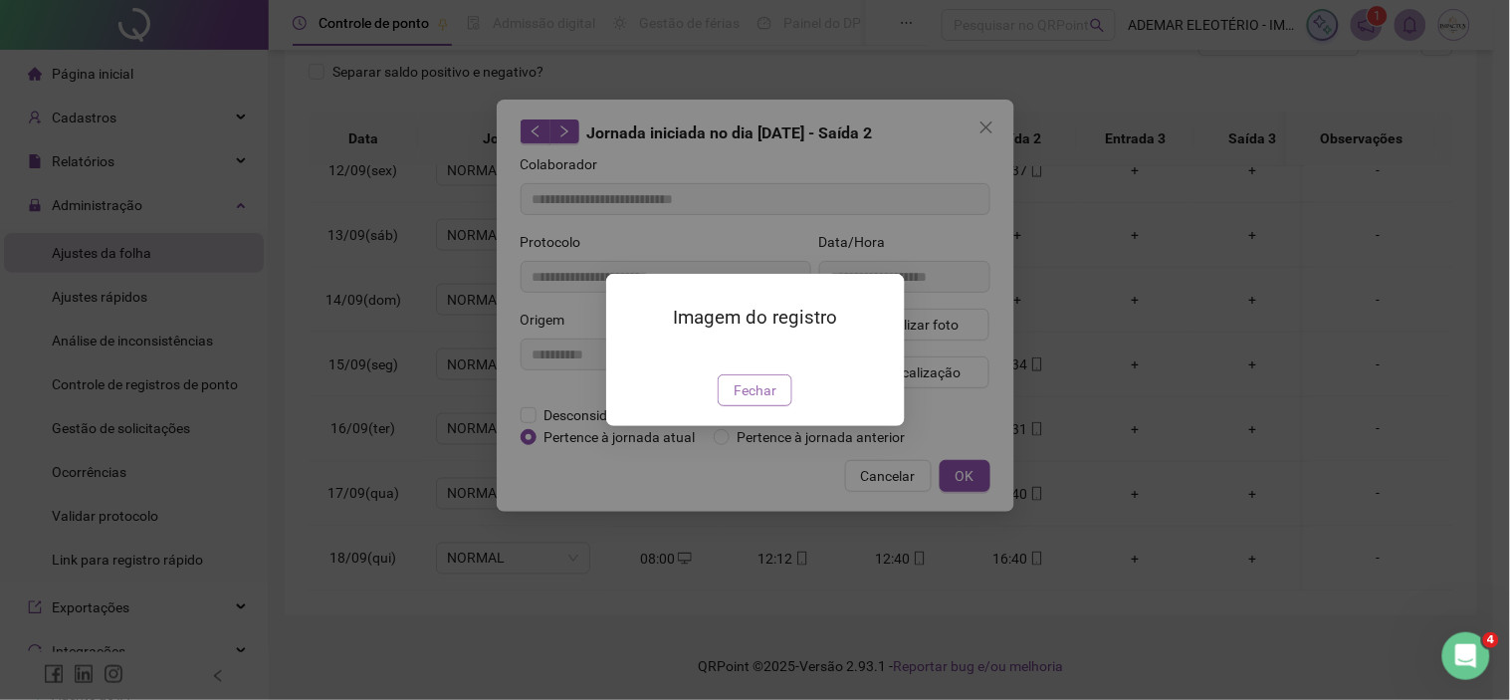
click at [749, 401] on span "Fechar" at bounding box center [755, 390] width 43 height 22
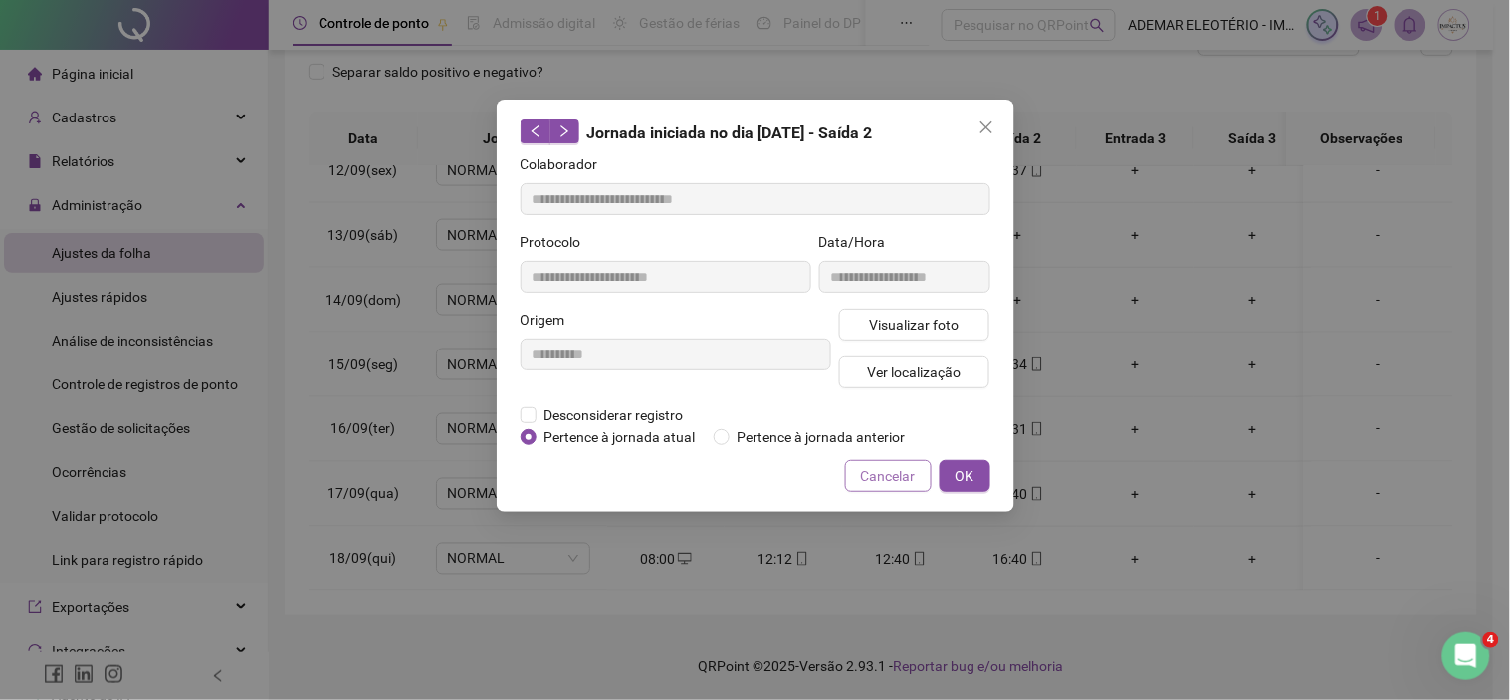
click at [898, 462] on button "Cancelar" at bounding box center [888, 476] width 87 height 32
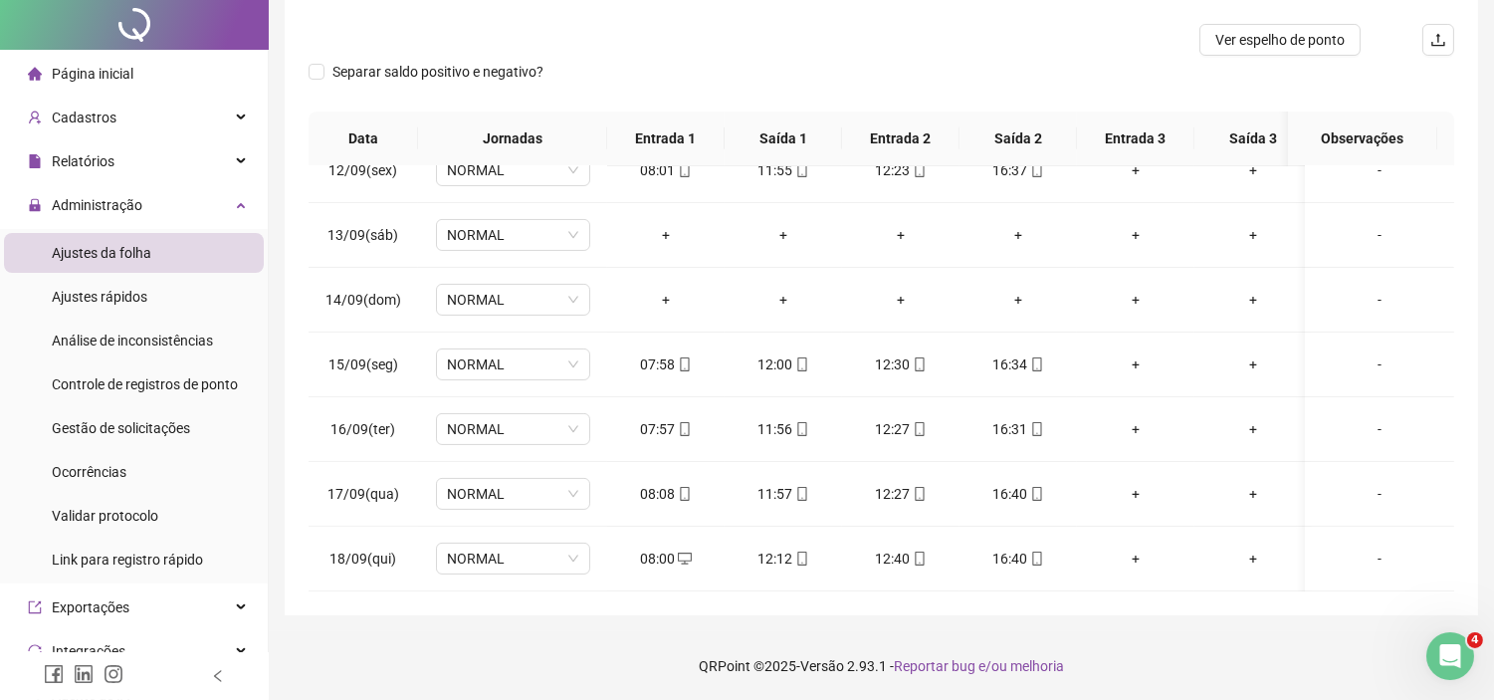
scroll to position [0, 0]
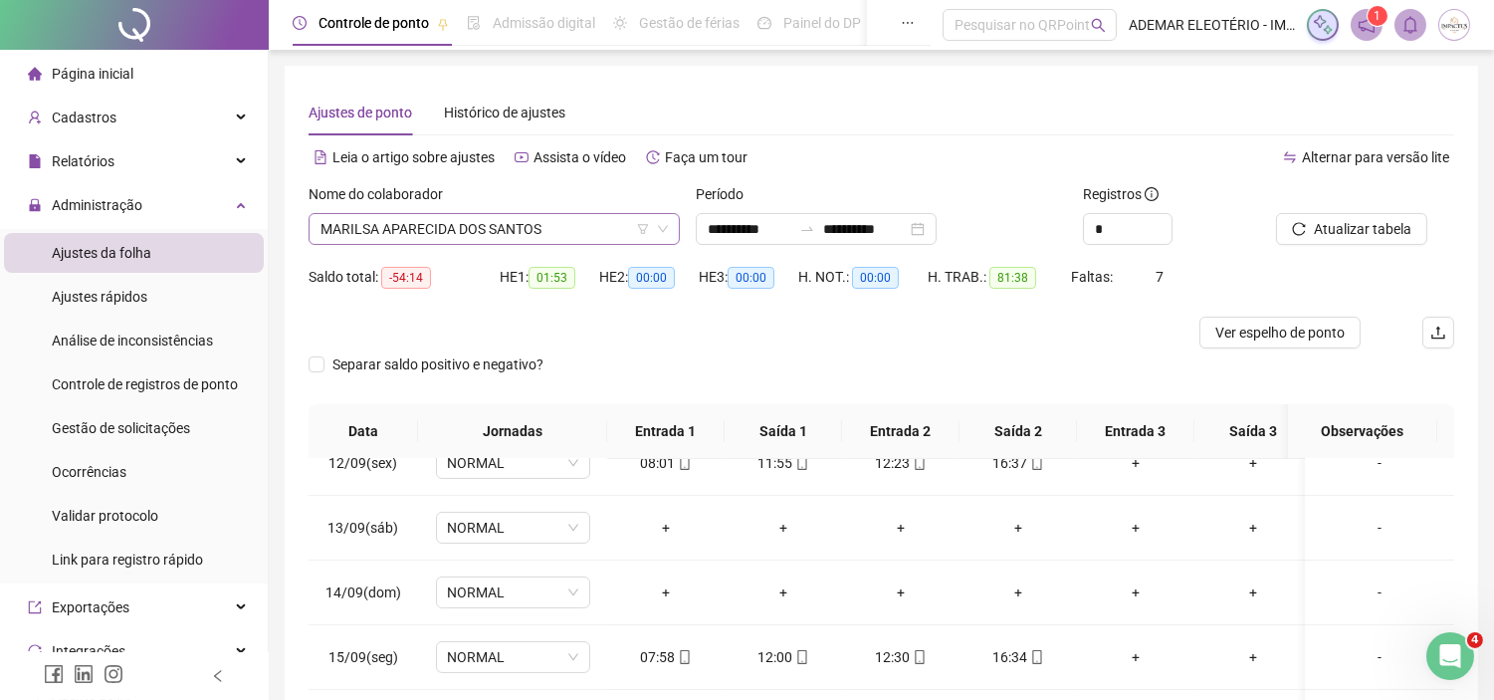
click at [506, 234] on span "MARILSA APARECIDA DOS SANTOS" at bounding box center [494, 229] width 347 height 30
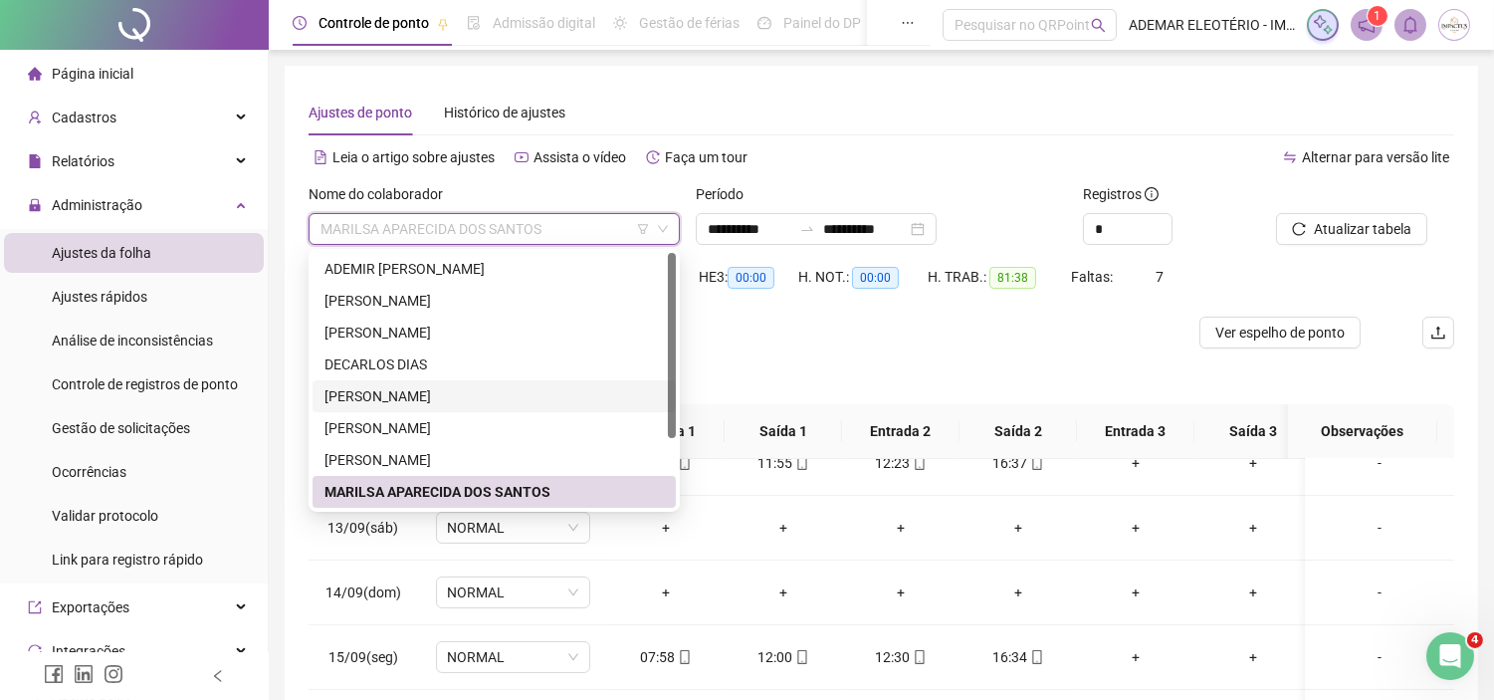
scroll to position [95, 0]
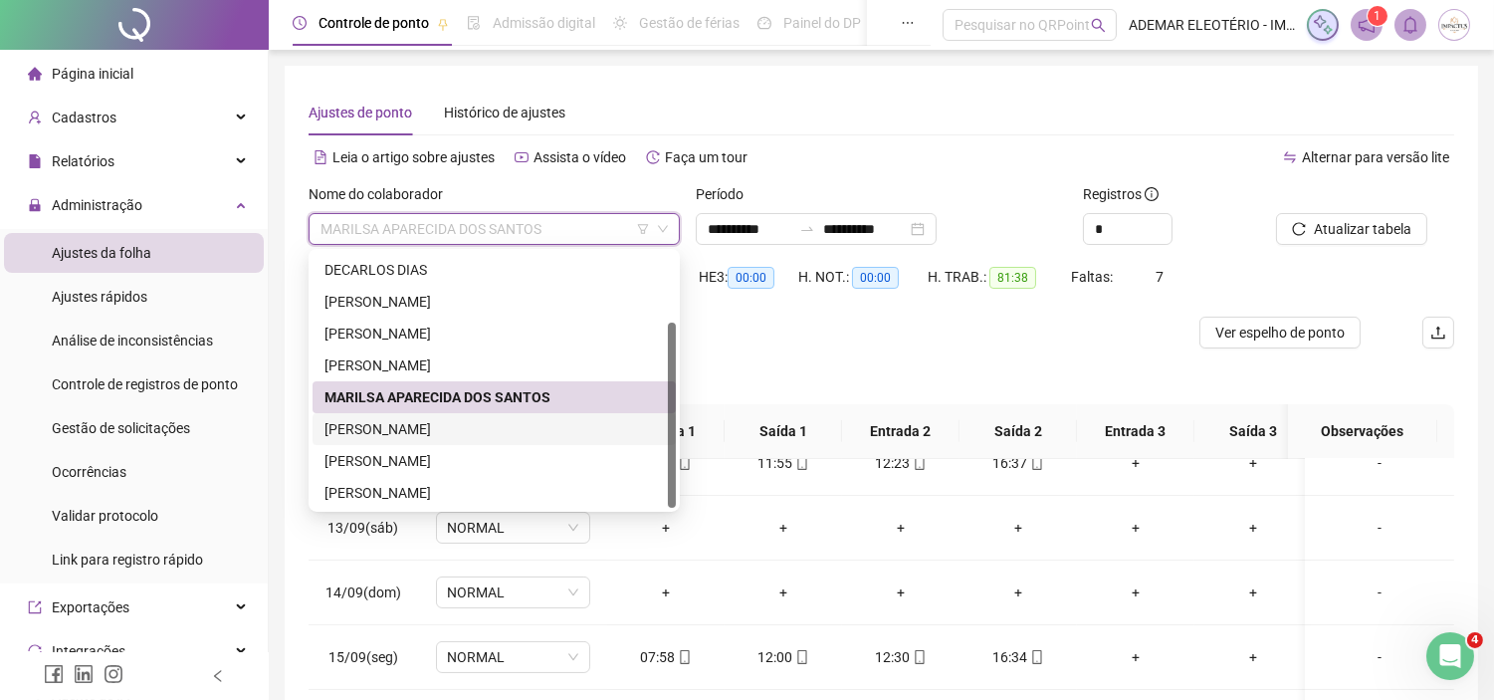
click at [398, 434] on div "[PERSON_NAME]" at bounding box center [495, 429] width 340 height 22
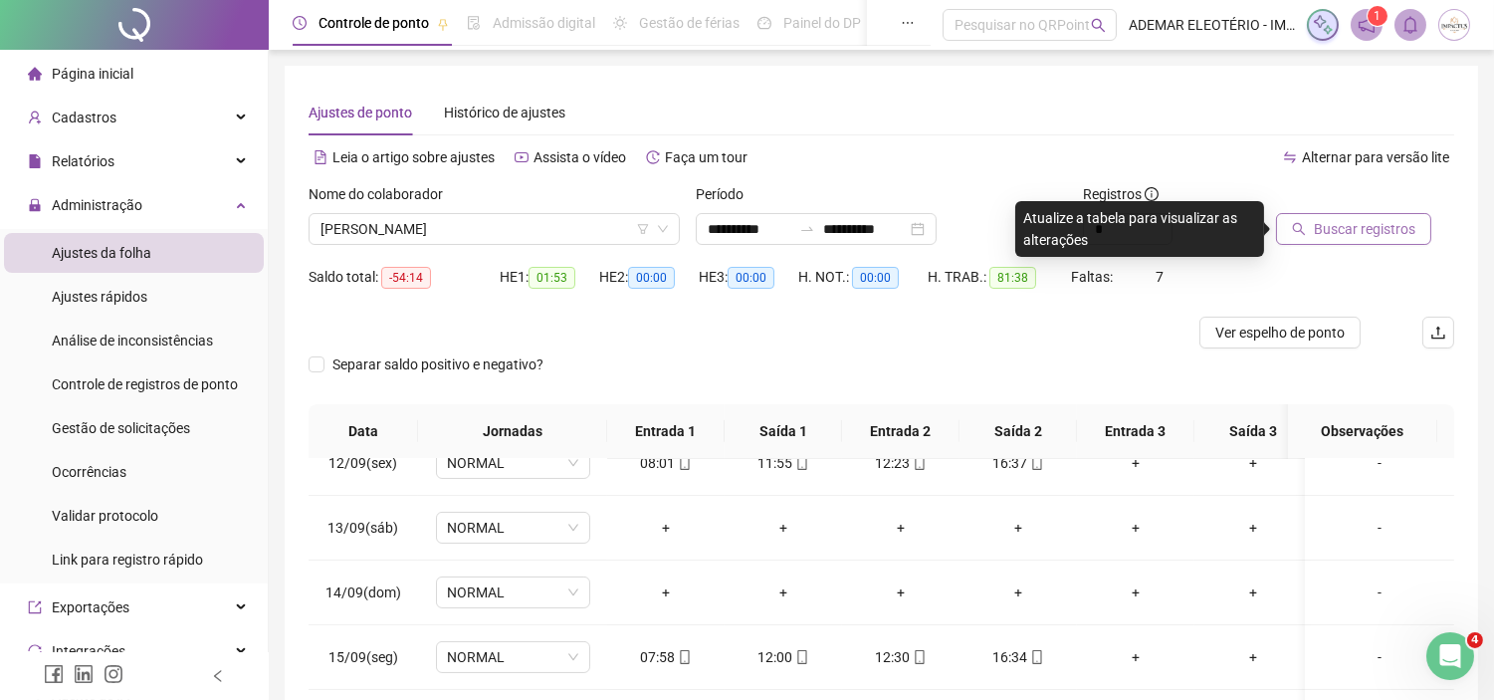
click at [1327, 231] on span "Buscar registros" at bounding box center [1365, 229] width 102 height 22
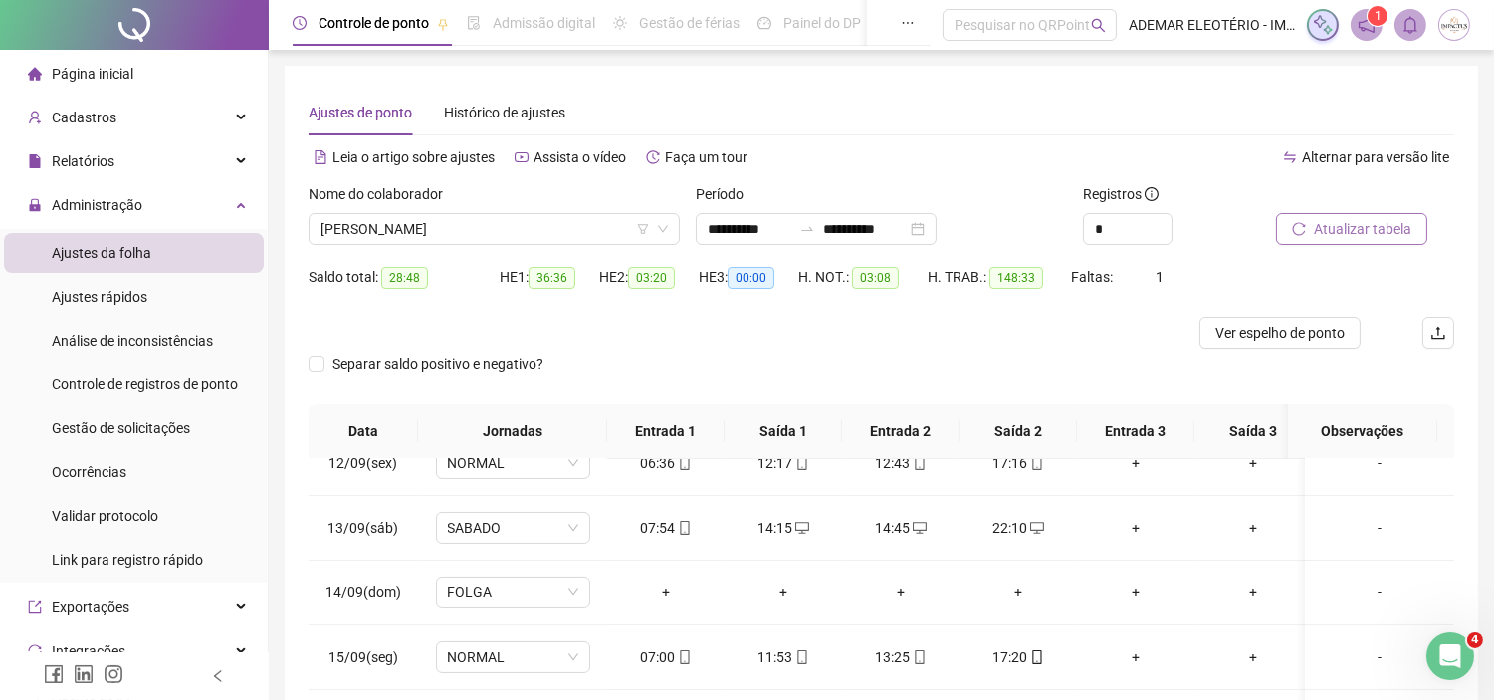
scroll to position [293, 0]
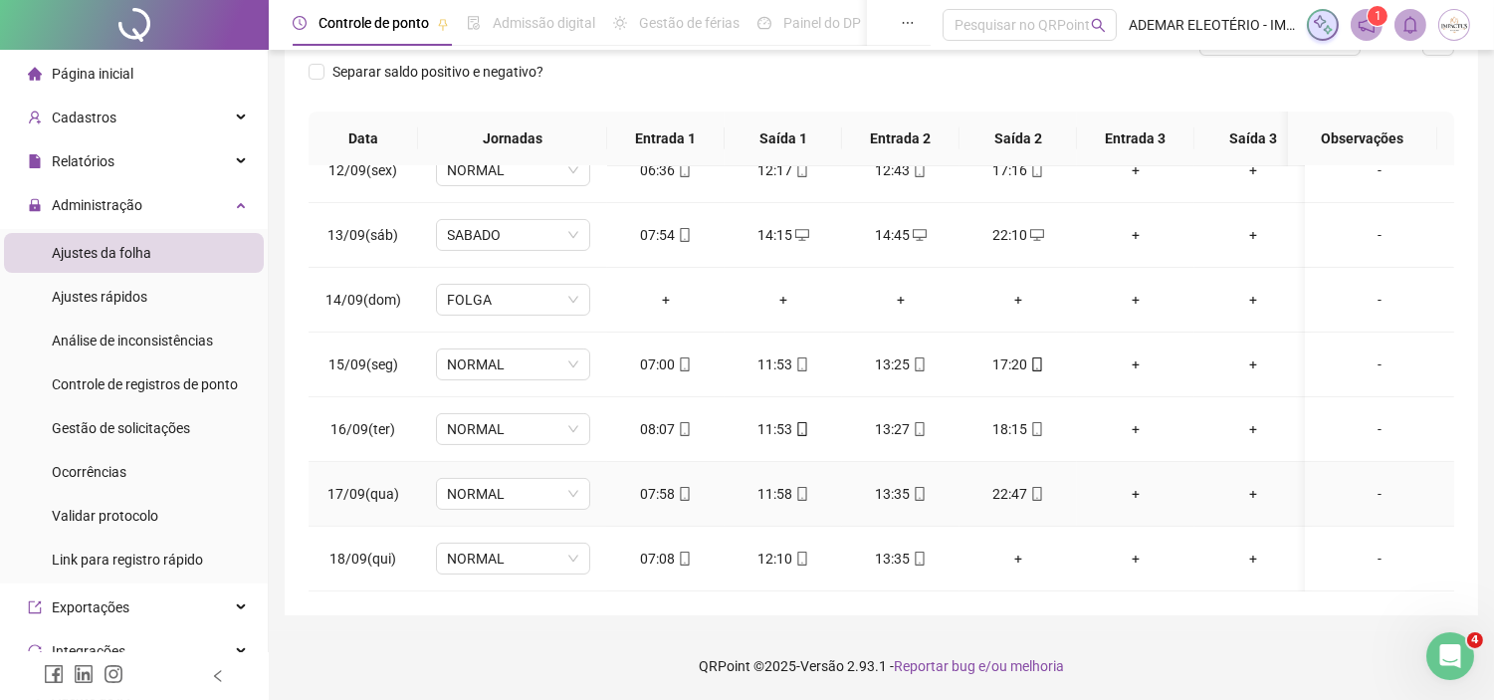
click at [1036, 487] on icon "mobile" at bounding box center [1037, 494] width 14 height 14
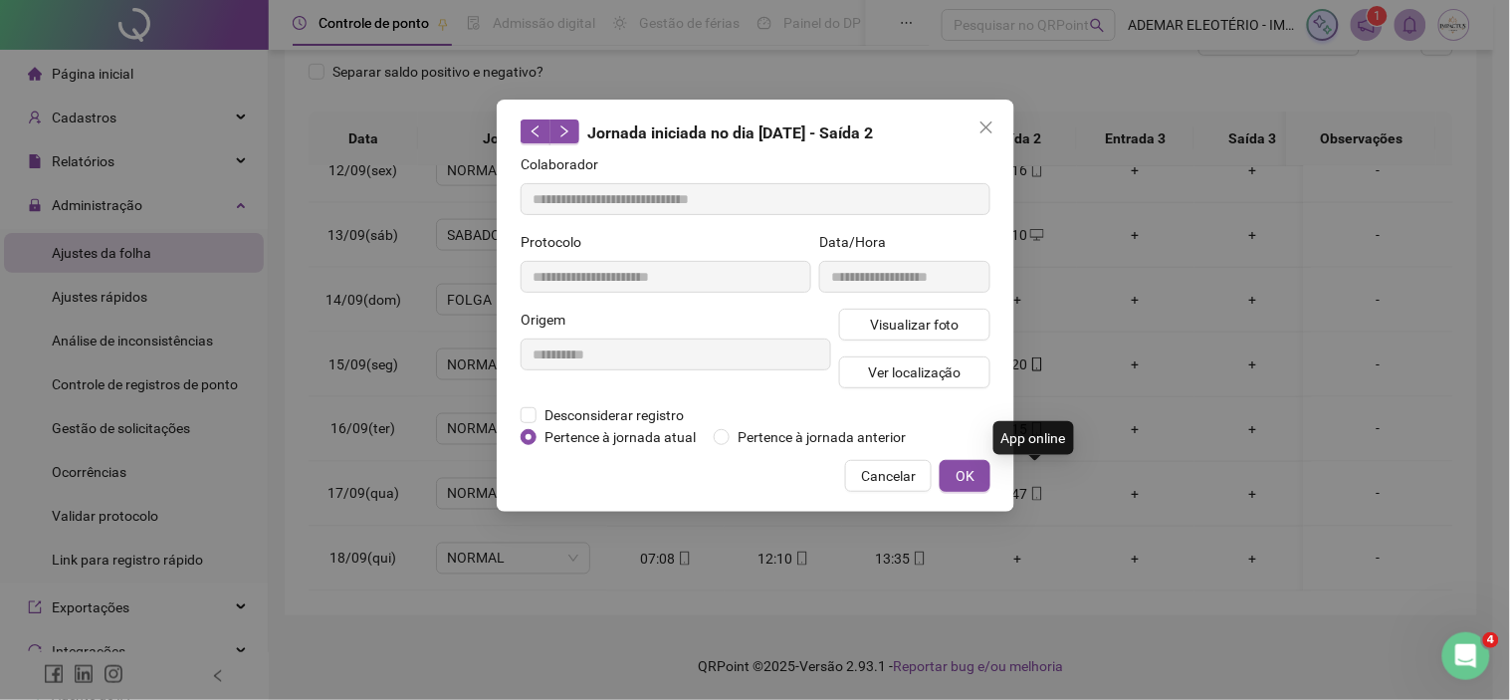
type input "**********"
click at [912, 324] on span "Visualizar foto" at bounding box center [914, 325] width 90 height 22
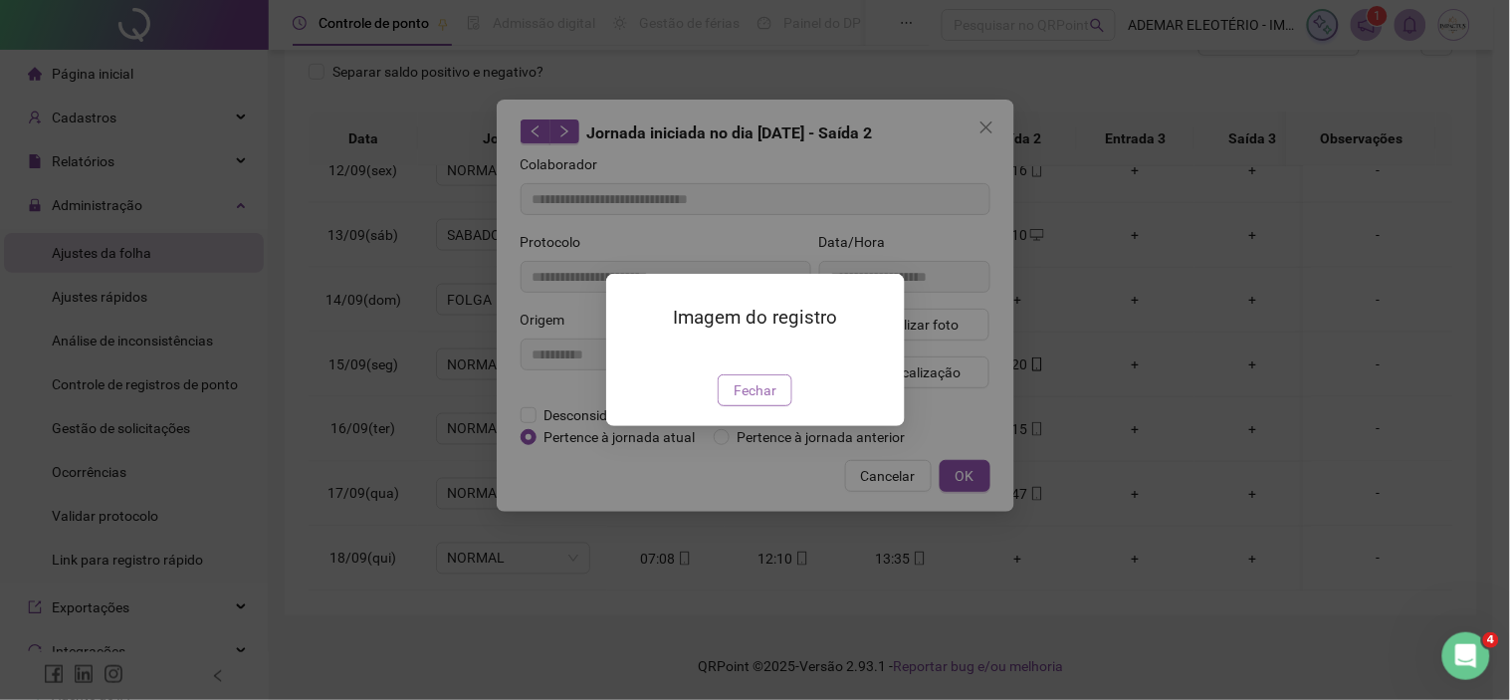
click at [765, 401] on span "Fechar" at bounding box center [755, 390] width 43 height 22
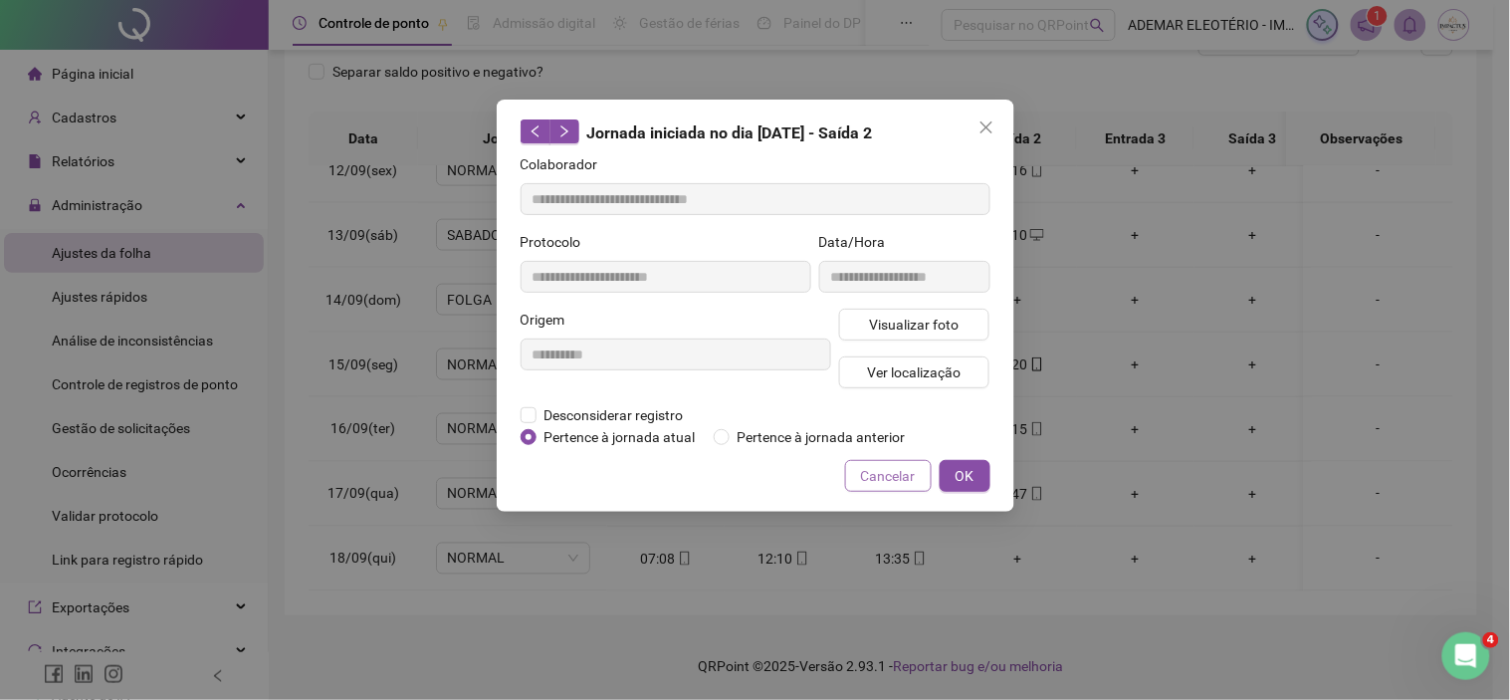
click at [894, 478] on span "Cancelar" at bounding box center [888, 476] width 55 height 22
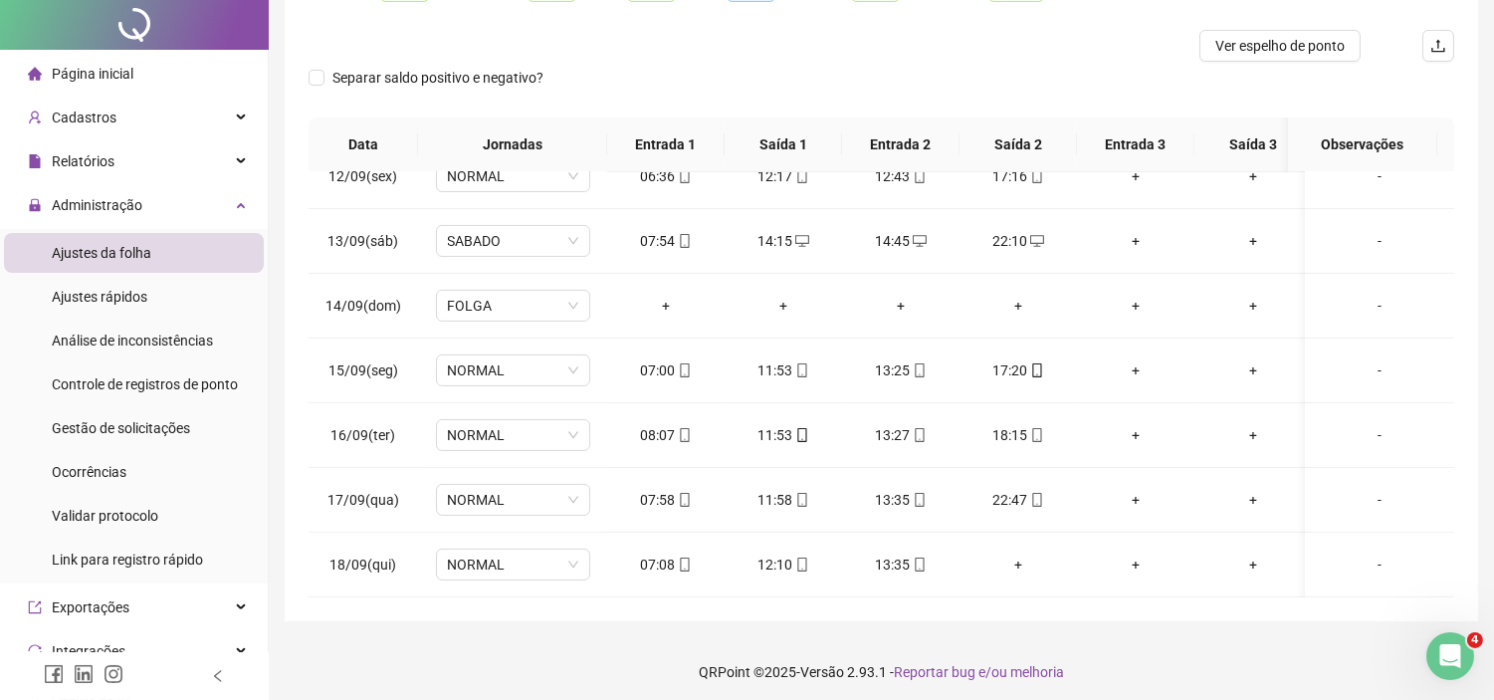
scroll to position [0, 0]
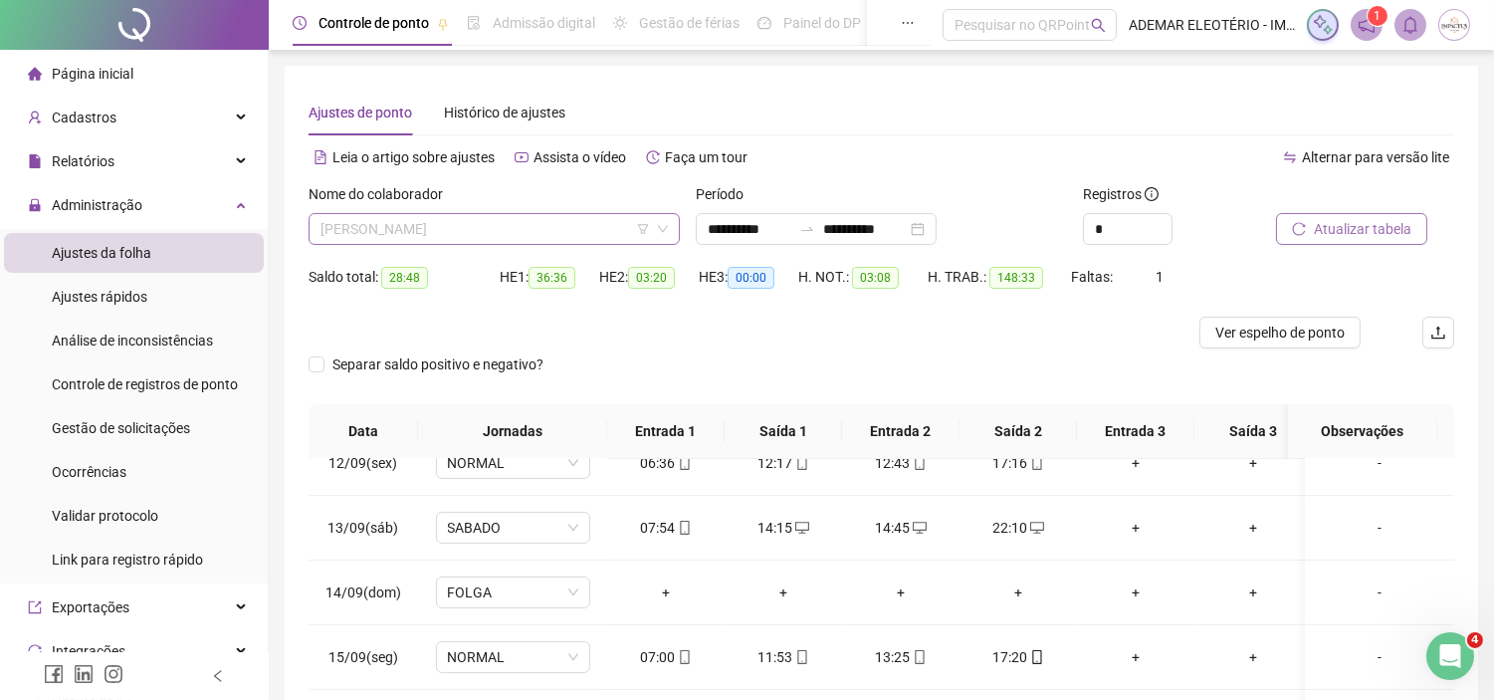
click at [568, 235] on span "[PERSON_NAME]" at bounding box center [494, 229] width 347 height 30
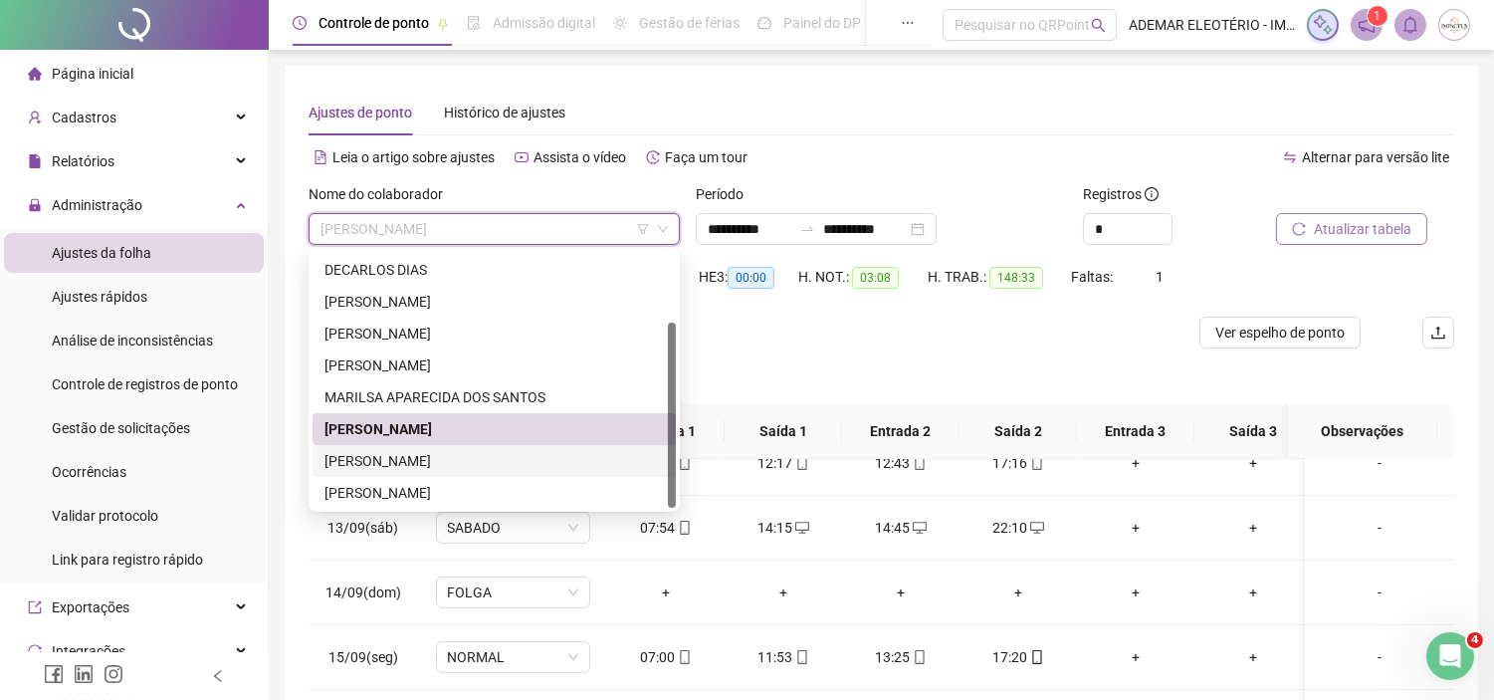
click at [393, 454] on div "[PERSON_NAME]" at bounding box center [495, 461] width 340 height 22
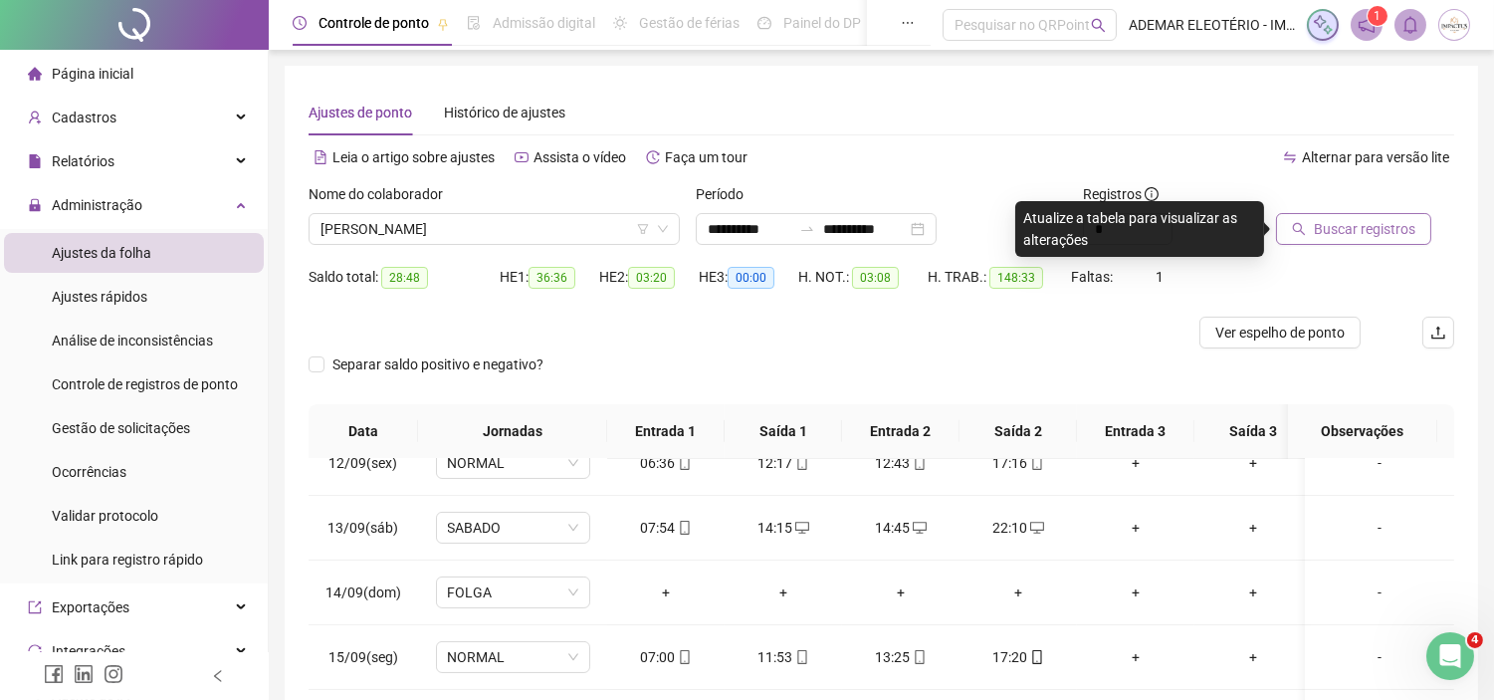
click at [1387, 229] on span "Buscar registros" at bounding box center [1365, 229] width 102 height 22
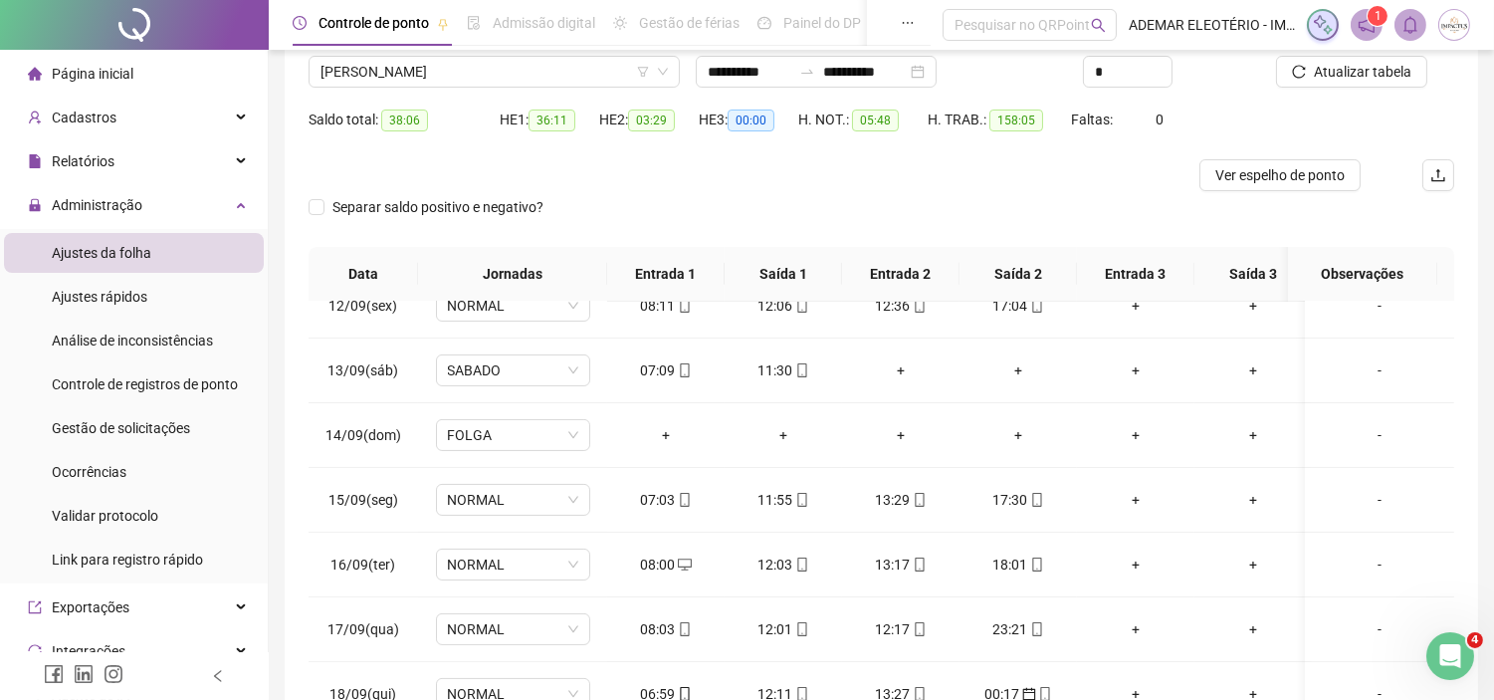
scroll to position [293, 0]
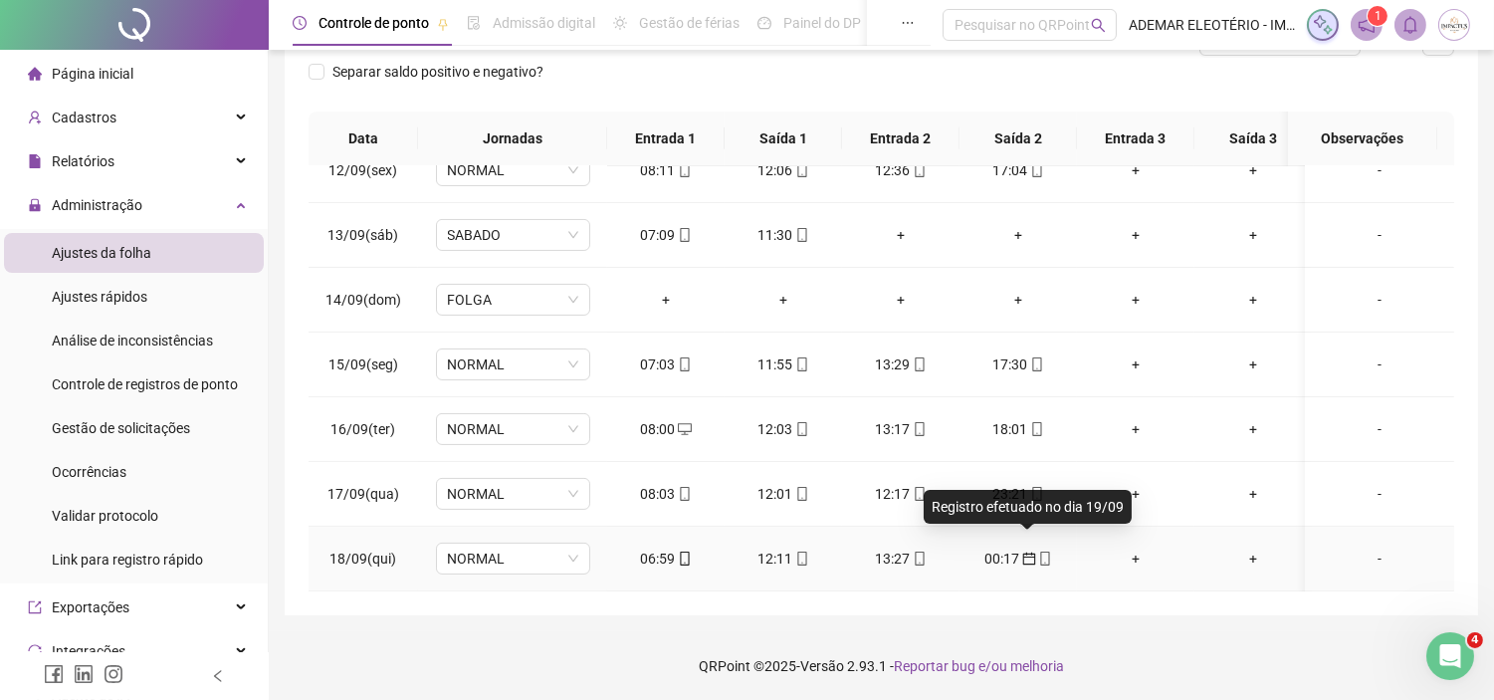
click at [1025, 552] on icon "calendar" at bounding box center [1030, 559] width 14 height 14
type input "**********"
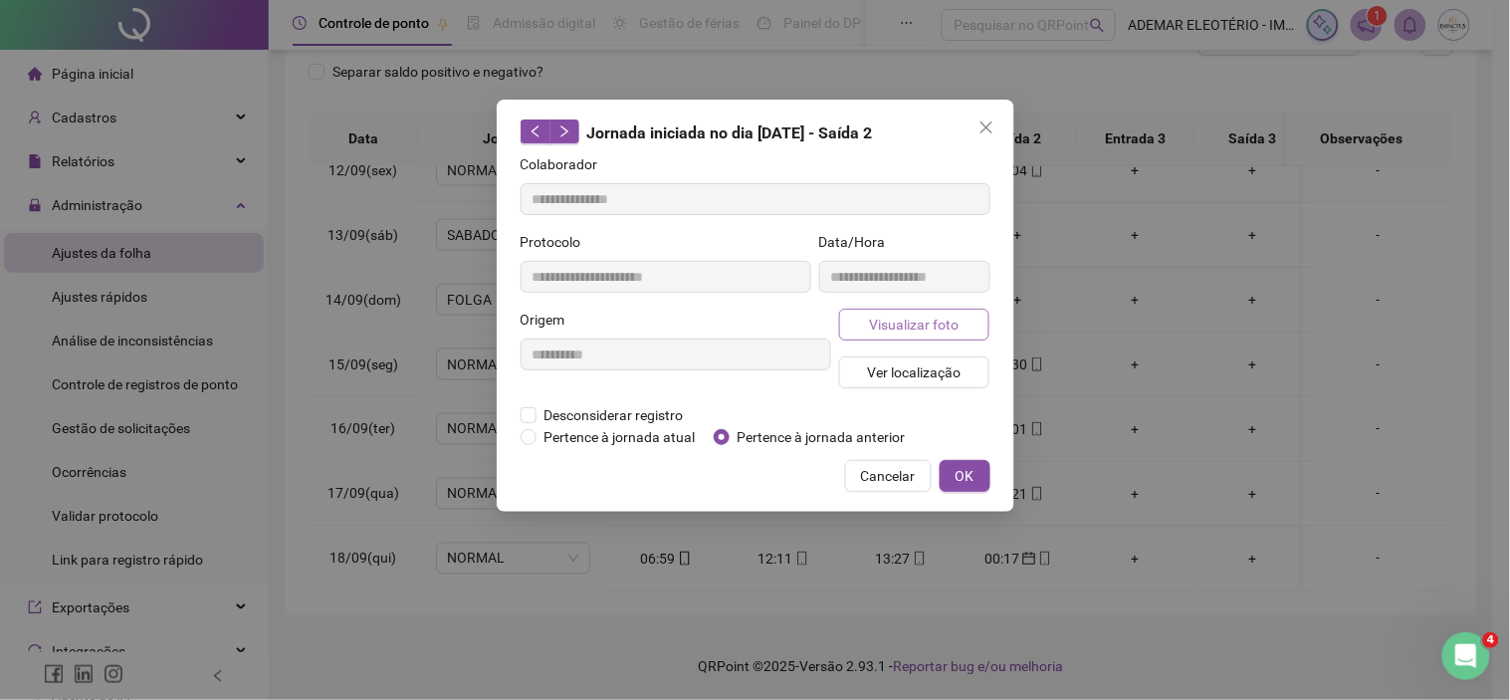
click at [918, 325] on span "Visualizar foto" at bounding box center [914, 325] width 90 height 22
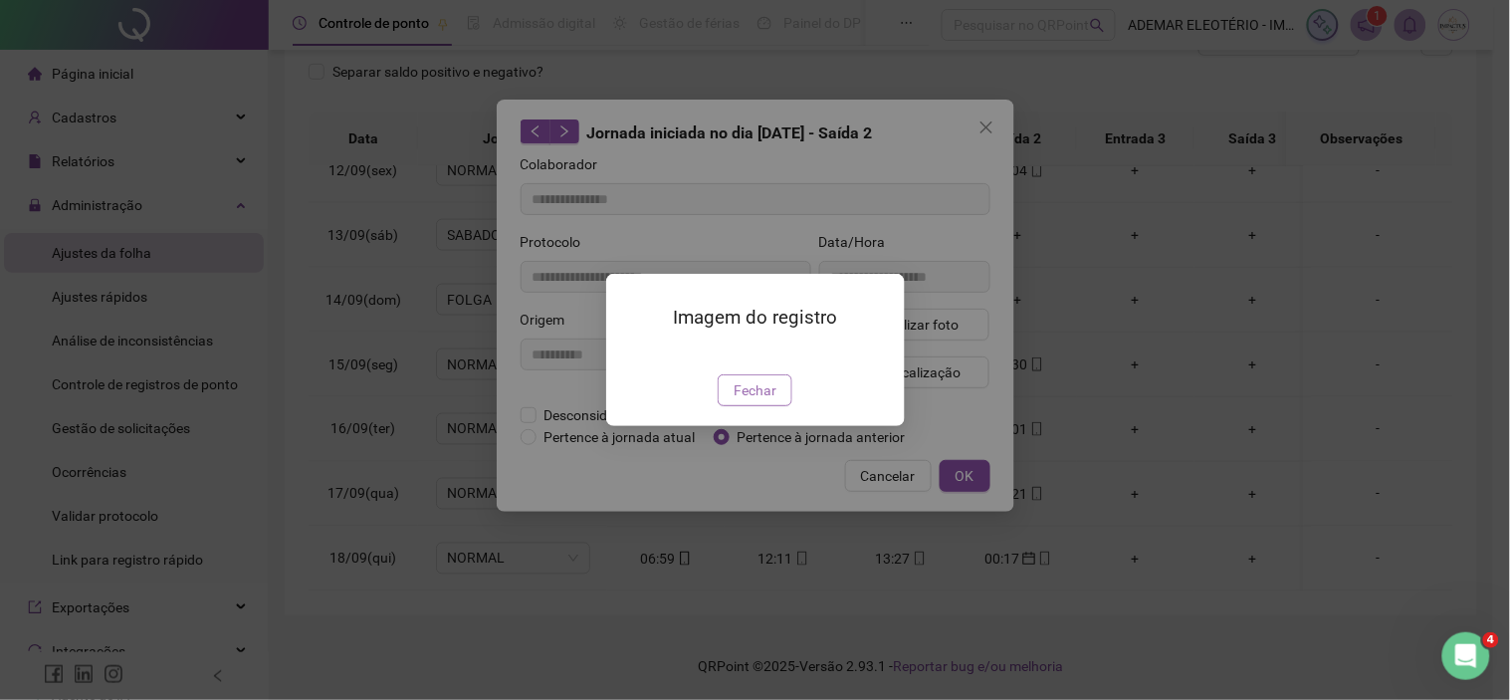
click at [743, 401] on span "Fechar" at bounding box center [755, 390] width 43 height 22
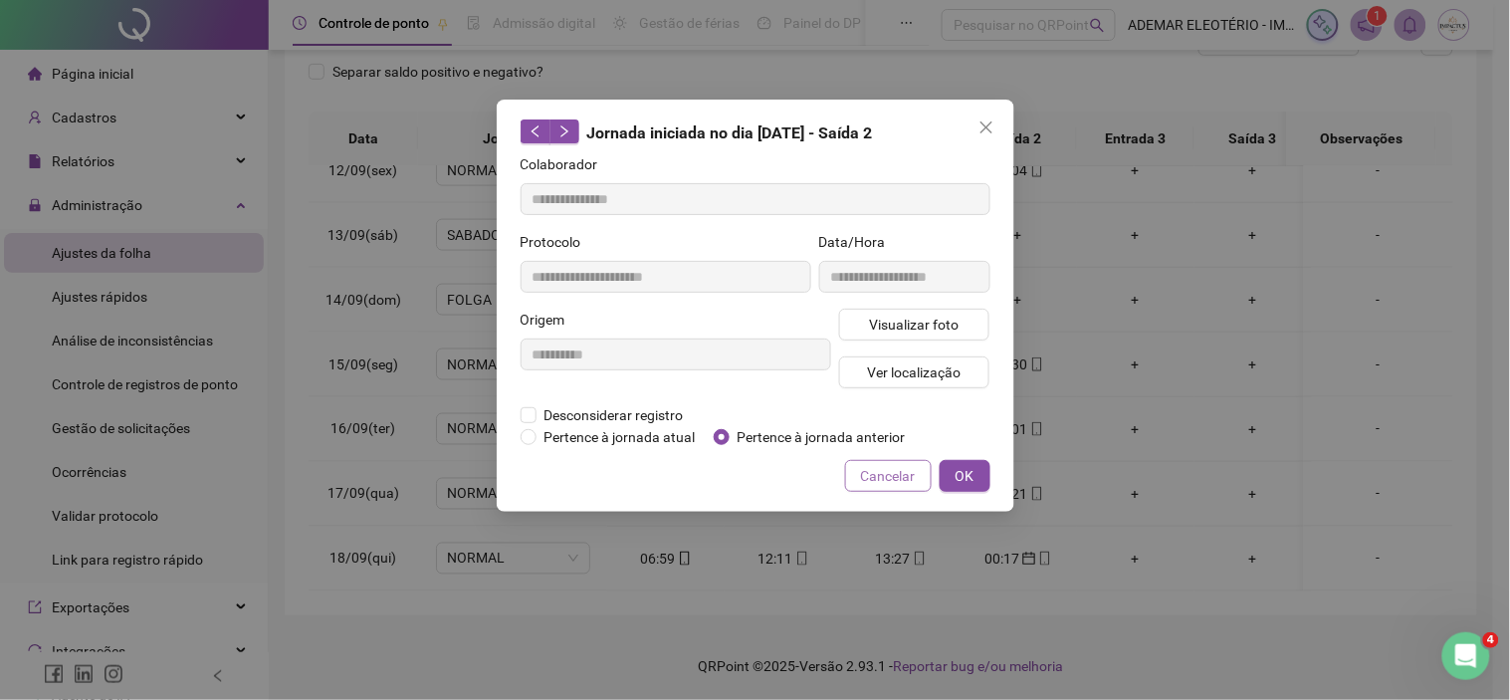
click at [908, 482] on span "Cancelar" at bounding box center [888, 476] width 55 height 22
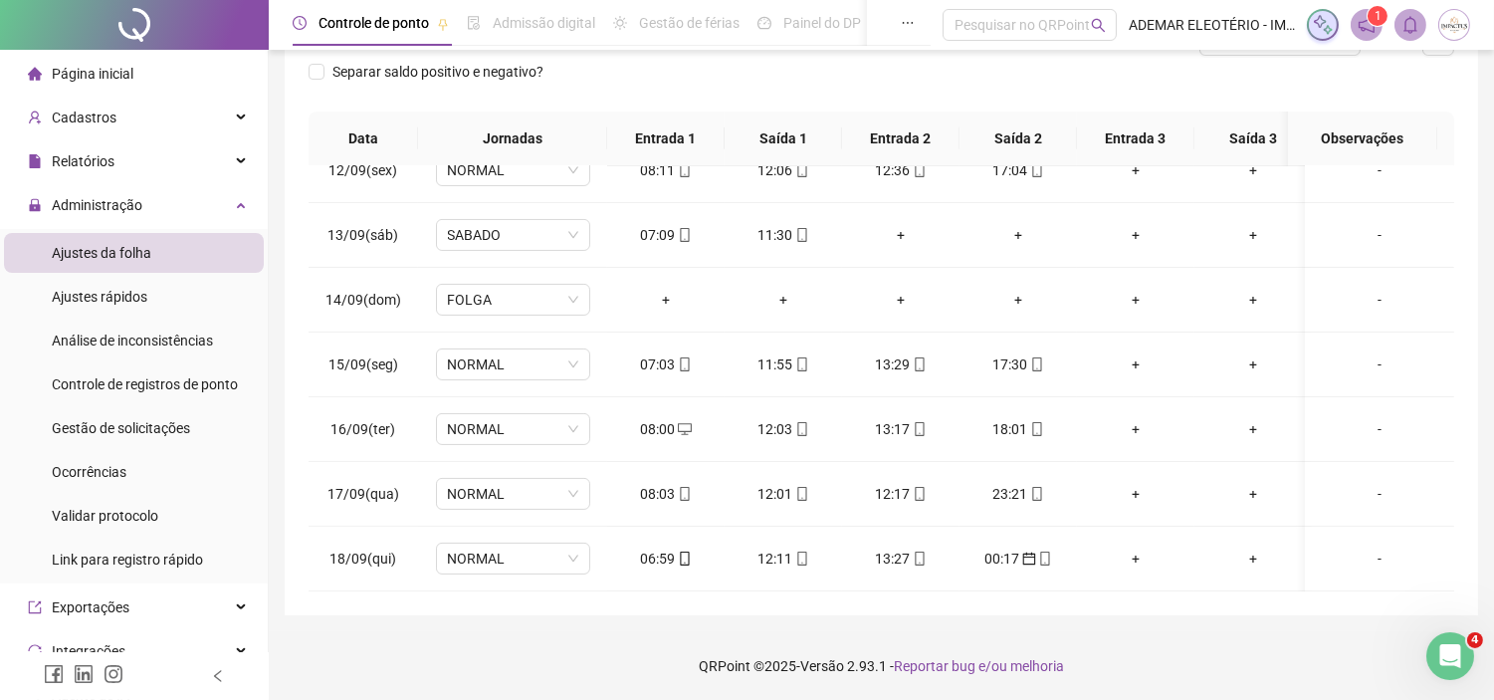
scroll to position [0, 0]
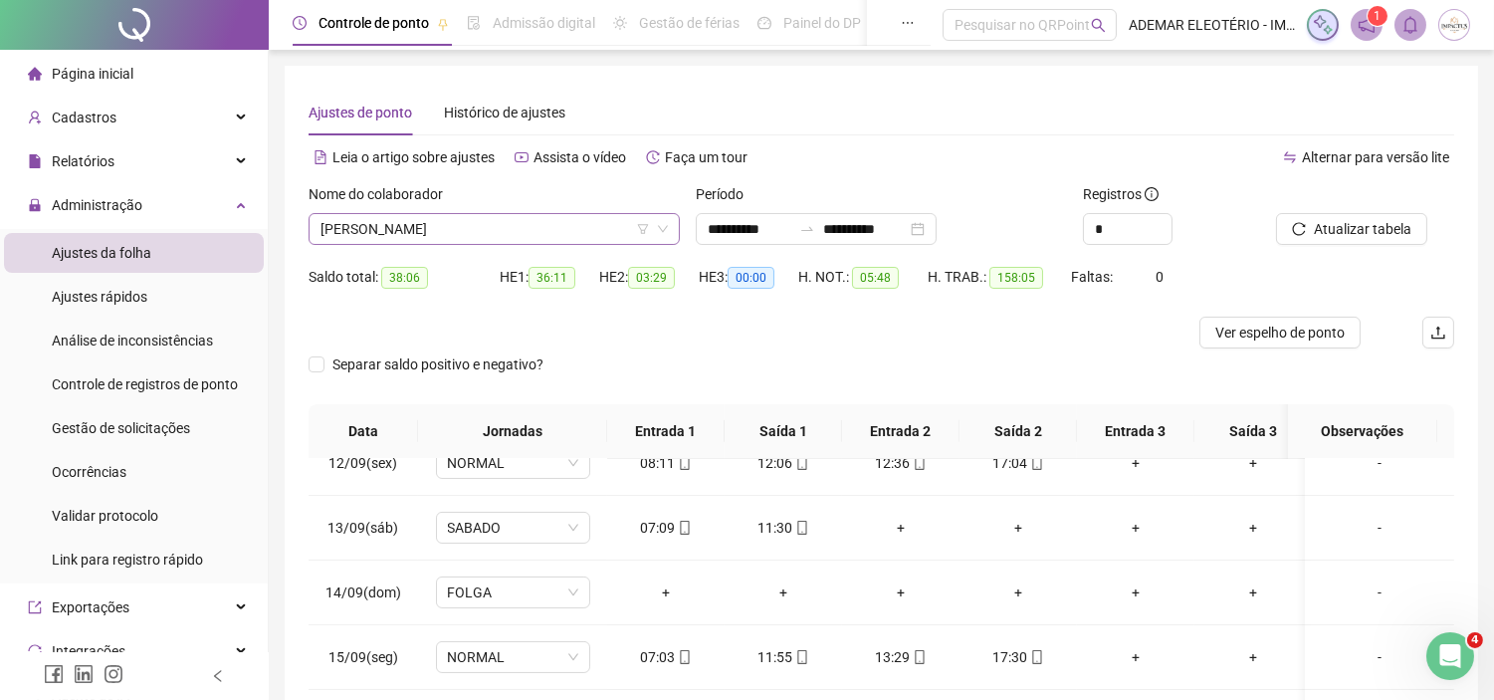
click at [572, 230] on span "[PERSON_NAME]" at bounding box center [494, 229] width 347 height 30
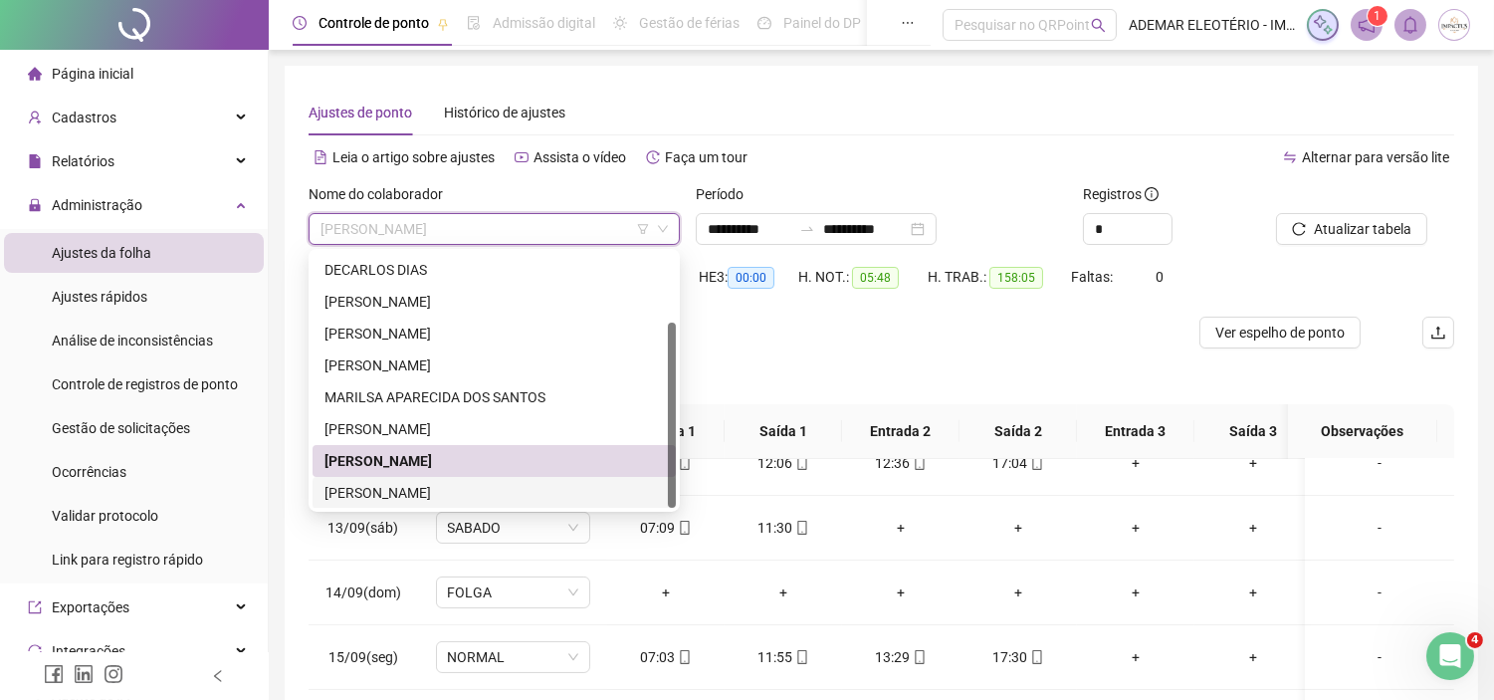
click at [408, 489] on div "[PERSON_NAME]" at bounding box center [495, 493] width 340 height 22
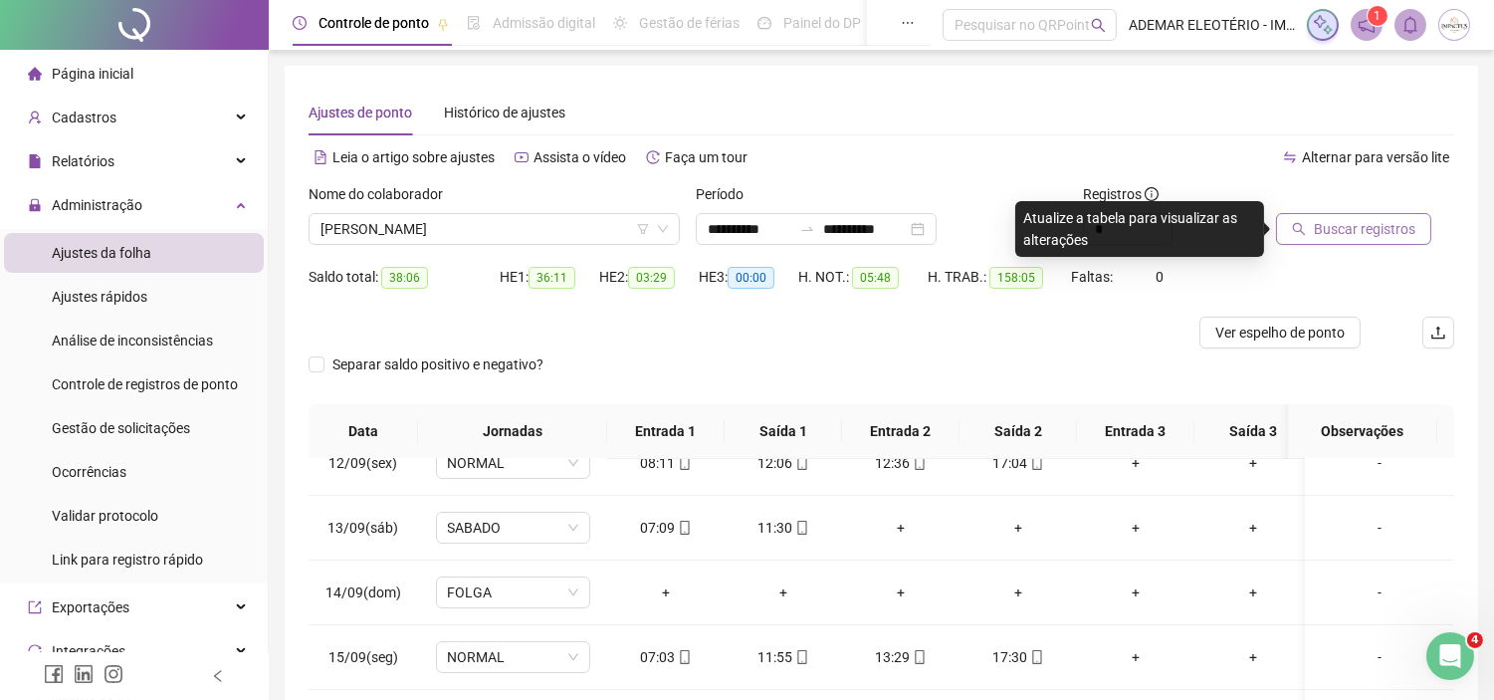
click at [1395, 233] on span "Buscar registros" at bounding box center [1365, 229] width 102 height 22
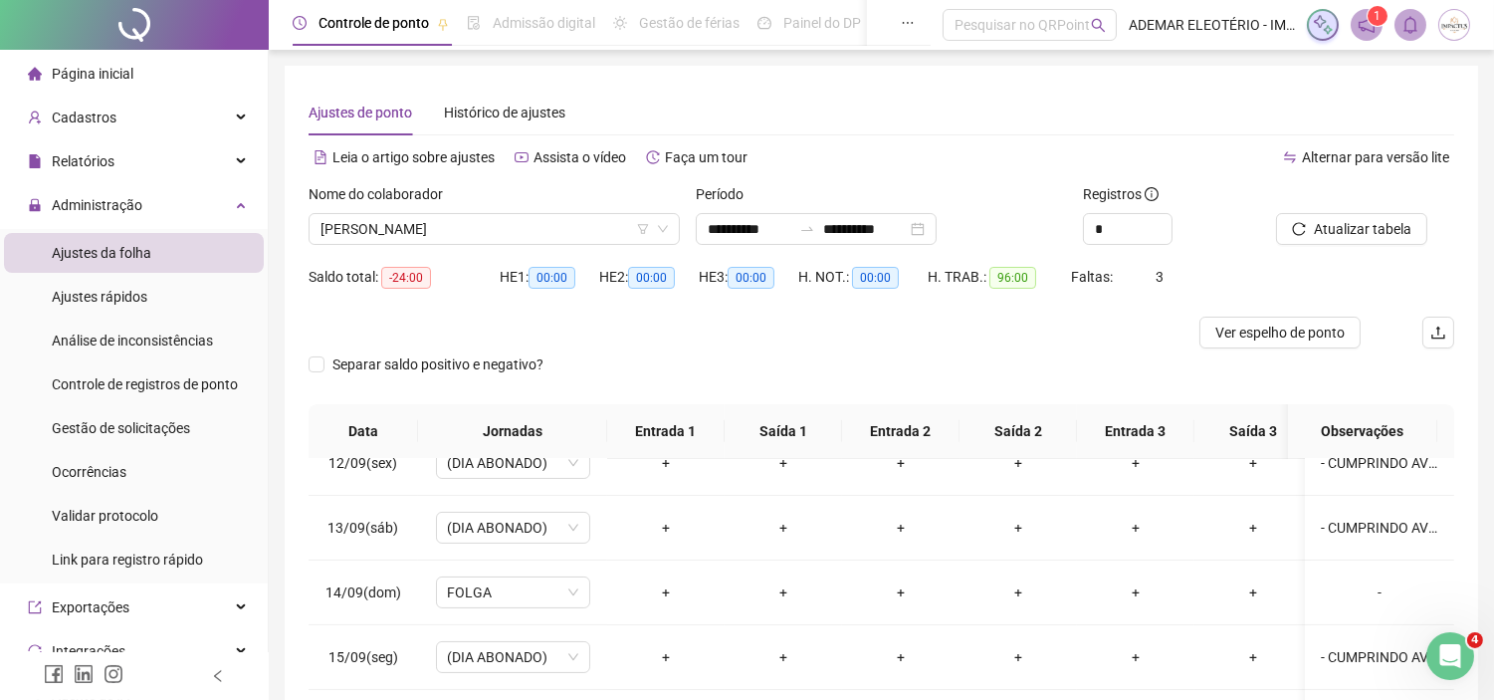
scroll to position [293, 0]
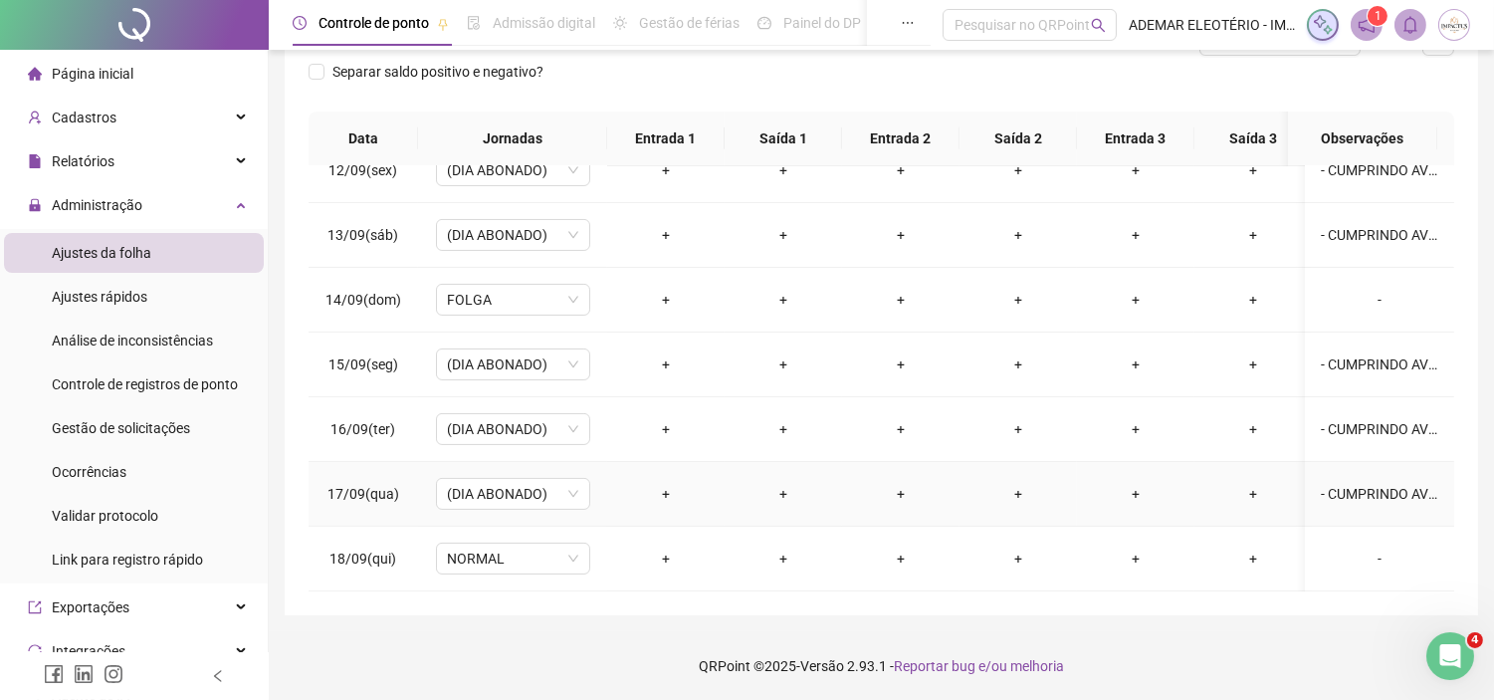
click at [1384, 483] on div "- CUMPRINDO AVISO PRÉVIO" at bounding box center [1379, 494] width 117 height 22
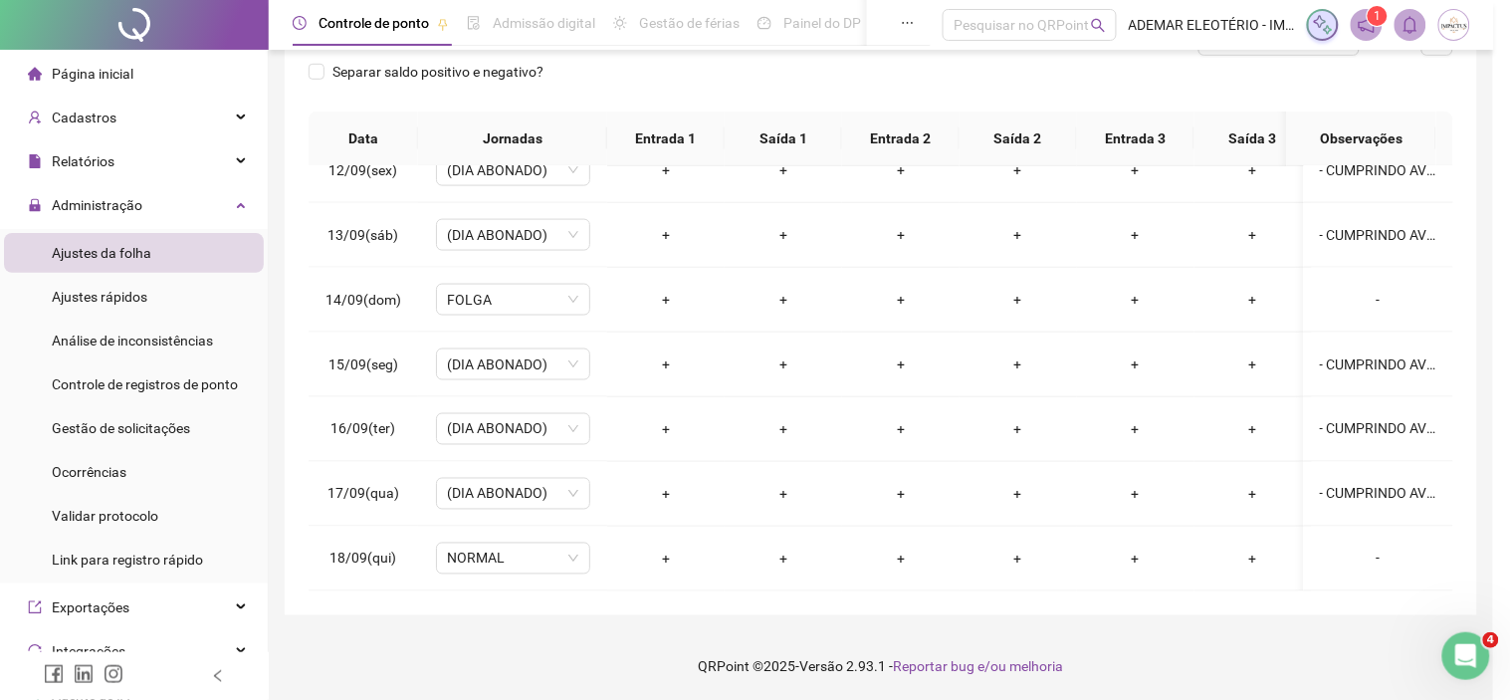
type textarea "**********"
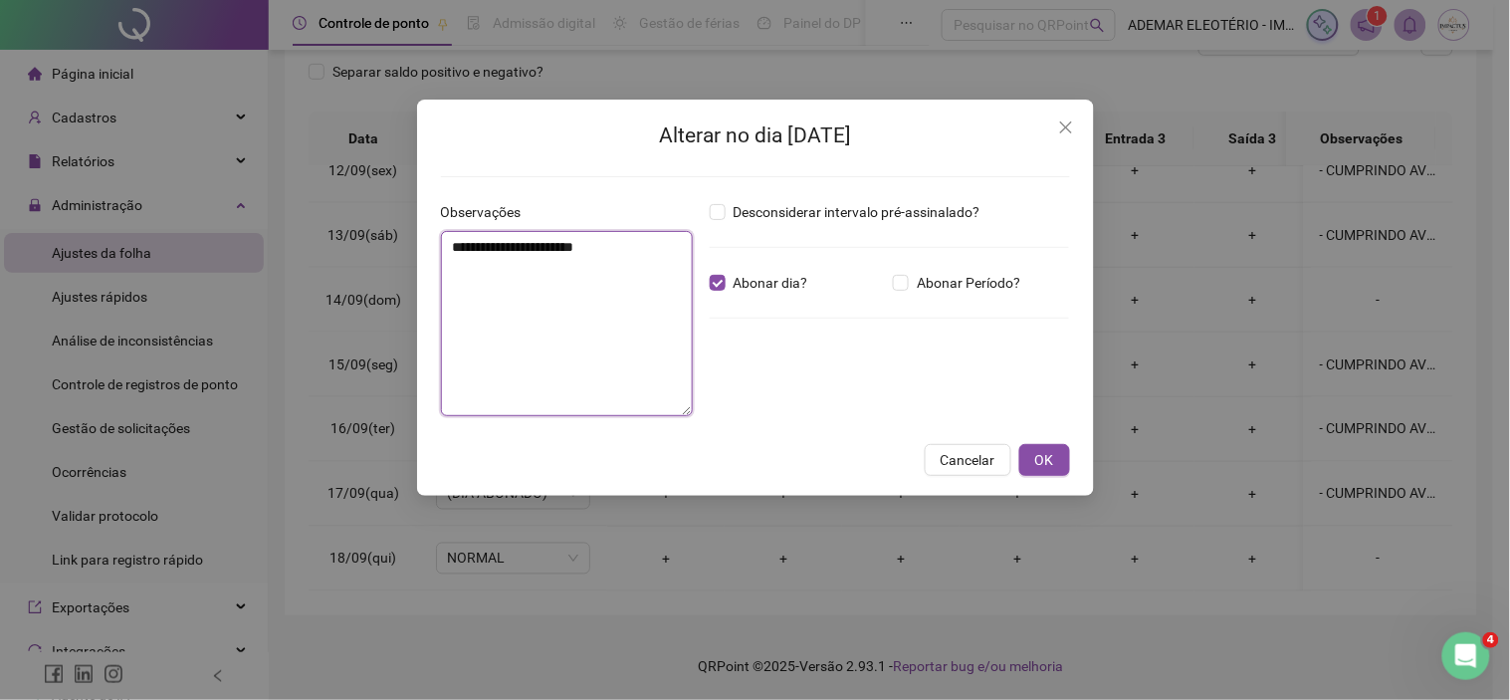
drag, startPoint x: 652, startPoint y: 255, endPoint x: 340, endPoint y: 255, distance: 312.6
click at [341, 255] on div "**********" at bounding box center [755, 350] width 1510 height 700
click at [966, 458] on span "Cancelar" at bounding box center [968, 460] width 55 height 22
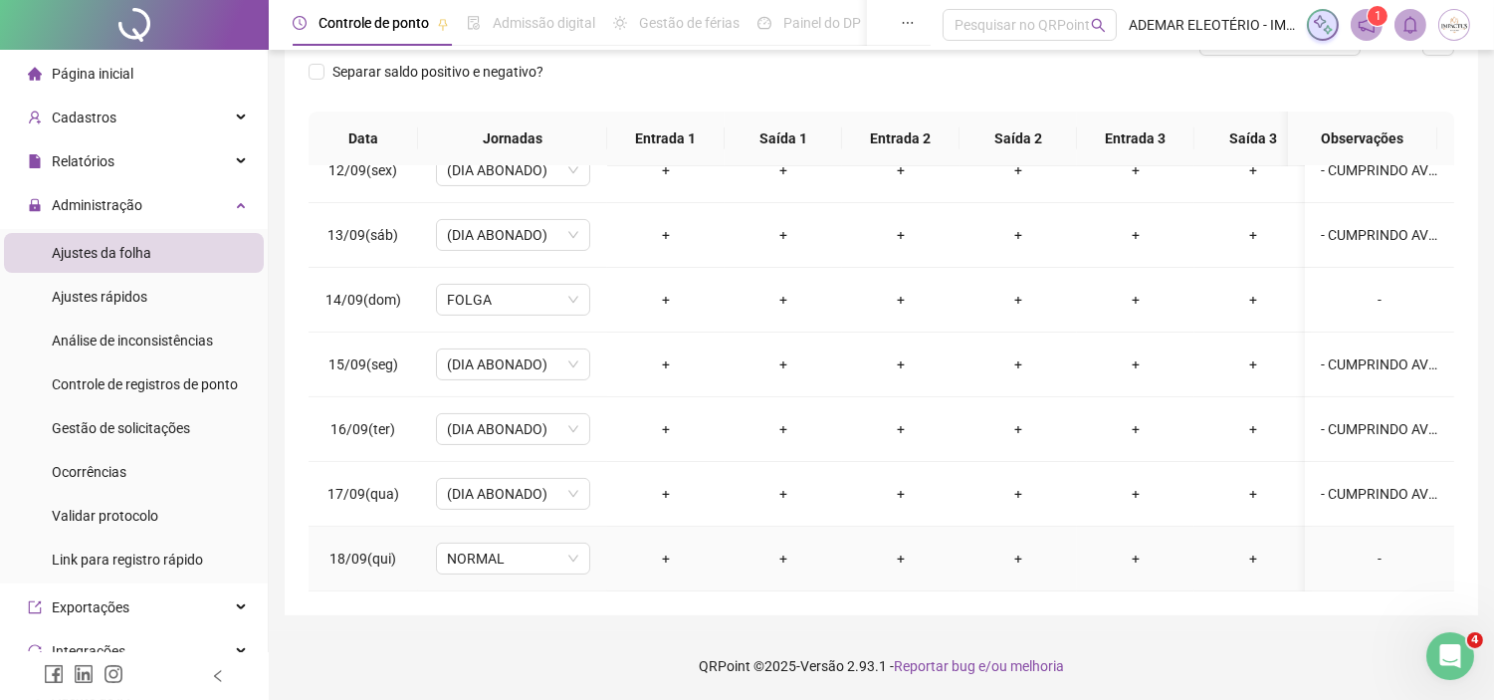
click at [1374, 548] on div "-" at bounding box center [1379, 559] width 117 height 22
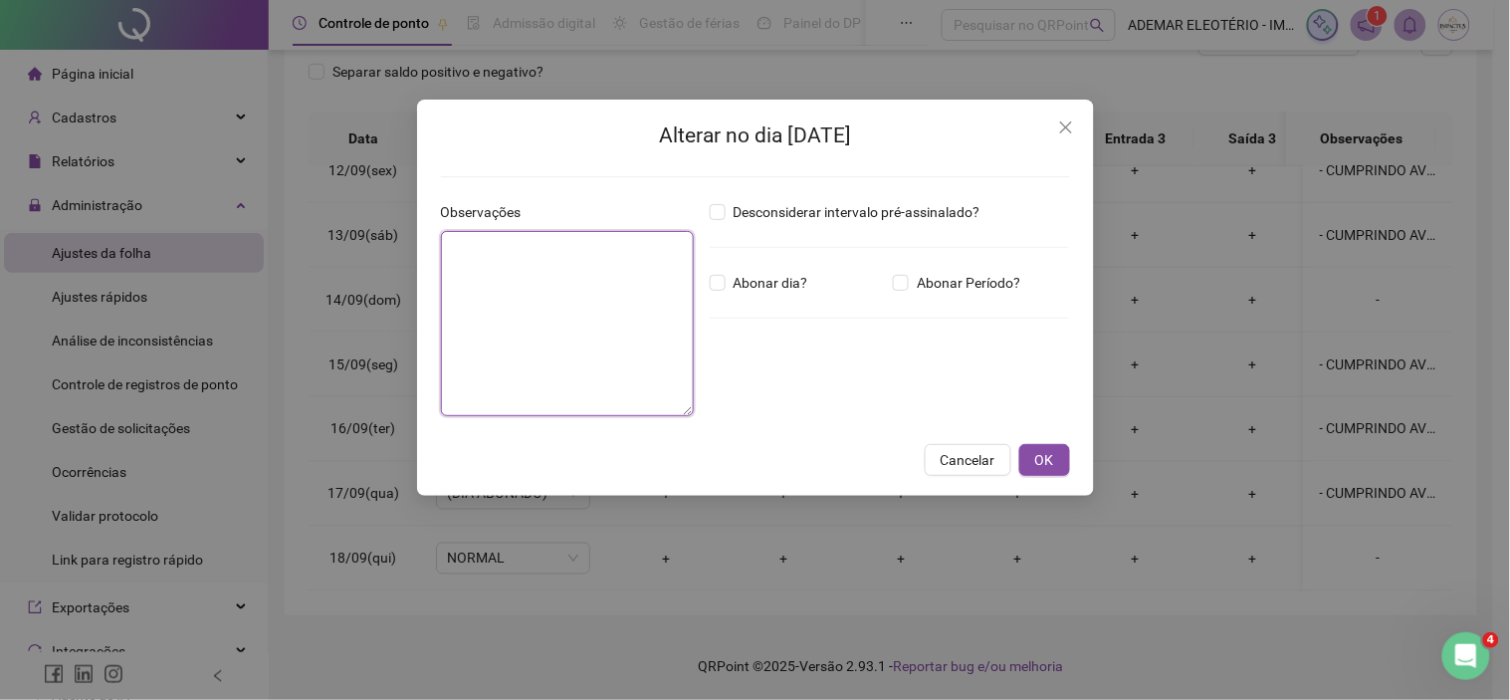
click at [612, 335] on textarea at bounding box center [567, 323] width 253 height 185
paste textarea "**********"
type textarea "**********"
click at [1052, 463] on span "OK" at bounding box center [1044, 460] width 19 height 22
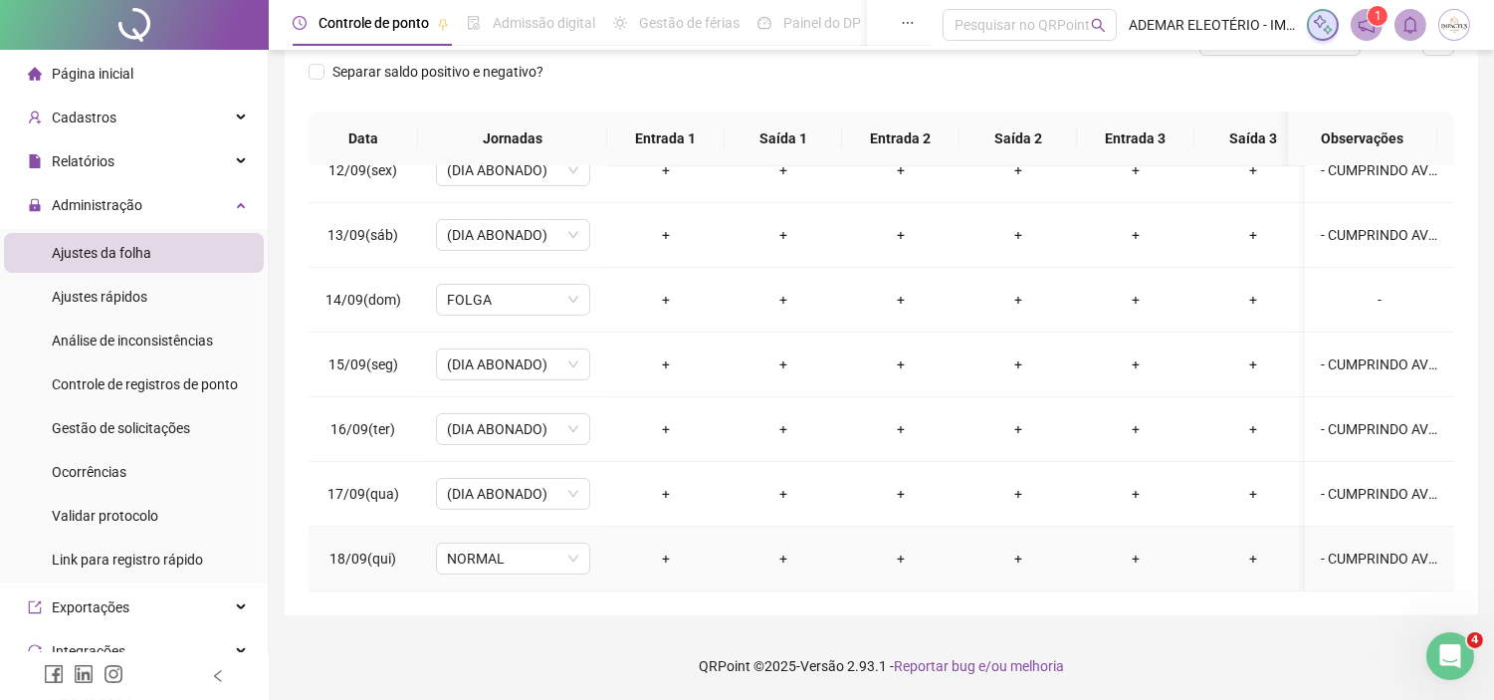
click at [1376, 548] on div "- CUMPRINDO AVISO PRÉVIO" at bounding box center [1379, 559] width 117 height 22
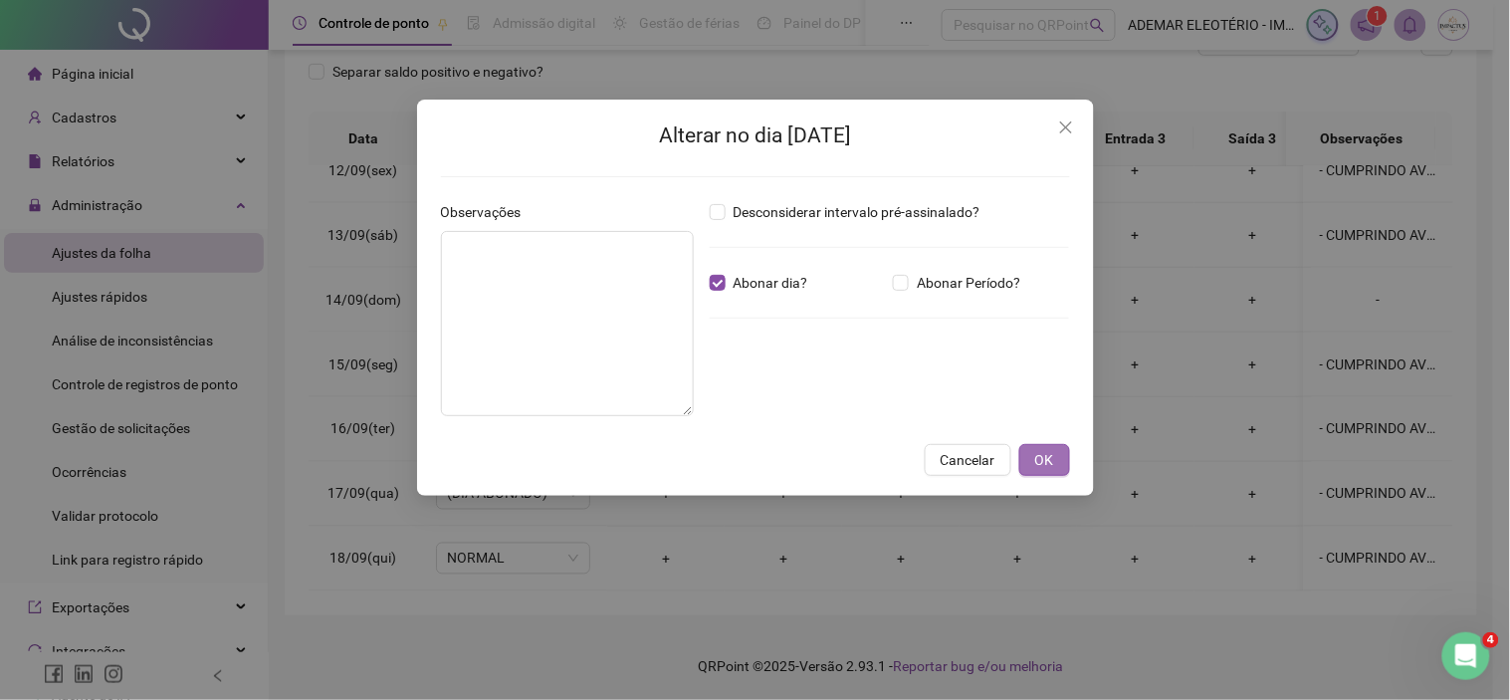
click at [1037, 456] on span "OK" at bounding box center [1044, 460] width 19 height 22
type textarea "**********"
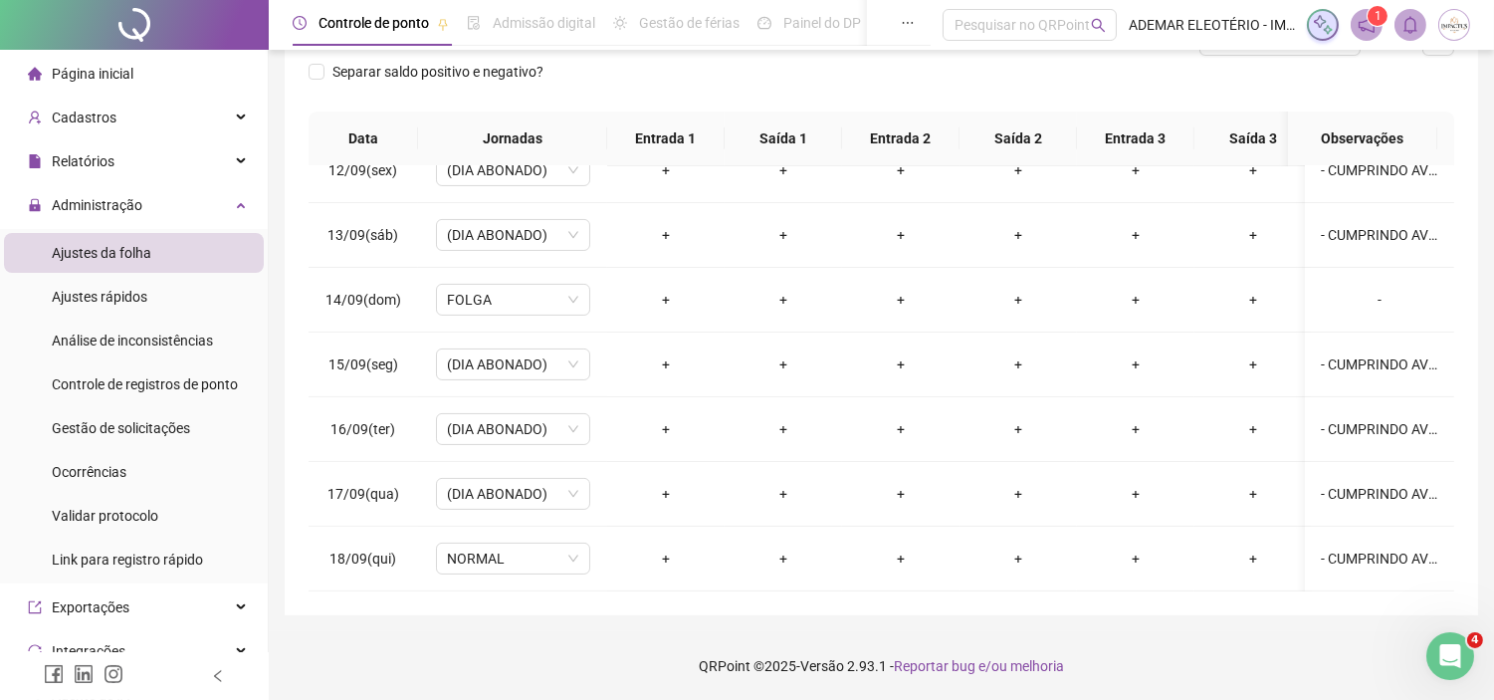
scroll to position [0, 0]
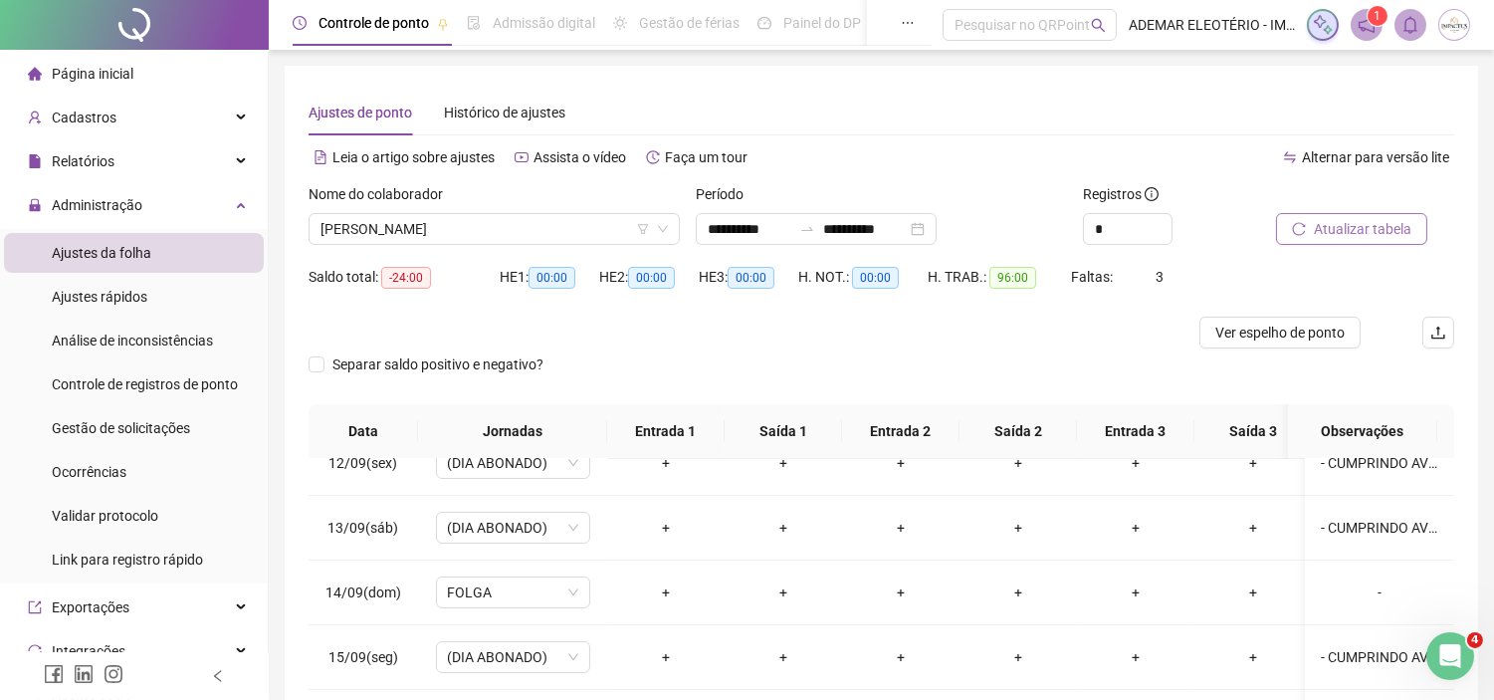
click at [1340, 241] on button "Atualizar tabela" at bounding box center [1351, 229] width 151 height 32
